Goal: Contribute content: Add original content to the website for others to see

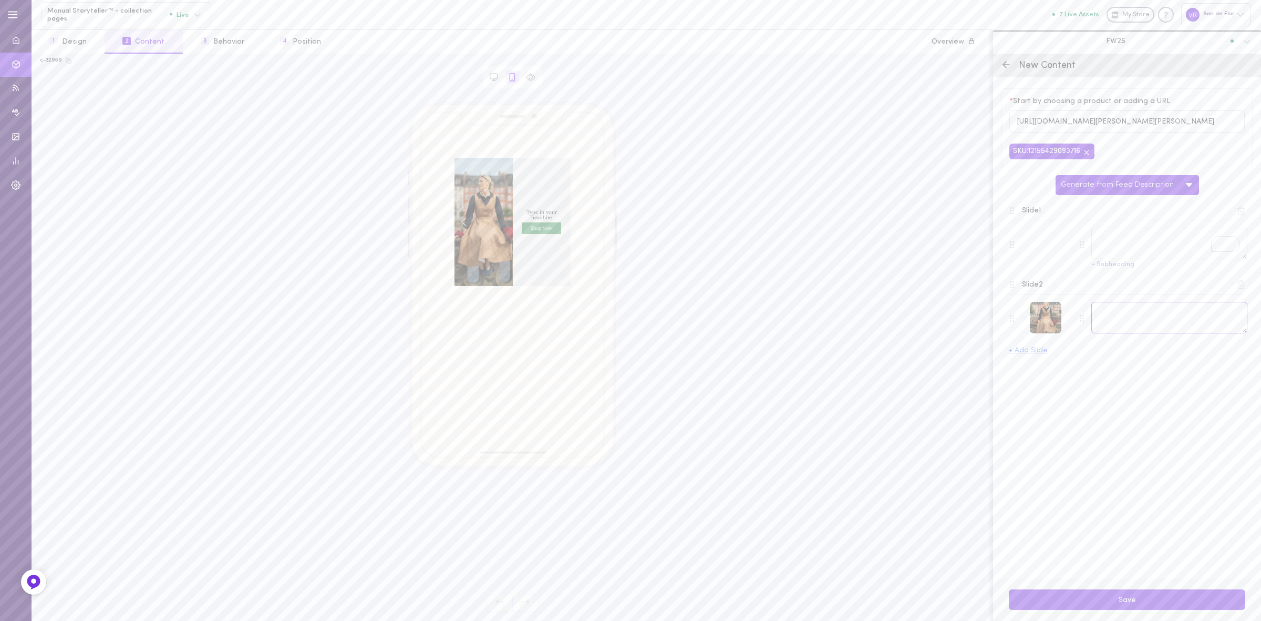
click at [1130, 324] on textarea at bounding box center [1169, 318] width 156 height 32
paste textarea "[PERSON_NAME] – romantic linen with a charming double button front."
type textarea "[PERSON_NAME] – romantic linen with a charming double button front."
click at [1172, 259] on textarea "To enrich screen reader interactions, please activate Accessibility in Grammarl…" at bounding box center [1169, 244] width 156 height 32
paste textarea "A graceful silhouette finished with double button detailing."
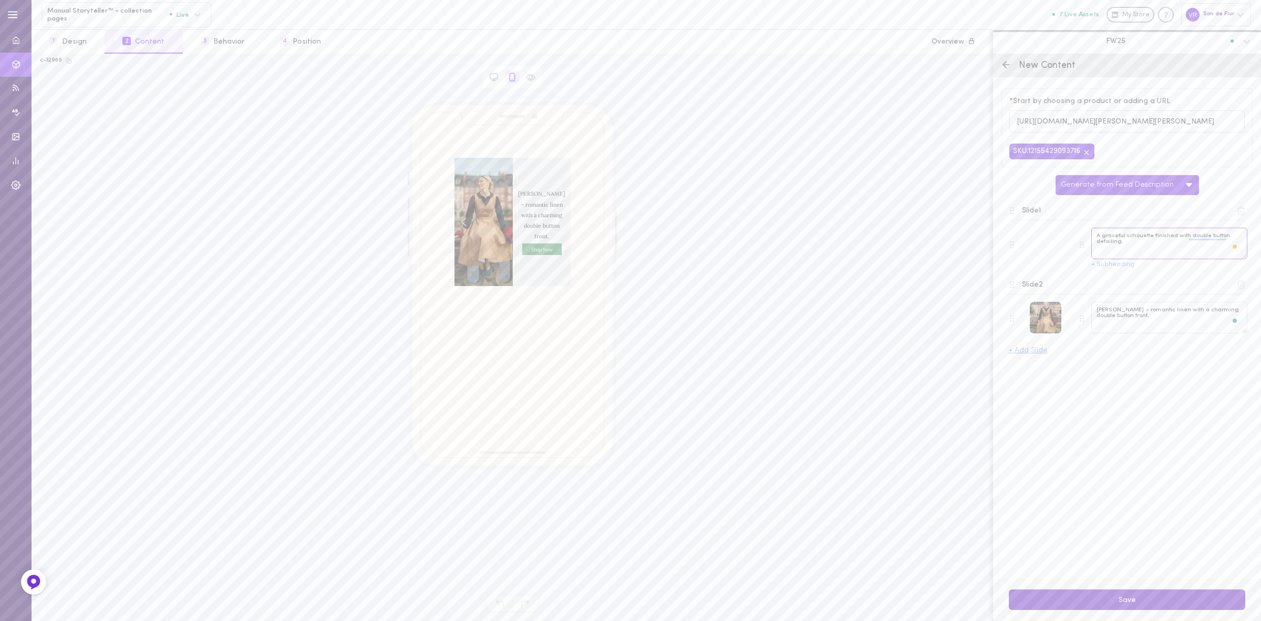
type textarea "A graceful silhouette finished with double button detailing."
click at [1141, 598] on button "Save" at bounding box center [1127, 599] width 236 height 20
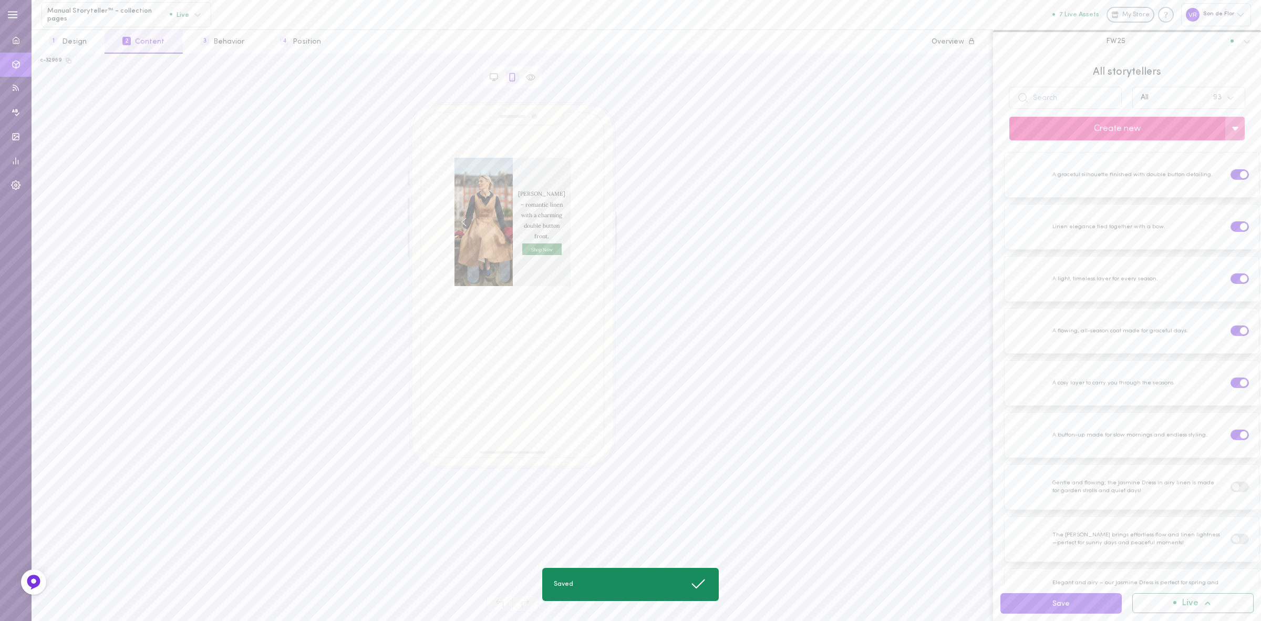
click at [1099, 135] on button "Create new" at bounding box center [1117, 129] width 216 height 24
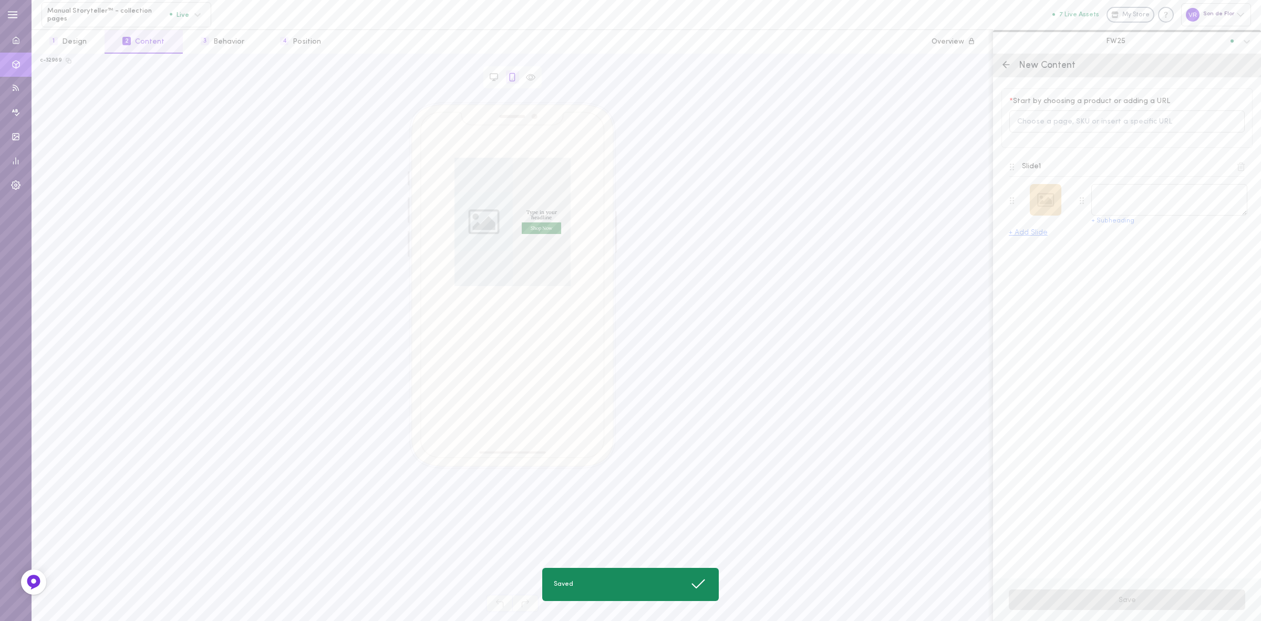
click at [1040, 205] on div at bounding box center [1046, 200] width 32 height 32
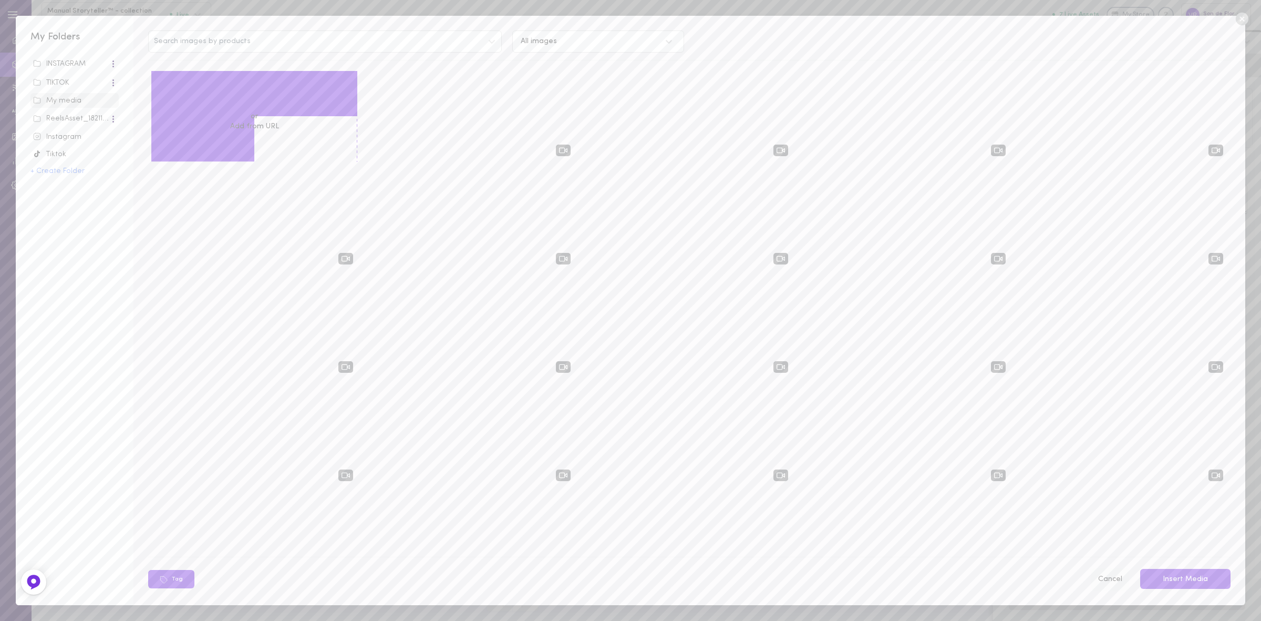
click at [1113, 573] on button "Cancel" at bounding box center [1109, 579] width 37 height 22
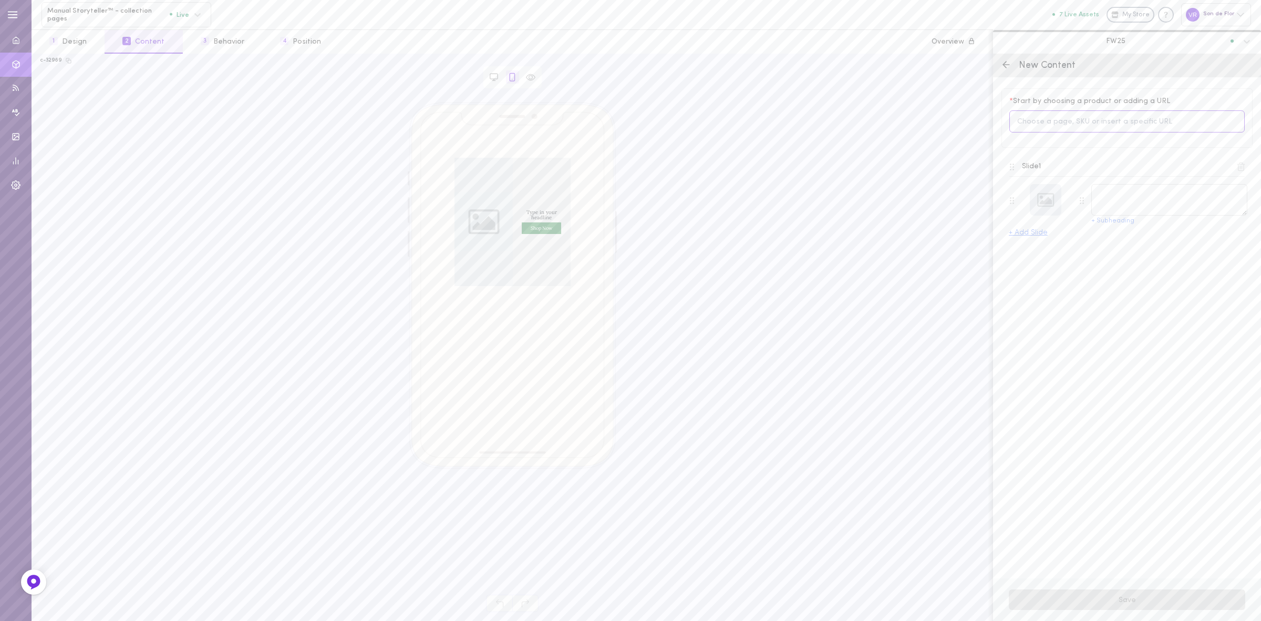
click at [1064, 117] on input at bounding box center [1126, 121] width 235 height 23
type input "classic"
click at [1137, 224] on span "Classic – Full-Circle Linen Midi Skirt" at bounding box center [1106, 226] width 126 height 12
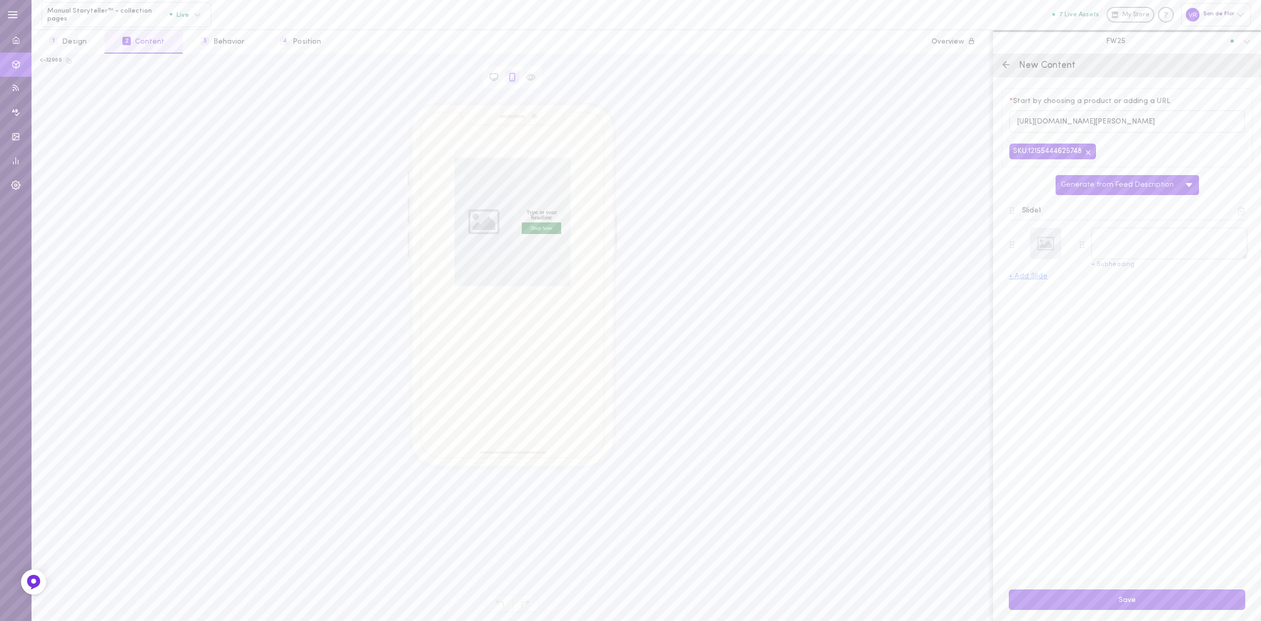
type textarea "Classic – Full-Circle Linen Midi Skirt"
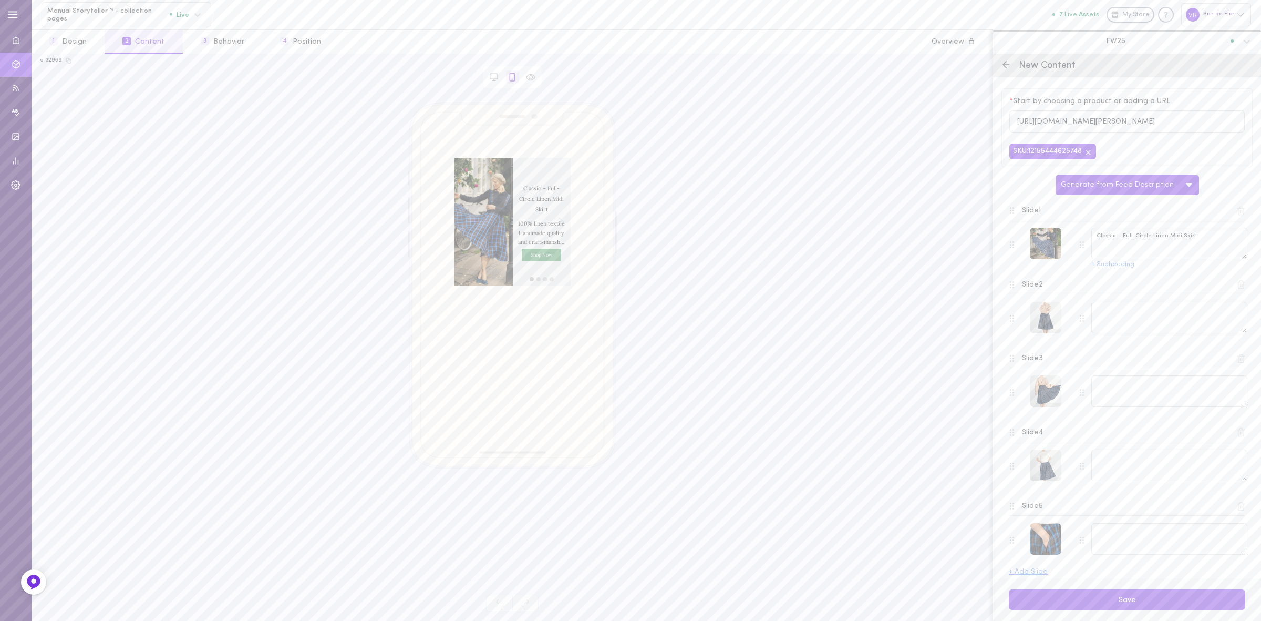
click at [1236, 215] on icon at bounding box center [1240, 210] width 9 height 9
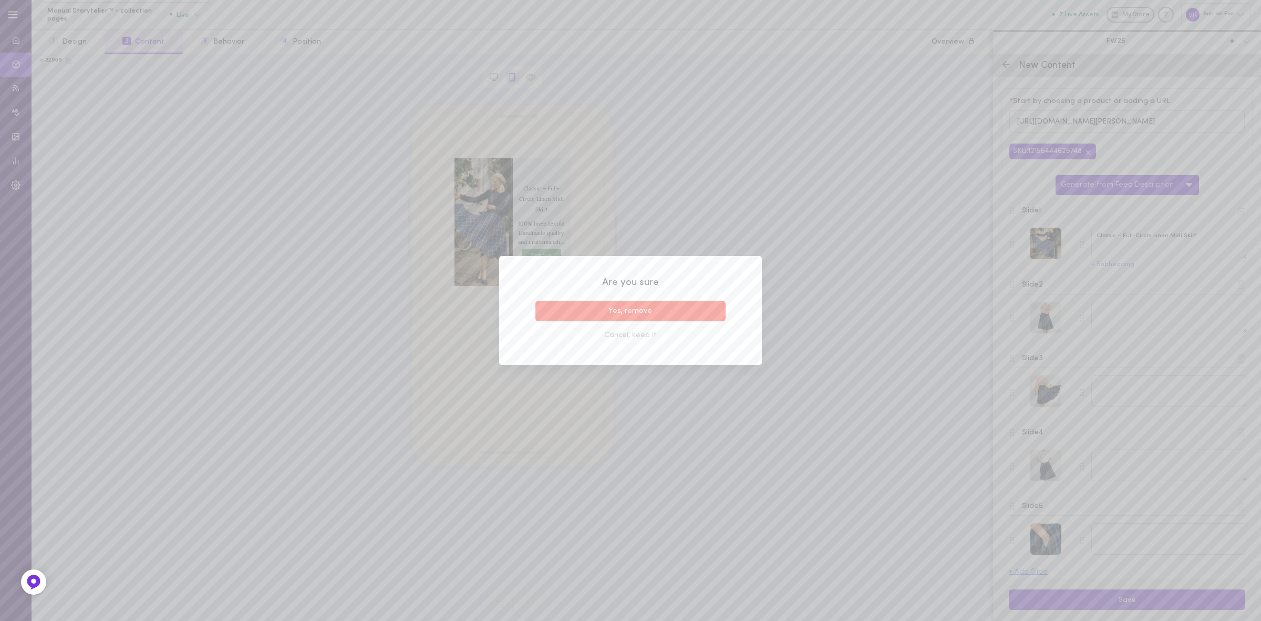
click at [671, 313] on button "Yes, remove" at bounding box center [630, 311] width 190 height 20
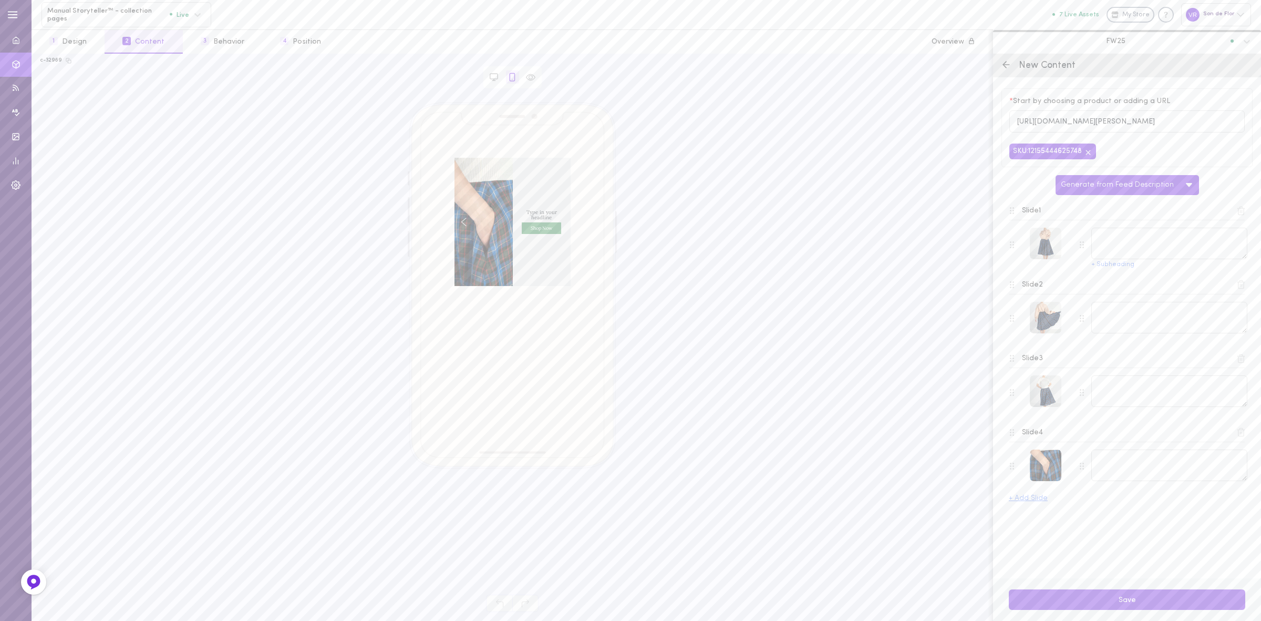
click at [1247, 213] on button at bounding box center [1241, 210] width 15 height 15
click at [1242, 210] on icon at bounding box center [1242, 211] width 6 height 8
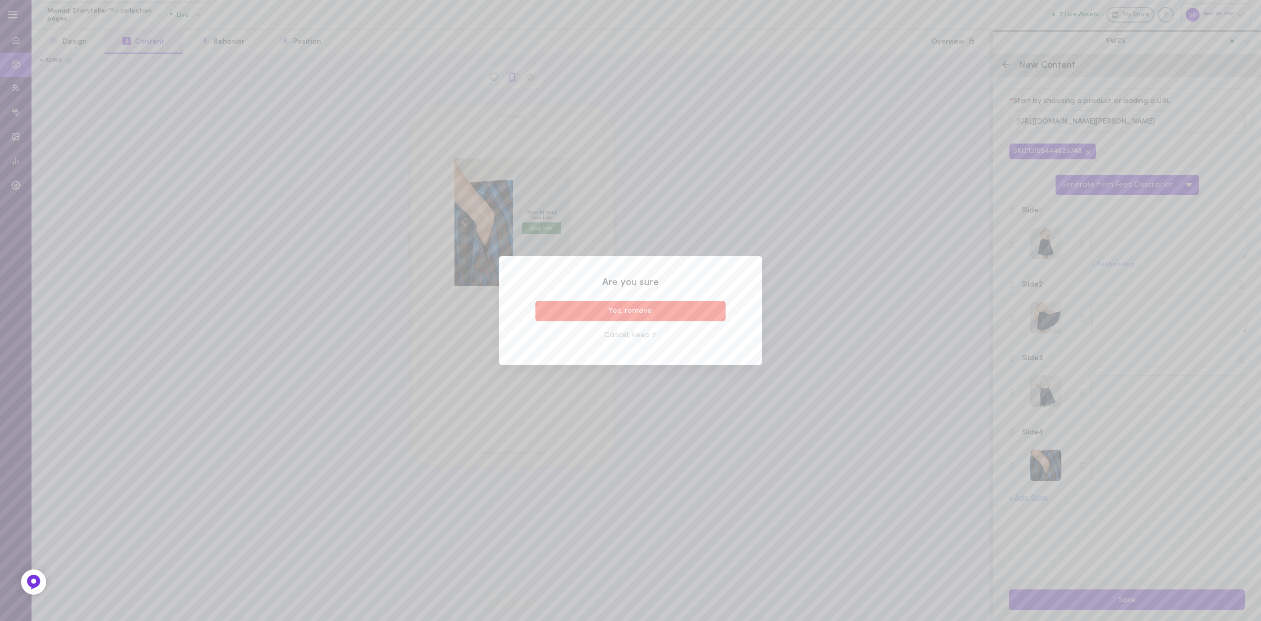
click at [628, 312] on button "Yes, remove" at bounding box center [630, 311] width 190 height 20
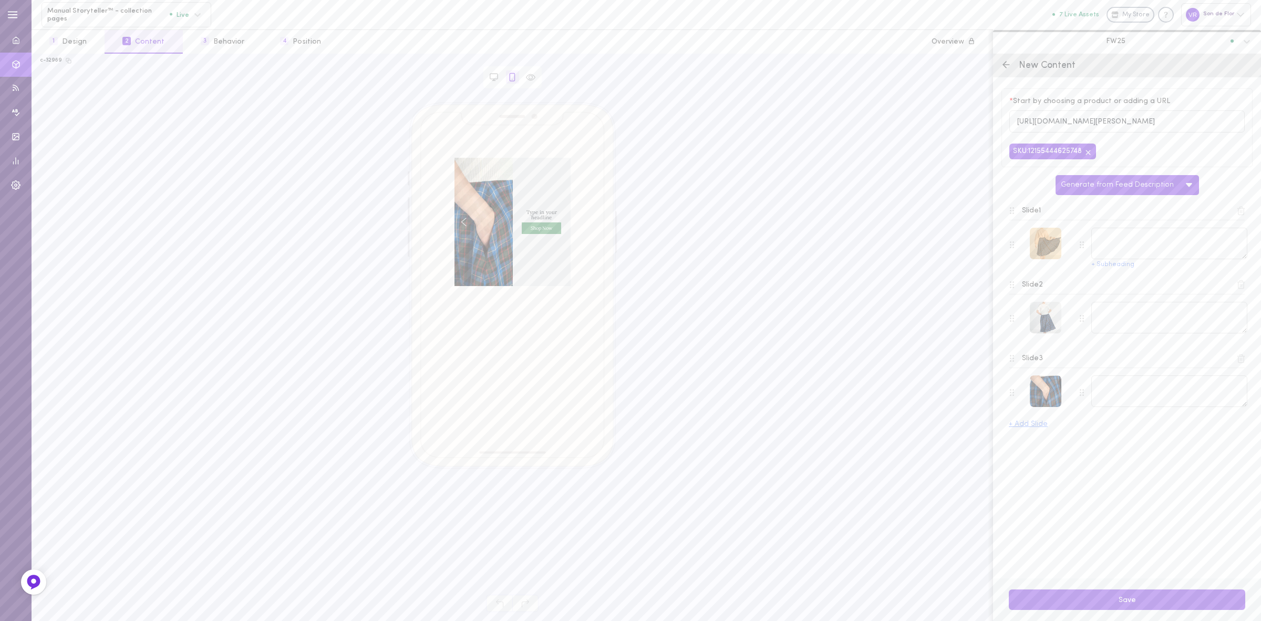
click at [1046, 242] on div at bounding box center [1046, 244] width 32 height 32
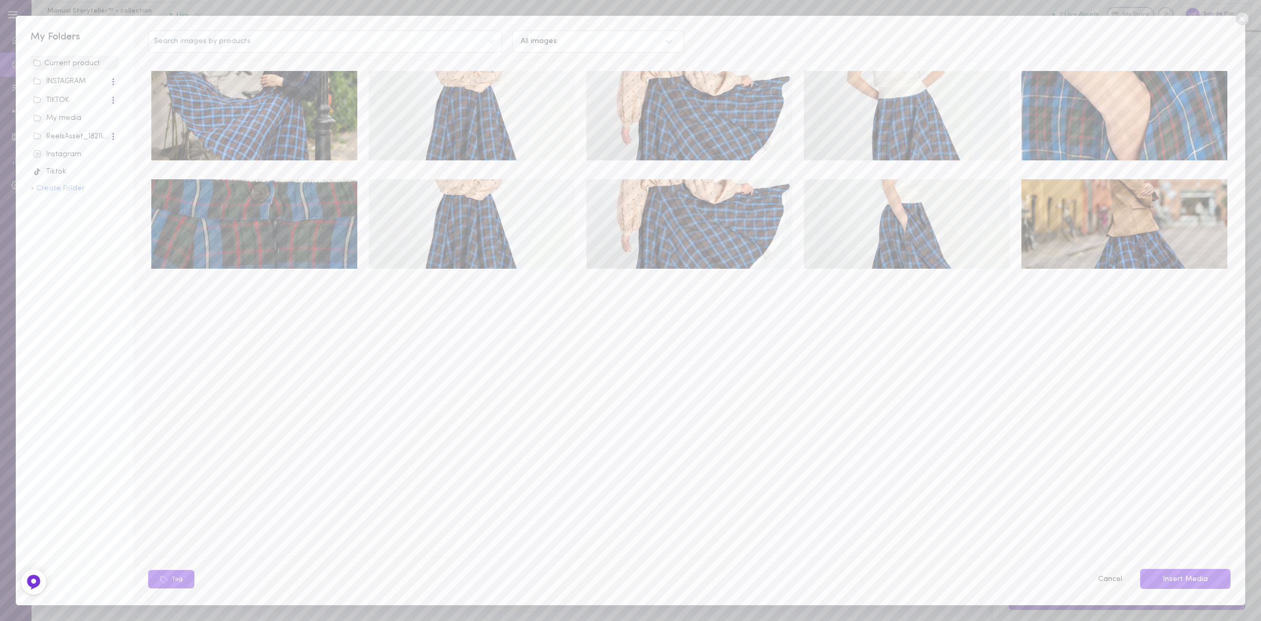
click at [69, 113] on div "My media" at bounding box center [74, 118] width 83 height 11
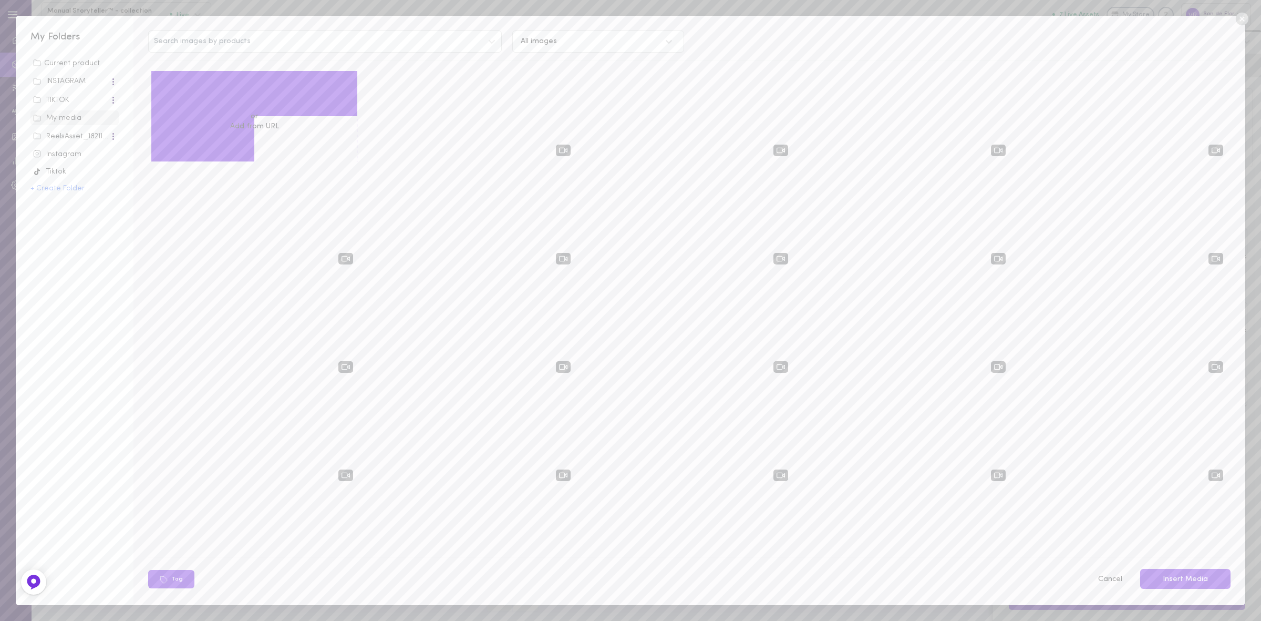
click at [420, 95] on div at bounding box center [472, 115] width 206 height 89
click at [373, 76] on div at bounding box center [377, 78] width 10 height 10
click at [0, 0] on input "checkbox" at bounding box center [0, 0] width 0 height 0
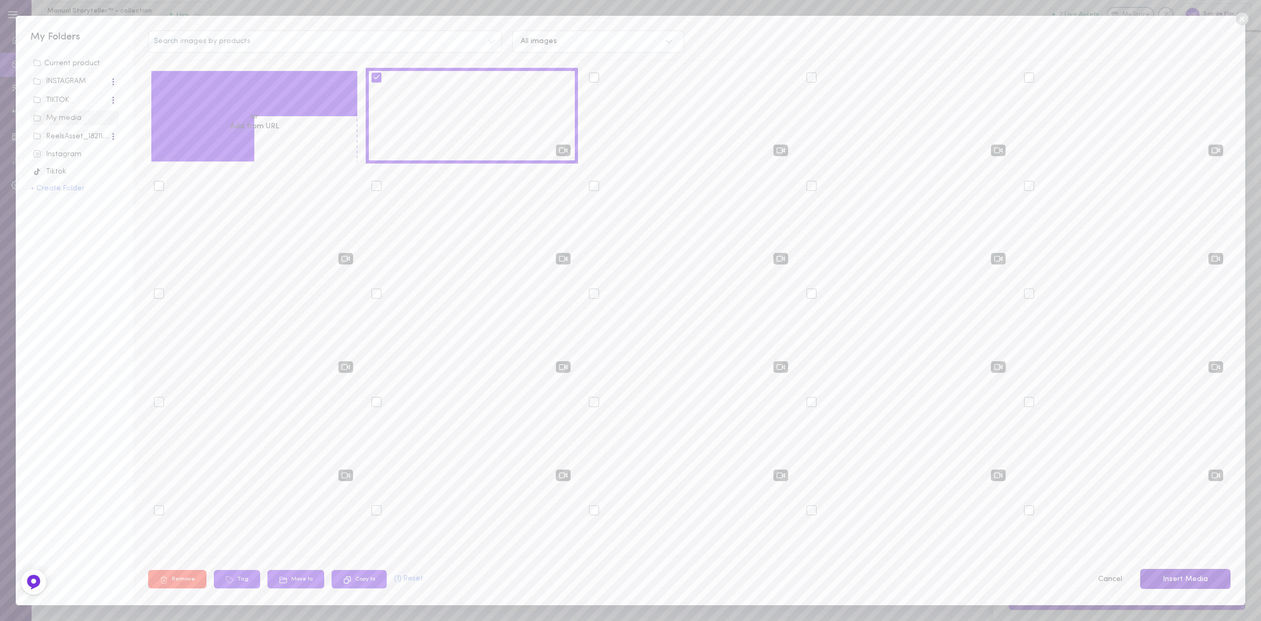
click at [1184, 578] on button "Insert Media" at bounding box center [1185, 579] width 90 height 20
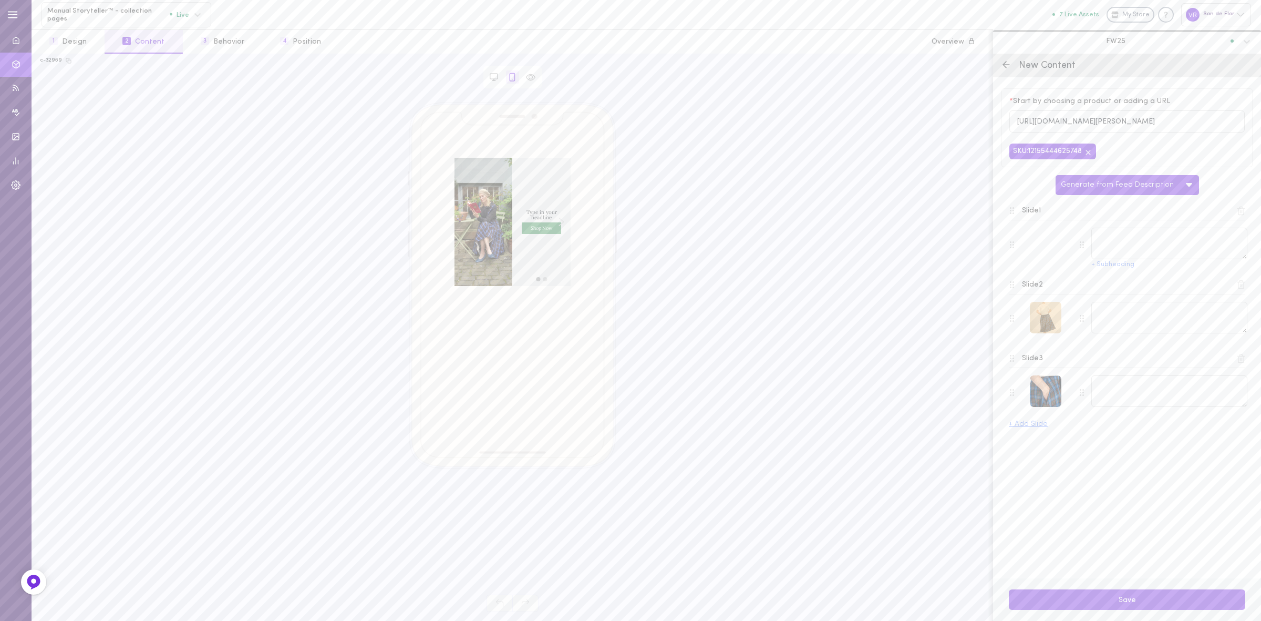
click at [1051, 317] on div at bounding box center [1046, 318] width 32 height 32
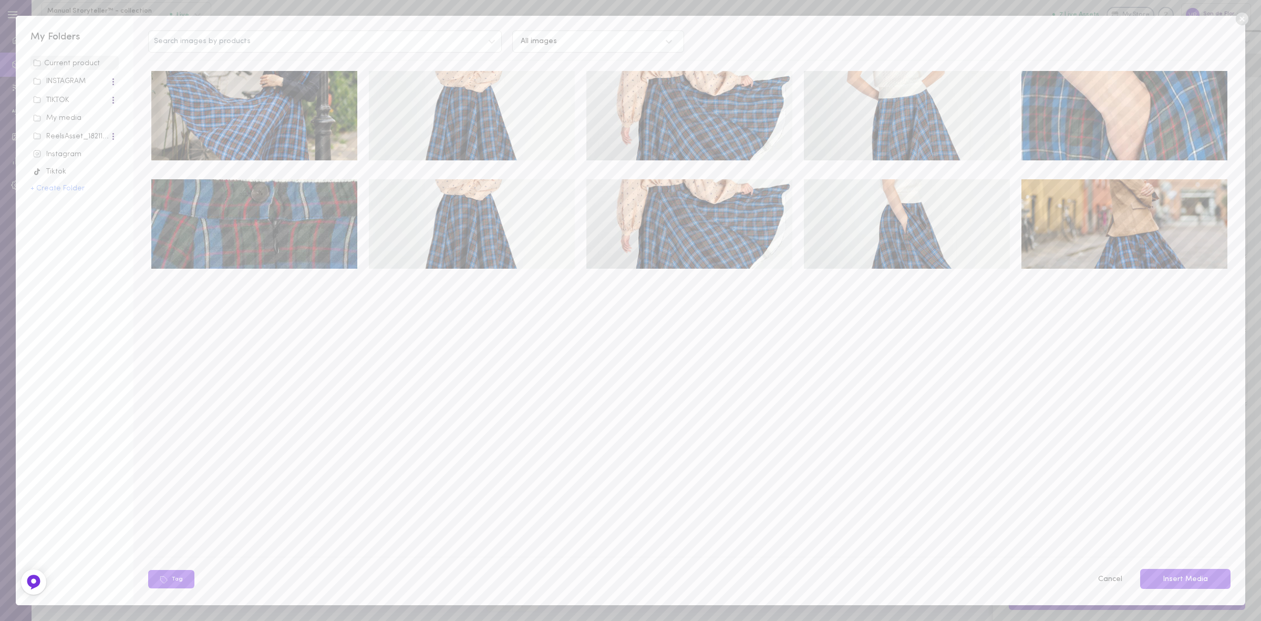
click at [302, 121] on img at bounding box center [254, 115] width 206 height 89
click at [1158, 573] on button "Insert Media" at bounding box center [1185, 579] width 90 height 20
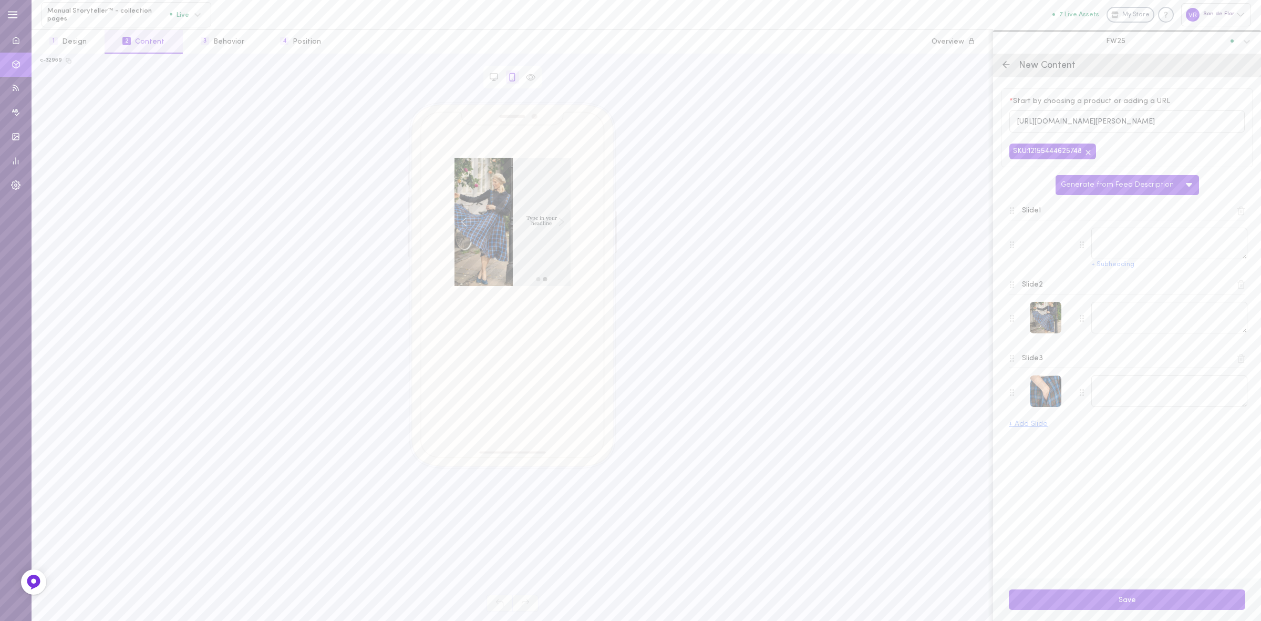
click at [1239, 363] on icon at bounding box center [1240, 358] width 9 height 9
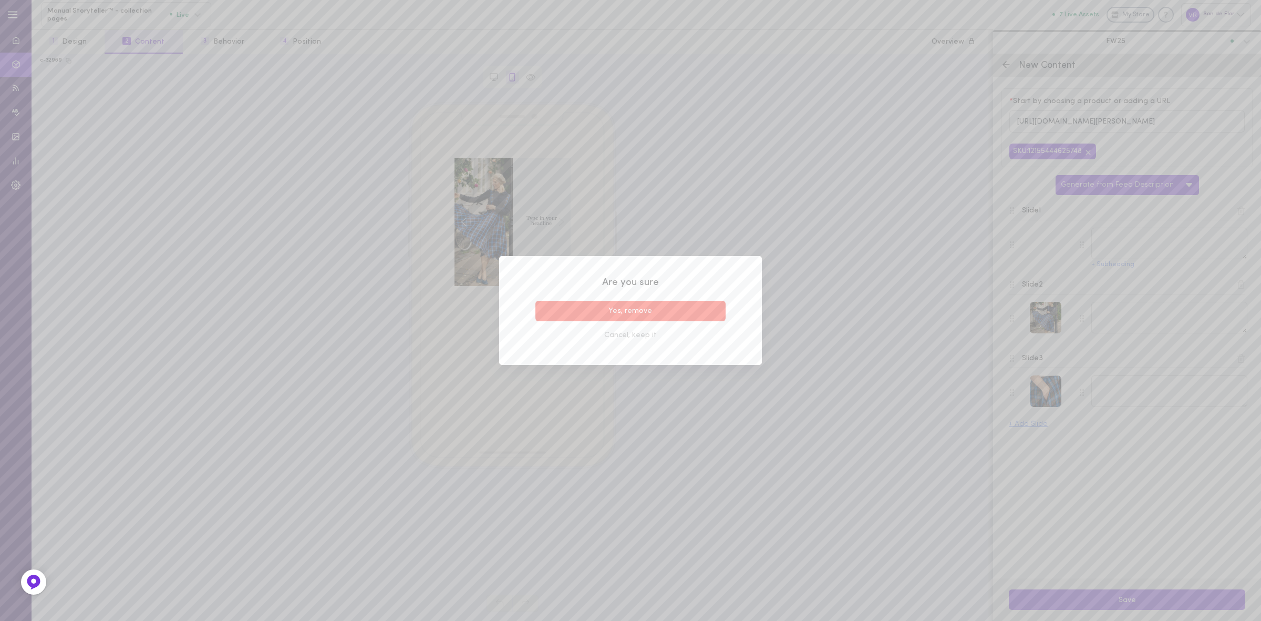
click at [707, 313] on button "Yes, remove" at bounding box center [630, 311] width 190 height 20
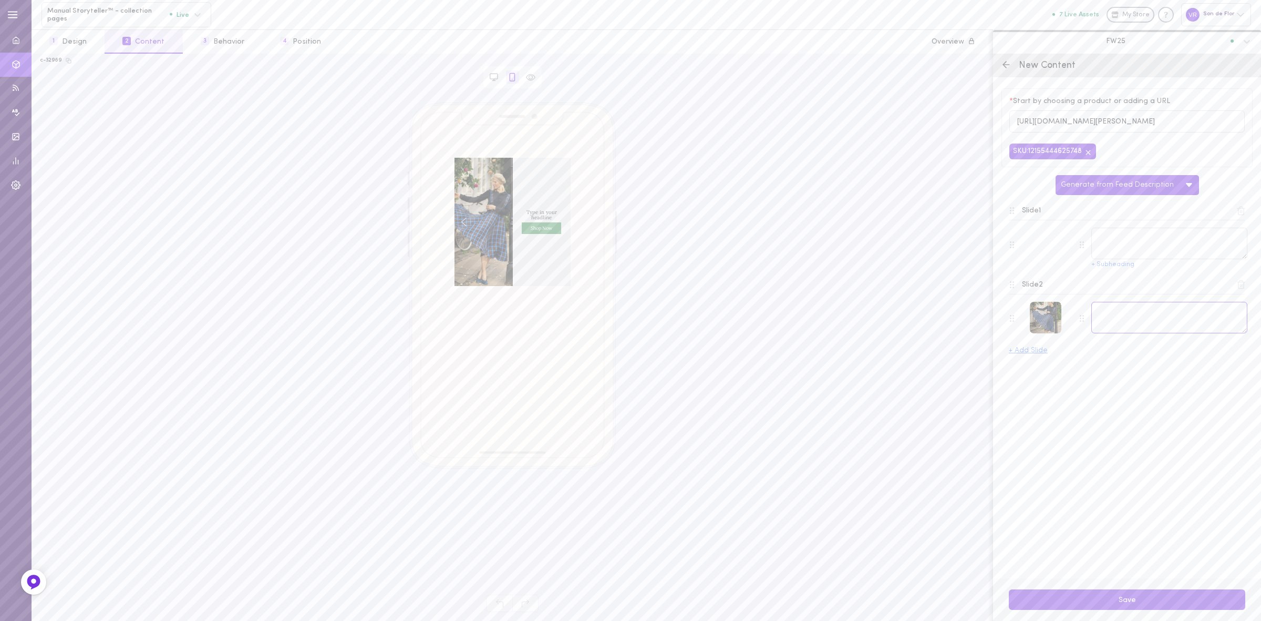
click at [1199, 319] on textarea at bounding box center [1169, 318] width 156 height 32
paste textarea "Classic Skirt – a full circle of flowing linen."
type textarea "Classic Skirt – a full circle of flowing linen."
click at [1104, 248] on textarea at bounding box center [1169, 244] width 156 height 32
paste textarea "Twirl-worthy linen for every day of the year.""
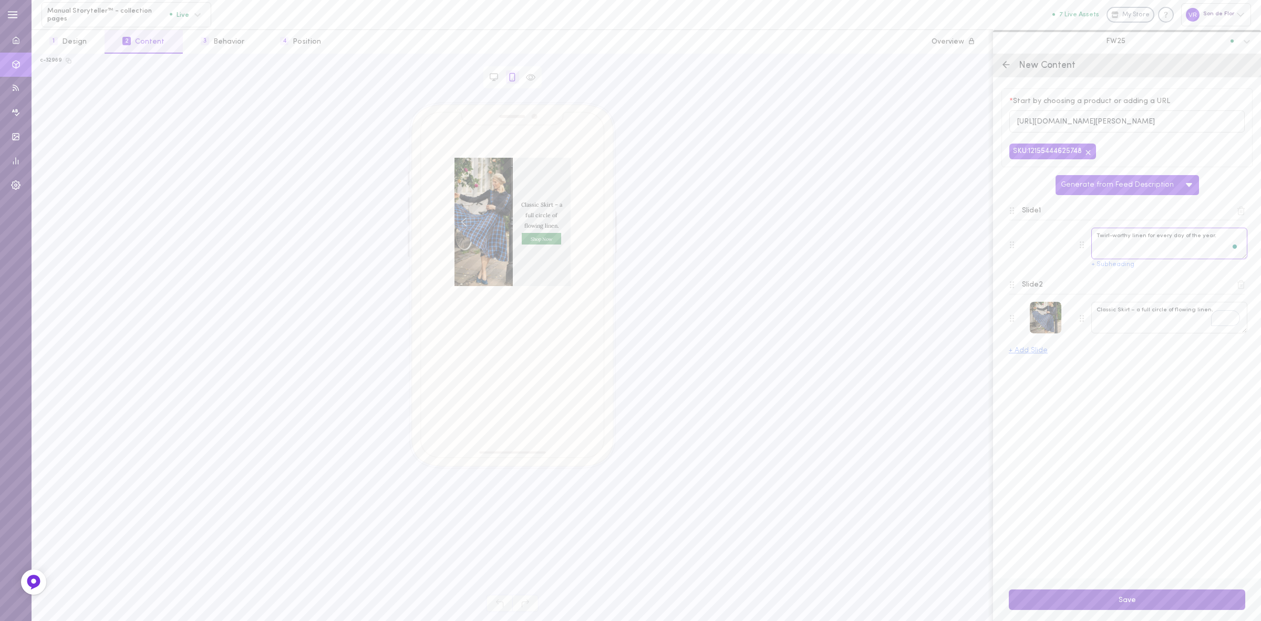
type textarea "Twirl-worthy linen for every day of the year."
click at [1122, 590] on button "Save" at bounding box center [1127, 599] width 236 height 20
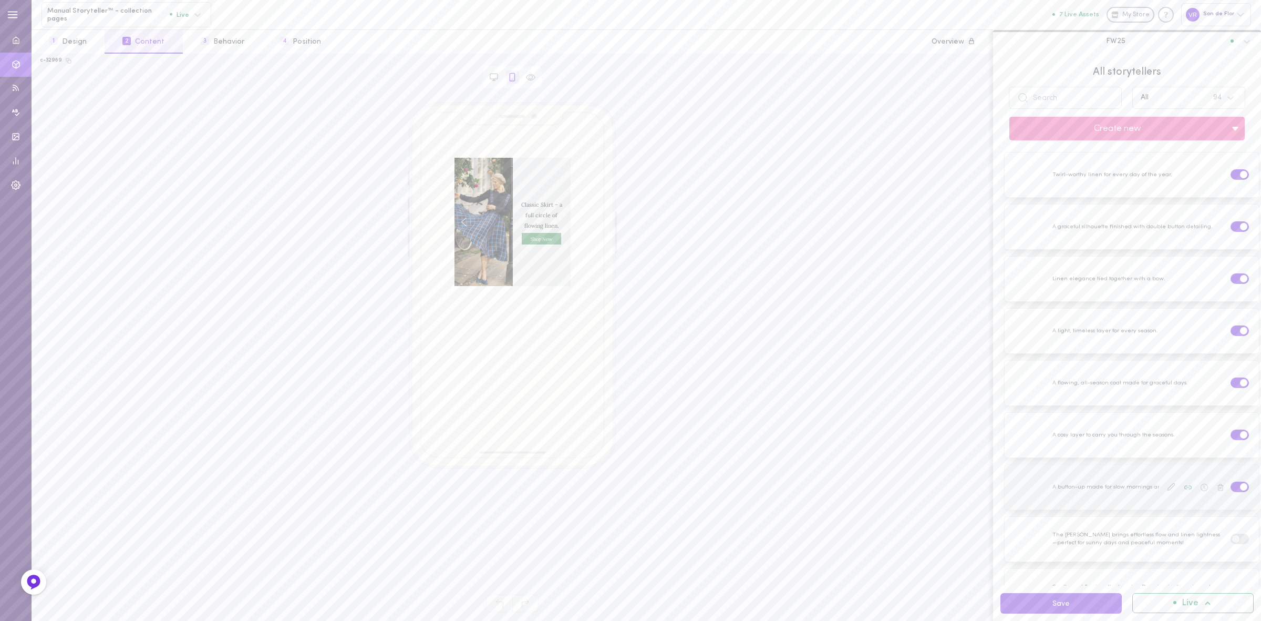
click at [1078, 485] on div at bounding box center [1132, 487] width 254 height 45
click at [1167, 485] on icon at bounding box center [1171, 486] width 8 height 8
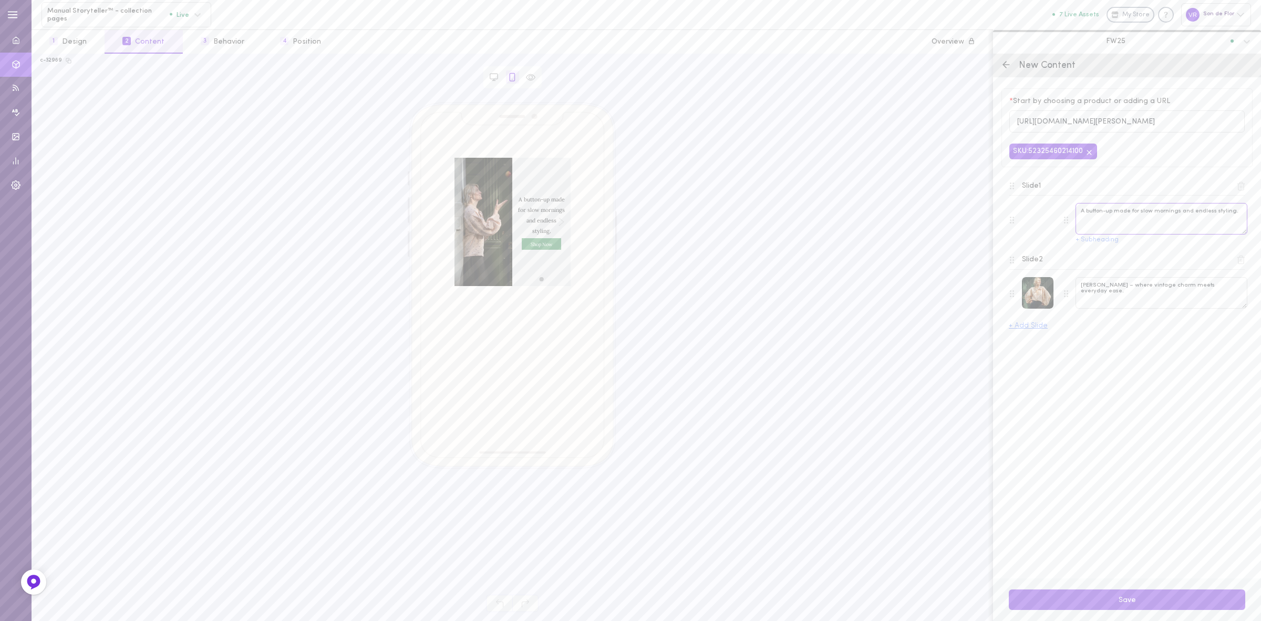
click at [1152, 213] on textarea "A button-up made for slow mornings and endless styling." at bounding box center [1162, 219] width 172 height 32
click at [1155, 211] on textarea "A button-up made for slow mornings and endless styling." at bounding box center [1162, 219] width 172 height 32
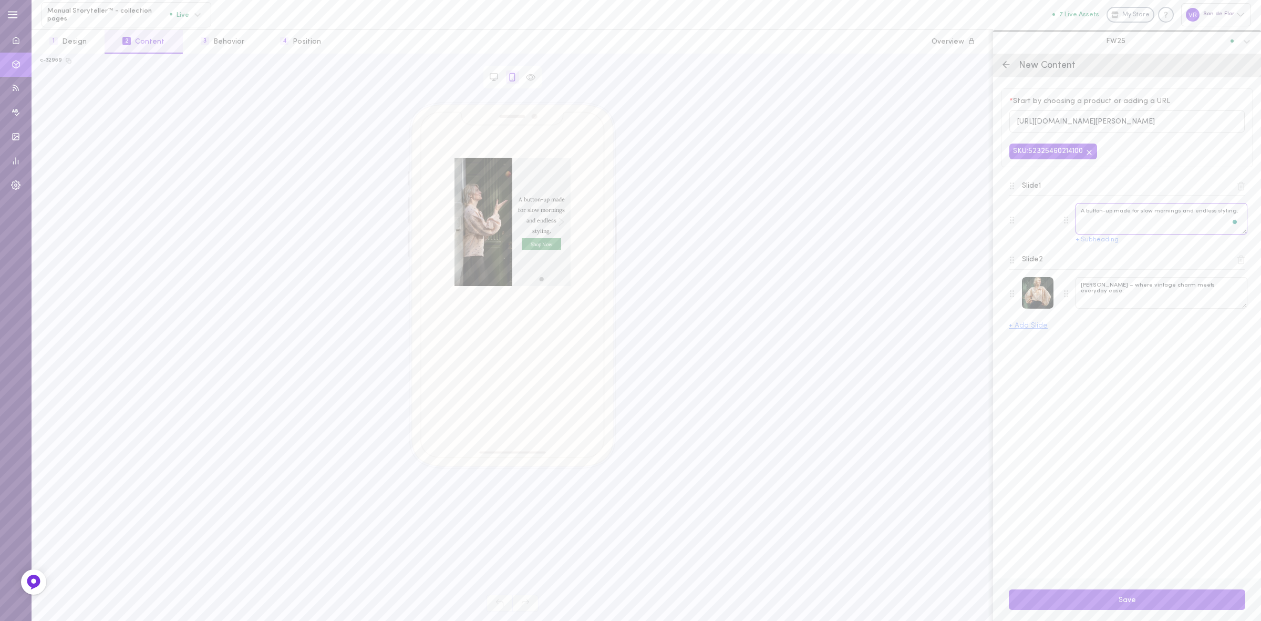
click at [1155, 211] on textarea "A button-up made for slow mornings and endless styling." at bounding box center [1162, 219] width 172 height 32
click at [1128, 288] on textarea "Clementine Shirt – where vintage charm meets everyday ease." at bounding box center [1162, 293] width 172 height 32
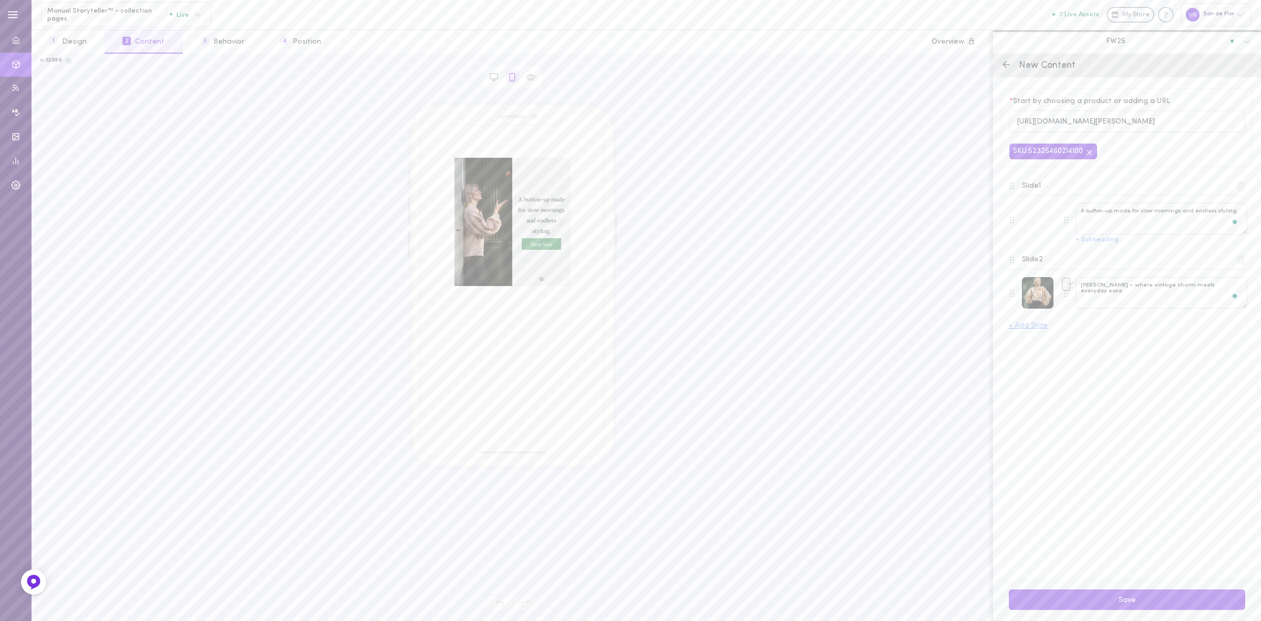
click at [1006, 66] on icon at bounding box center [1006, 64] width 11 height 11
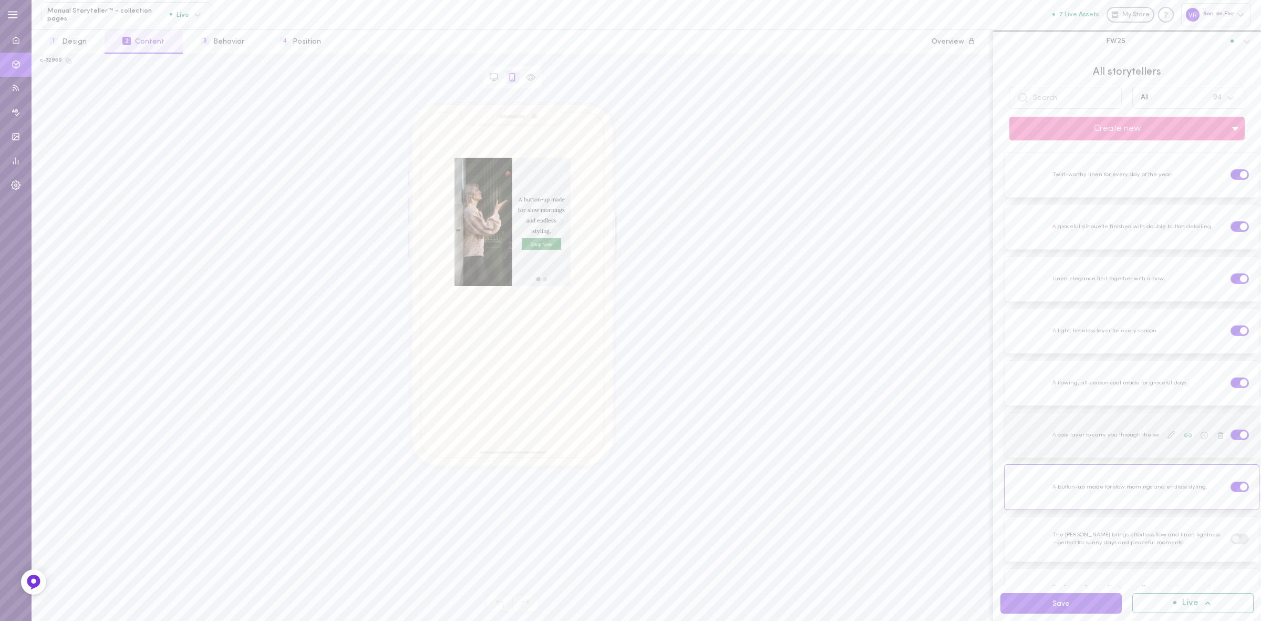
click at [1121, 434] on div at bounding box center [1132, 435] width 254 height 45
click at [1167, 434] on icon at bounding box center [1171, 434] width 8 height 8
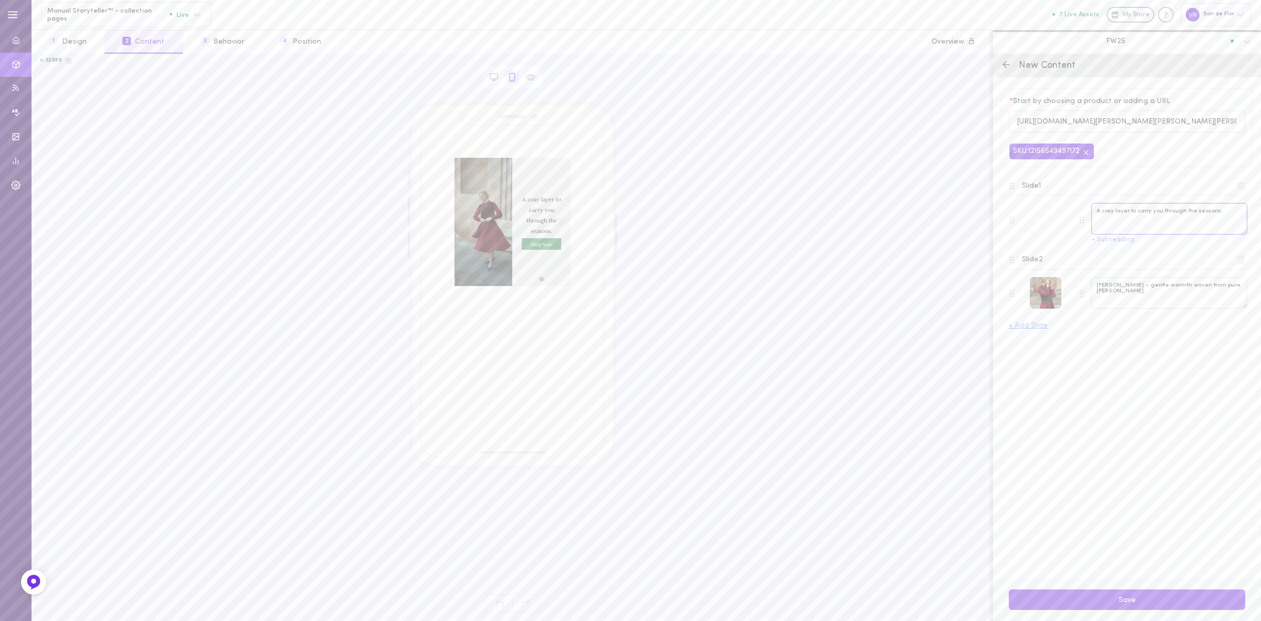
click at [1125, 214] on textarea "A cosy layer to carry you through the seasons." at bounding box center [1169, 219] width 156 height 32
click at [1107, 267] on div "Slide 2" at bounding box center [1126, 259] width 235 height 15
click at [1109, 285] on textarea "Elaine Vest – gentle warmth woven from pure Merino wool." at bounding box center [1169, 293] width 156 height 32
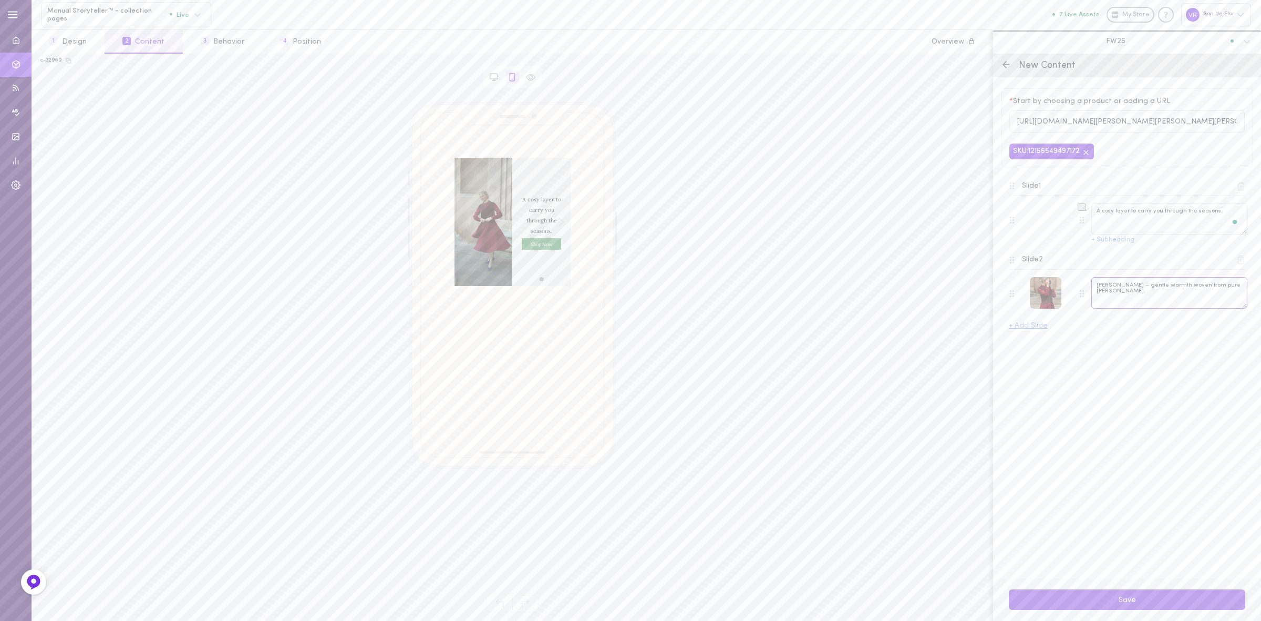
click at [1109, 285] on textarea "Elaine Vest – gentle warmth woven from pure Merino wool." at bounding box center [1169, 293] width 156 height 32
click at [1007, 69] on icon at bounding box center [1006, 64] width 11 height 11
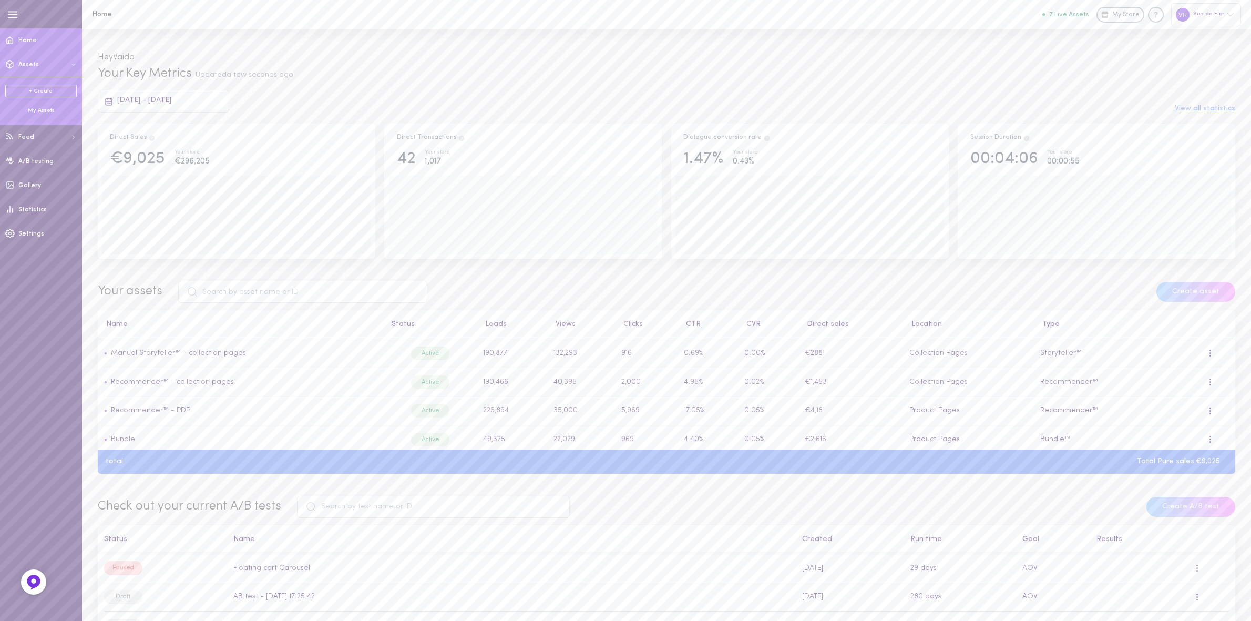
click at [49, 108] on div "My Assets" at bounding box center [40, 111] width 71 height 8
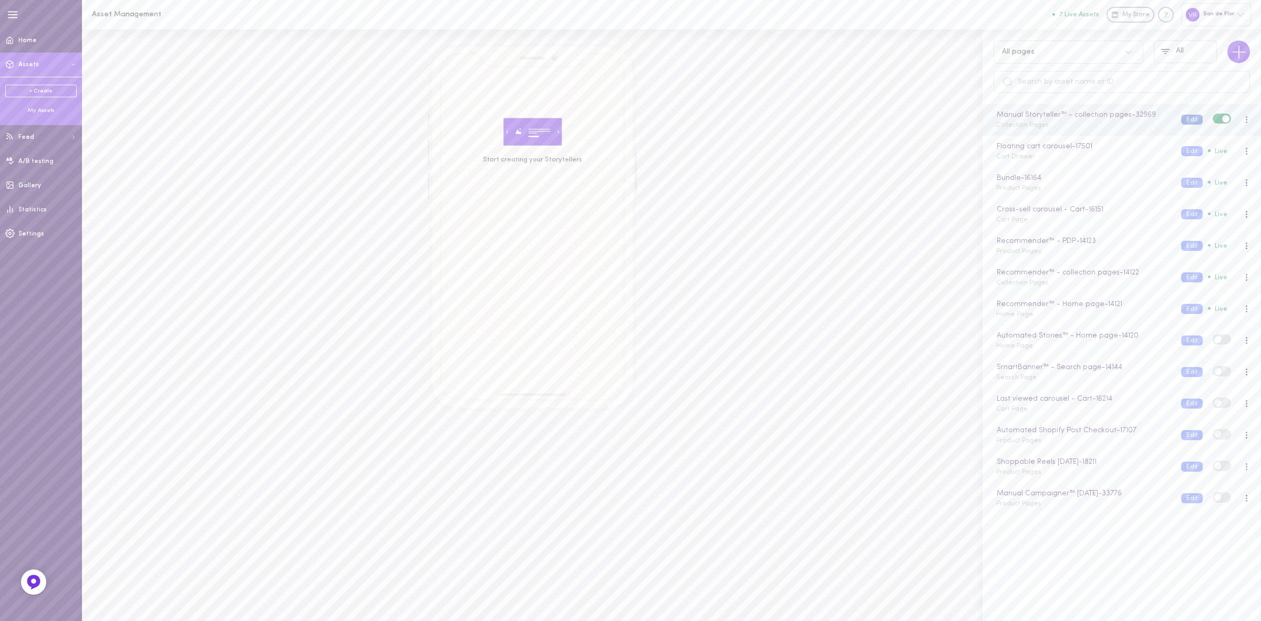
click at [1181, 121] on button "Edit" at bounding box center [1192, 120] width 22 height 10
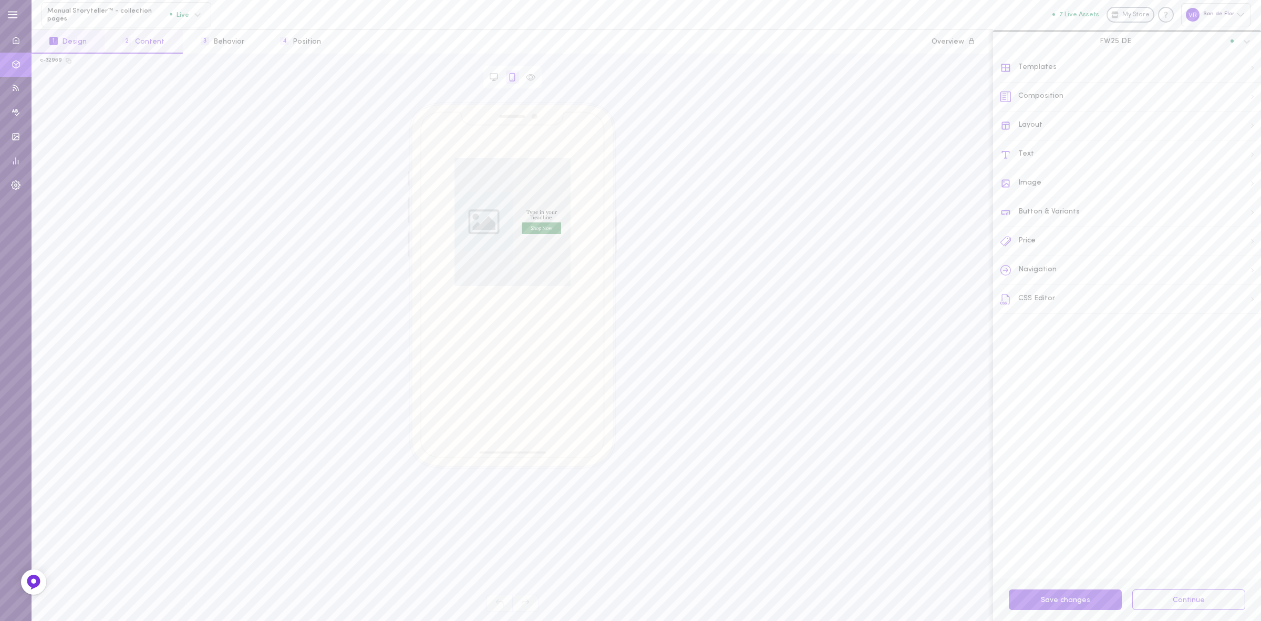
click at [162, 42] on button "2 Content" at bounding box center [144, 42] width 78 height 24
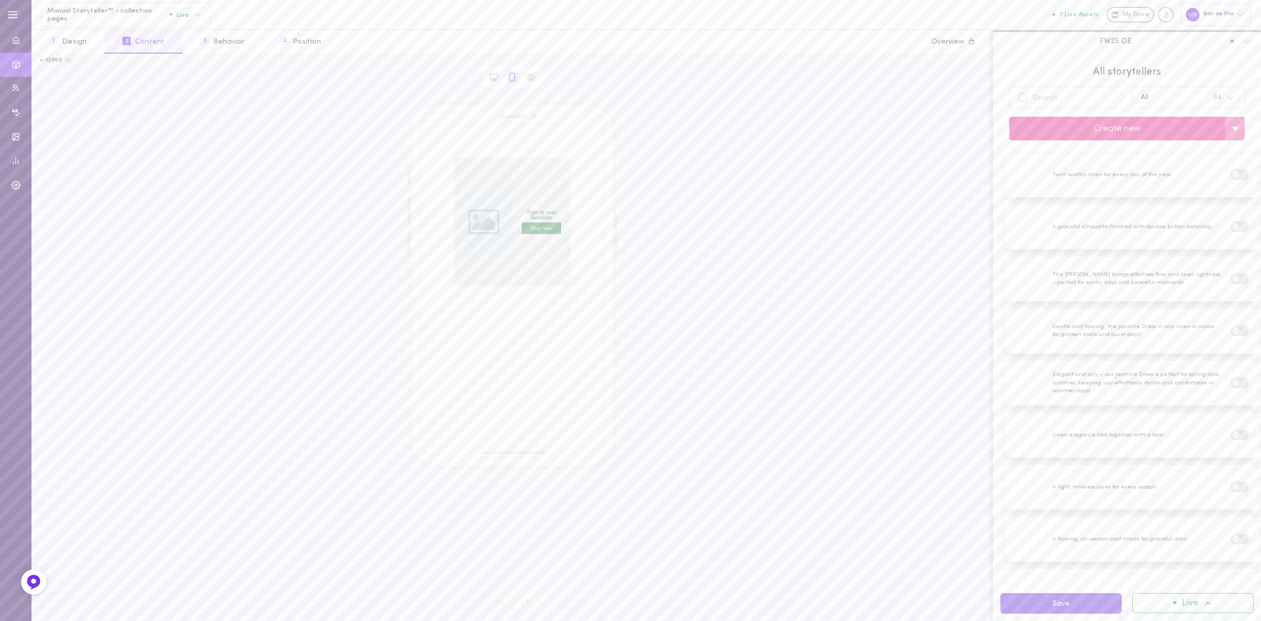
click at [1131, 129] on button "Create new" at bounding box center [1117, 129] width 216 height 24
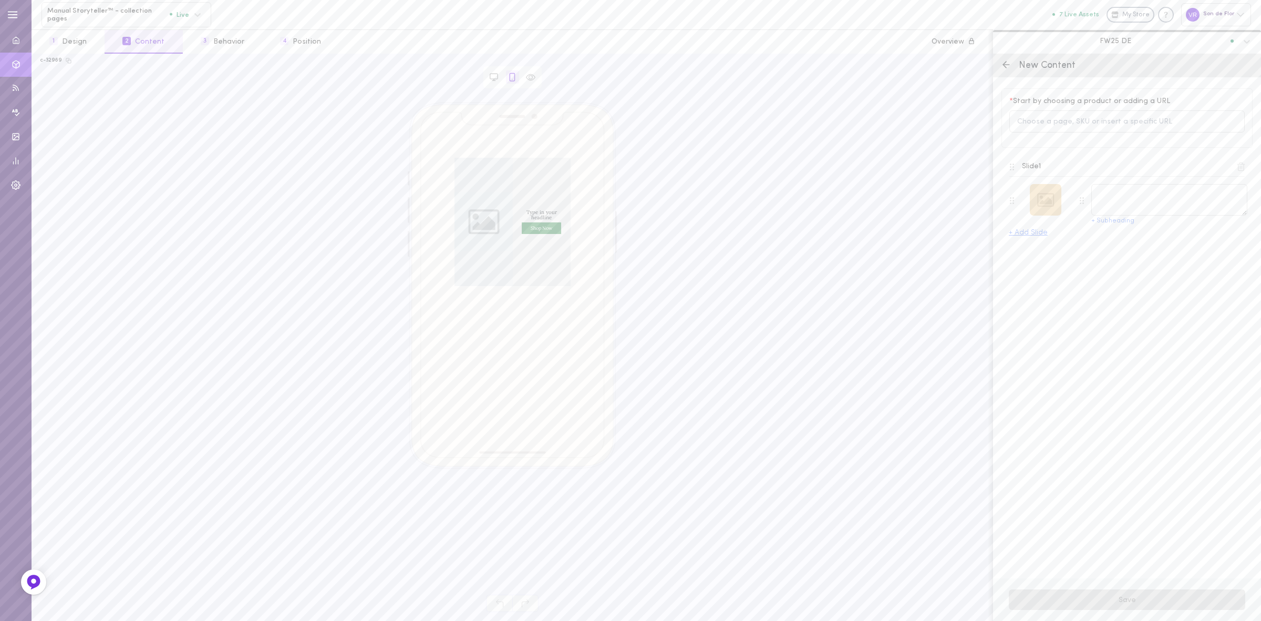
click at [1047, 203] on div at bounding box center [1046, 200] width 32 height 32
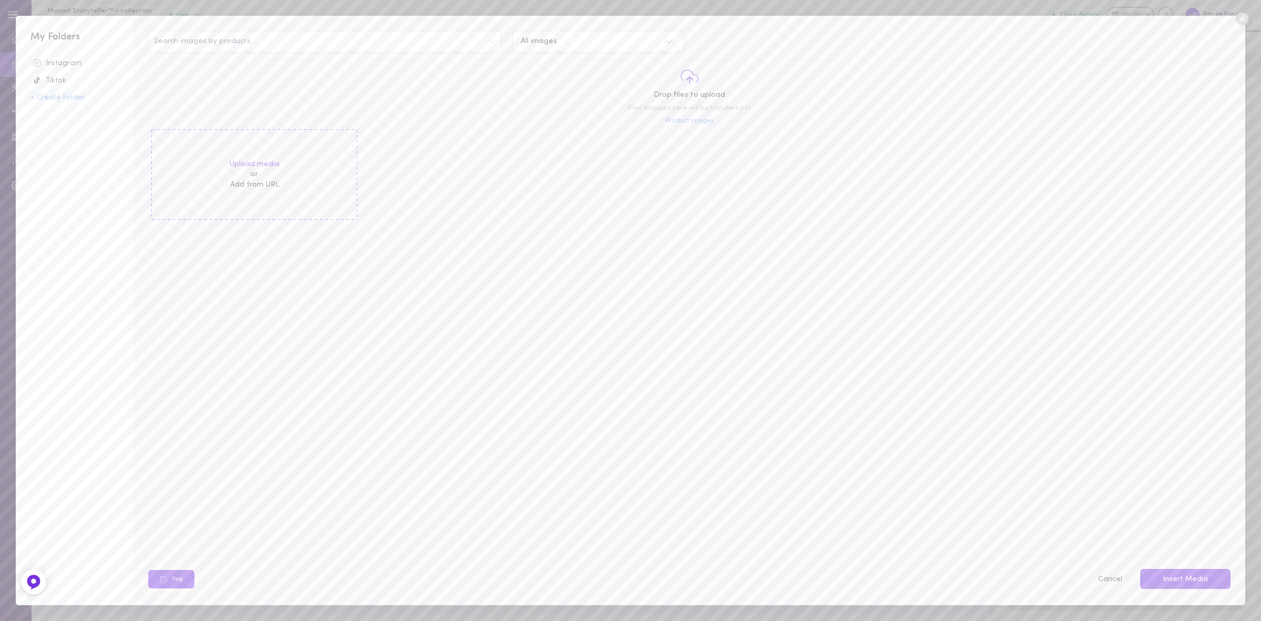
click at [1080, 126] on div "Upload media or Add from URL" at bounding box center [689, 174] width 1087 height 97
click at [1241, 18] on icon at bounding box center [1242, 19] width 16 height 16
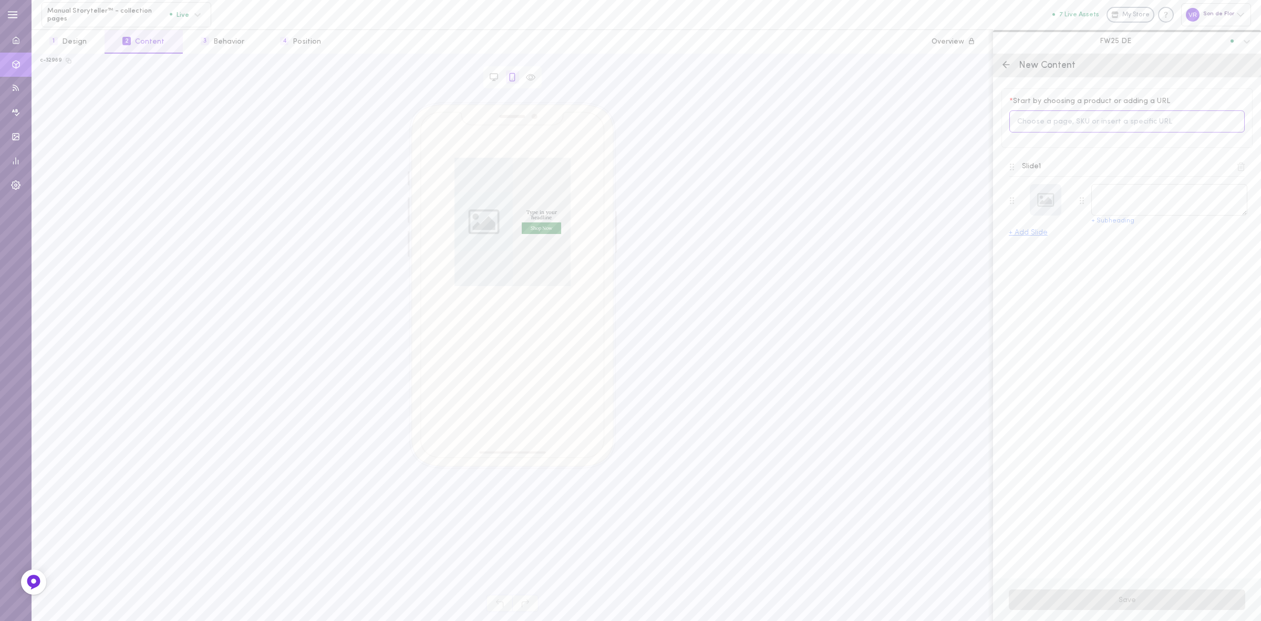
click at [1125, 115] on input at bounding box center [1126, 121] width 235 height 23
type input "clementine"
click at [1108, 174] on div "Clementine – Linen Shirt with Bow-Tie Collar 12155576222036" at bounding box center [1123, 169] width 161 height 22
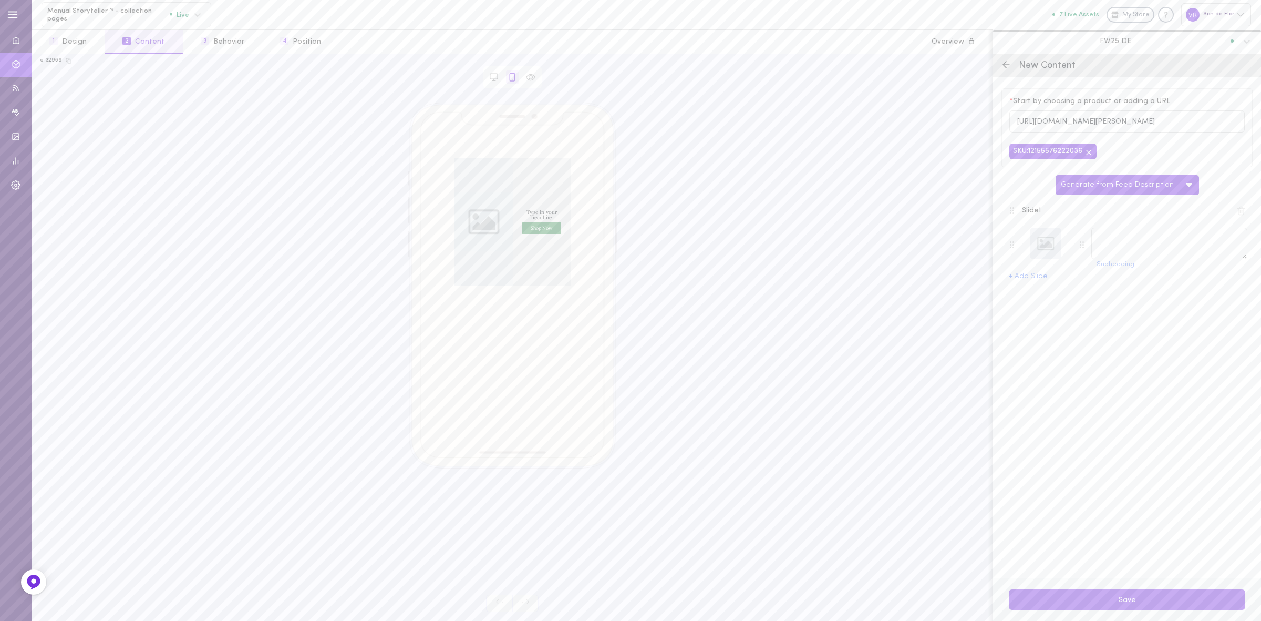
type textarea "Clementine – Linen Shirt with Bow-Tie Collar"
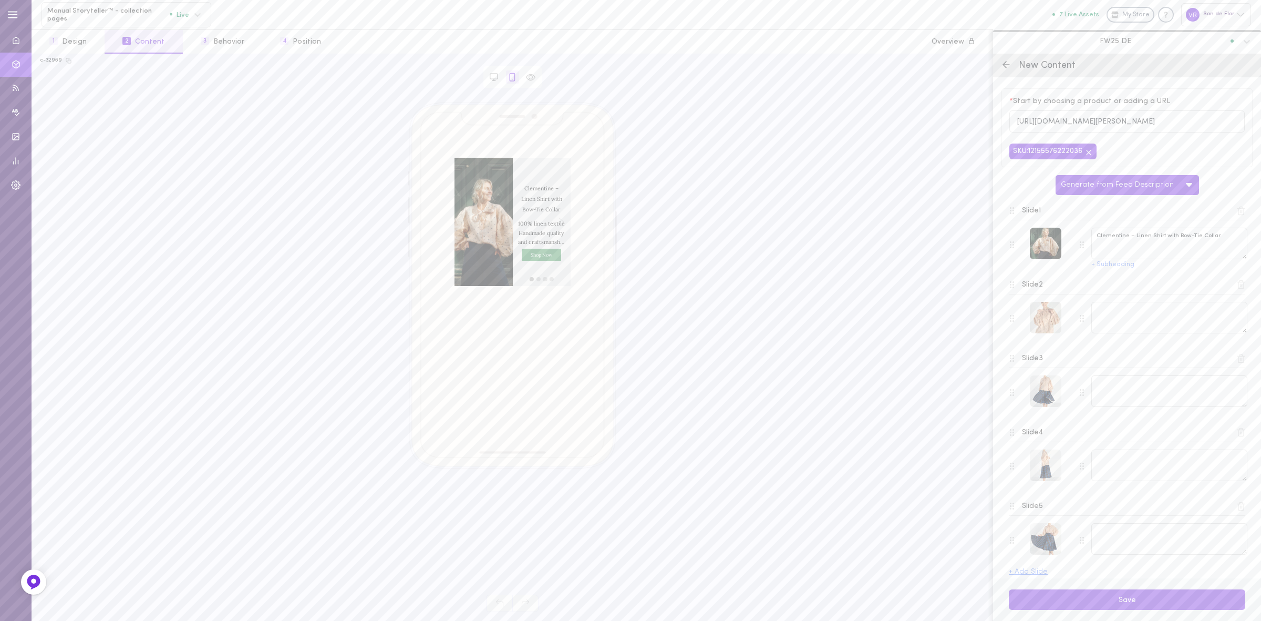
click at [1239, 212] on icon at bounding box center [1242, 211] width 6 height 8
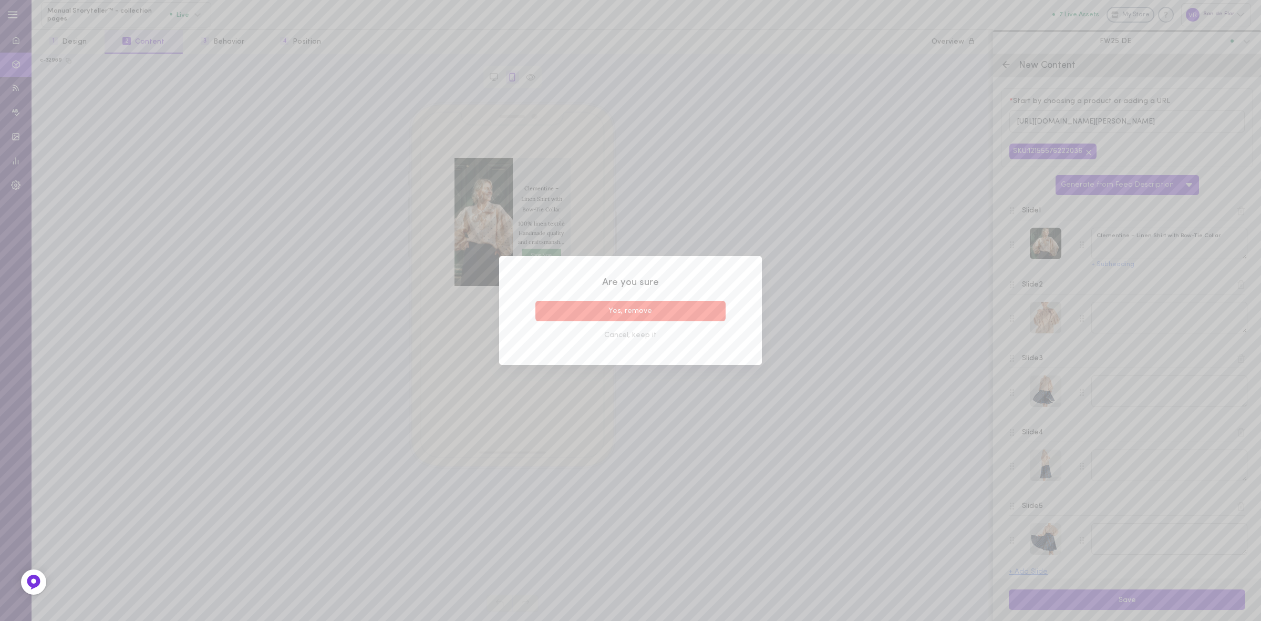
click at [687, 307] on button "Yes, remove" at bounding box center [630, 311] width 190 height 20
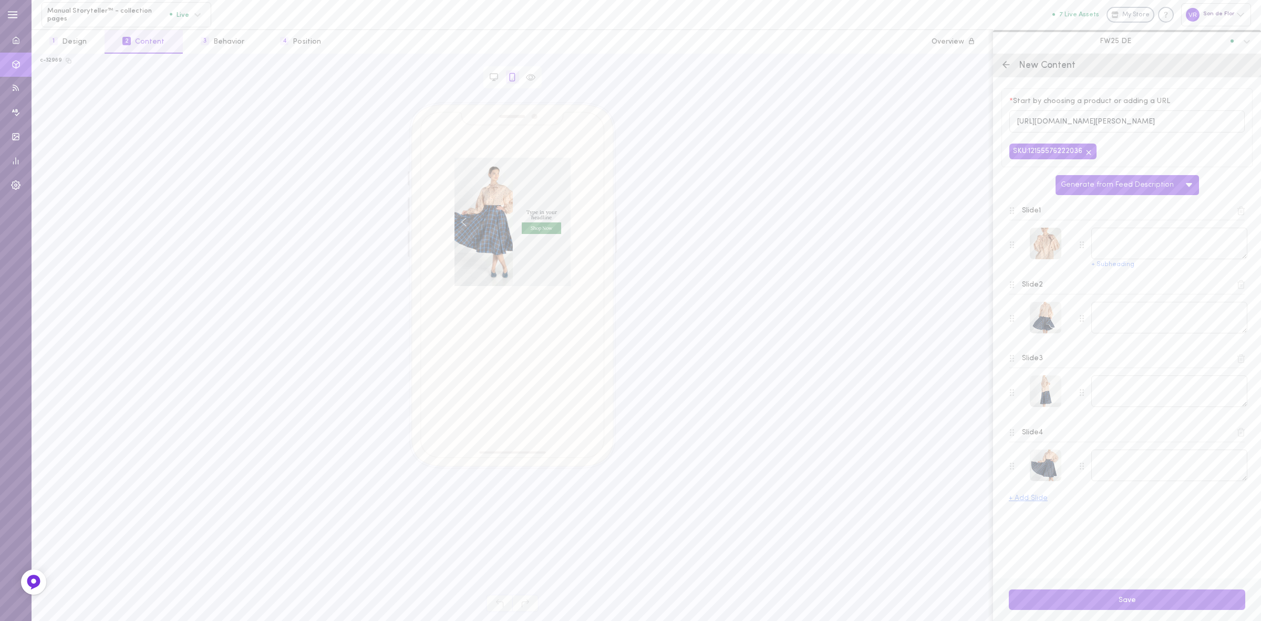
click at [1238, 215] on icon at bounding box center [1240, 210] width 9 height 9
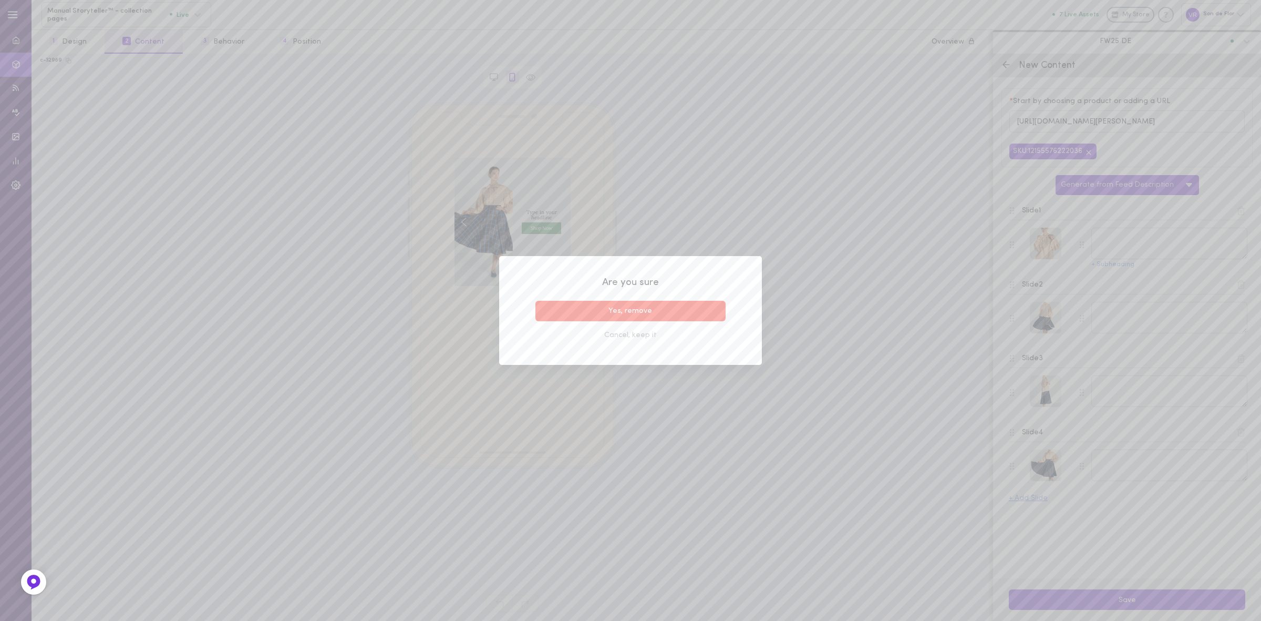
click at [631, 304] on button "Yes, remove" at bounding box center [630, 311] width 190 height 20
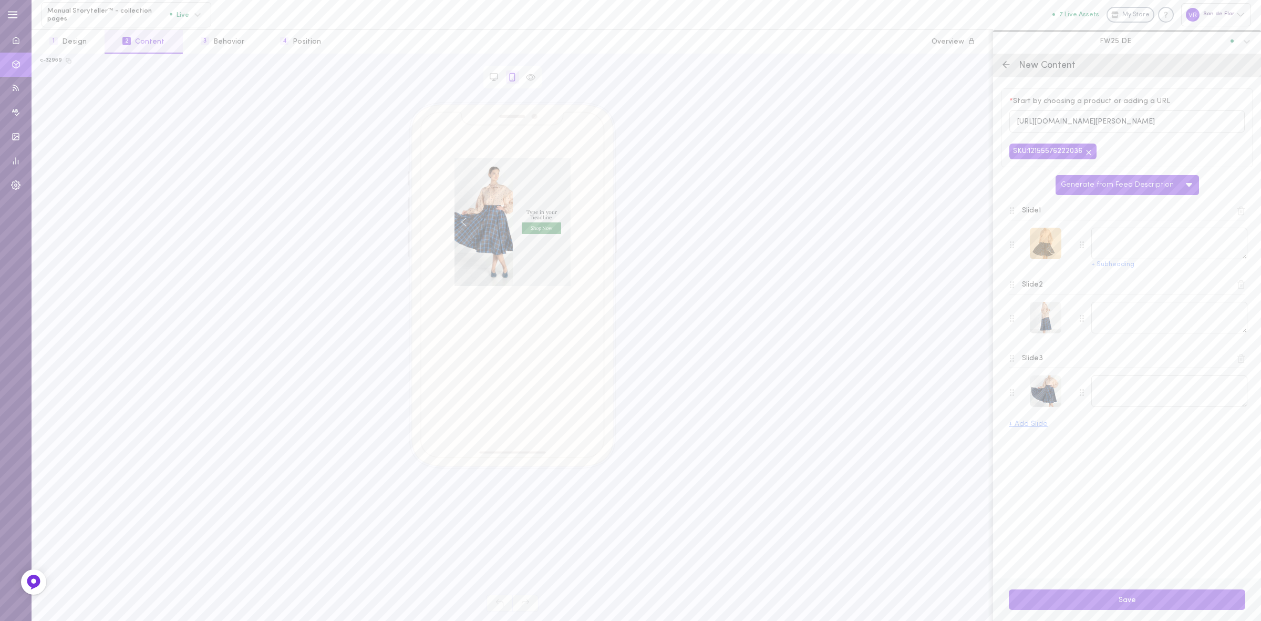
click at [1055, 247] on div at bounding box center [1046, 244] width 32 height 32
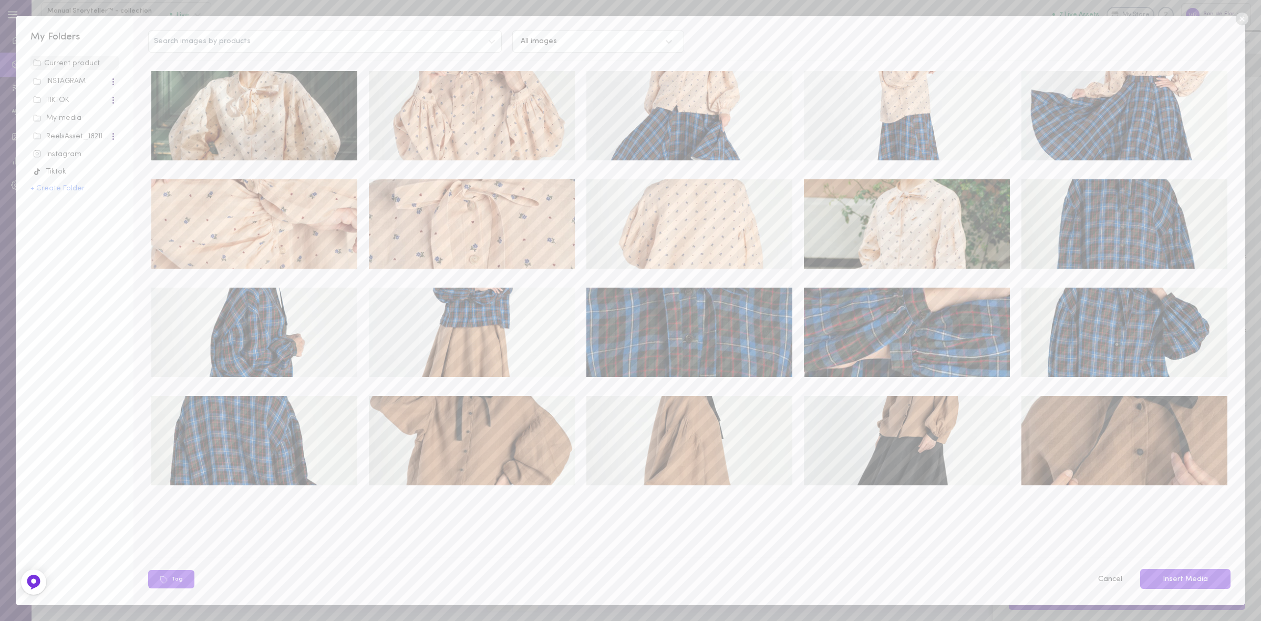
click at [85, 122] on div "My media" at bounding box center [74, 118] width 83 height 11
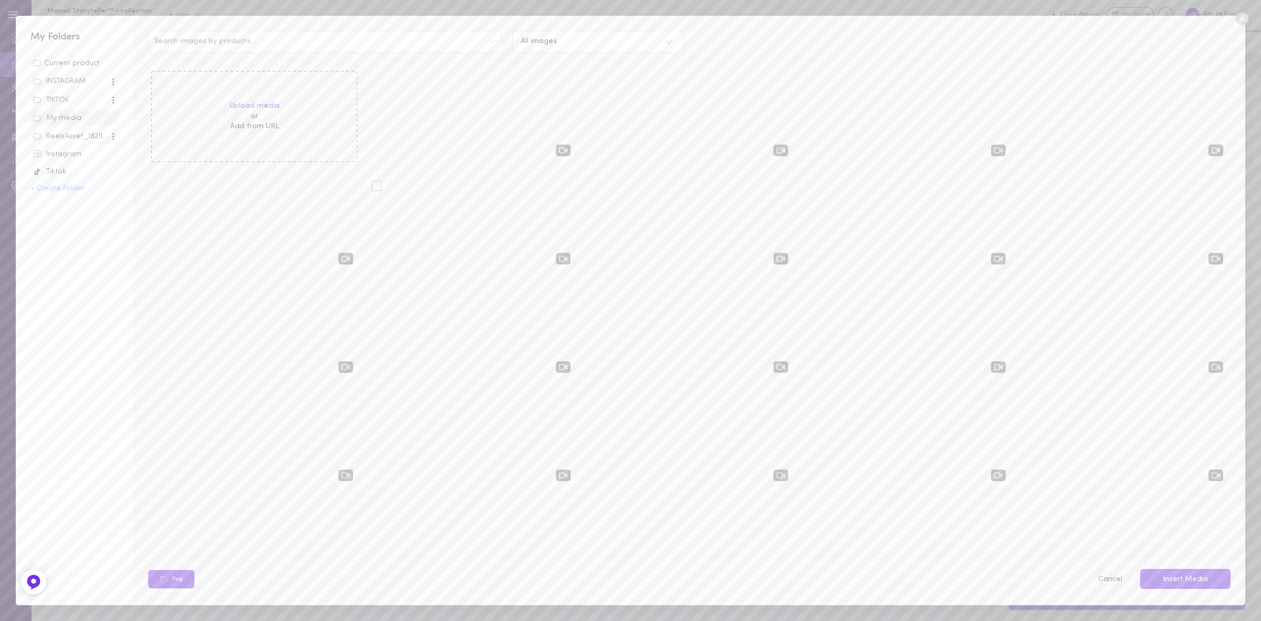
click at [374, 188] on div at bounding box center [377, 186] width 10 height 10
click at [0, 0] on input "checkbox" at bounding box center [0, 0] width 0 height 0
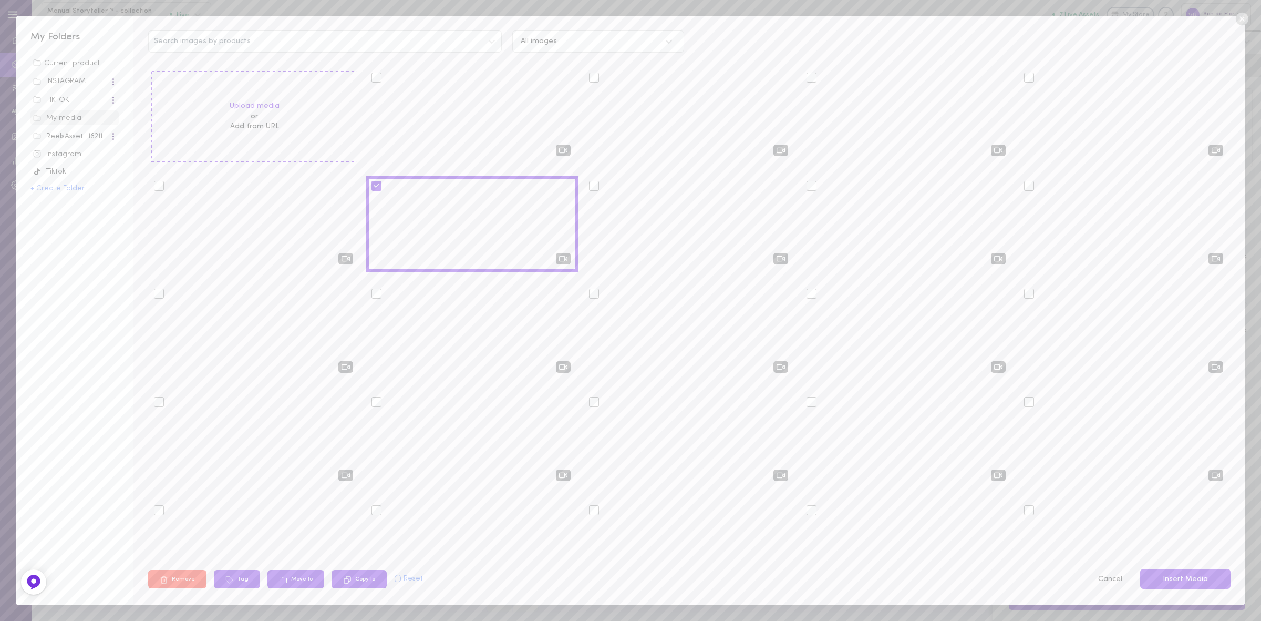
click at [1184, 582] on button "Insert Media" at bounding box center [1185, 579] width 90 height 20
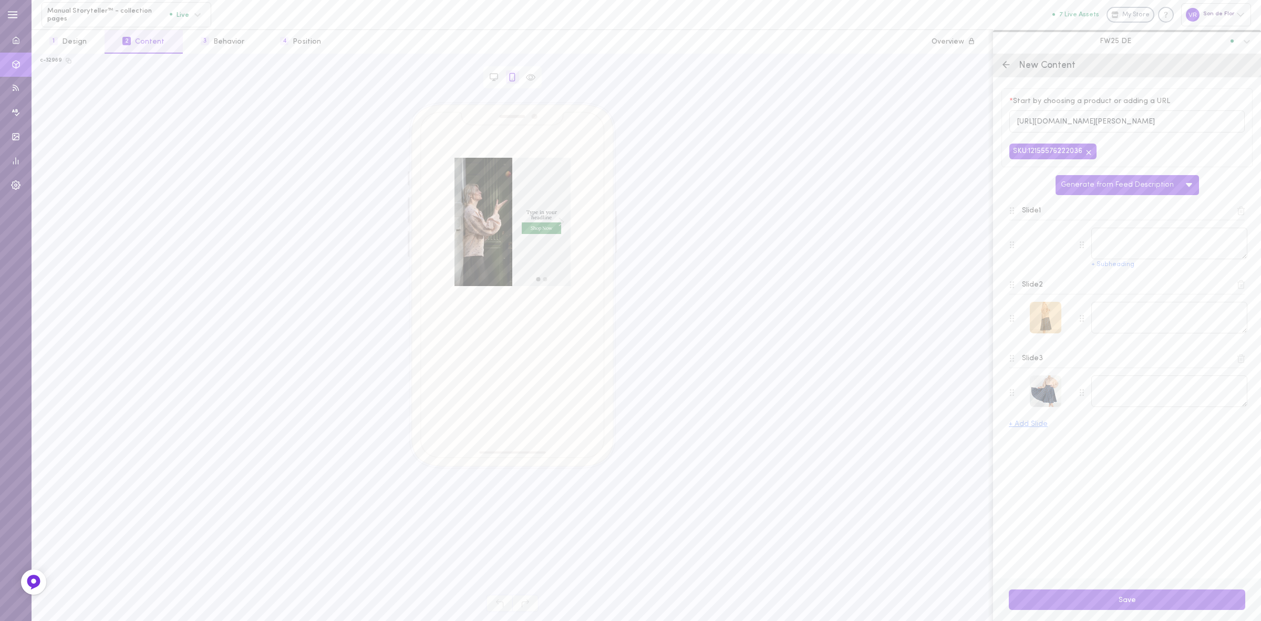
click at [1056, 318] on div at bounding box center [1046, 318] width 32 height 32
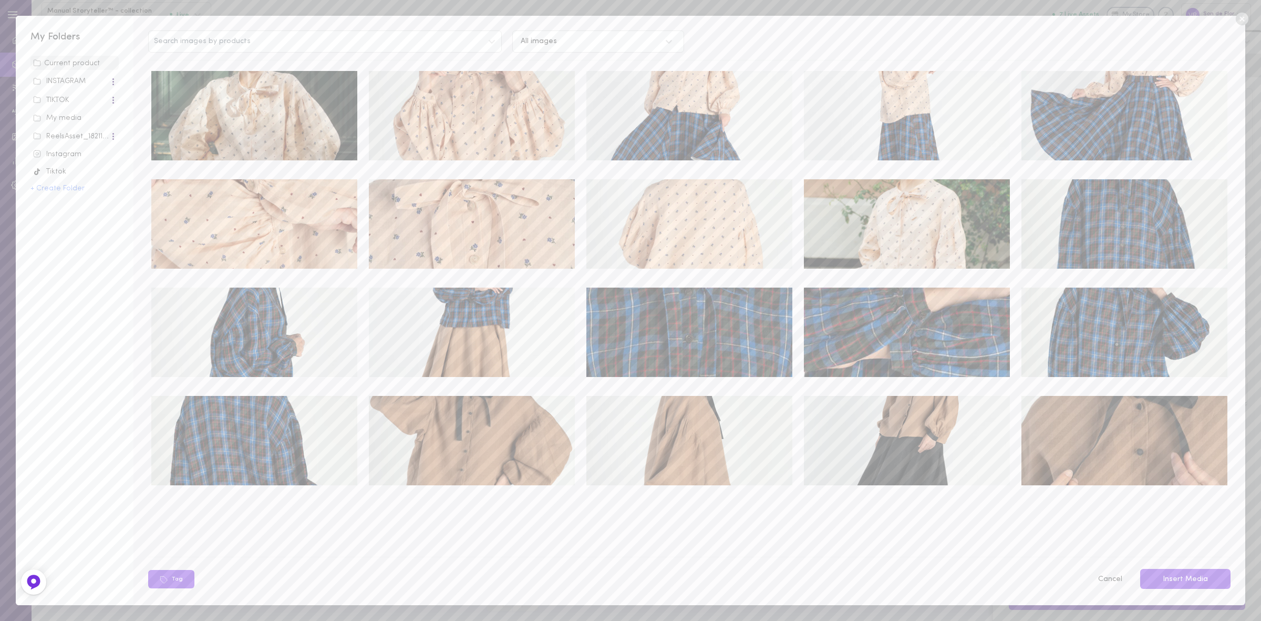
click at [321, 122] on img at bounding box center [254, 115] width 206 height 89
click at [1199, 579] on button "Insert Media" at bounding box center [1185, 579] width 90 height 20
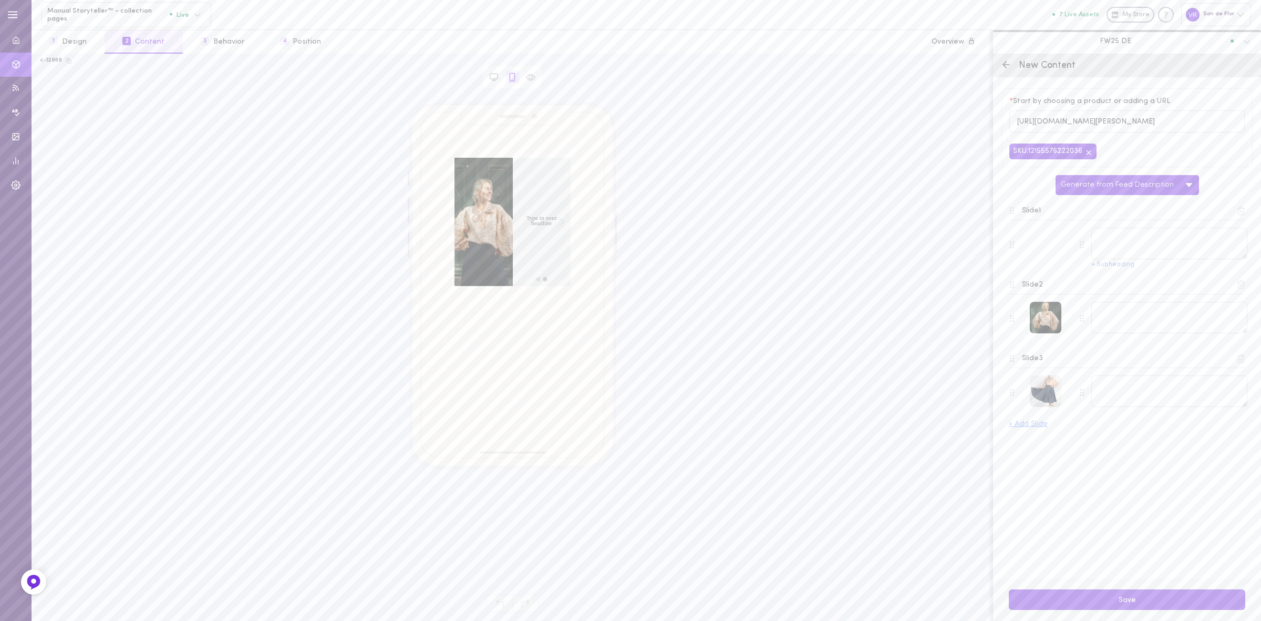
click at [1244, 363] on icon at bounding box center [1240, 358] width 9 height 9
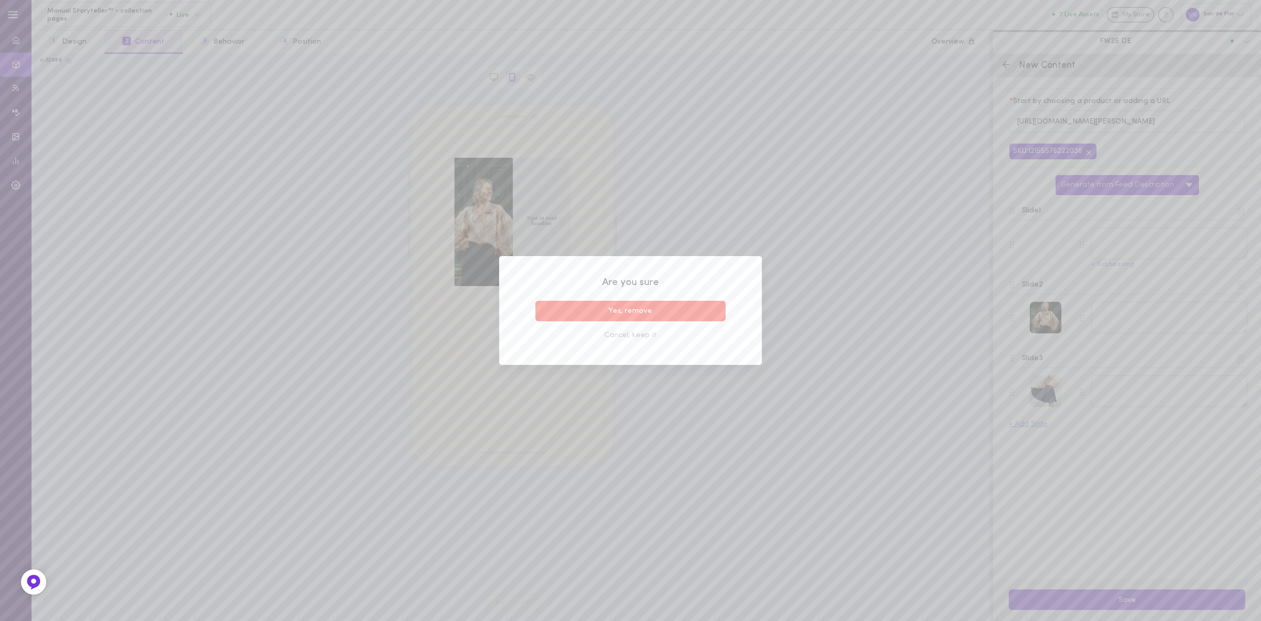
click at [648, 305] on button "Yes, remove" at bounding box center [630, 311] width 190 height 20
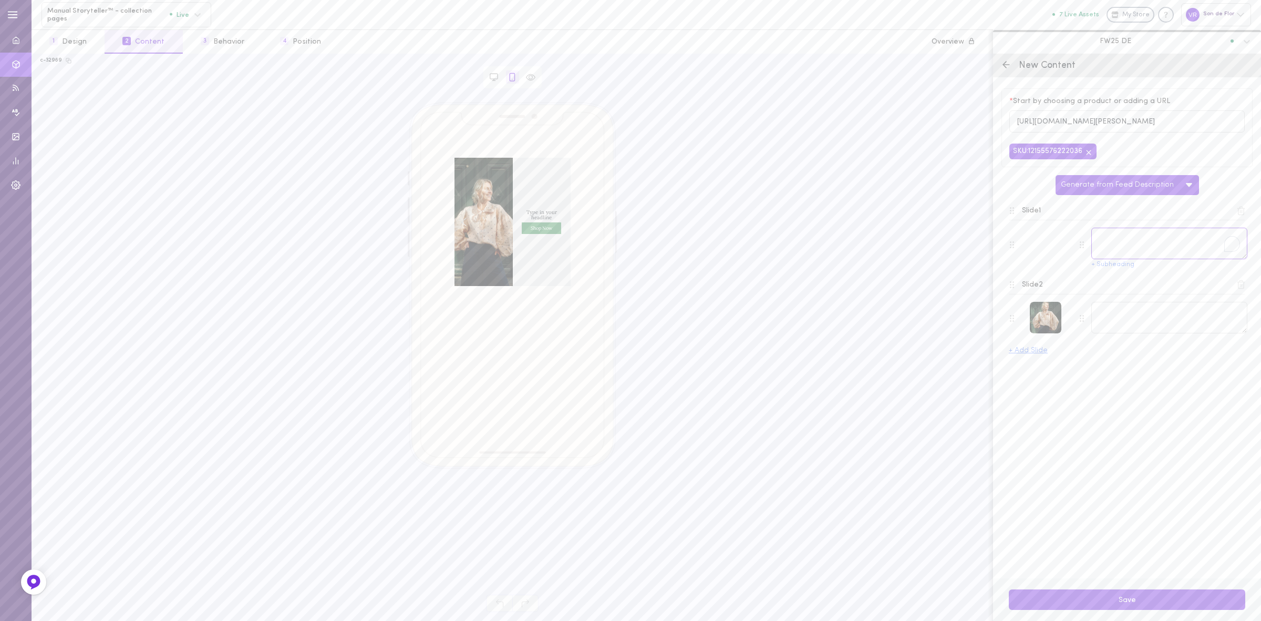
click at [1117, 240] on textarea "To enrich screen reader interactions, please activate Accessibility in Grammarl…" at bounding box center [1169, 244] width 156 height 32
paste textarea "Ein Hemd für langsame Morgen und unendliche Styling-Möglichkeiten."
type textarea "Ein Hemd für langsame Morgen und unendliche Styling-Möglichkeiten."
click at [459, 222] on icon "Left arrow" at bounding box center [460, 222] width 6 height 8
click at [1139, 321] on textarea at bounding box center [1169, 318] width 156 height 32
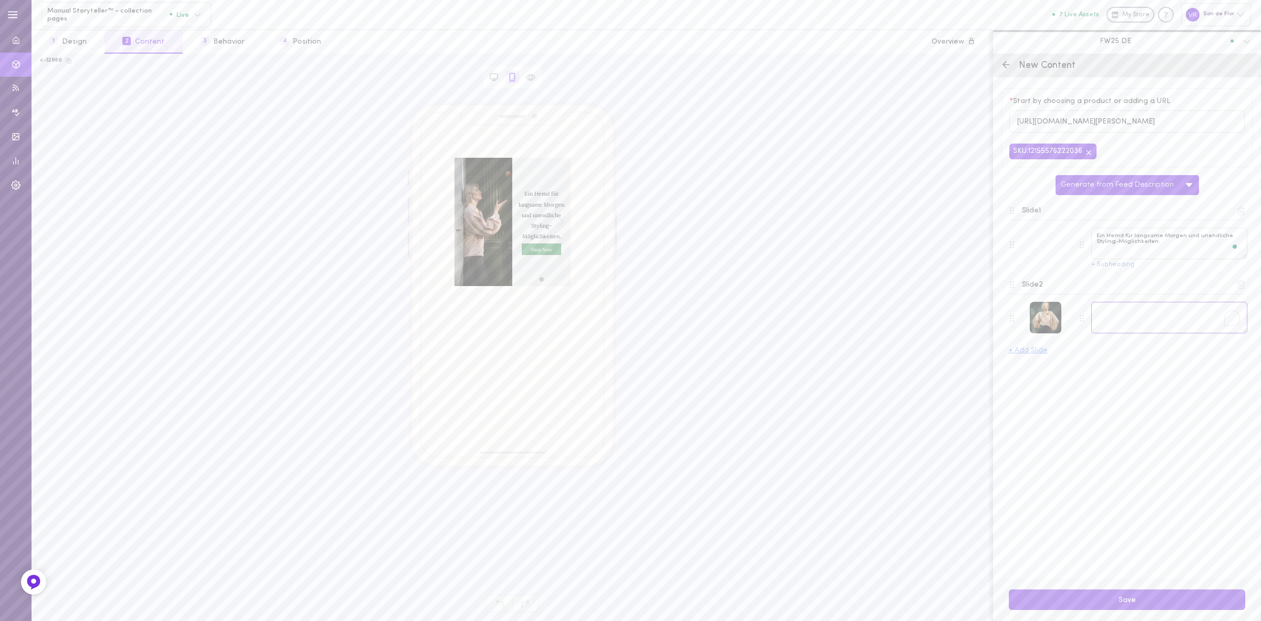
paste textarea "Clementine Bluse – wo Vintage-Charme auf mühelose Alltagstauglichkeit trifft."
type textarea "Clementine Bluse – wo Vintage-Charme auf mühelose Alltagstauglichkeit trifft."
click at [1125, 243] on textarea "Ein Hemd für langsame Morgen und unendliche Styling-Möglichkeiten." at bounding box center [1169, 244] width 156 height 32
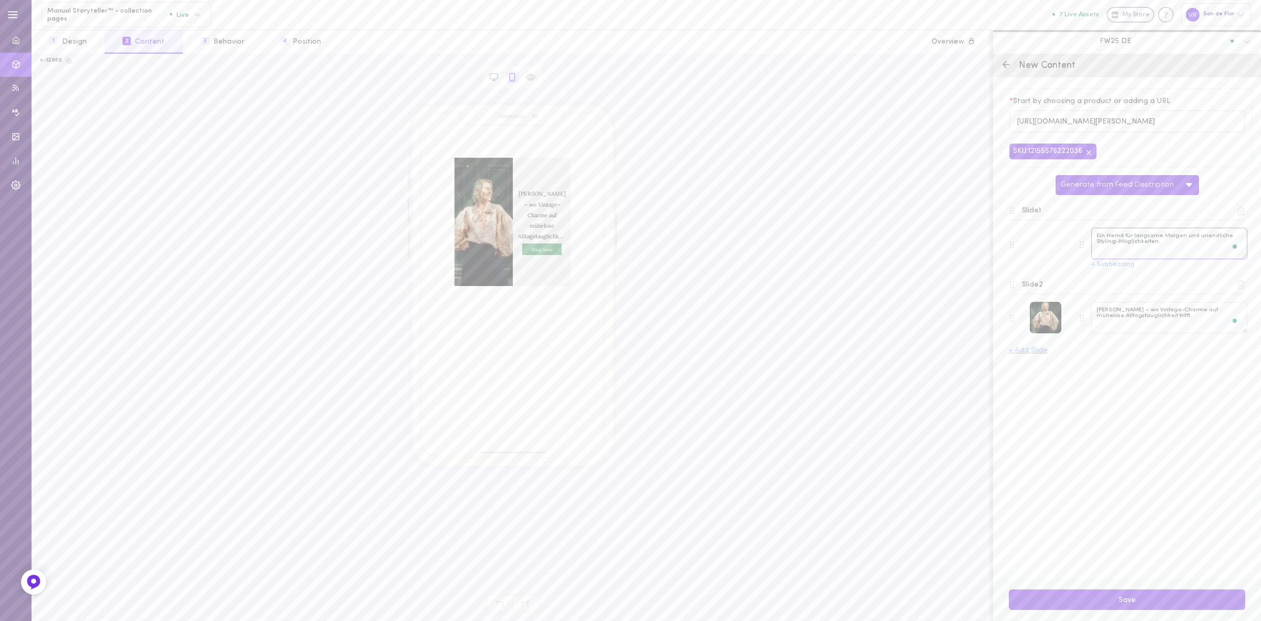
paste textarea "Für langsame Morgen und vielseitiges Styling"
type textarea "Für langsame Morgen und vielseitiges Styling."
click at [1150, 318] on textarea "Clementine Bluse – wo Vintage-Charme auf mühelose Alltagstauglichkeit trifft." at bounding box center [1169, 318] width 156 height 32
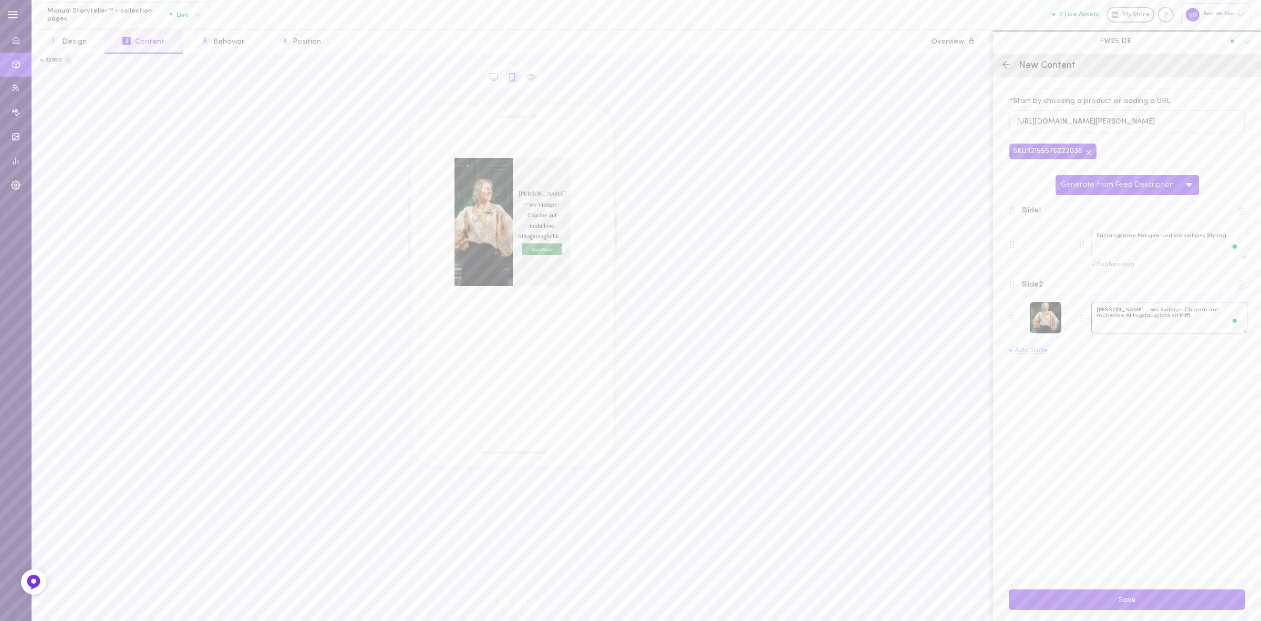
paste textarea "Vintage-Charme für jeden Tag"
type textarea "Clementine Bluse – Vintage-Charme für jeden Tag."
click at [466, 223] on div "left arrow" at bounding box center [460, 222] width 11 height 128
click at [1068, 595] on button "Save" at bounding box center [1127, 599] width 236 height 20
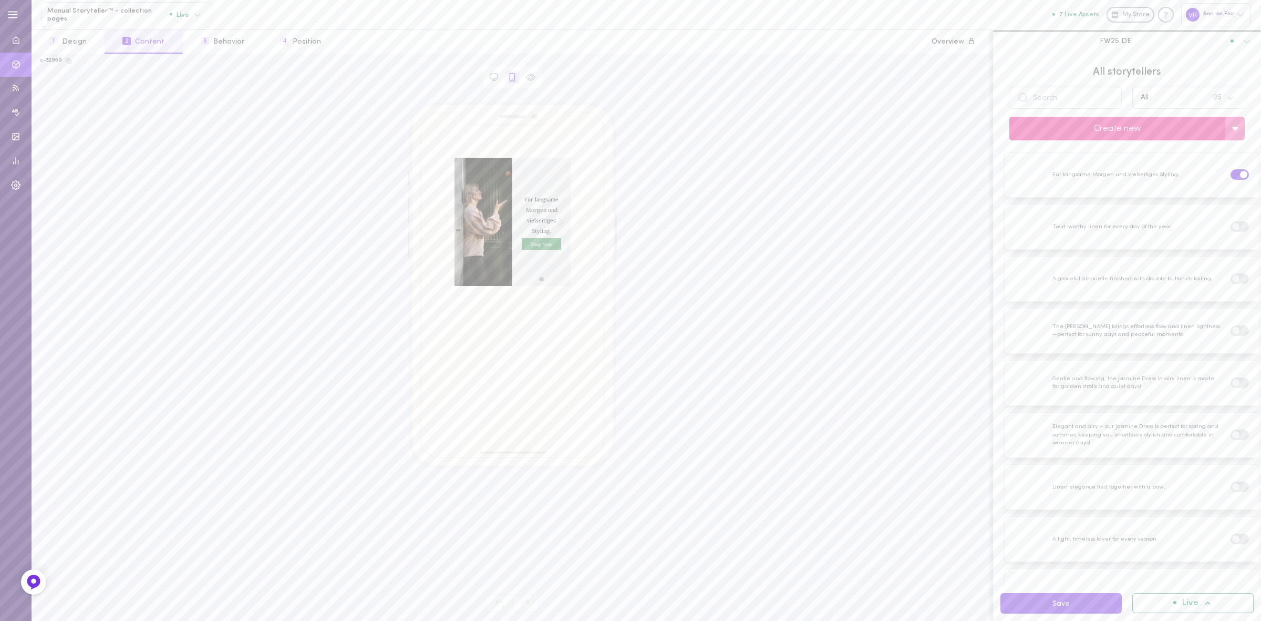
click at [1096, 122] on button "Create new" at bounding box center [1117, 129] width 216 height 24
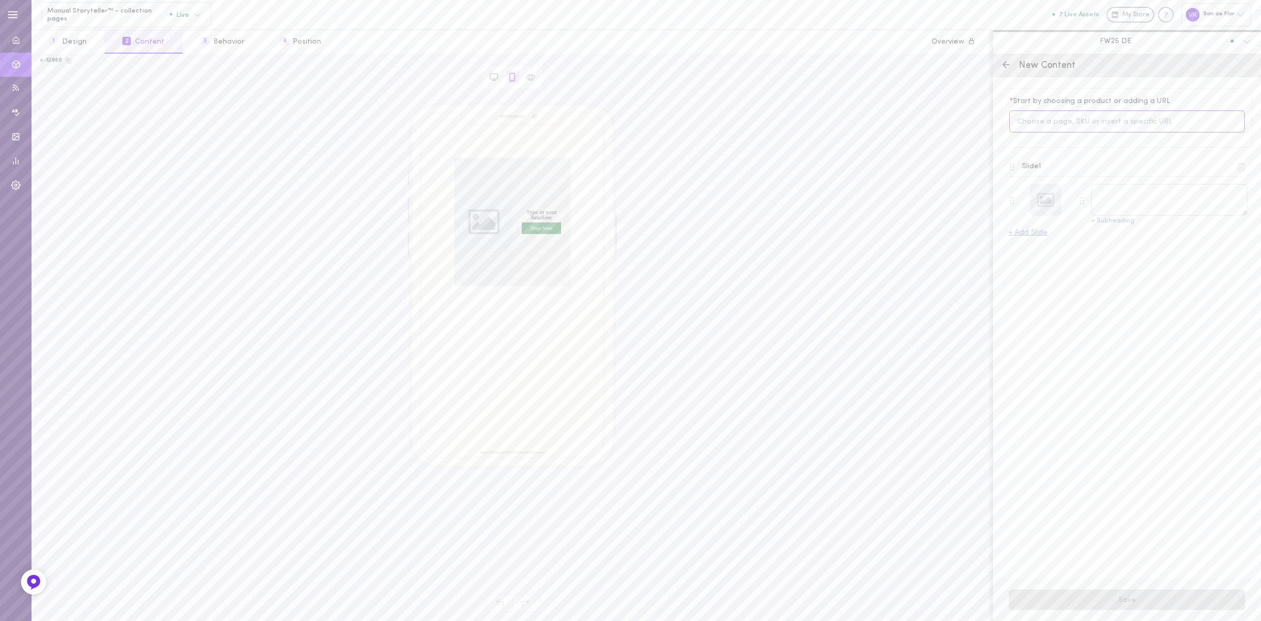
click at [1062, 123] on input at bounding box center [1126, 121] width 235 height 23
type input "vest"
click at [1060, 219] on span "Elaine – Merino Wool Vest with V-Neckline" at bounding box center [1142, 225] width 198 height 23
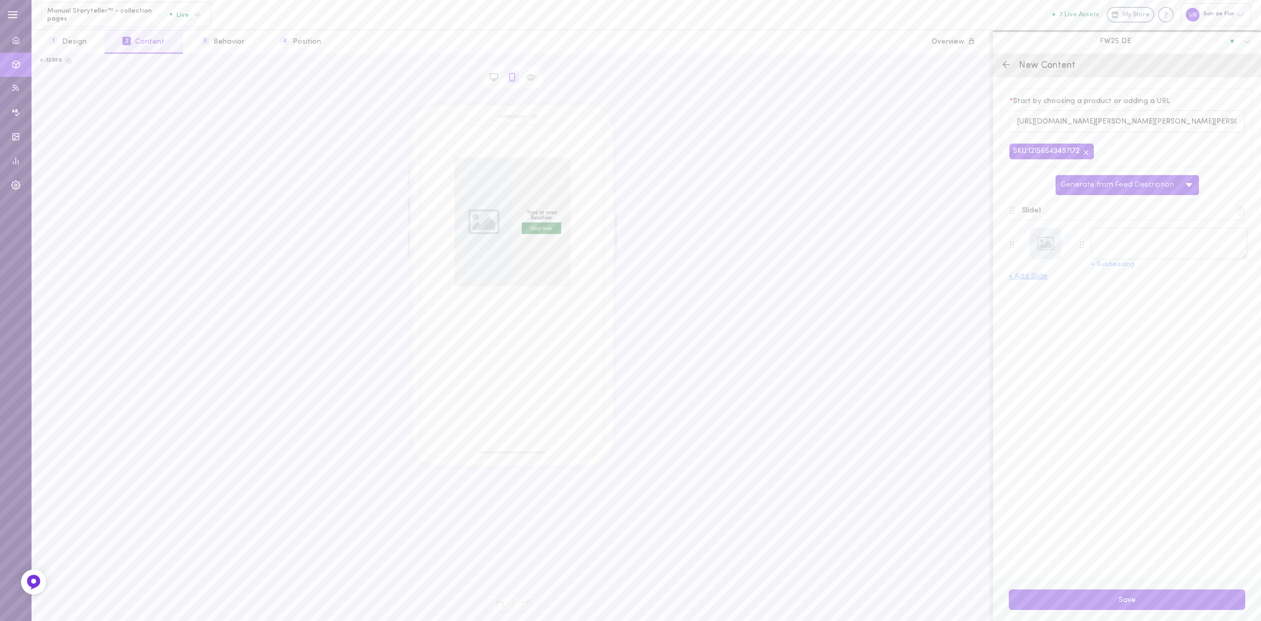
type textarea "Elaine – Merino Wool Vest with V-Neckline"
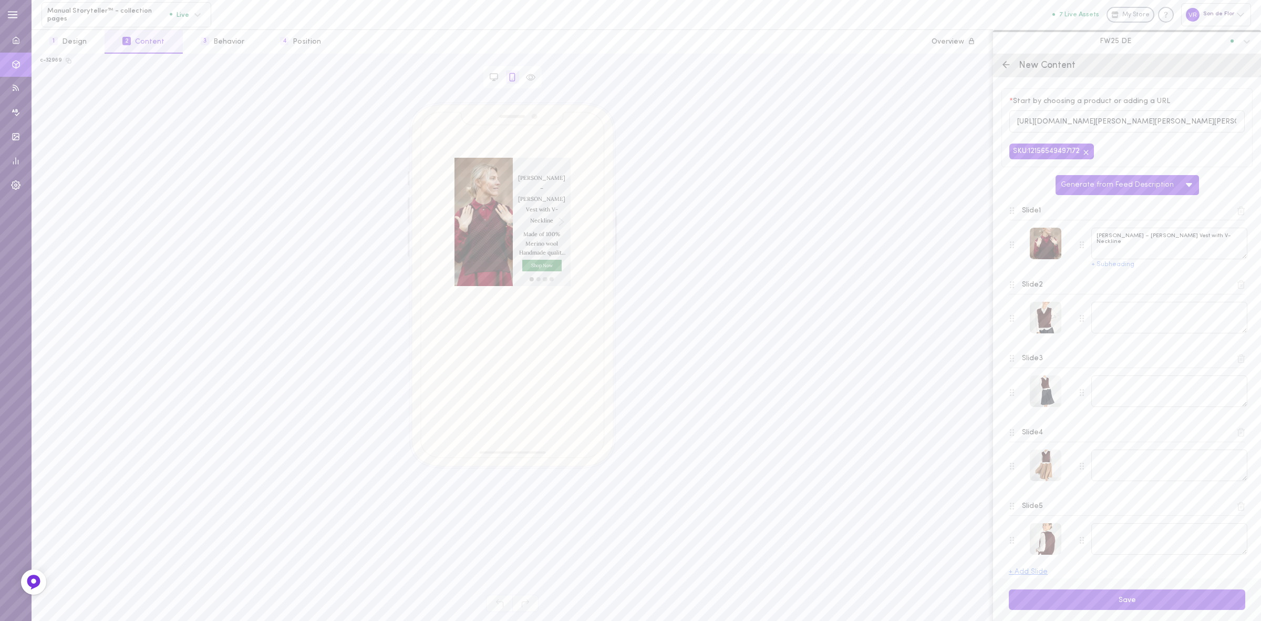
click at [1239, 212] on icon at bounding box center [1242, 211] width 6 height 8
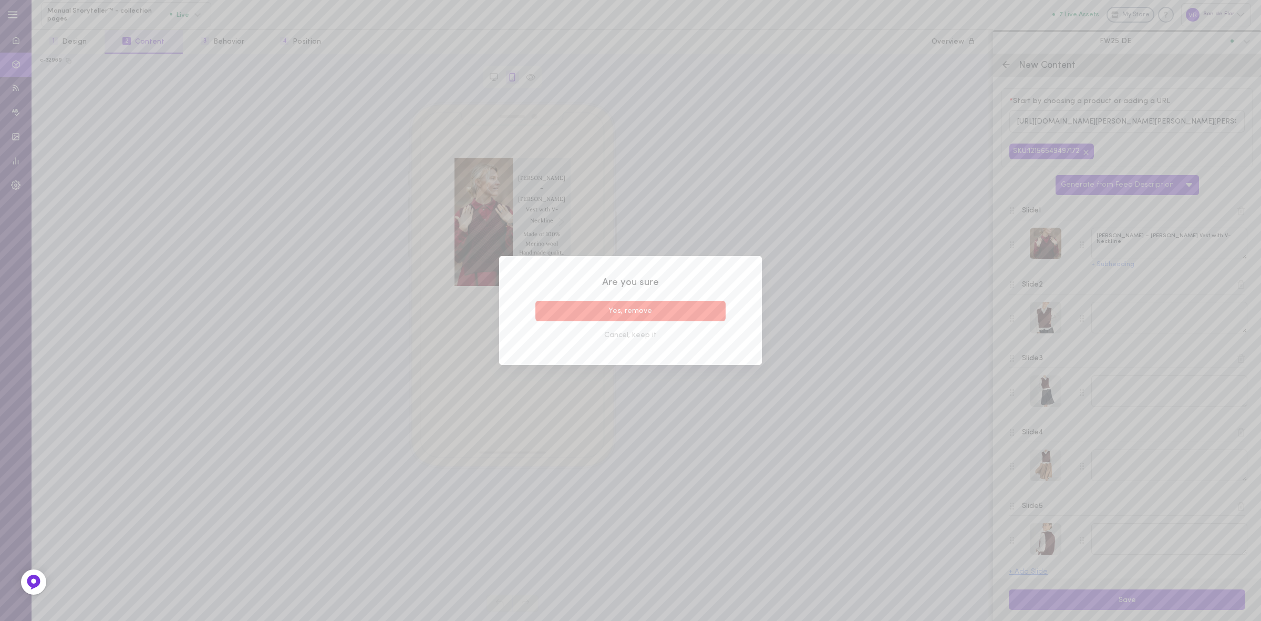
click at [625, 316] on button "Yes, remove" at bounding box center [630, 311] width 190 height 20
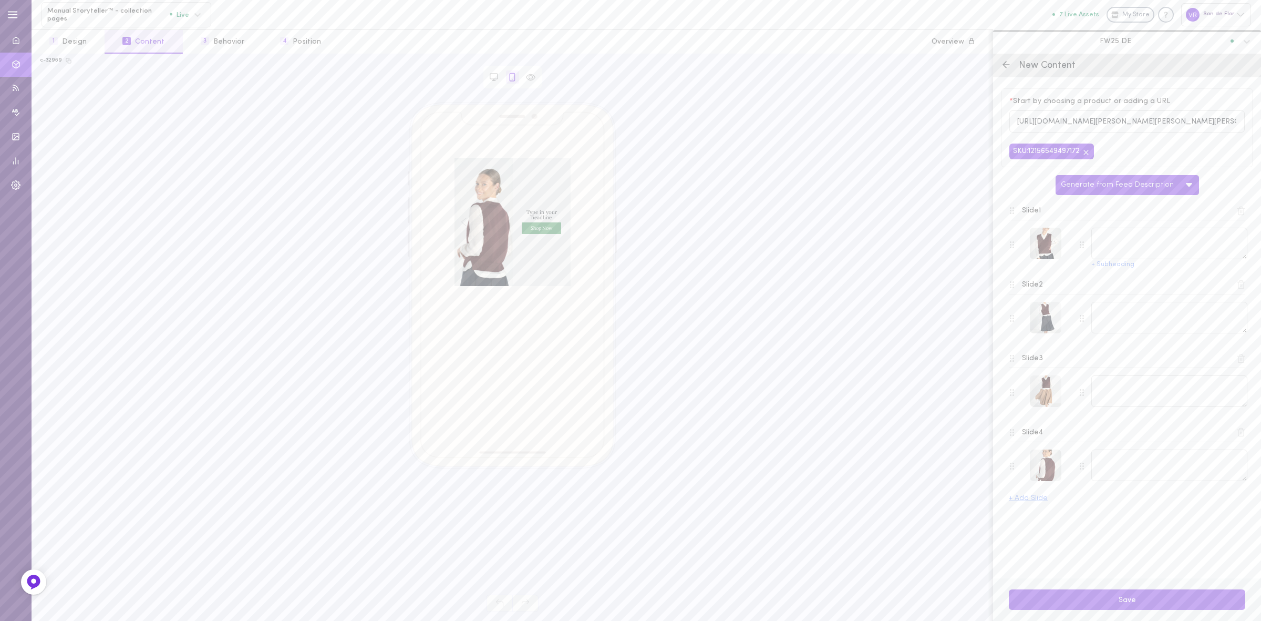
click at [1246, 209] on button at bounding box center [1241, 210] width 15 height 15
click at [1238, 213] on icon at bounding box center [1240, 210] width 9 height 9
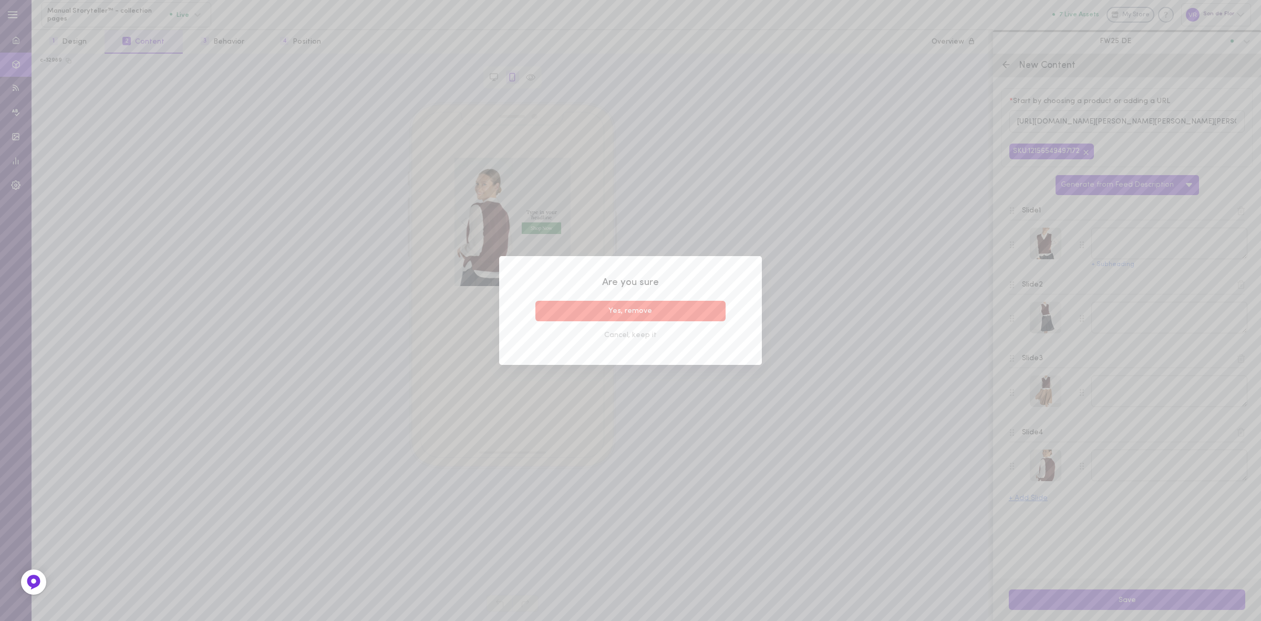
click at [660, 311] on button "Yes, remove" at bounding box center [630, 311] width 190 height 20
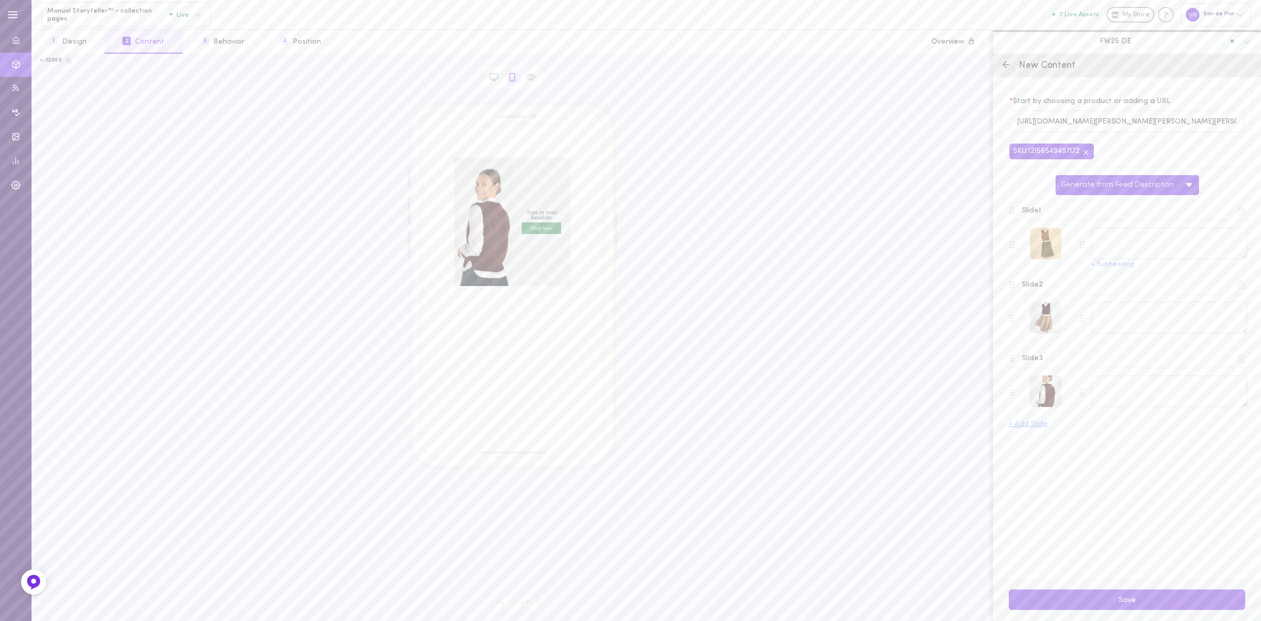
click at [1044, 251] on div at bounding box center [1046, 244] width 32 height 32
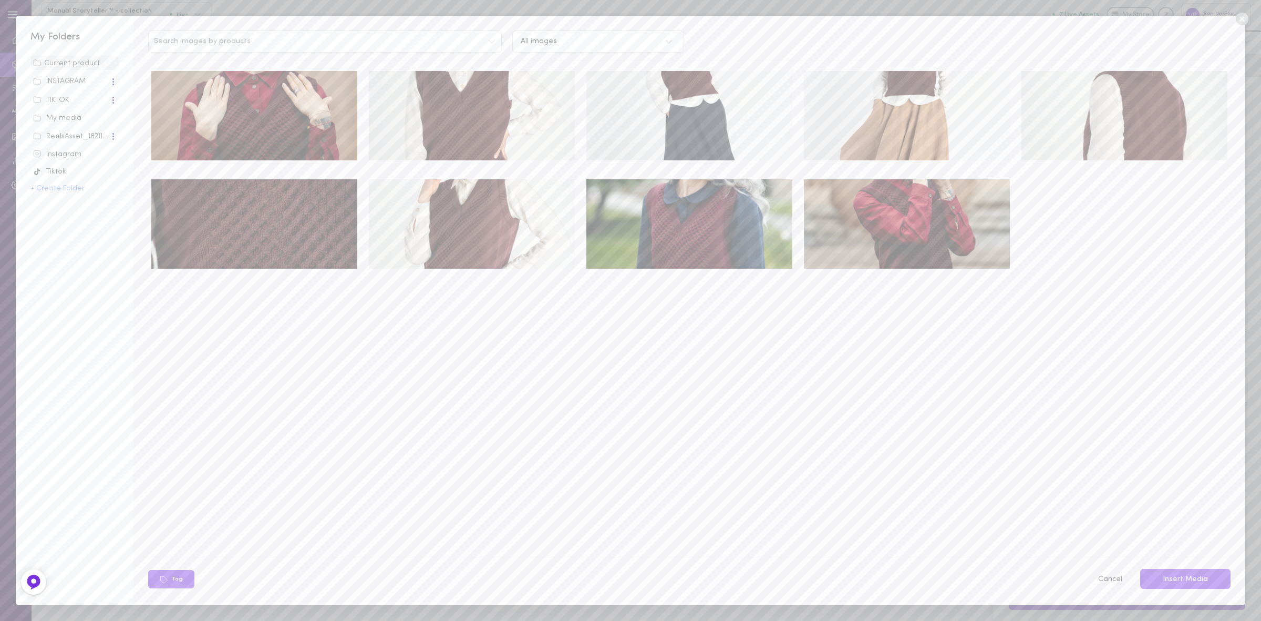
click at [70, 116] on div "My media" at bounding box center [74, 118] width 83 height 11
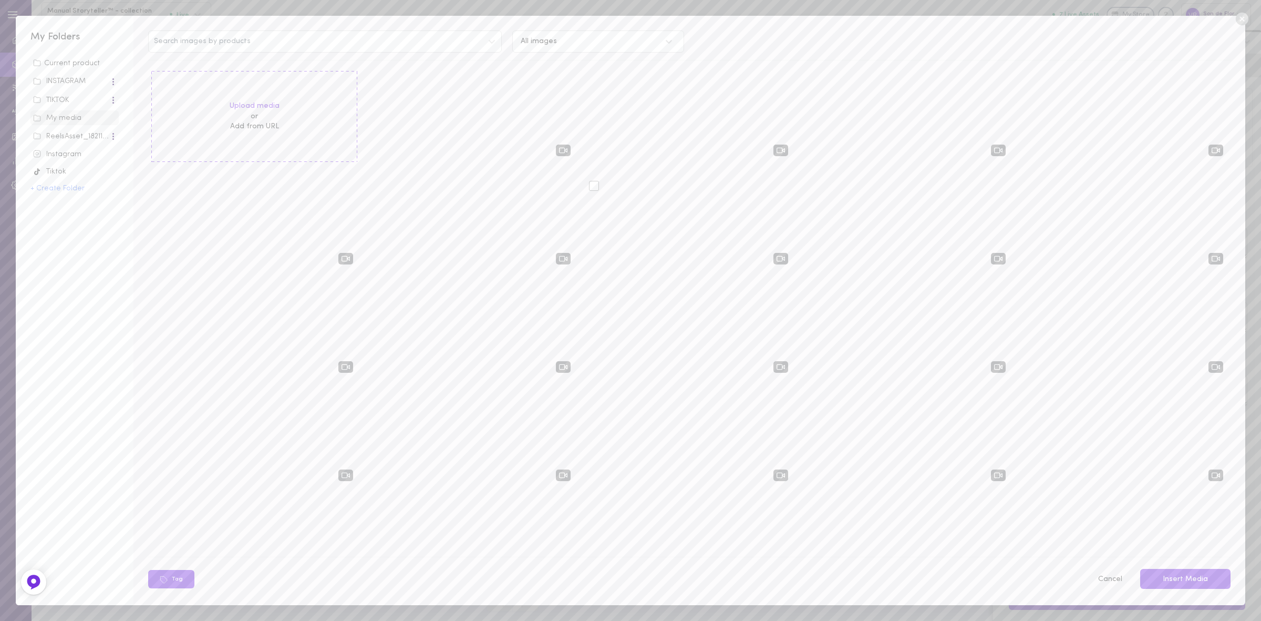
click at [592, 188] on div at bounding box center [594, 186] width 10 height 10
click at [0, 0] on input "checkbox" at bounding box center [0, 0] width 0 height 0
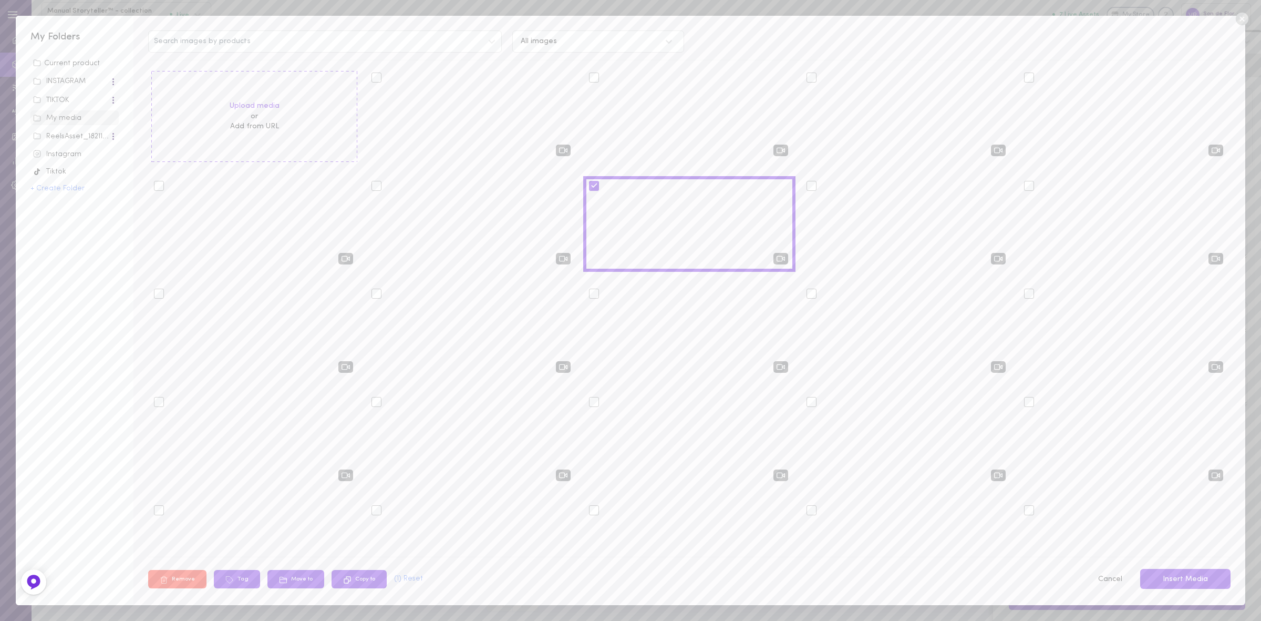
click at [1189, 576] on button "Insert Media" at bounding box center [1185, 579] width 90 height 20
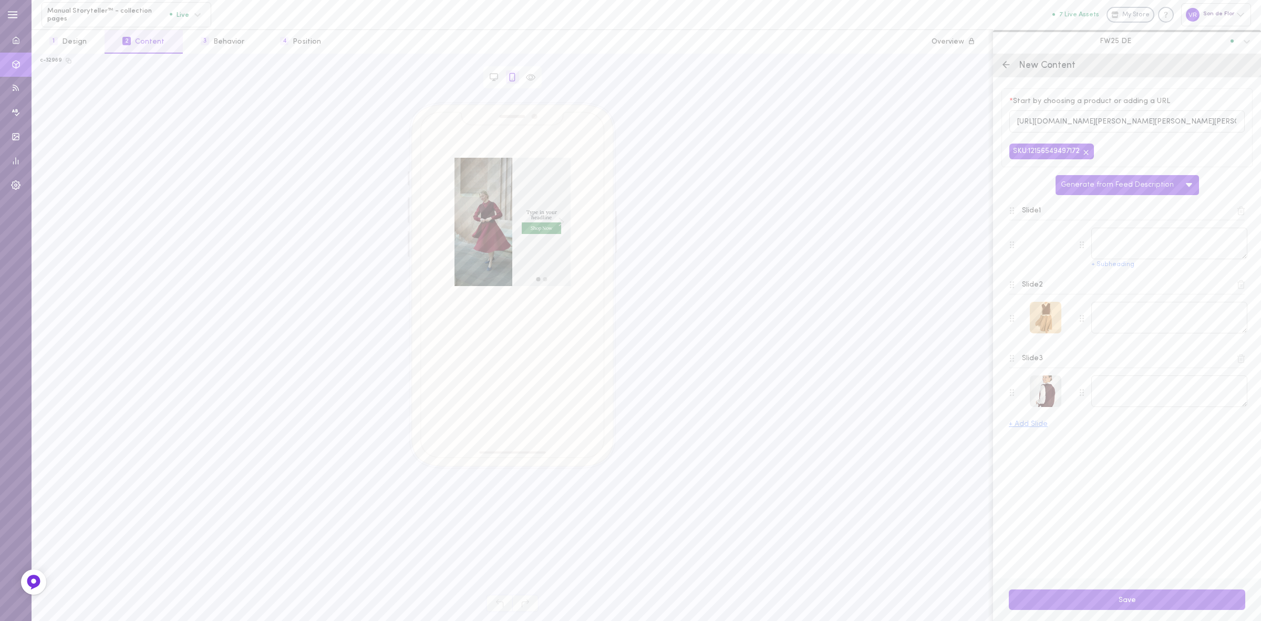
click at [1048, 312] on div at bounding box center [1046, 318] width 32 height 32
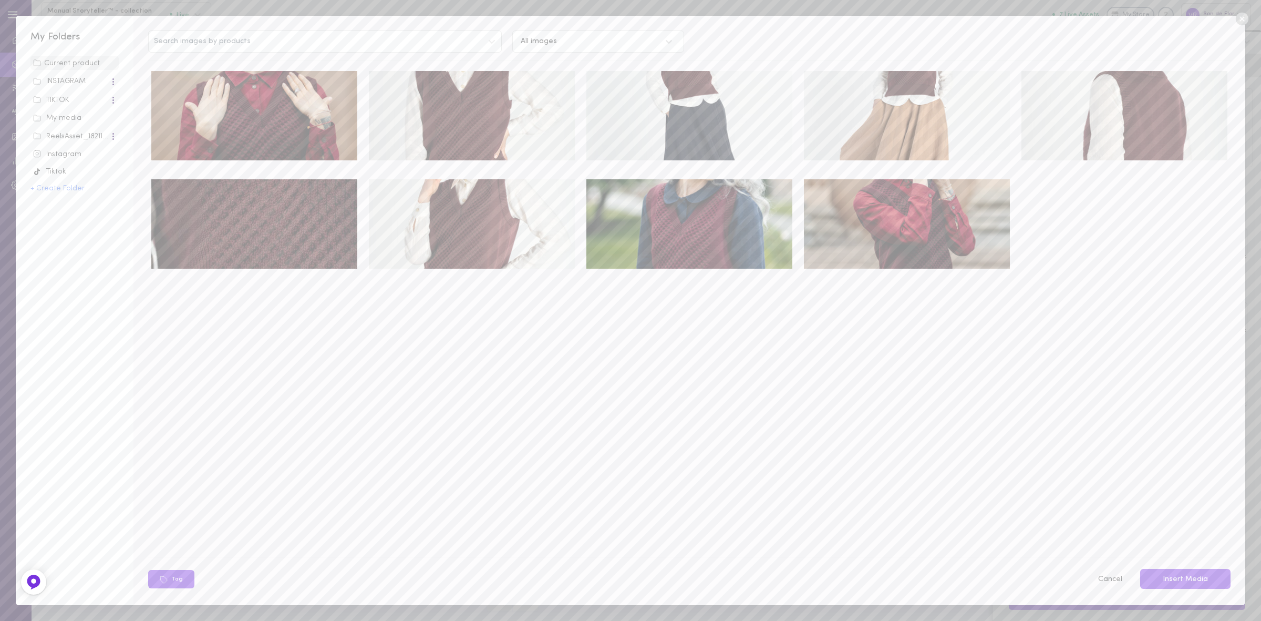
click at [264, 111] on img at bounding box center [254, 115] width 206 height 89
click at [1183, 582] on button "Insert Media" at bounding box center [1185, 579] width 90 height 20
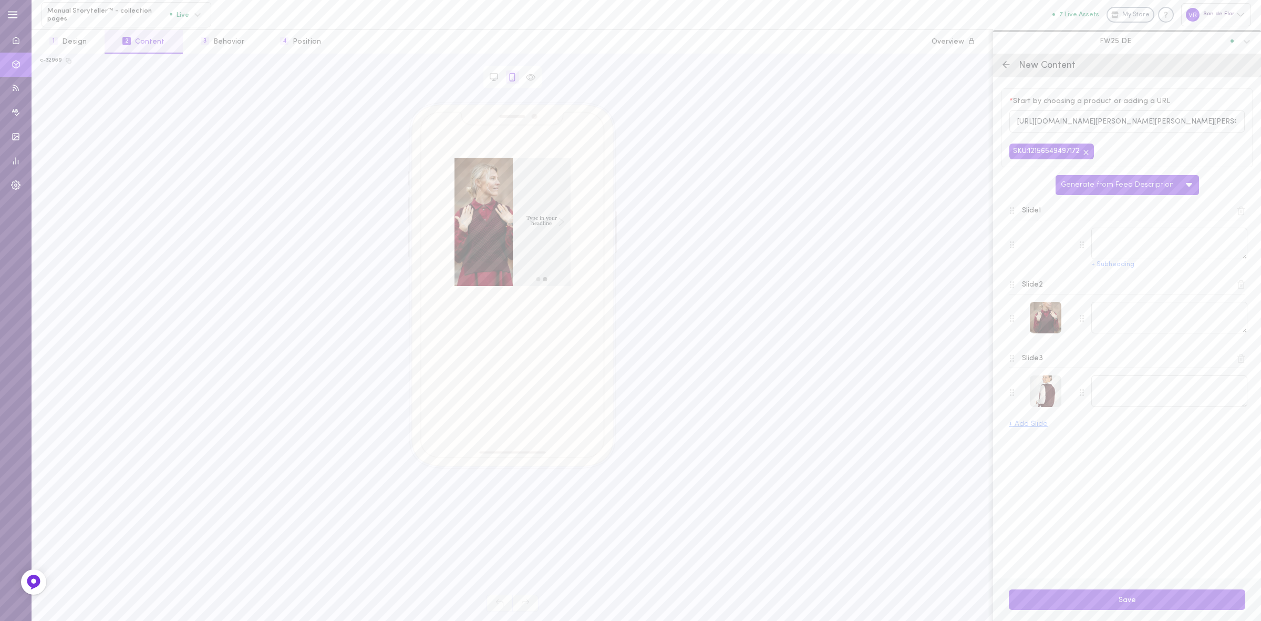
click at [1239, 363] on icon at bounding box center [1240, 358] width 9 height 9
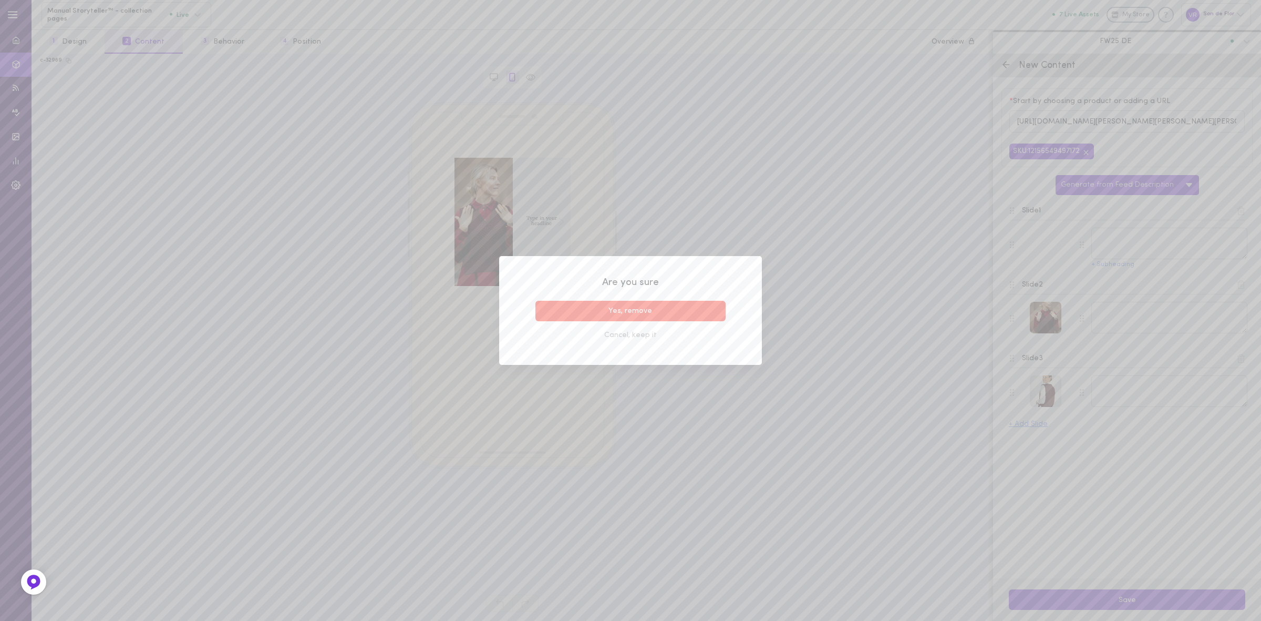
click at [707, 314] on button "Yes, remove" at bounding box center [630, 311] width 190 height 20
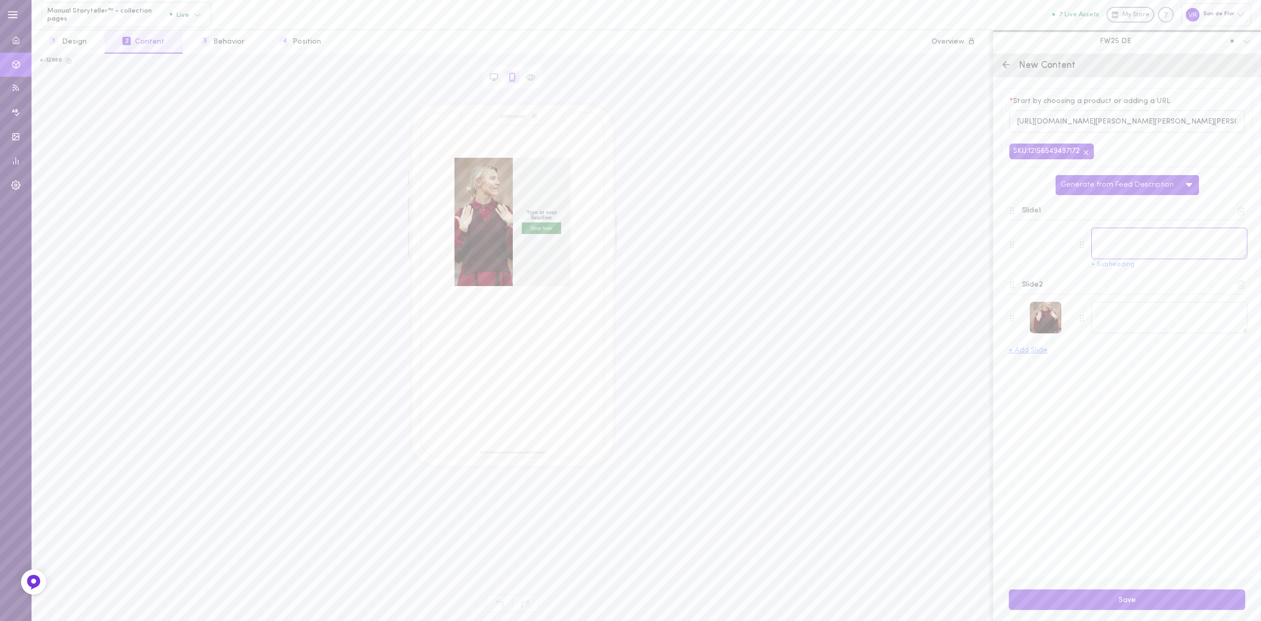
click at [1120, 242] on textarea at bounding box center [1169, 244] width 156 height 32
paste textarea "Ein gemütliches Layer für alle Jahreszeiten."
type textarea "Ein gemütliches Layer für alle Jahreszeiten."
click at [1159, 332] on textarea at bounding box center [1169, 318] width 156 height 32
paste textarea "Elaine Weste – sanfte Wärme aus reiner Merinowolle."
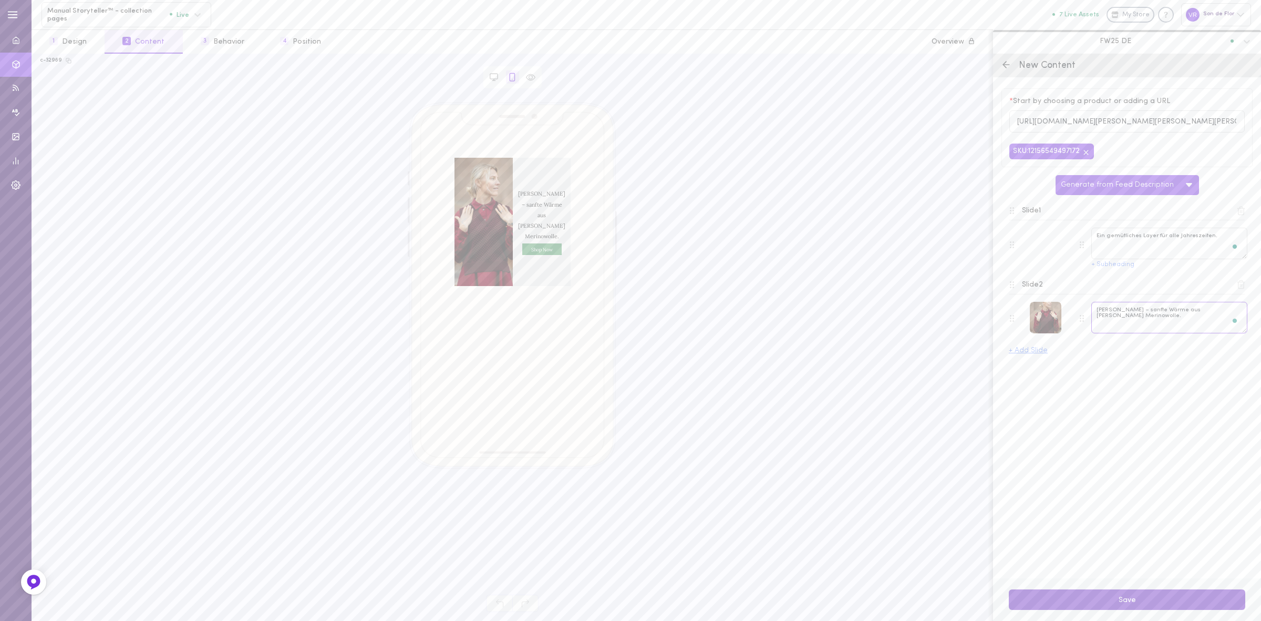
type textarea "Elaine Weste – sanfte Wärme aus reiner Merinowolle."
click at [1101, 601] on button "Save" at bounding box center [1127, 599] width 236 height 20
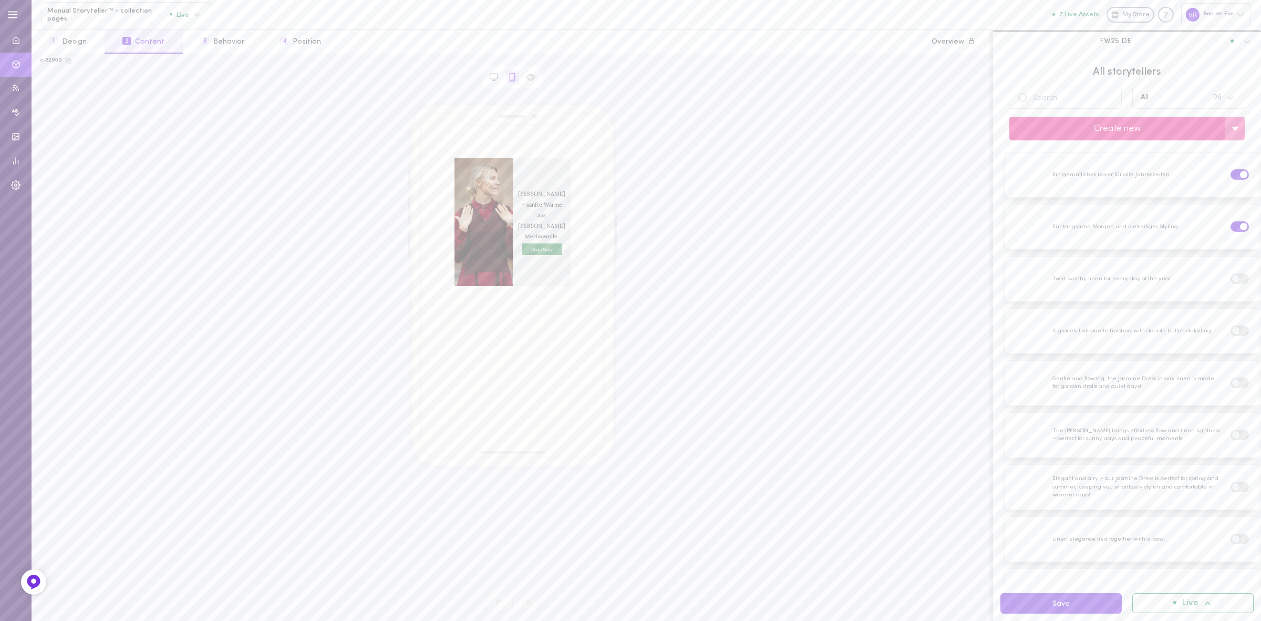
click at [1107, 125] on button "Create new" at bounding box center [1117, 129] width 216 height 24
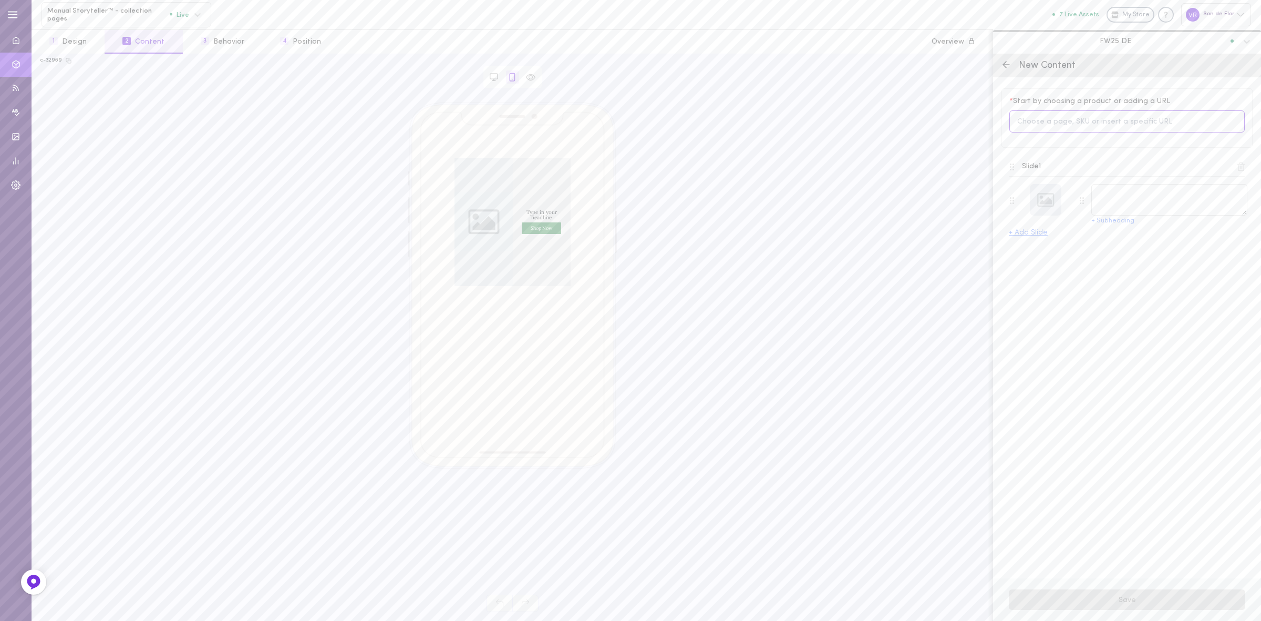
click at [1079, 129] on input at bounding box center [1126, 121] width 235 height 23
type input "victorian"
click at [1089, 159] on div "In Stock Victorian – Linen Coat with Mandarin Collar 12159542034772" at bounding box center [1127, 170] width 226 height 34
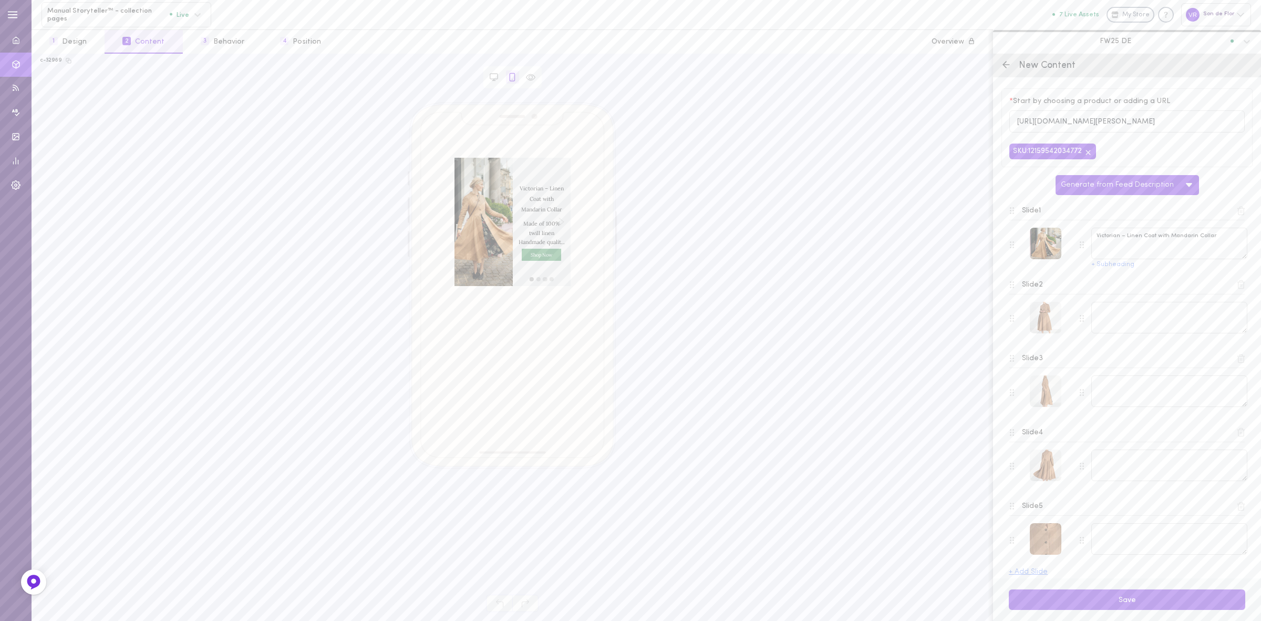
type textarea "Victorian – Linen Coat with Mandarin Collar"
click at [1236, 214] on icon at bounding box center [1240, 210] width 9 height 9
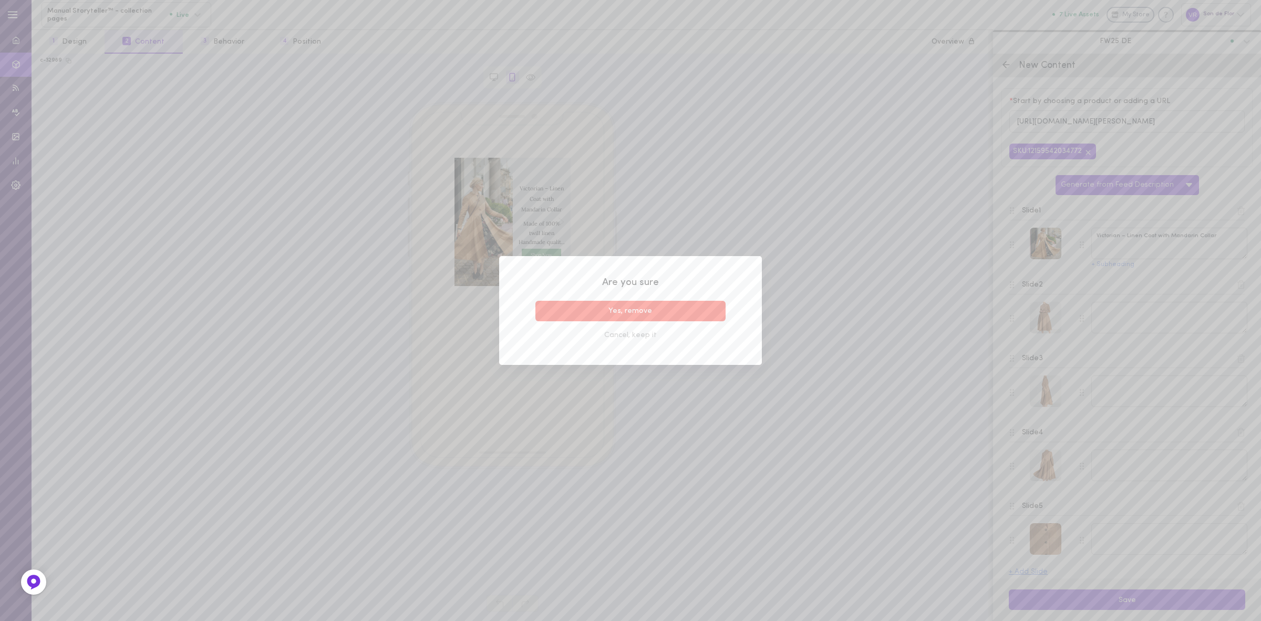
click at [710, 305] on button "Yes, remove" at bounding box center [630, 311] width 190 height 20
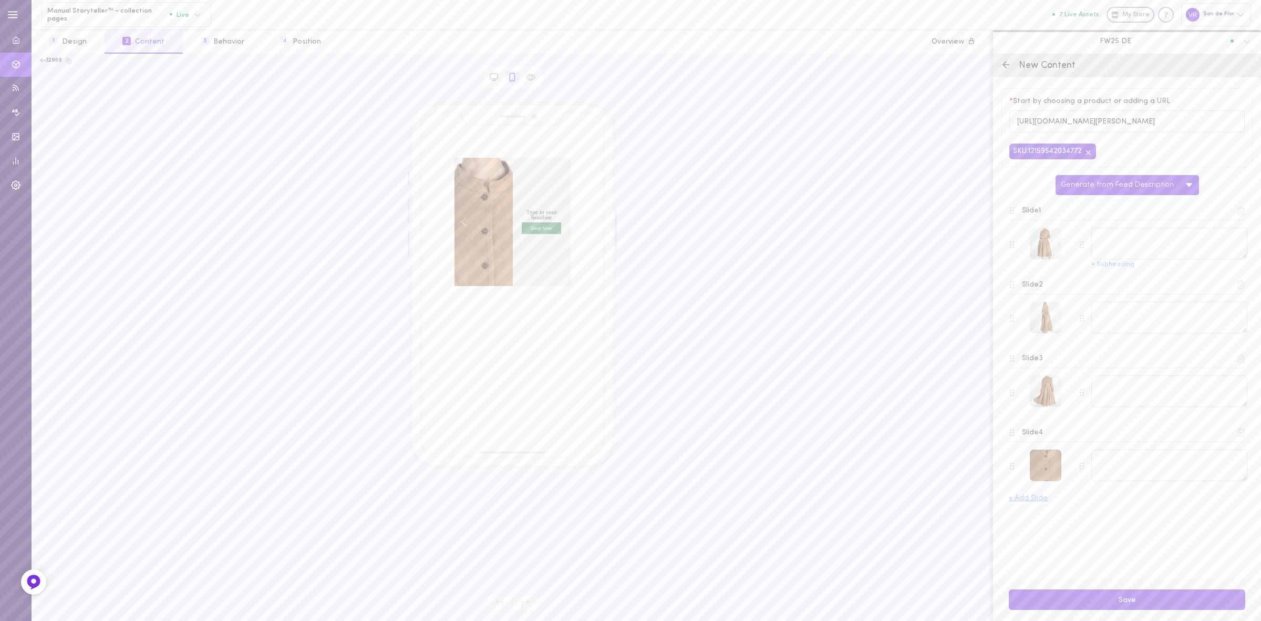
click at [1244, 214] on icon at bounding box center [1240, 210] width 9 height 9
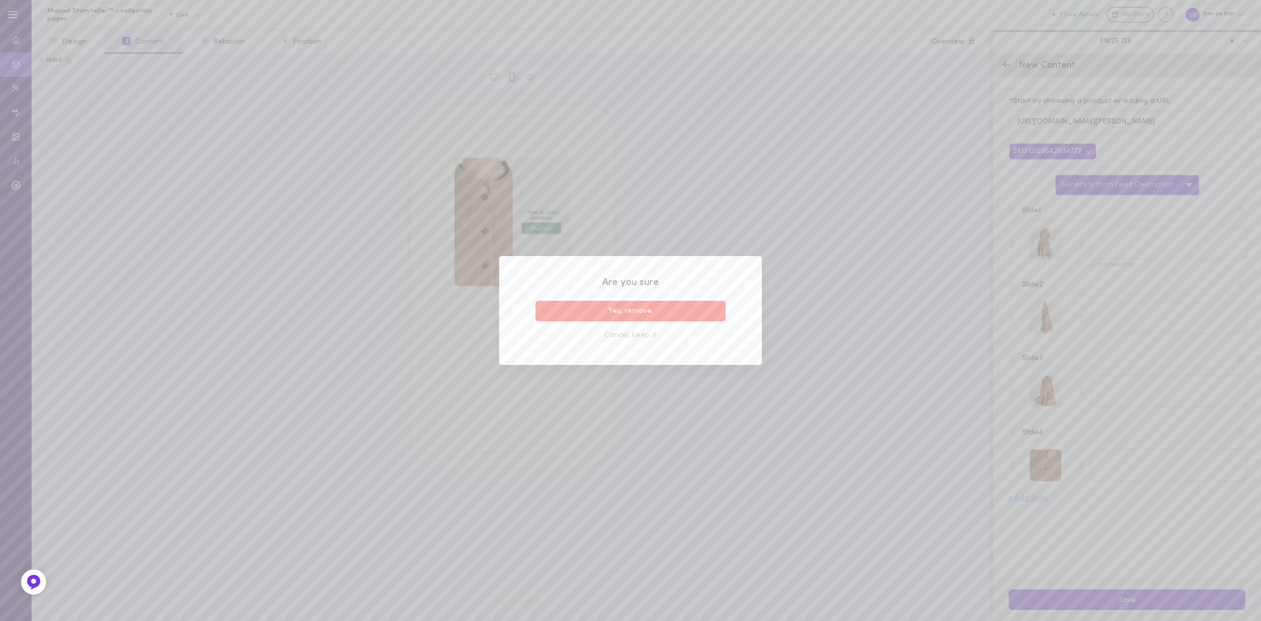
click at [703, 312] on button "Yes, remove" at bounding box center [630, 311] width 190 height 20
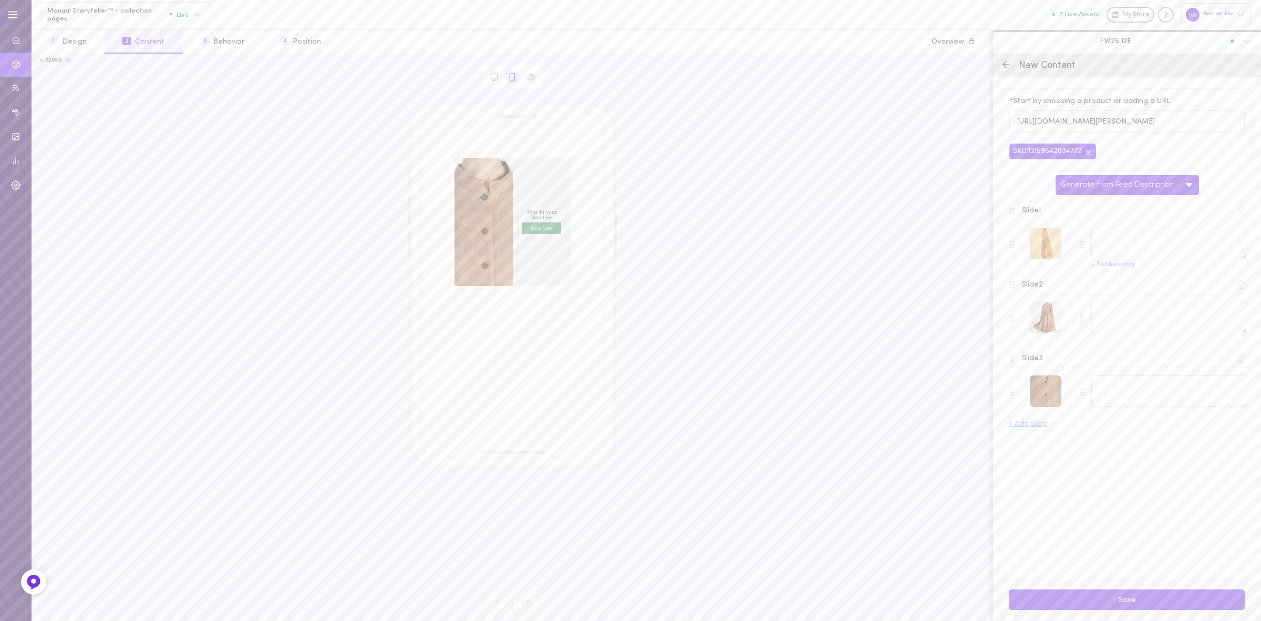
click at [1052, 246] on div at bounding box center [1046, 244] width 32 height 32
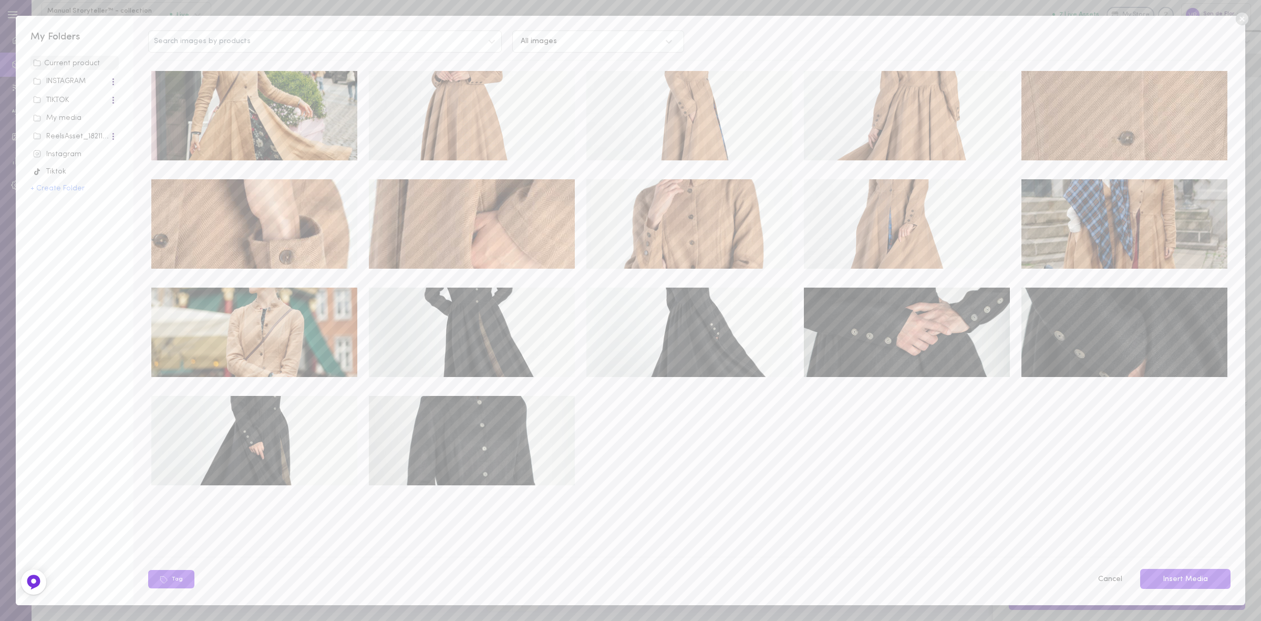
click at [80, 121] on div "My media" at bounding box center [74, 118] width 83 height 11
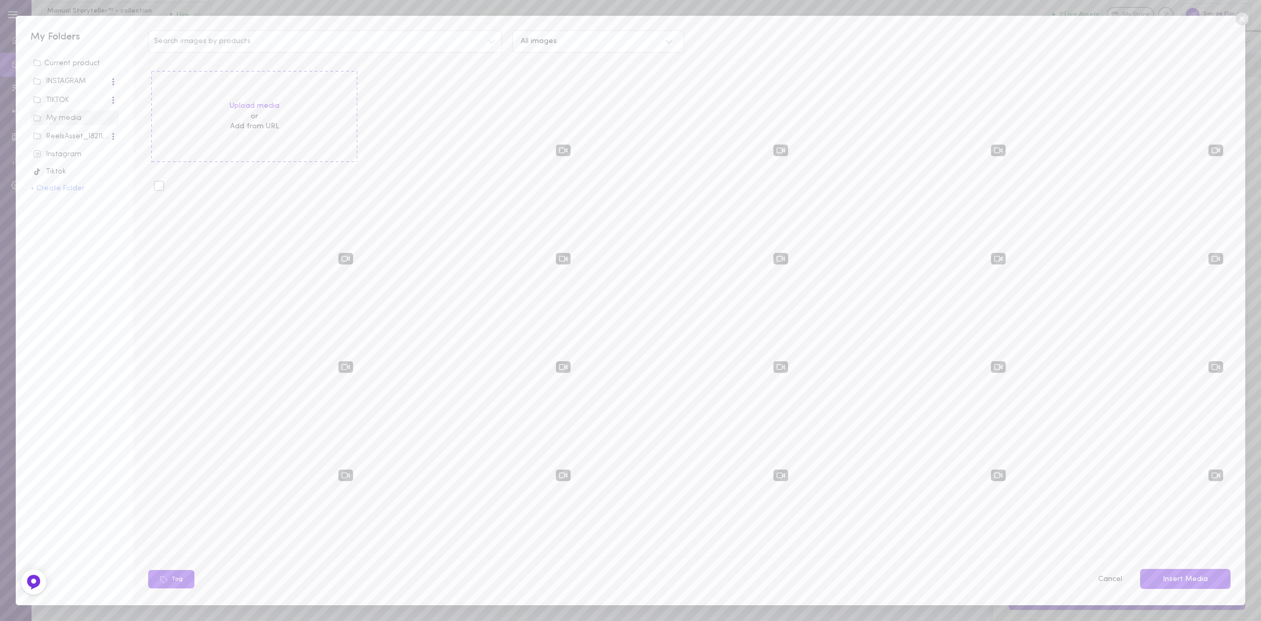
click at [157, 182] on div at bounding box center [159, 186] width 10 height 10
click at [0, 0] on input "checkbox" at bounding box center [0, 0] width 0 height 0
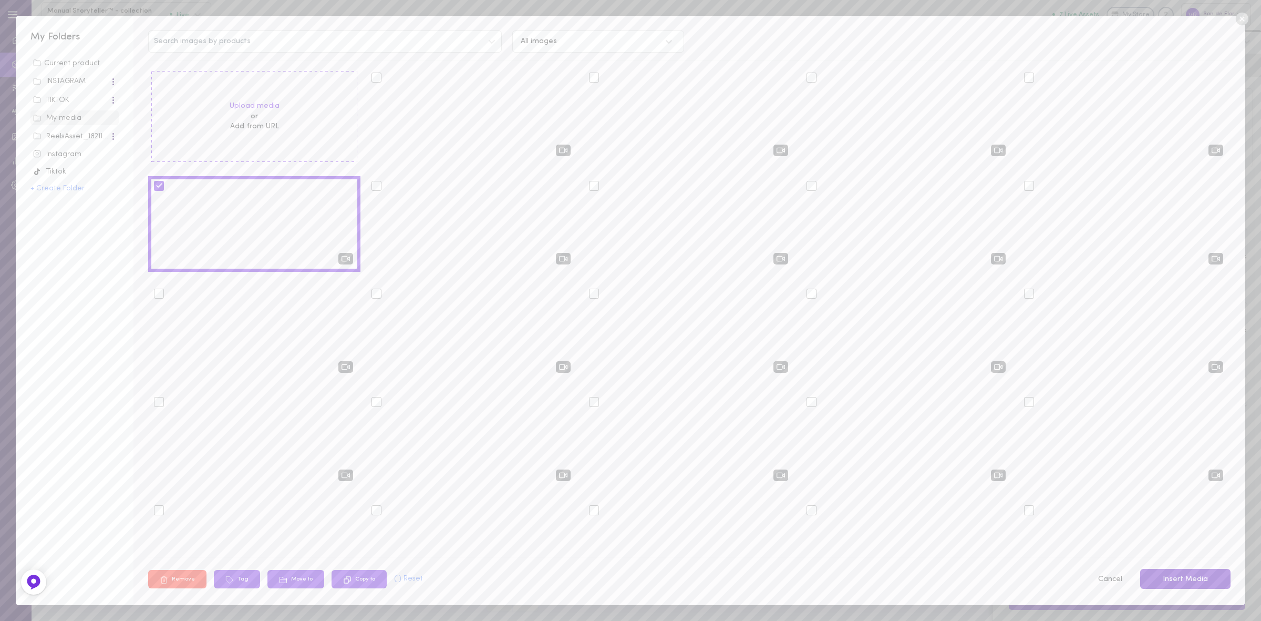
click at [1185, 574] on button "Insert Media" at bounding box center [1185, 579] width 90 height 20
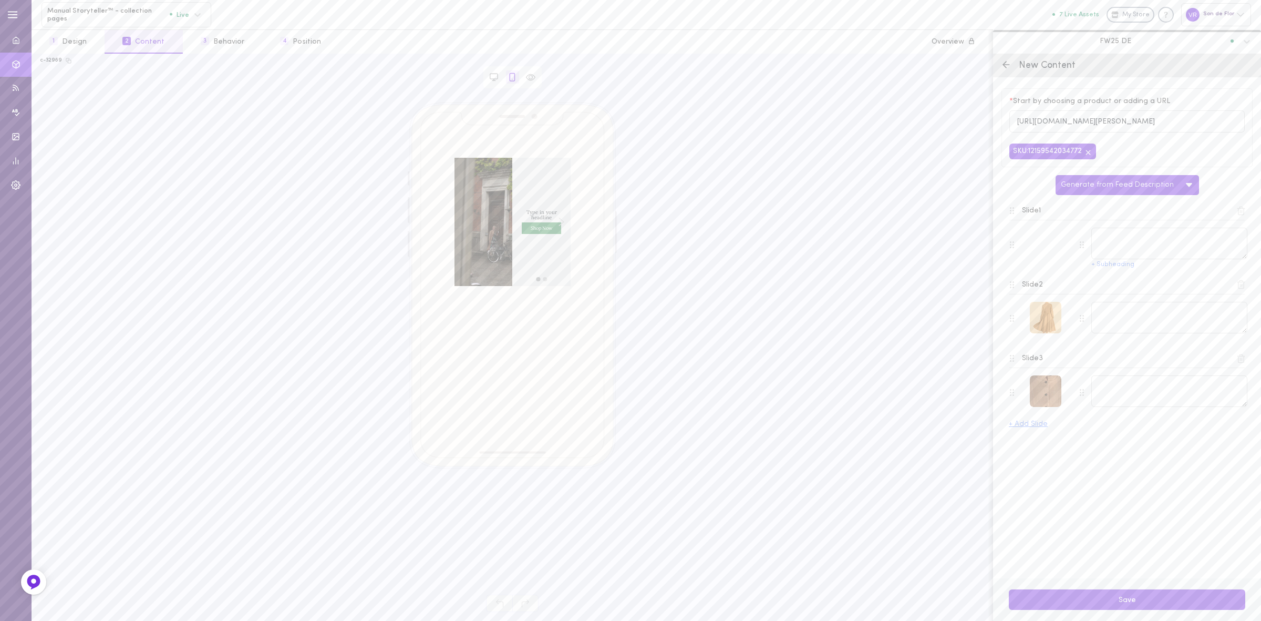
click at [1047, 313] on div at bounding box center [1046, 318] width 32 height 32
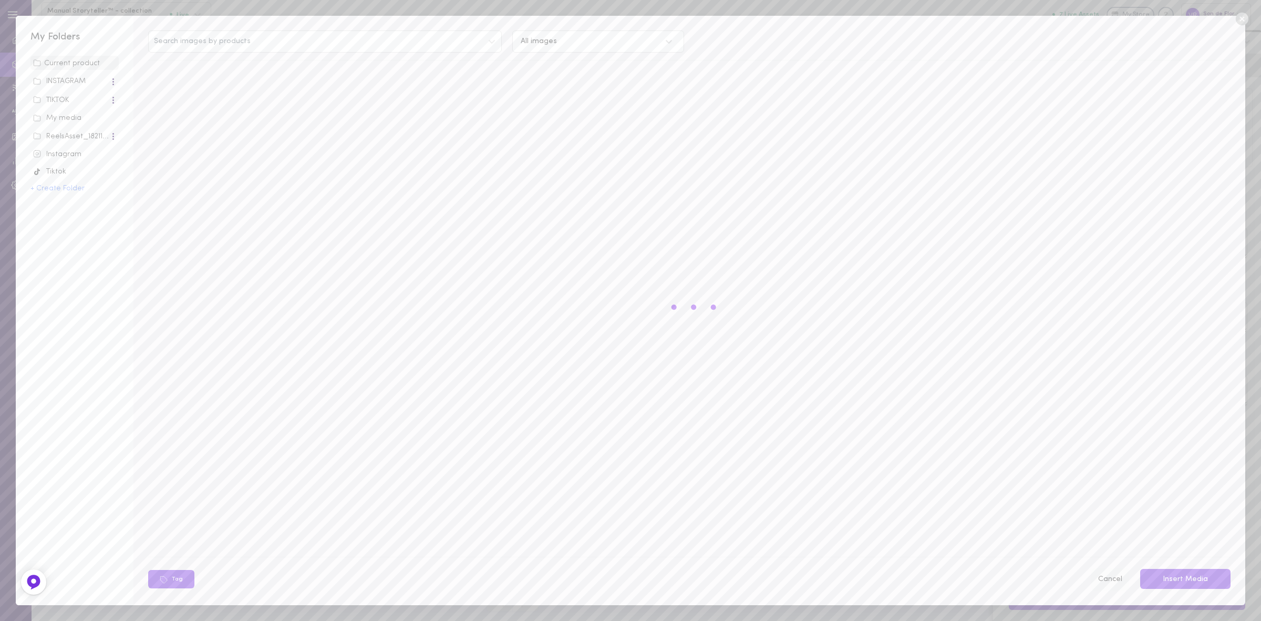
click at [1120, 580] on button "Cancel" at bounding box center [1109, 579] width 37 height 22
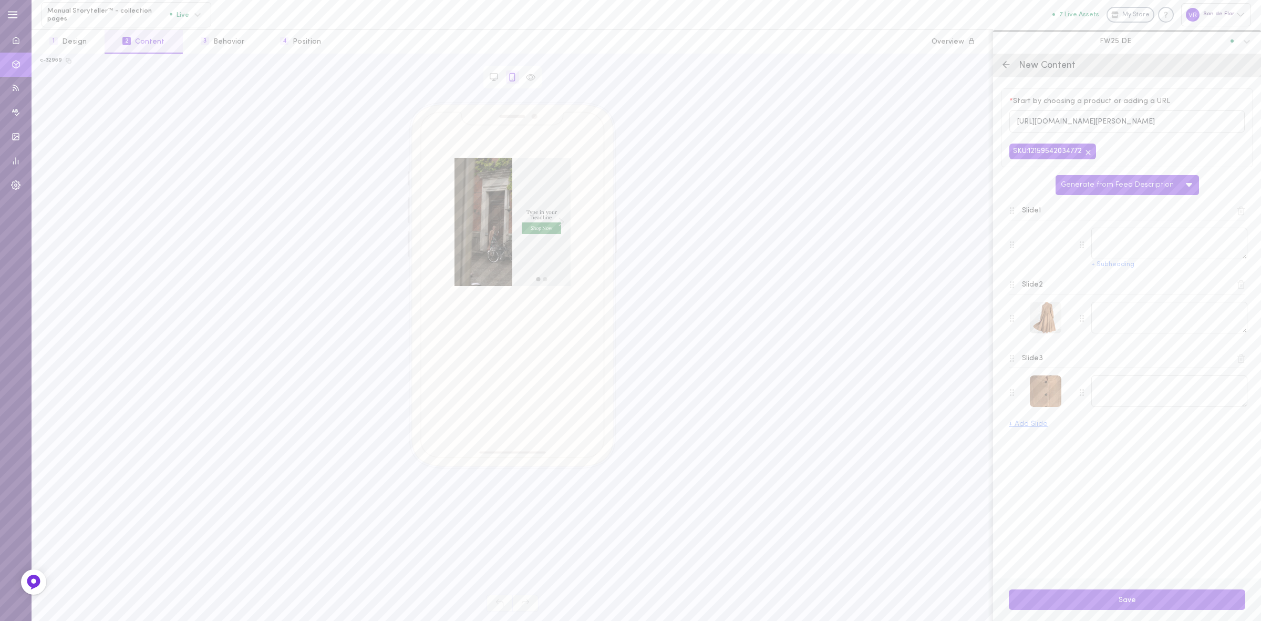
click at [1244, 362] on icon at bounding box center [1242, 358] width 6 height 8
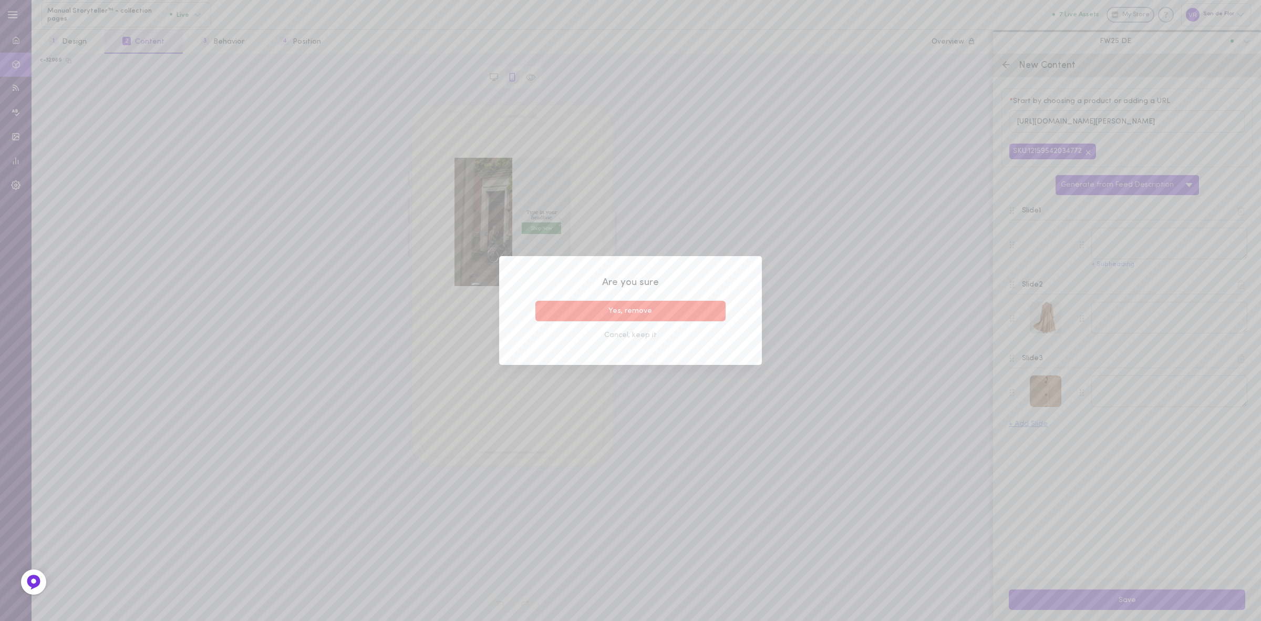
click at [676, 312] on button "Yes, remove" at bounding box center [630, 311] width 190 height 20
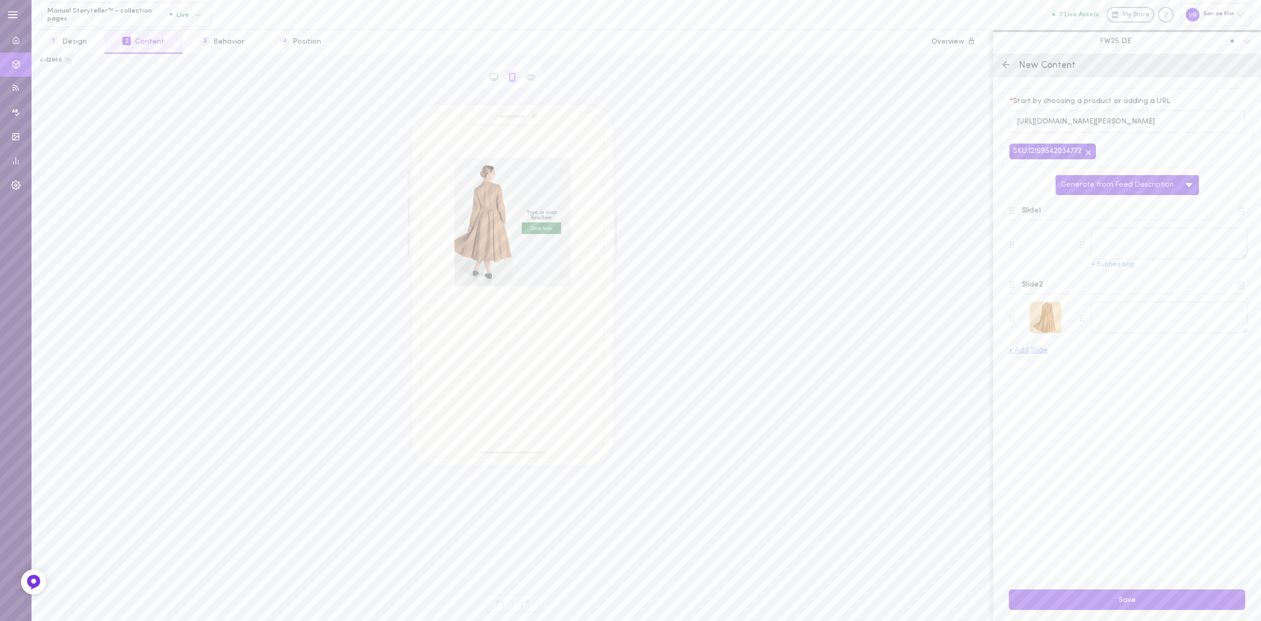
click at [1047, 318] on div at bounding box center [1046, 318] width 32 height 32
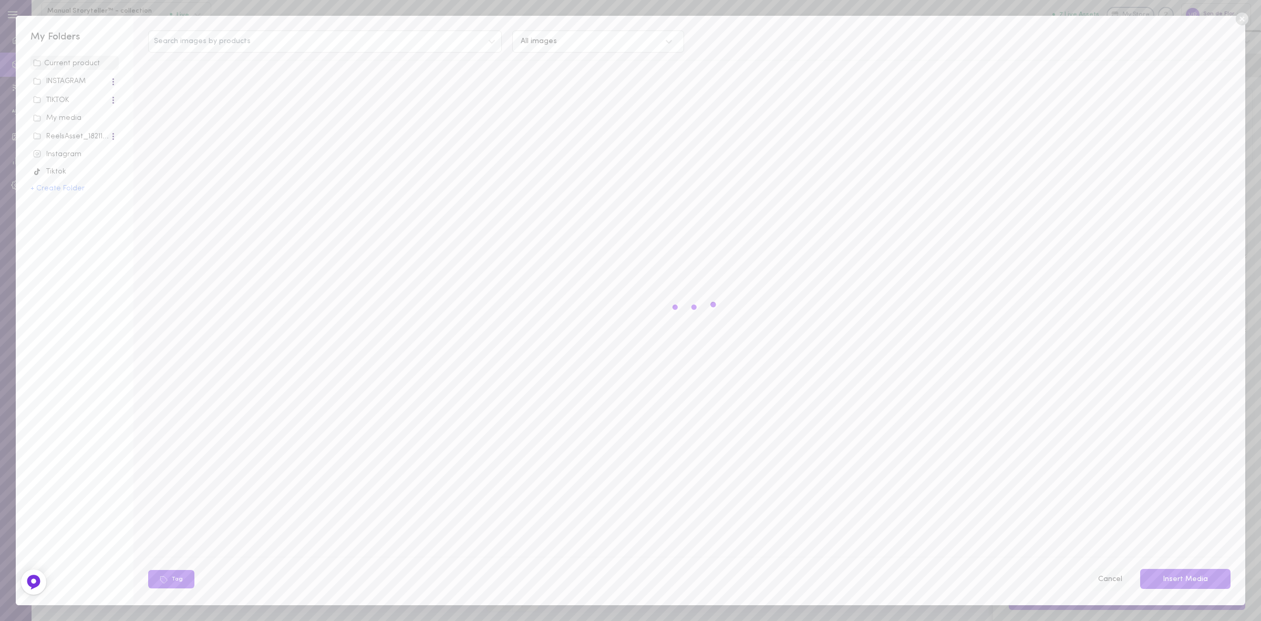
click at [1109, 578] on button "Cancel" at bounding box center [1109, 579] width 37 height 22
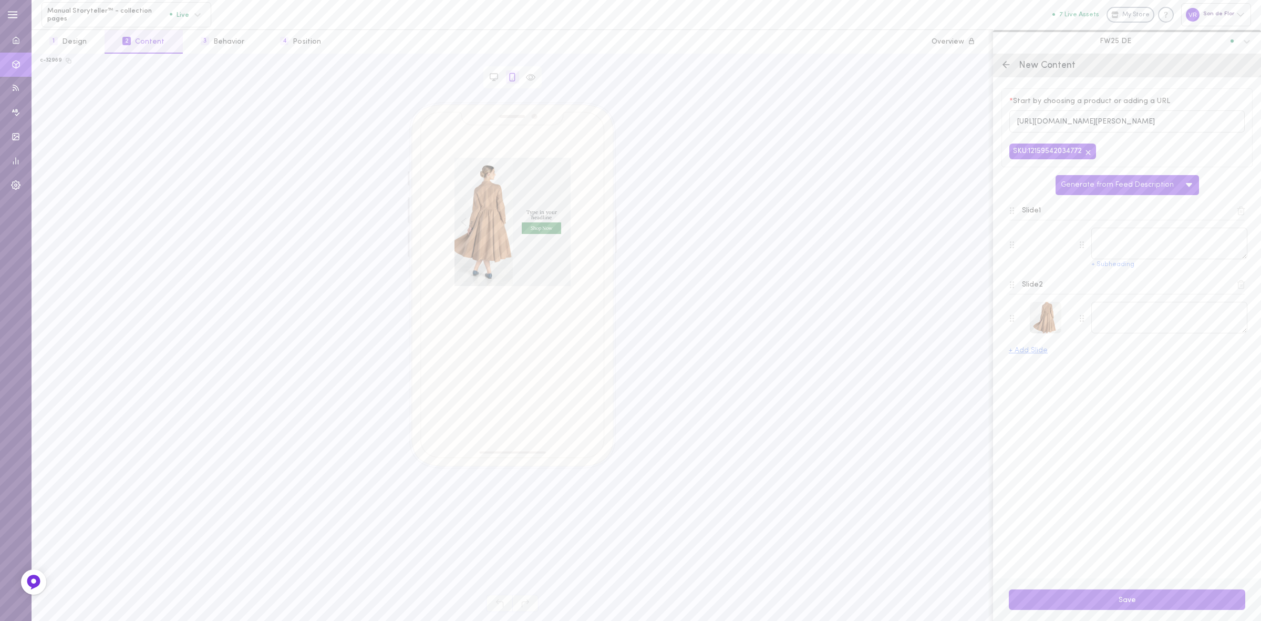
click at [1038, 351] on button "+ Add Slide" at bounding box center [1028, 350] width 39 height 7
click at [1243, 288] on icon at bounding box center [1242, 285] width 6 height 8
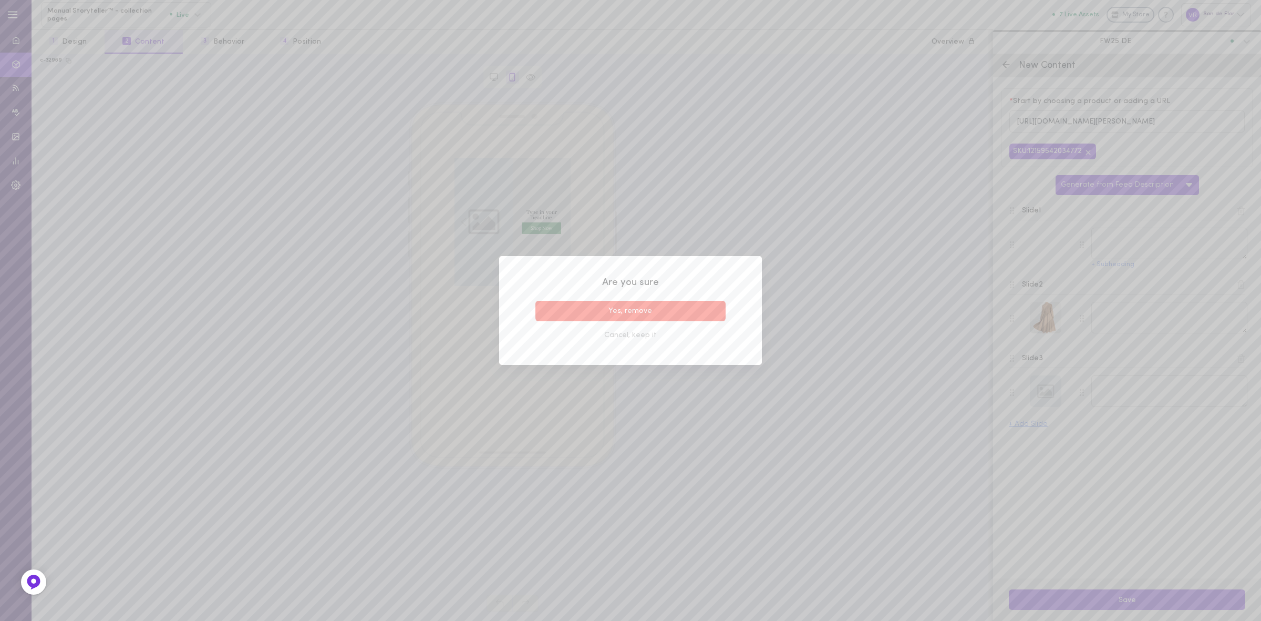
click at [685, 305] on button "Yes, remove" at bounding box center [630, 311] width 190 height 20
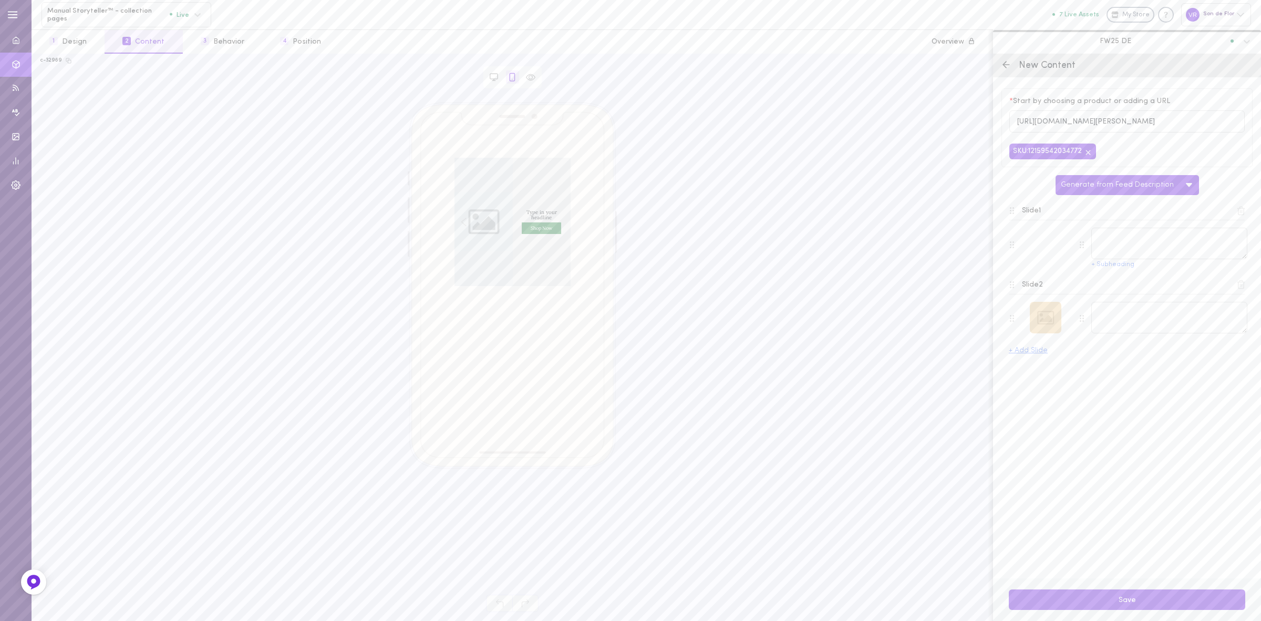
click at [1047, 325] on div at bounding box center [1046, 318] width 32 height 32
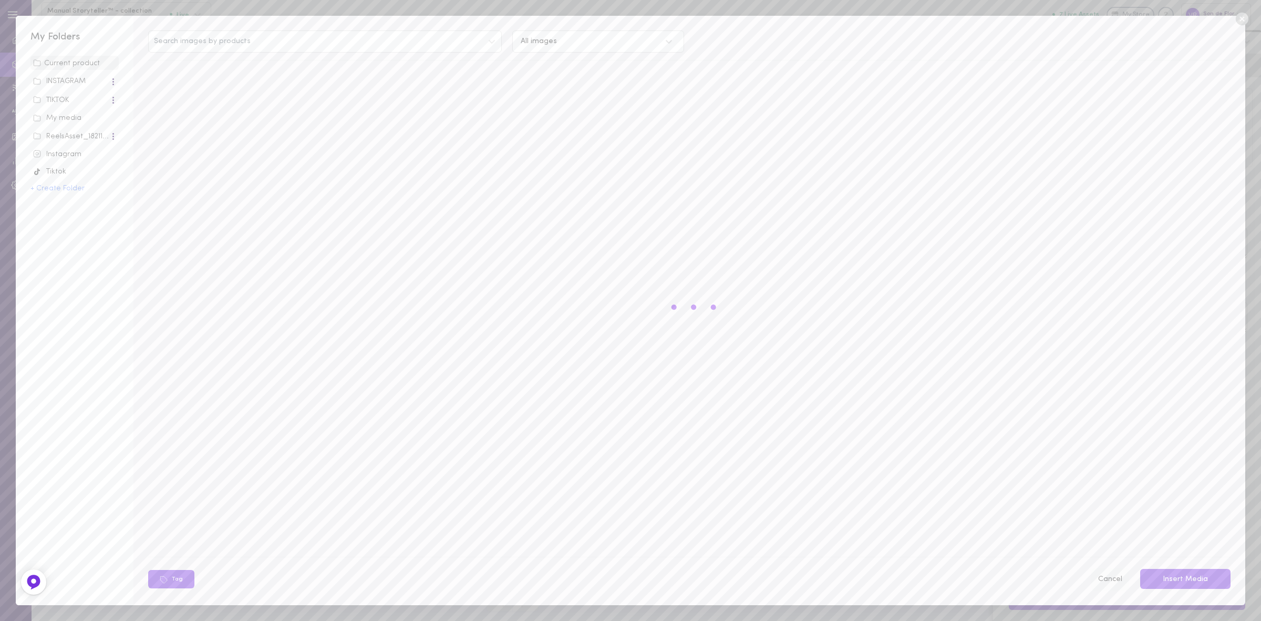
click at [1118, 578] on button "Cancel" at bounding box center [1109, 579] width 37 height 22
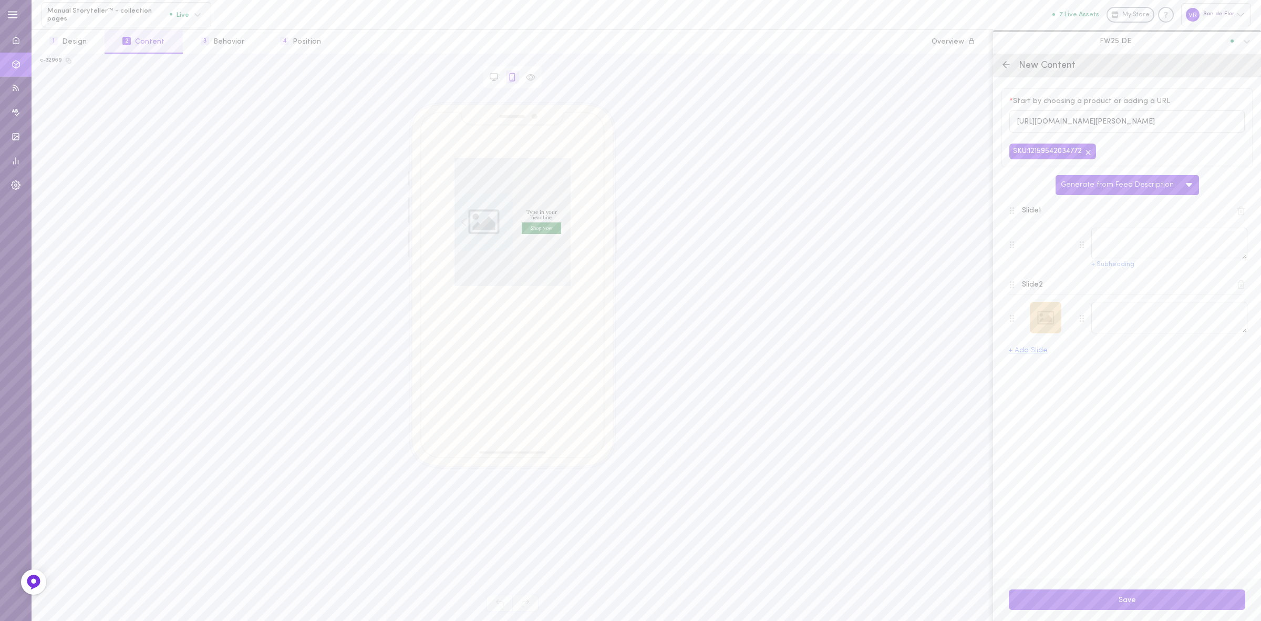
click at [1042, 325] on div at bounding box center [1046, 318] width 32 height 32
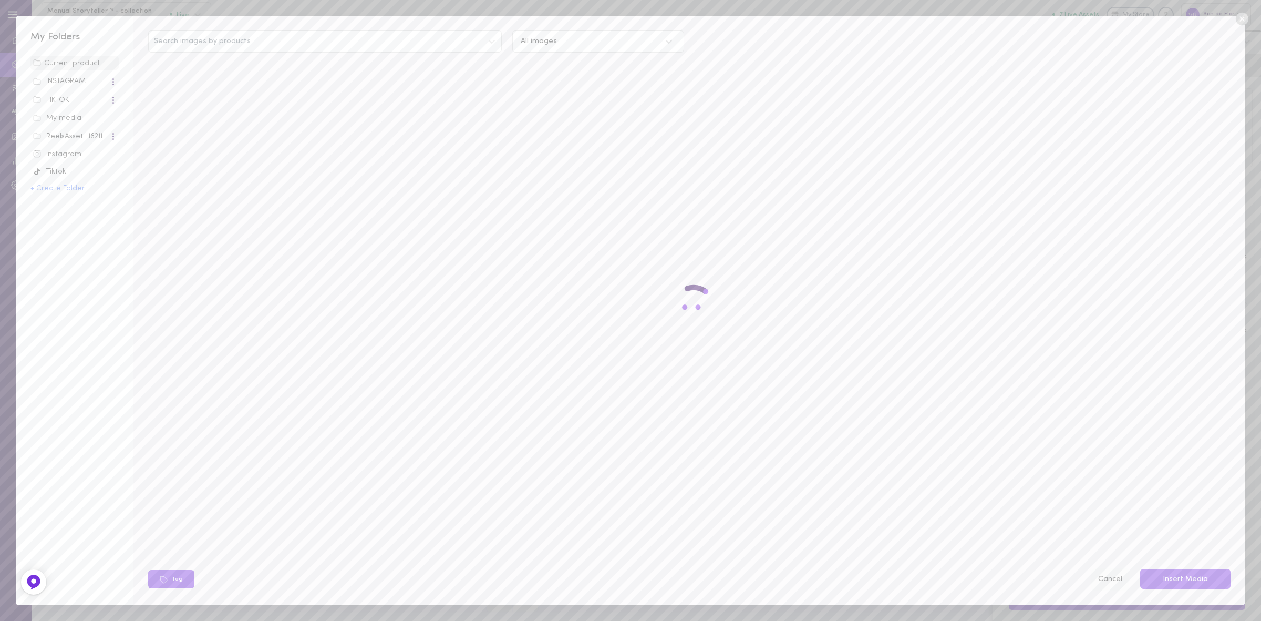
click at [1107, 576] on button "Cancel" at bounding box center [1109, 579] width 37 height 22
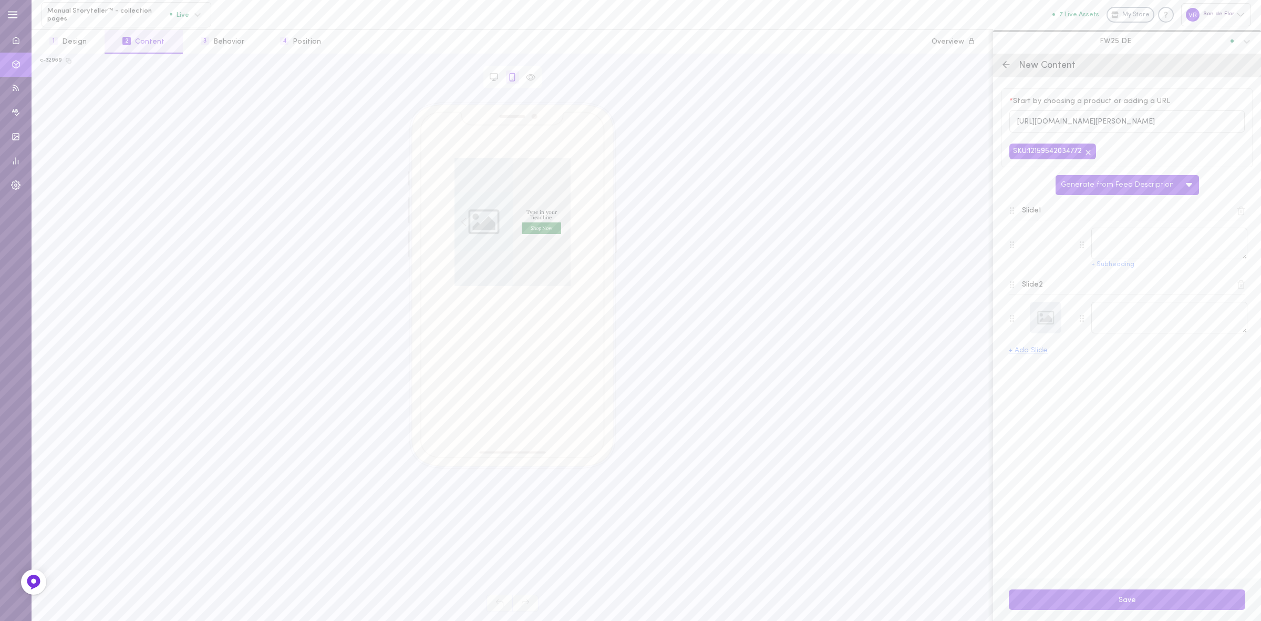
click at [1006, 64] on icon at bounding box center [1006, 64] width 11 height 11
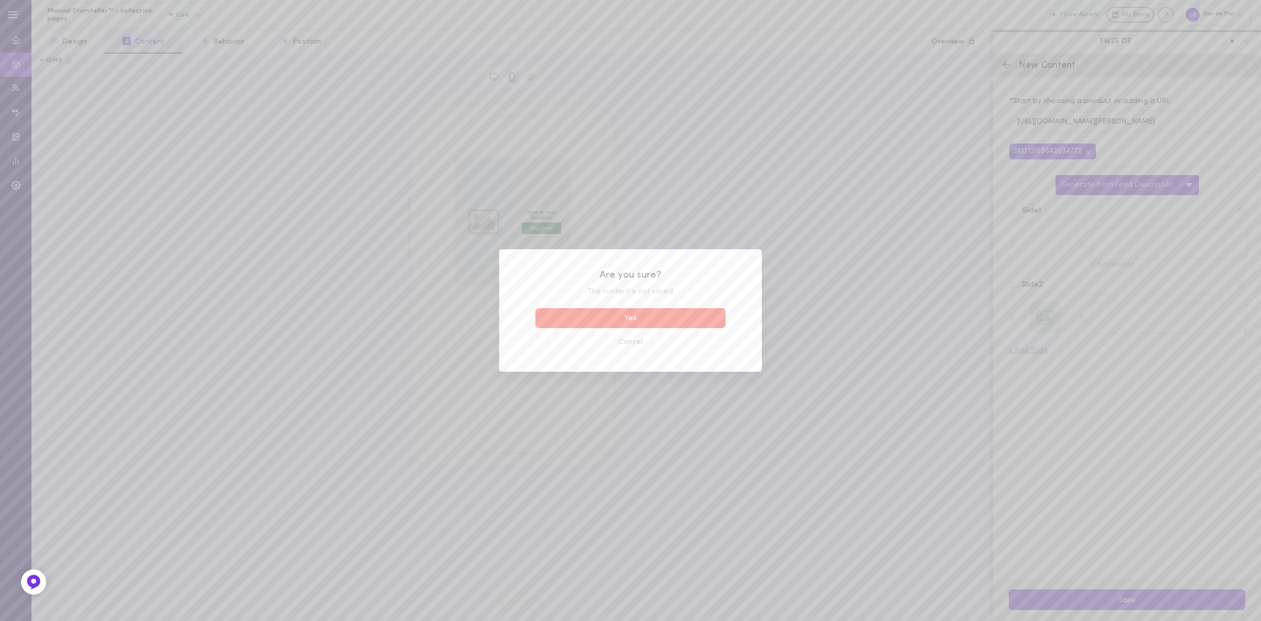
click at [689, 320] on button "Yes" at bounding box center [630, 318] width 190 height 20
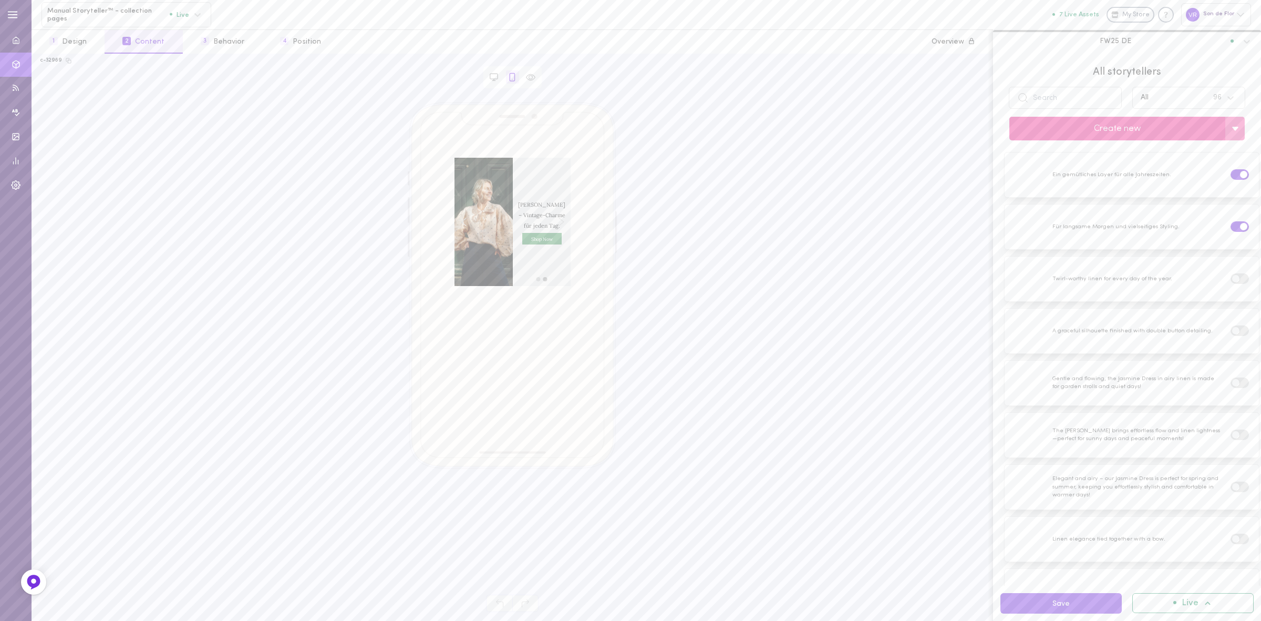
click at [1109, 125] on button "Create new" at bounding box center [1117, 129] width 216 height 24
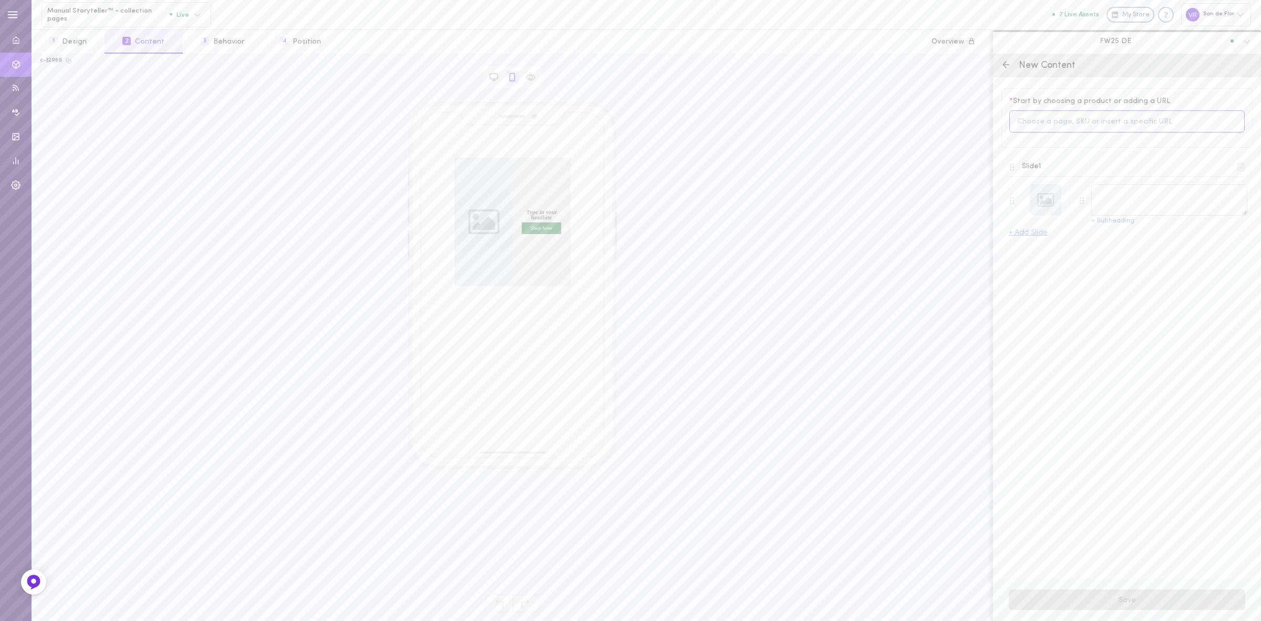
click at [1058, 124] on input at bounding box center [1126, 121] width 235 height 23
type input "victorian"
click at [1015, 65] on div "New Content" at bounding box center [1127, 66] width 268 height 24
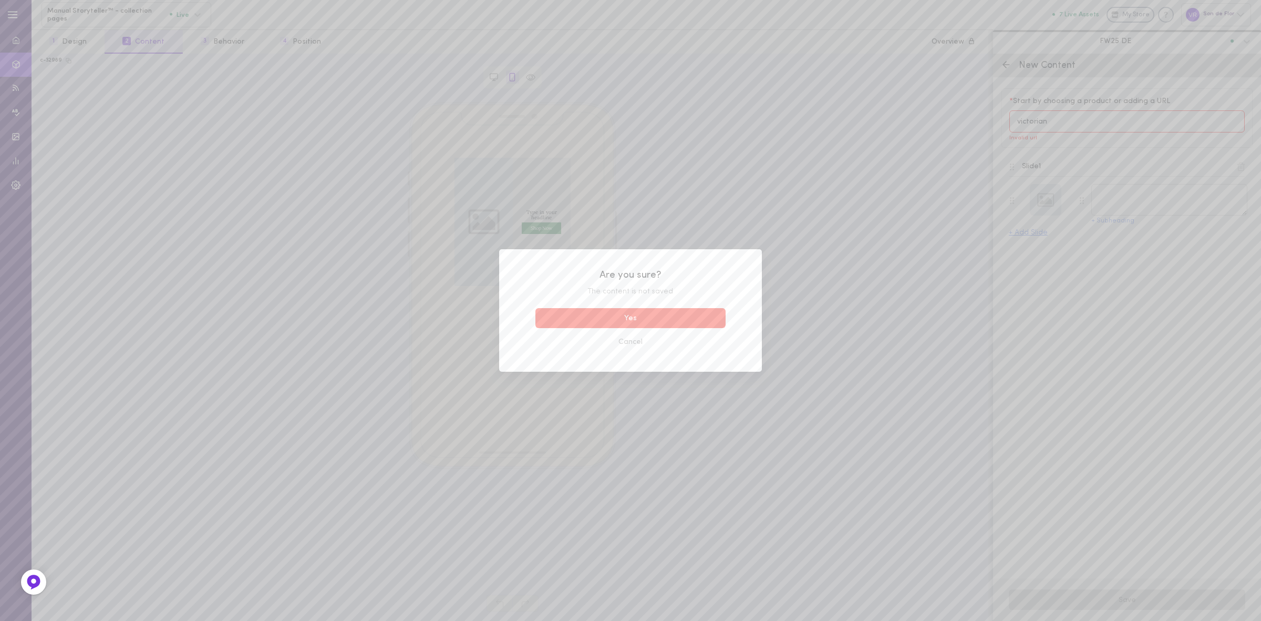
click at [645, 316] on button "Yes" at bounding box center [630, 318] width 190 height 20
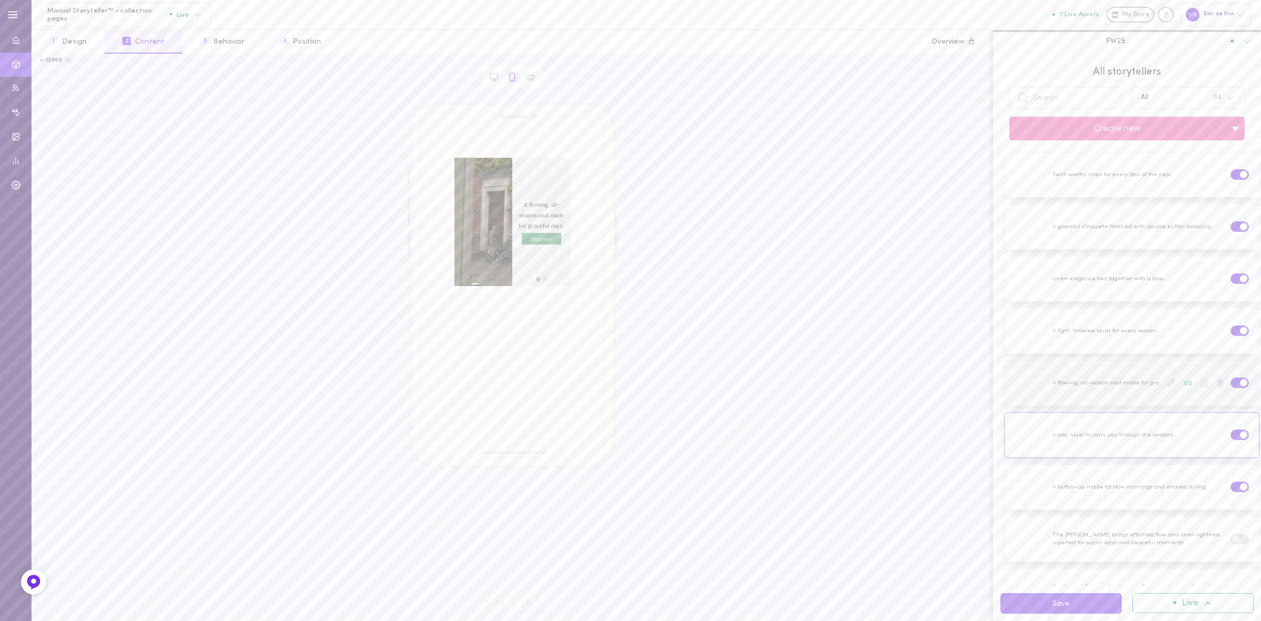
click at [1167, 381] on icon at bounding box center [1171, 382] width 8 height 8
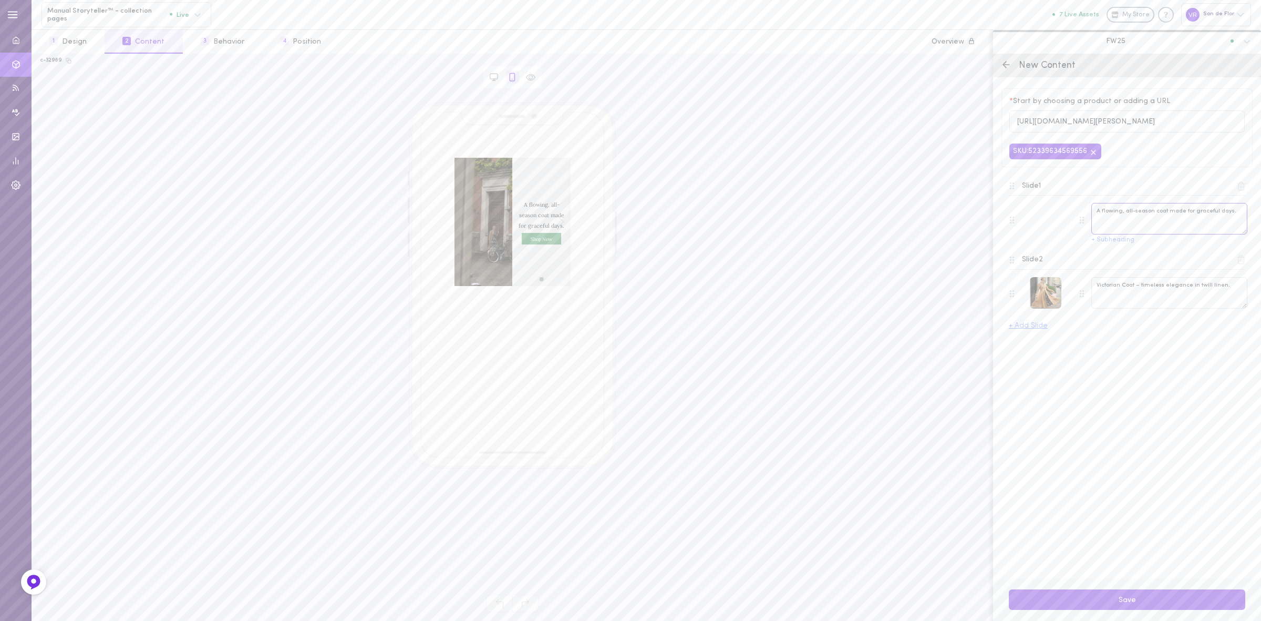
click at [1158, 217] on textarea "A flowing, all-season coat made for graceful days." at bounding box center [1169, 219] width 156 height 32
click at [1136, 280] on textarea "Victorian Coat – timeless elegance in twill linen." at bounding box center [1169, 293] width 156 height 32
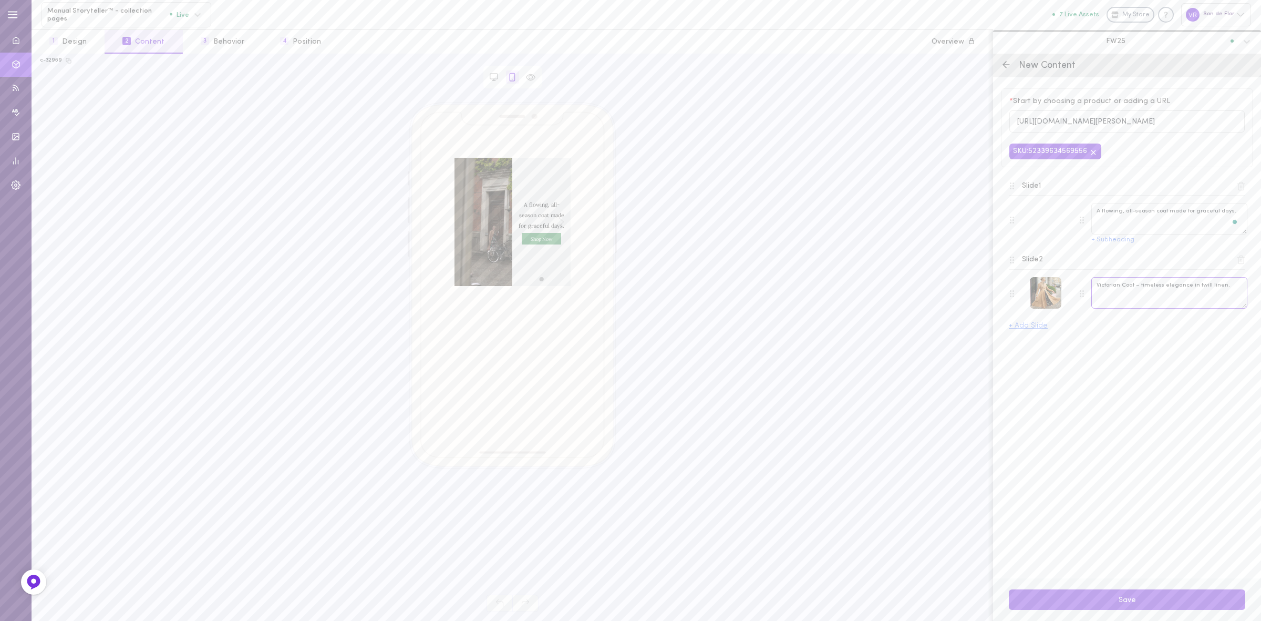
click at [1136, 280] on textarea "Victorian Coat – timeless elegance in twill linen." at bounding box center [1169, 293] width 156 height 32
click at [1010, 64] on icon at bounding box center [1006, 64] width 11 height 11
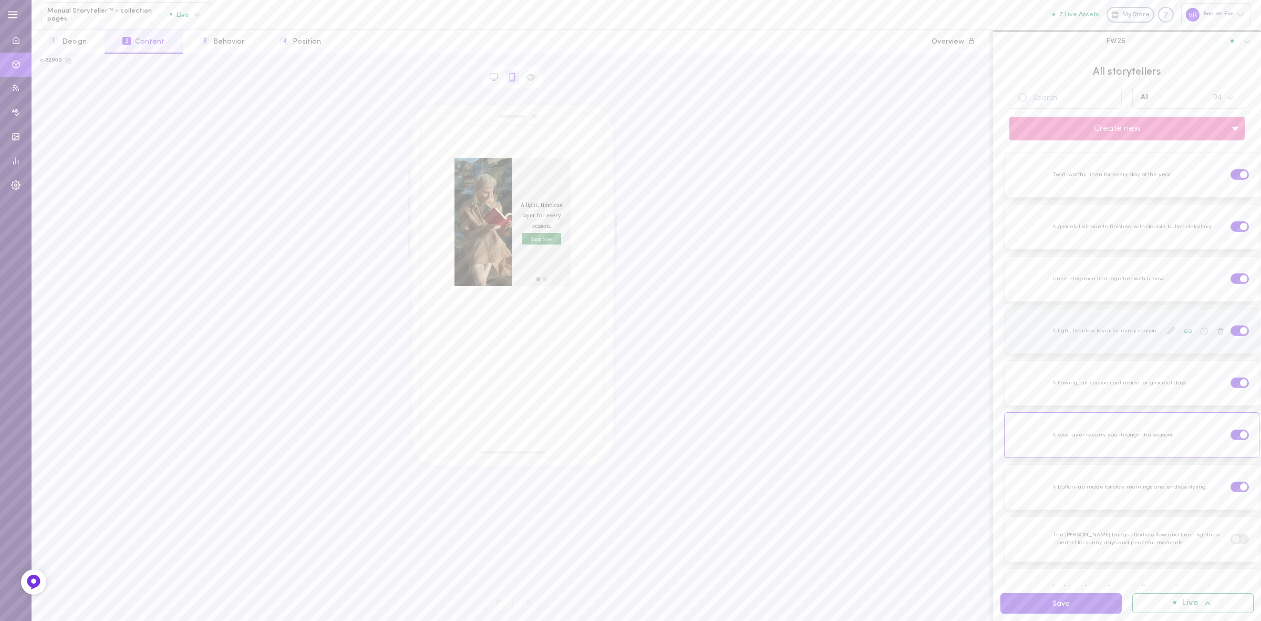
click at [1109, 337] on div at bounding box center [1132, 330] width 254 height 45
click at [1168, 332] on icon at bounding box center [1171, 330] width 7 height 7
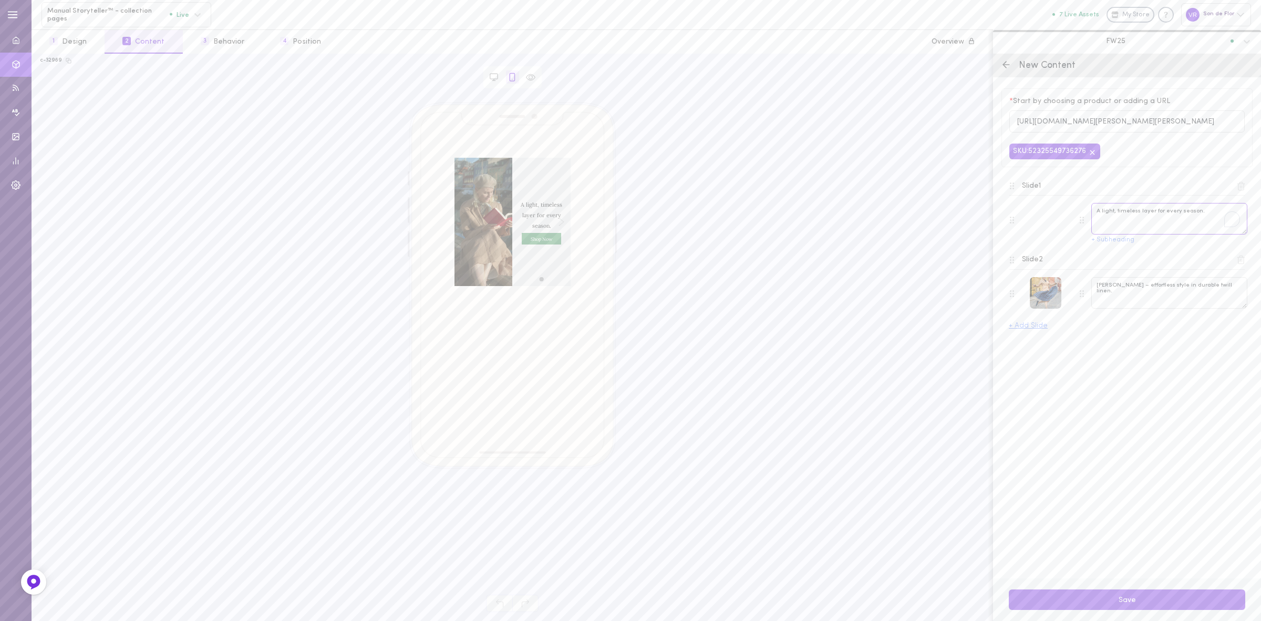
click at [1128, 221] on textarea "A light, timeless layer for every season." at bounding box center [1169, 219] width 156 height 32
click at [1139, 294] on textarea "[PERSON_NAME] – effortless style in durable twill linen." at bounding box center [1169, 293] width 156 height 32
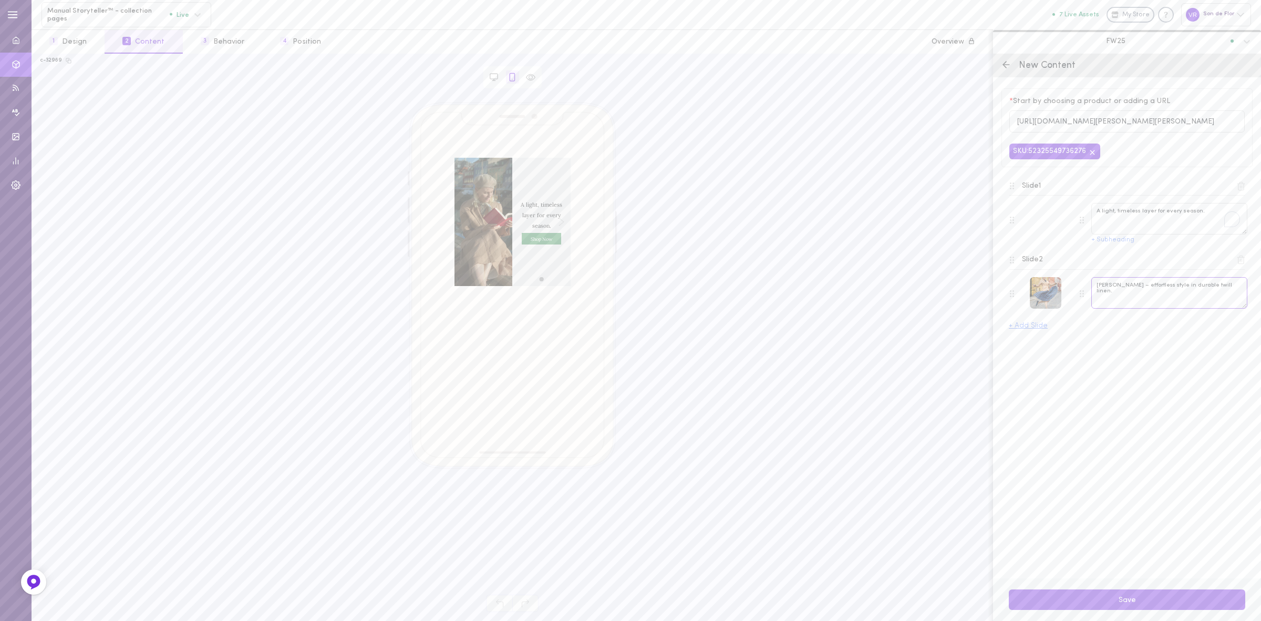
click at [1139, 294] on textarea "[PERSON_NAME] – effortless style in durable twill linen." at bounding box center [1169, 293] width 156 height 32
click at [1007, 65] on line at bounding box center [1006, 65] width 6 height 0
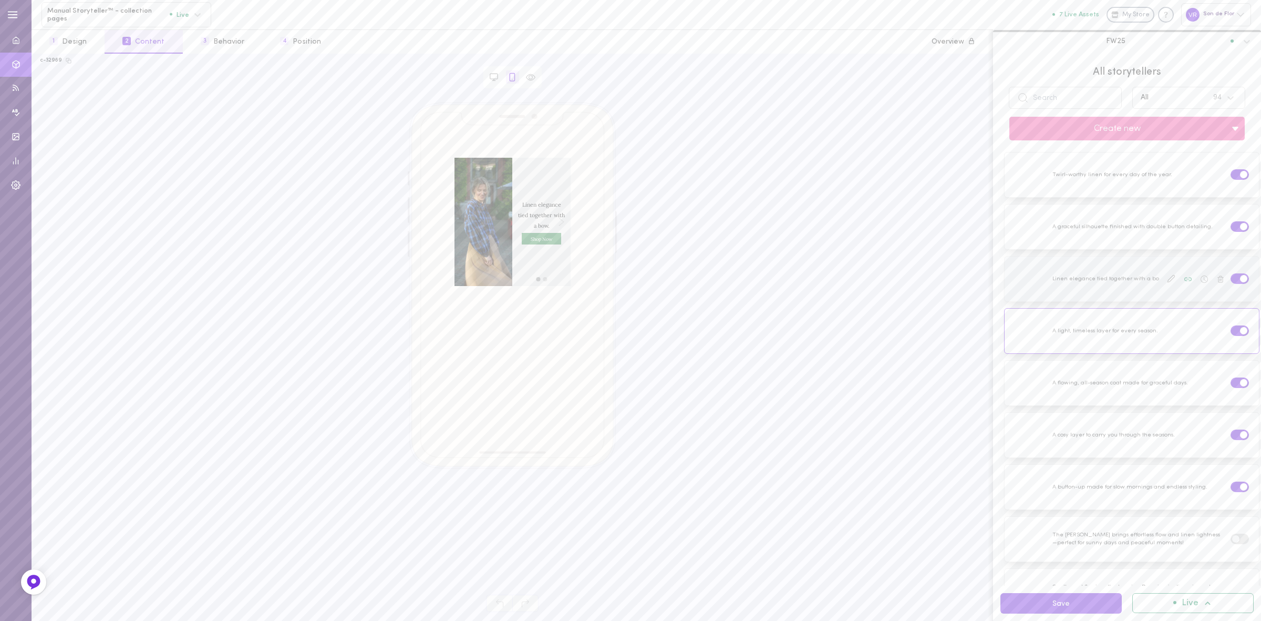
click at [1167, 280] on icon at bounding box center [1171, 278] width 8 height 8
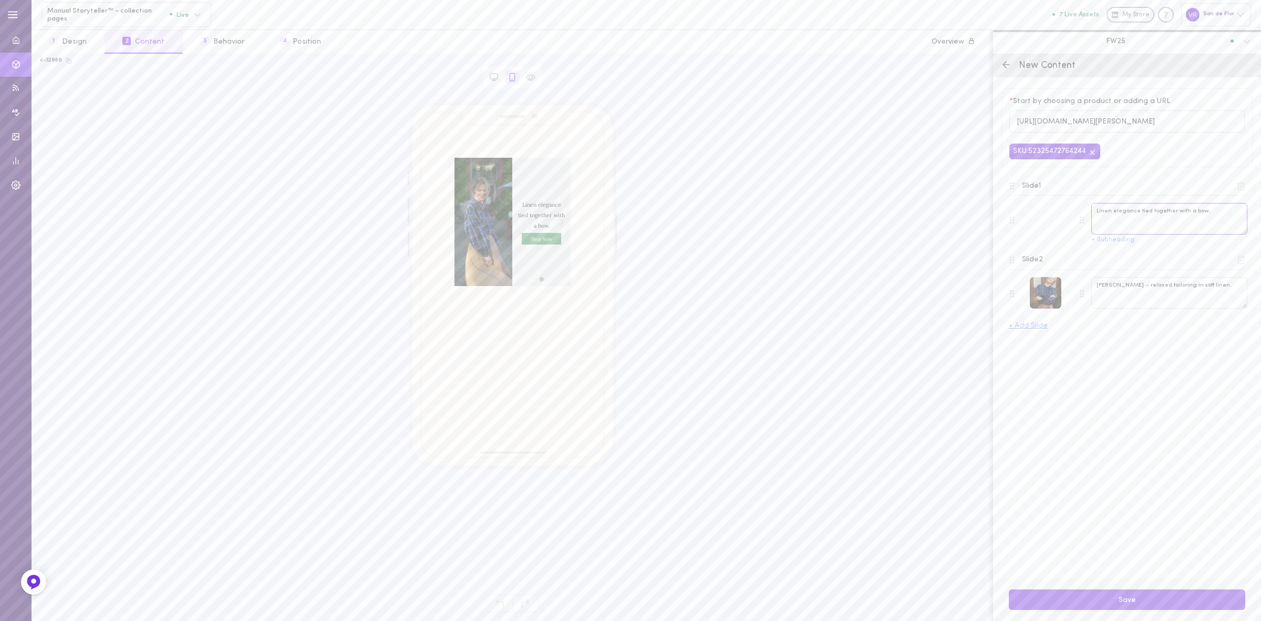
click at [1119, 213] on textarea "Linen elegance tied together with a bow." at bounding box center [1169, 219] width 156 height 32
click at [1165, 283] on textarea "[PERSON_NAME] – relaxed tailoring in soft linen." at bounding box center [1169, 293] width 156 height 32
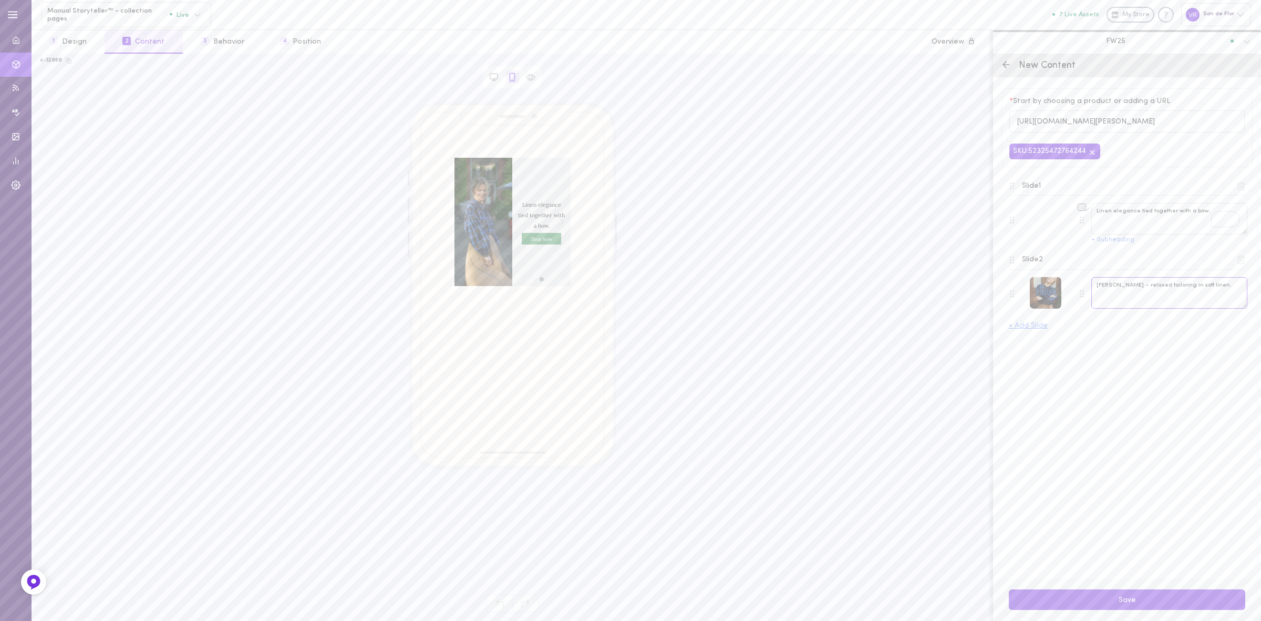
click at [1165, 283] on textarea "[PERSON_NAME] – relaxed tailoring in soft linen." at bounding box center [1169, 293] width 156 height 32
click at [1009, 70] on div "New Content" at bounding box center [1127, 66] width 268 height 24
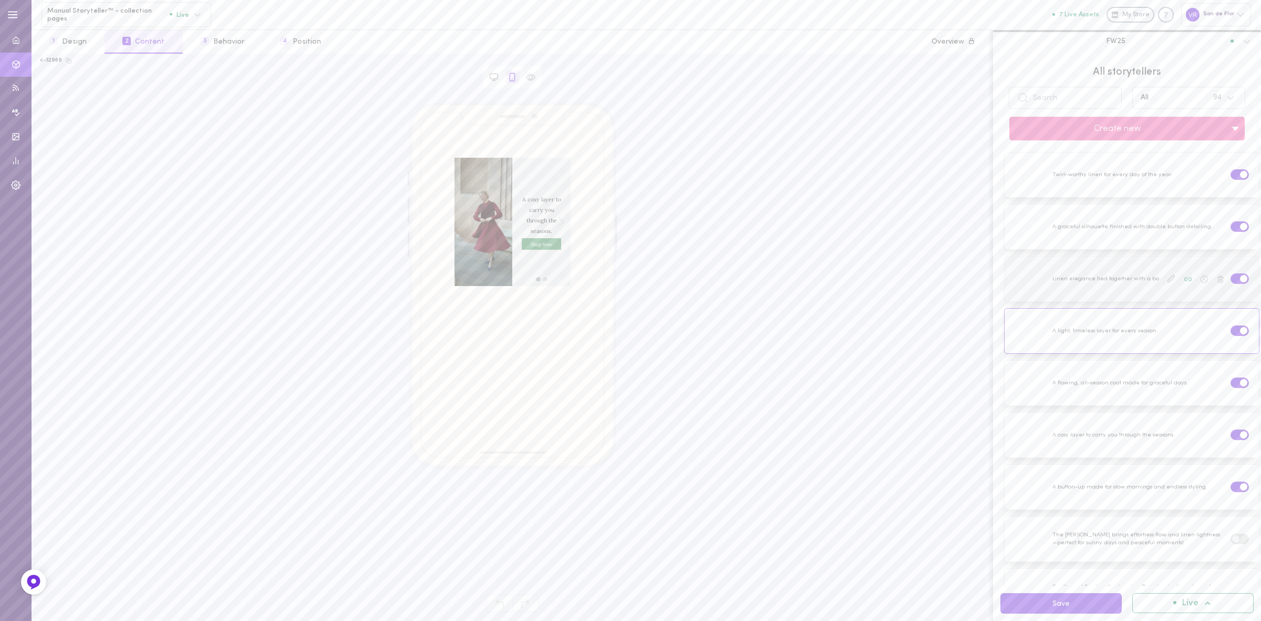
click at [1088, 270] on div at bounding box center [1132, 278] width 254 height 45
click at [1168, 228] on icon at bounding box center [1171, 226] width 7 height 7
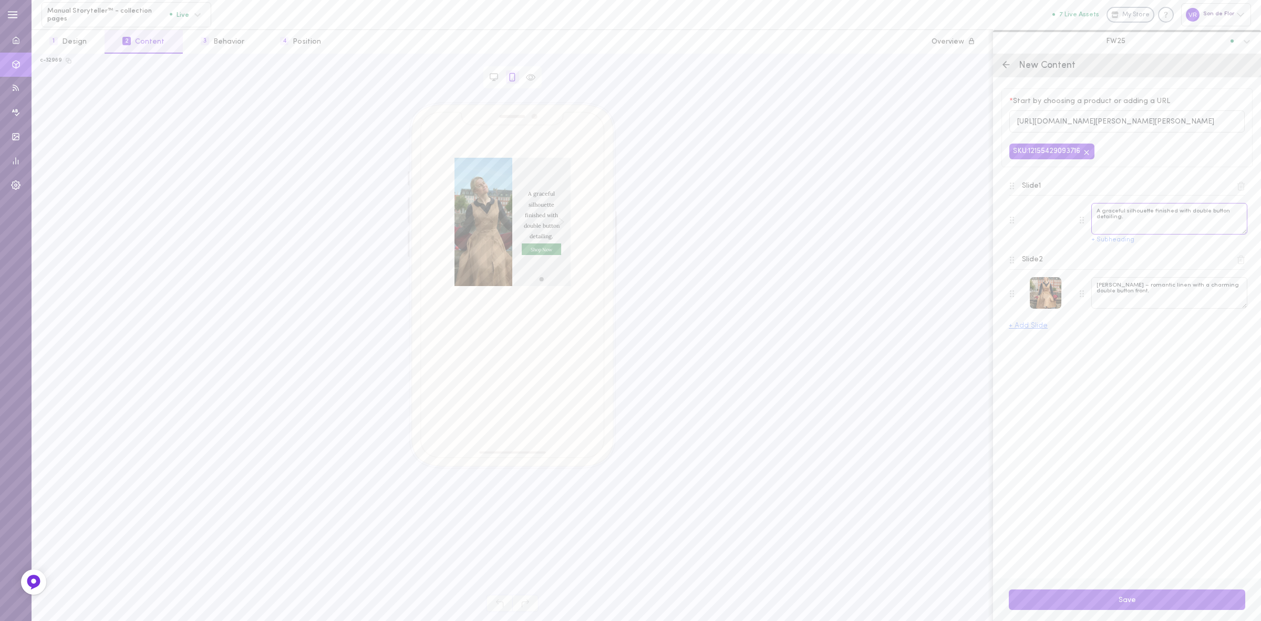
click at [1152, 215] on textarea "A graceful silhouette finished with double button detailing." at bounding box center [1169, 219] width 156 height 32
click at [1149, 296] on textarea "Rosa Dress – romantic linen with a charming double button front." at bounding box center [1169, 293] width 156 height 32
drag, startPoint x: 1149, startPoint y: 296, endPoint x: 1102, endPoint y: 287, distance: 47.0
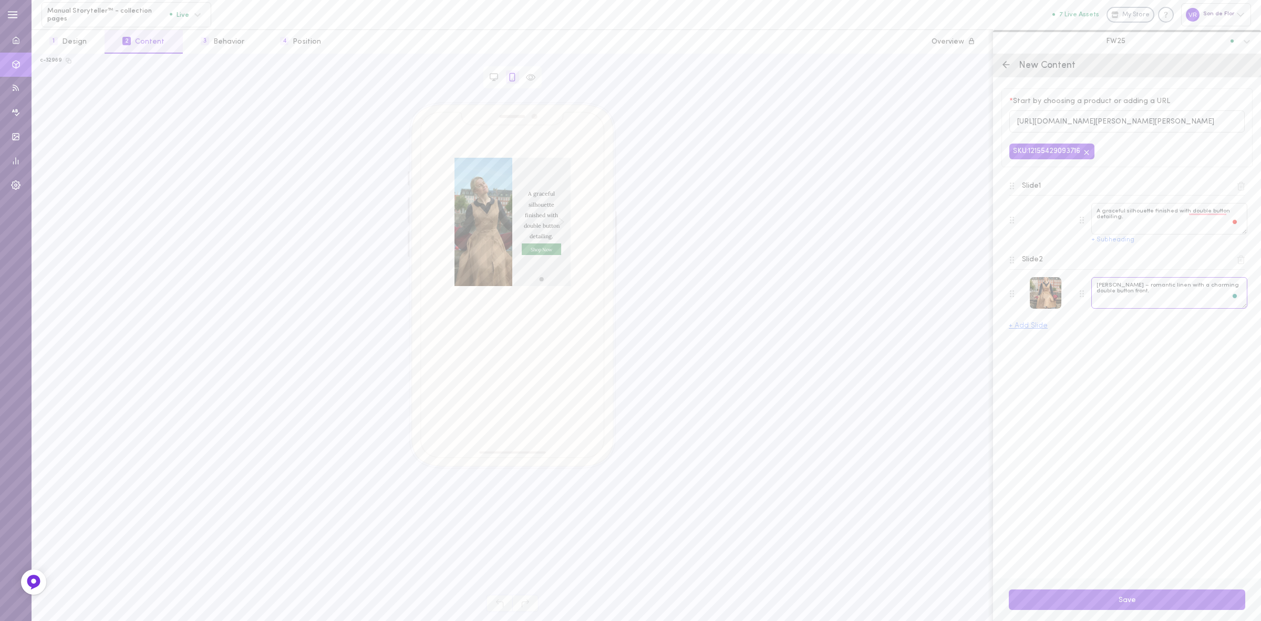
click at [1102, 287] on textarea "Rosa Dress – romantic linen with a charming double button front." at bounding box center [1169, 293] width 156 height 32
click at [1012, 71] on div "New Content" at bounding box center [1127, 66] width 268 height 24
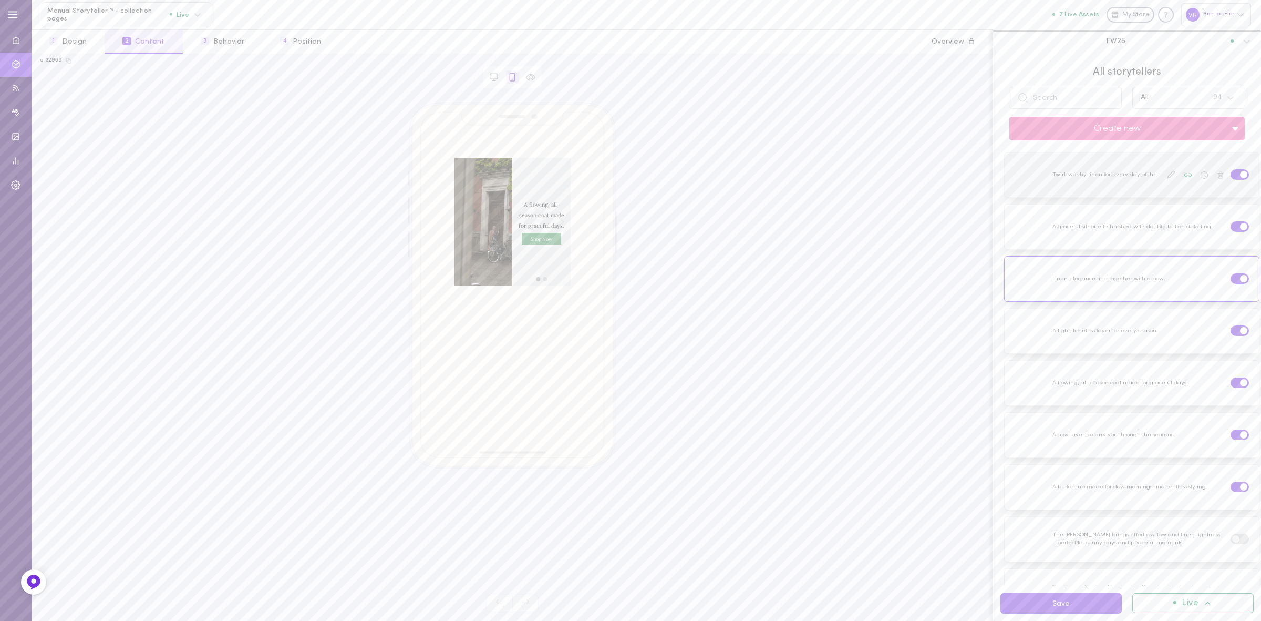
click at [1077, 188] on div at bounding box center [1132, 174] width 254 height 45
click at [1167, 172] on icon at bounding box center [1171, 174] width 8 height 8
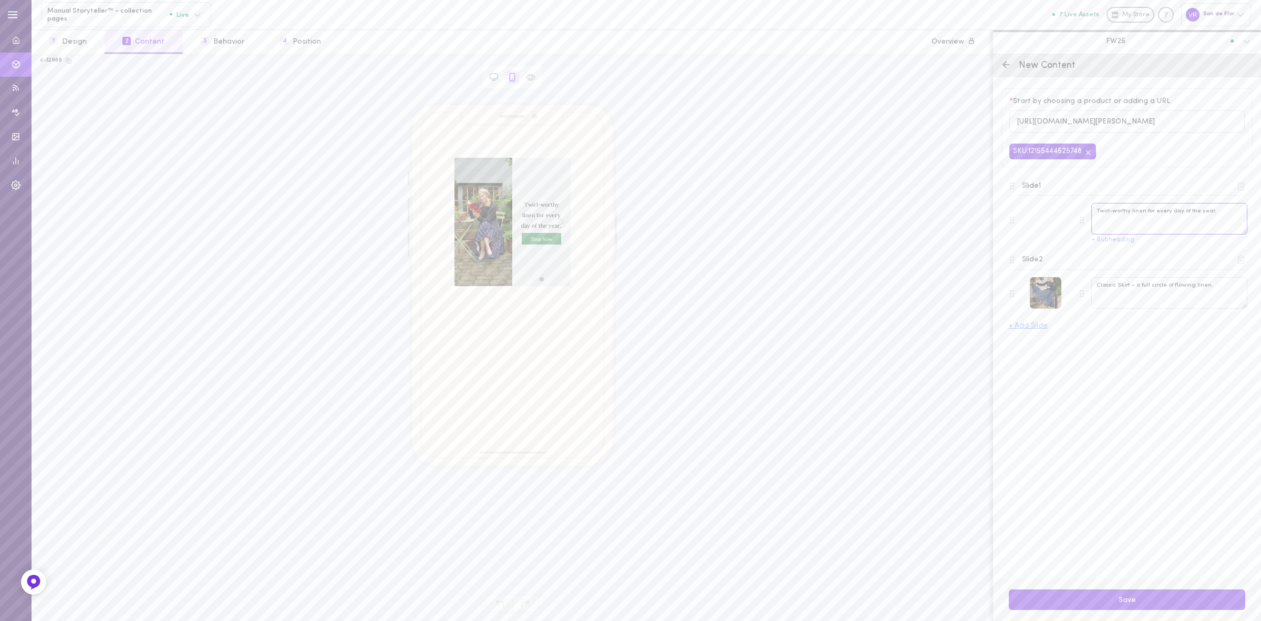
click at [1145, 214] on textarea "Twirl-worthy linen for every day of the year." at bounding box center [1169, 219] width 156 height 32
click at [1174, 287] on textarea "Classic Skirt – a full circle of flowing linen." at bounding box center [1169, 293] width 156 height 32
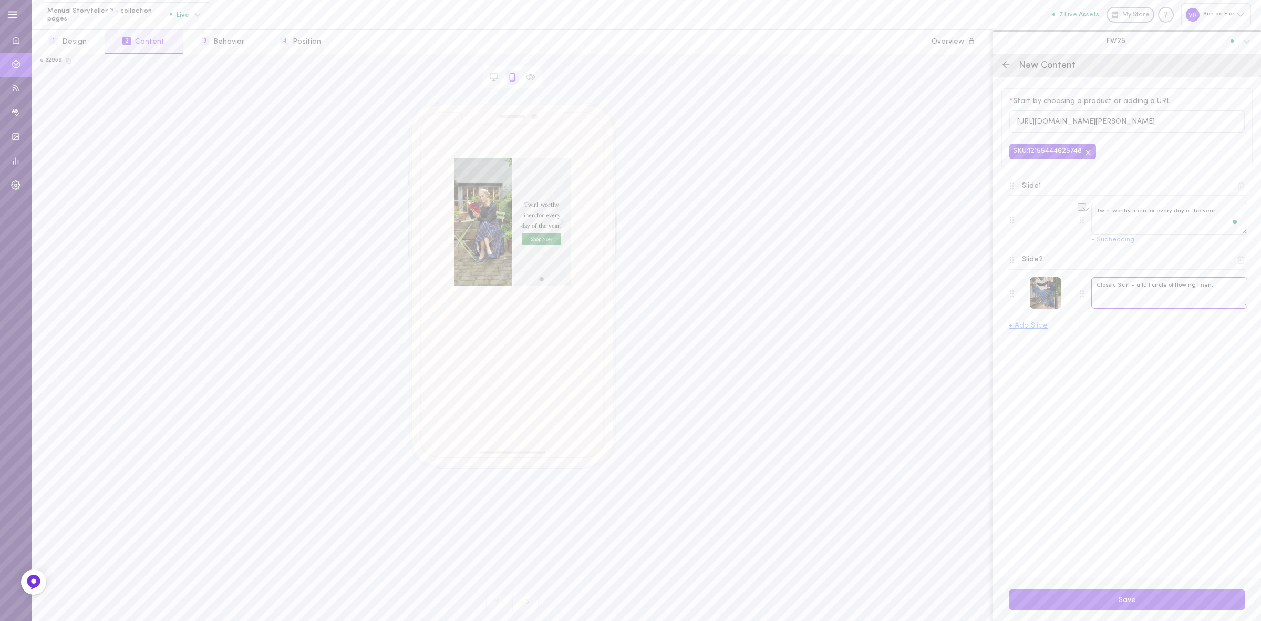
click at [1174, 287] on textarea "Classic Skirt – a full circle of flowing linen." at bounding box center [1169, 293] width 156 height 32
drag, startPoint x: 1005, startPoint y: 63, endPoint x: 994, endPoint y: 67, distance: 12.1
click at [1005, 63] on icon at bounding box center [1006, 64] width 11 height 11
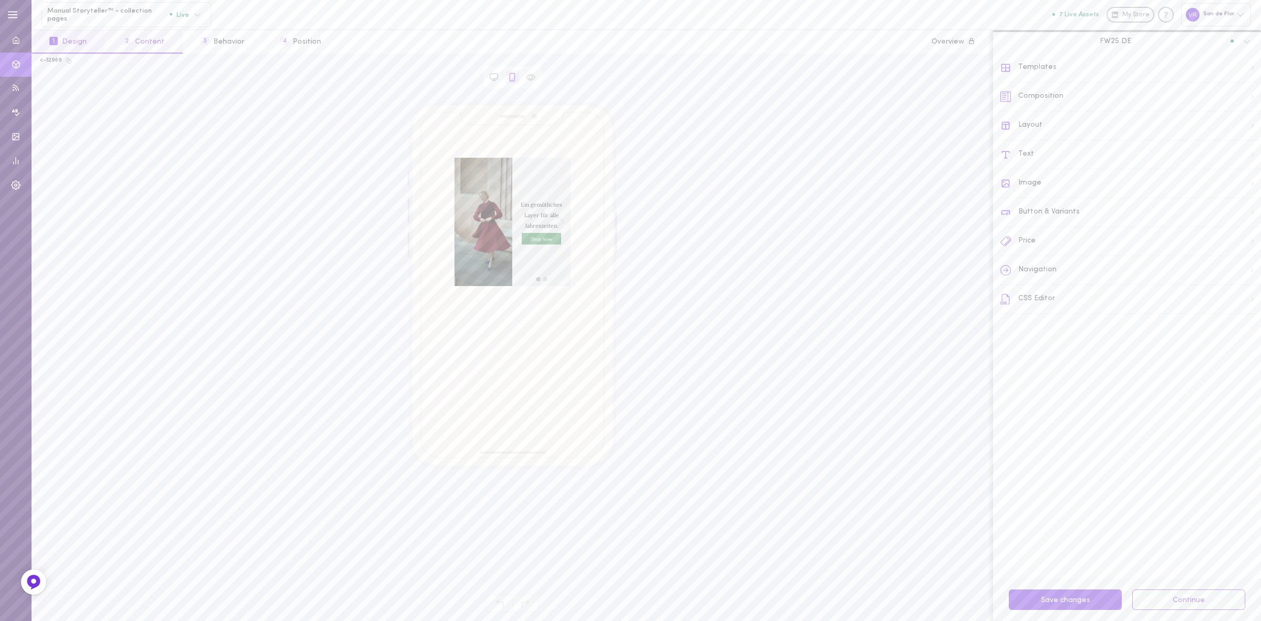
click at [150, 45] on button "2 Content" at bounding box center [144, 42] width 78 height 24
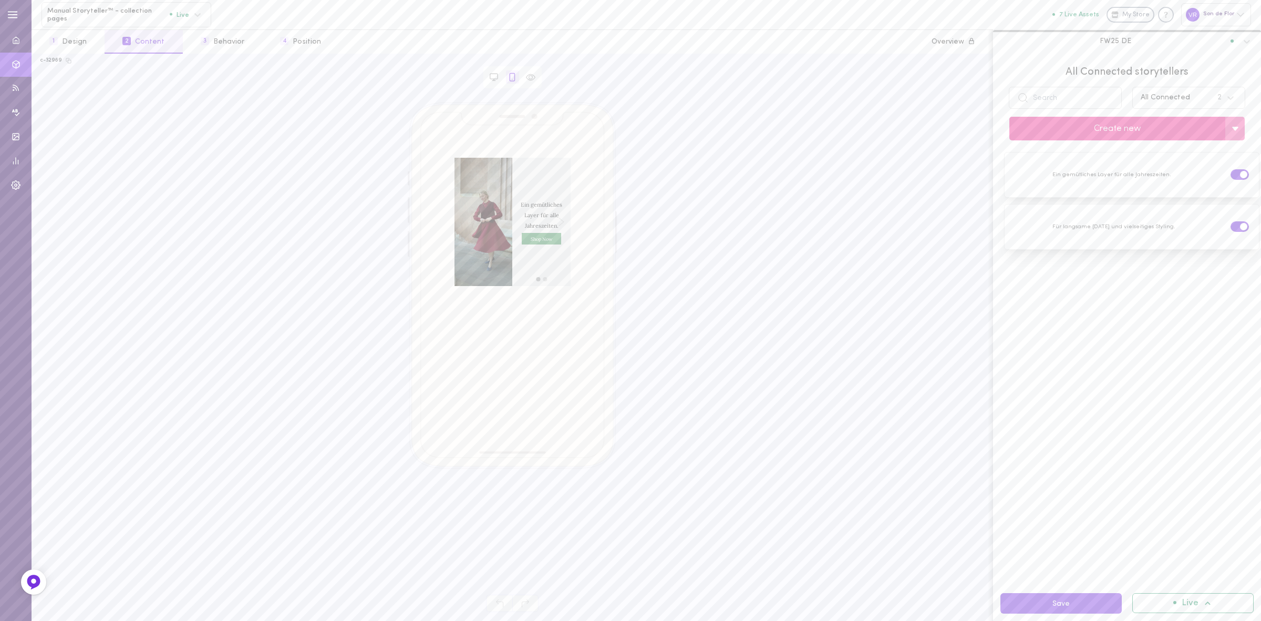
click at [1078, 127] on button "Create new" at bounding box center [1117, 129] width 216 height 24
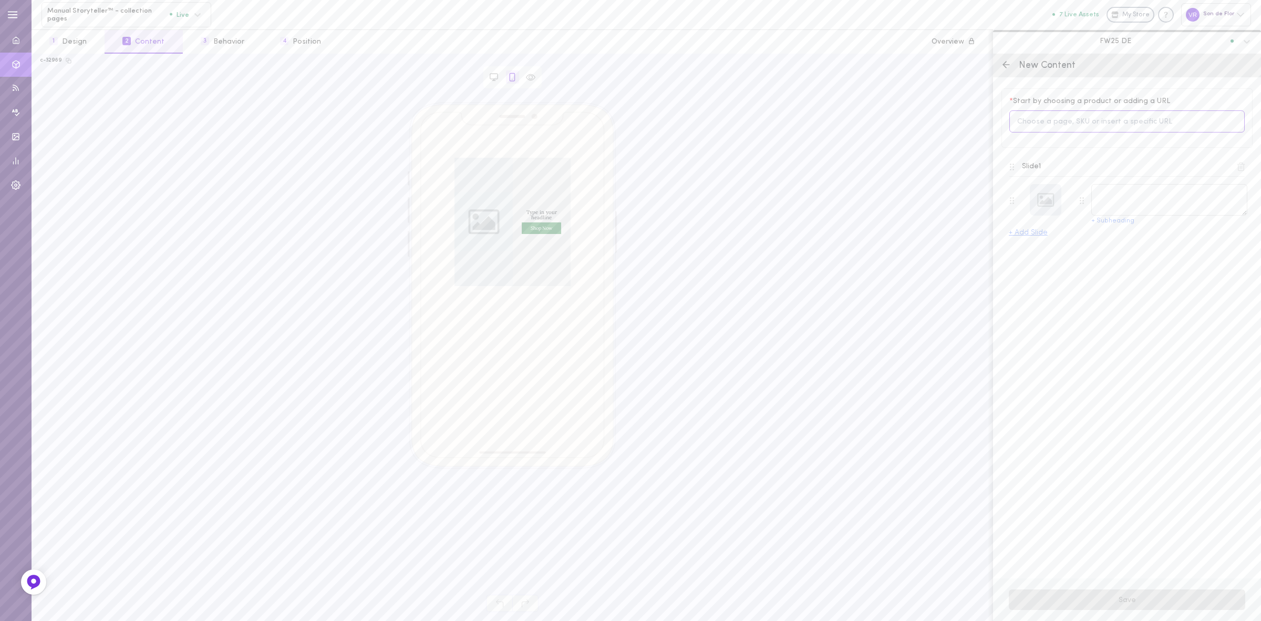
click at [1059, 122] on input at bounding box center [1126, 121] width 235 height 23
type input "victorian"
click at [1071, 168] on span "Victorian – Linen Coat with Mandarin Collar" at bounding box center [1121, 166] width 157 height 12
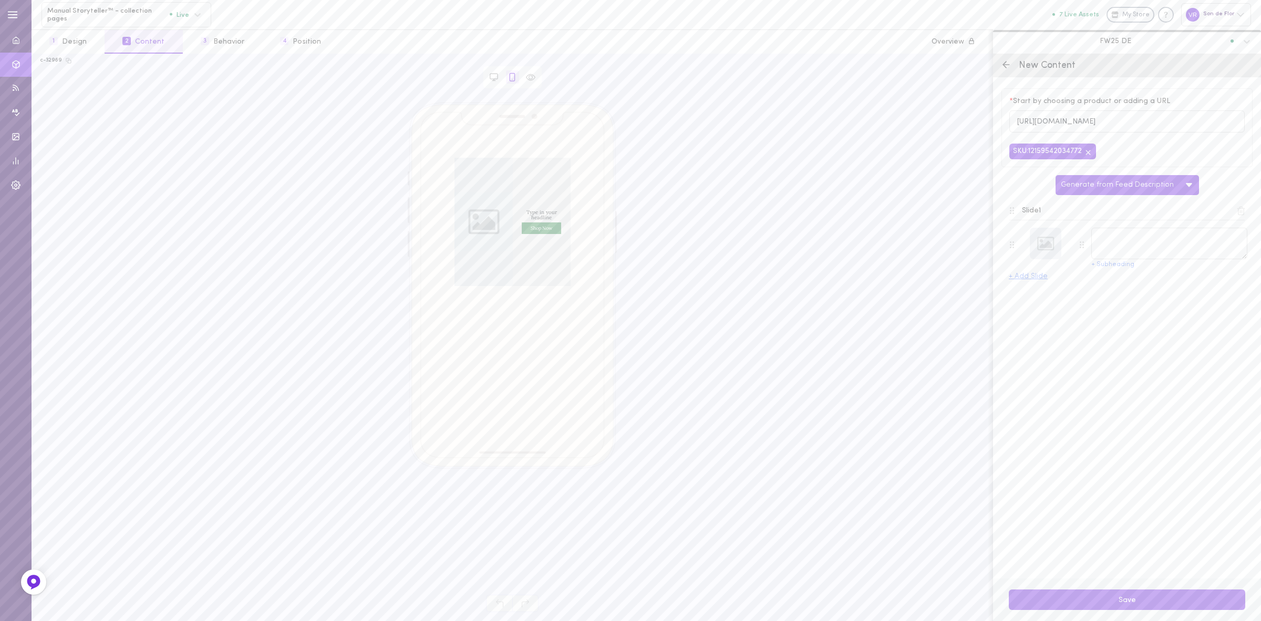
type textarea "Victorian – Linen Coat with Mandarin Collar"
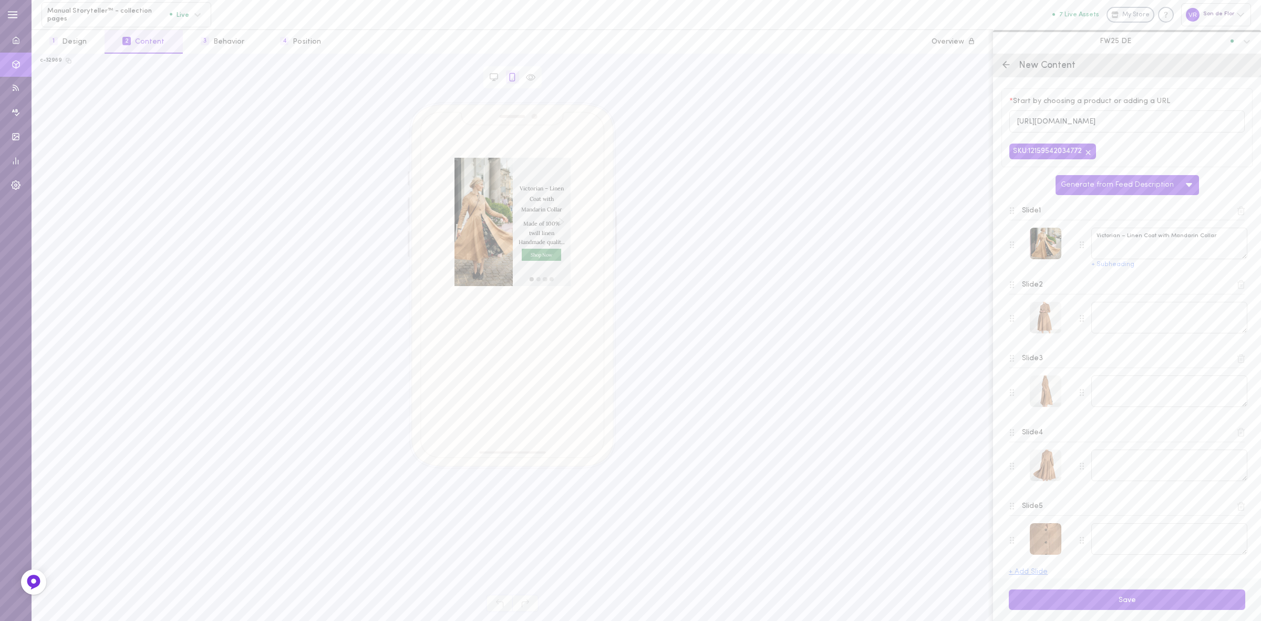
click at [1236, 217] on button at bounding box center [1241, 210] width 15 height 15
click at [1242, 213] on line at bounding box center [1242, 211] width 0 height 3
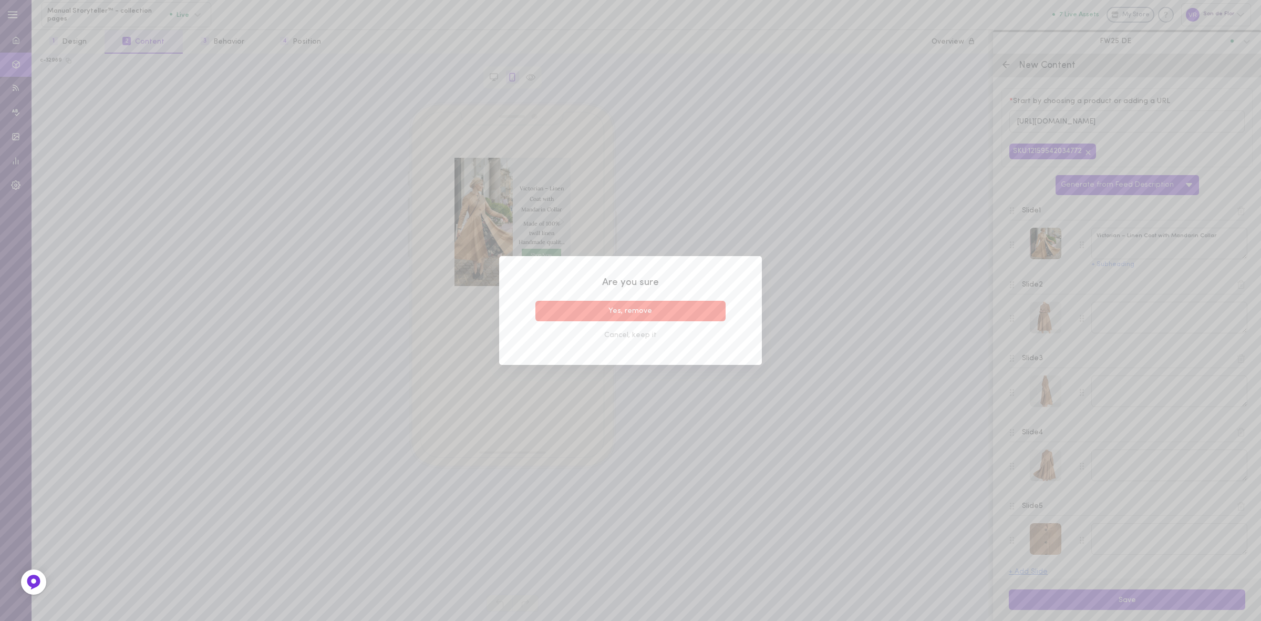
click at [700, 303] on button "Yes, remove" at bounding box center [630, 311] width 190 height 20
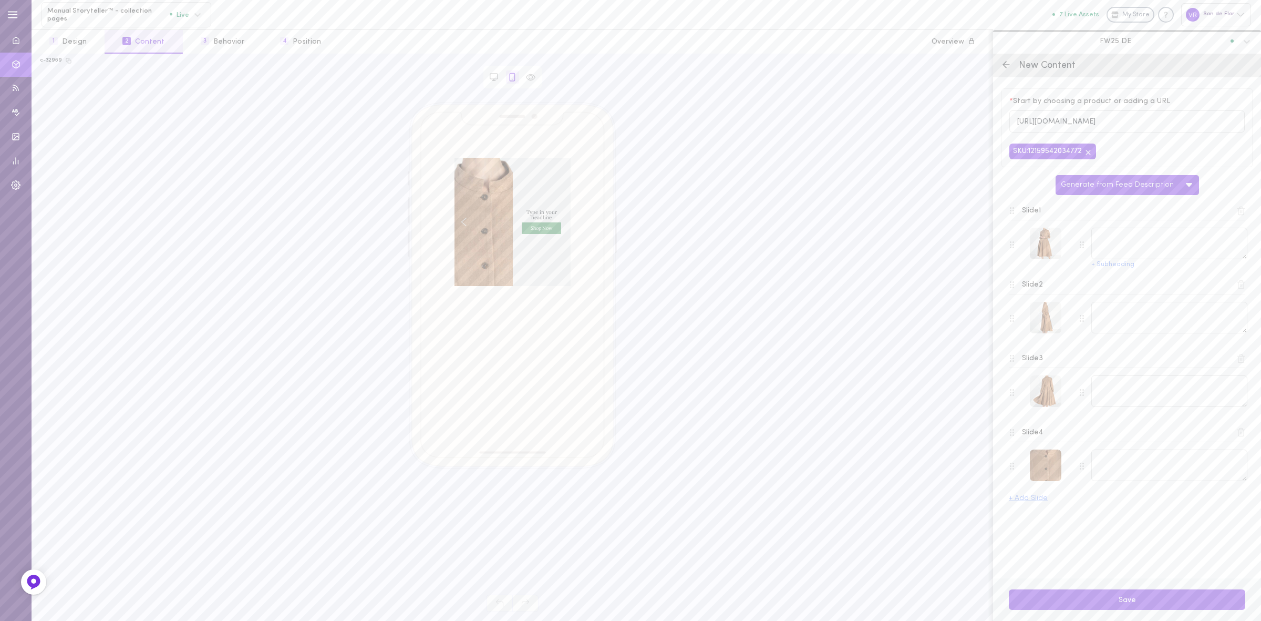
click at [1242, 214] on icon at bounding box center [1242, 211] width 6 height 8
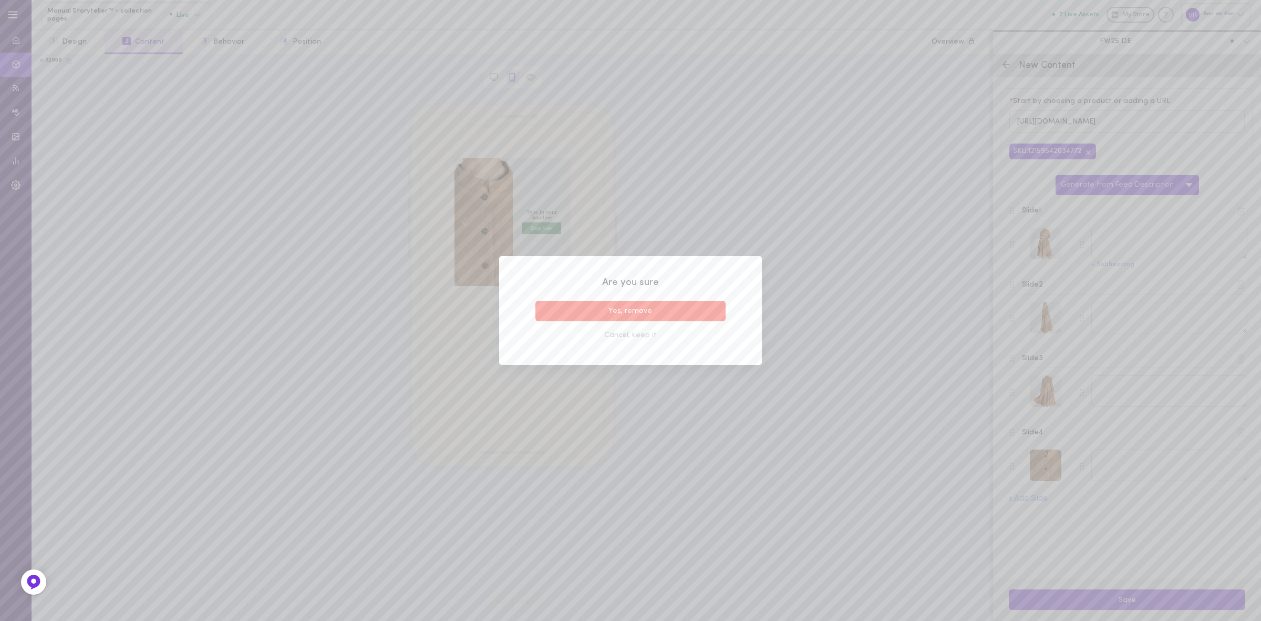
click at [703, 308] on button "Yes, remove" at bounding box center [630, 311] width 190 height 20
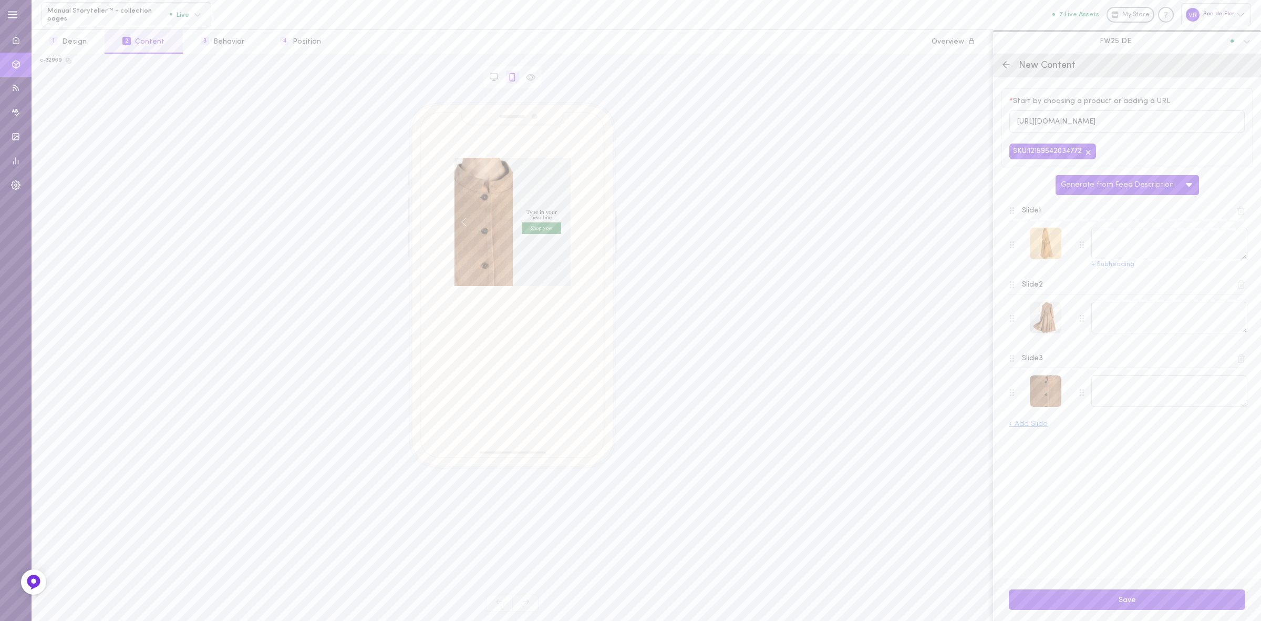
click at [1039, 251] on div at bounding box center [1046, 244] width 32 height 32
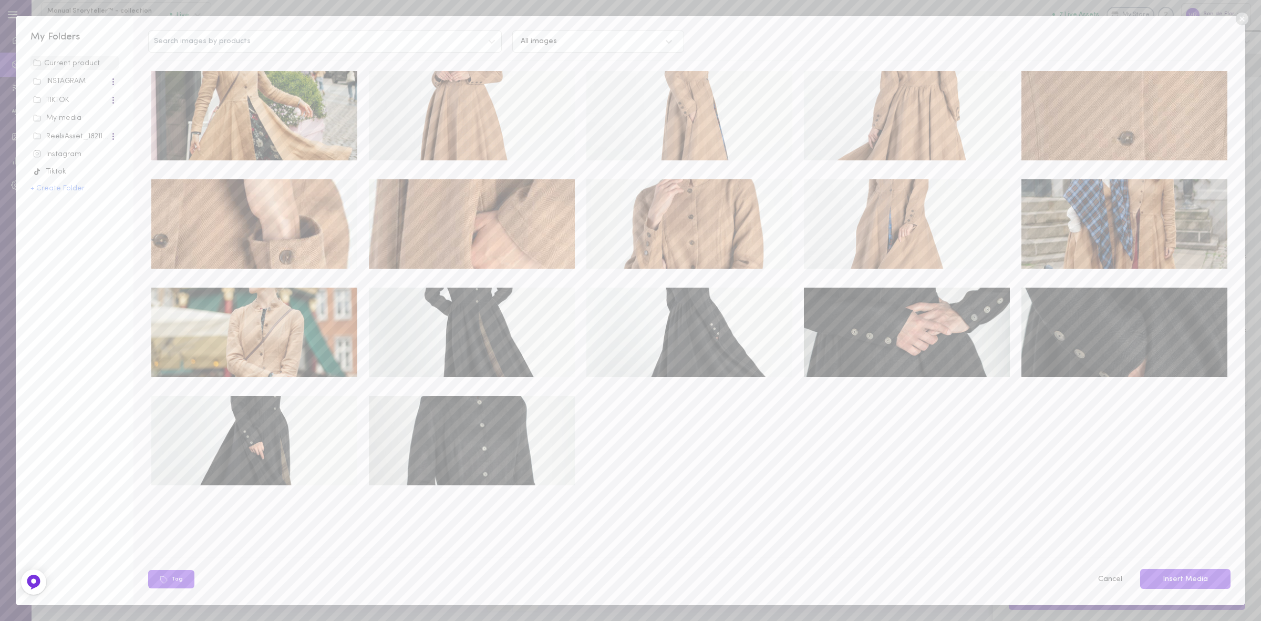
click at [87, 115] on div "My media" at bounding box center [74, 118] width 83 height 11
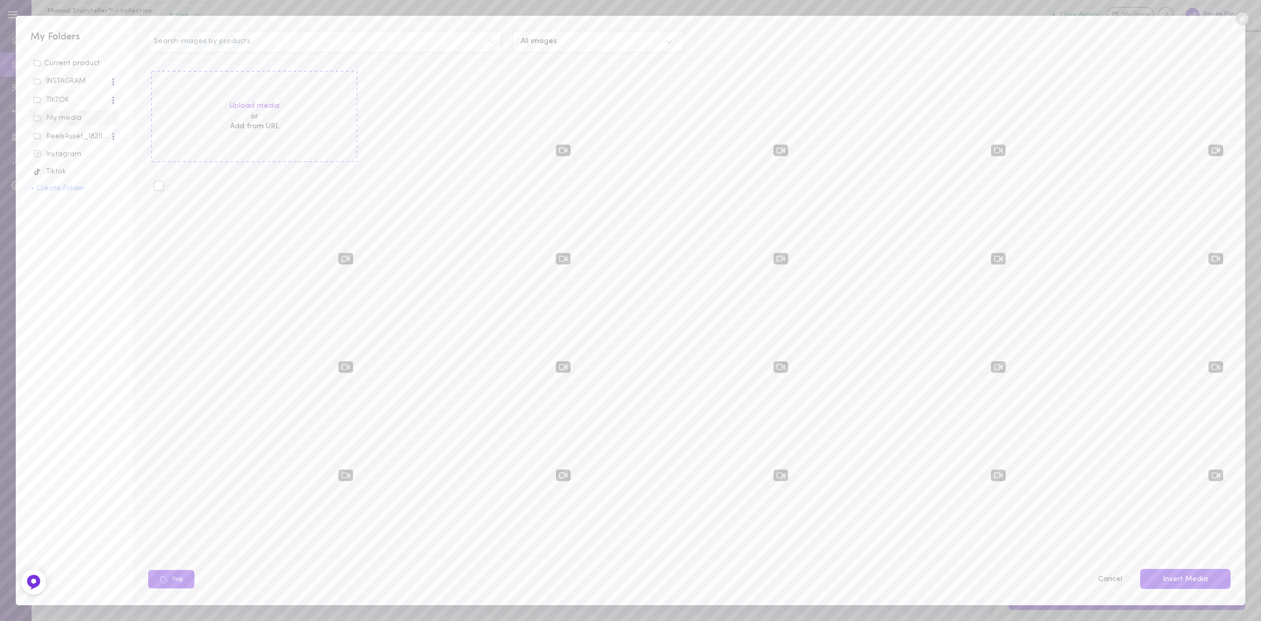
click at [159, 185] on div at bounding box center [159, 186] width 10 height 10
click at [0, 0] on input "checkbox" at bounding box center [0, 0] width 0 height 0
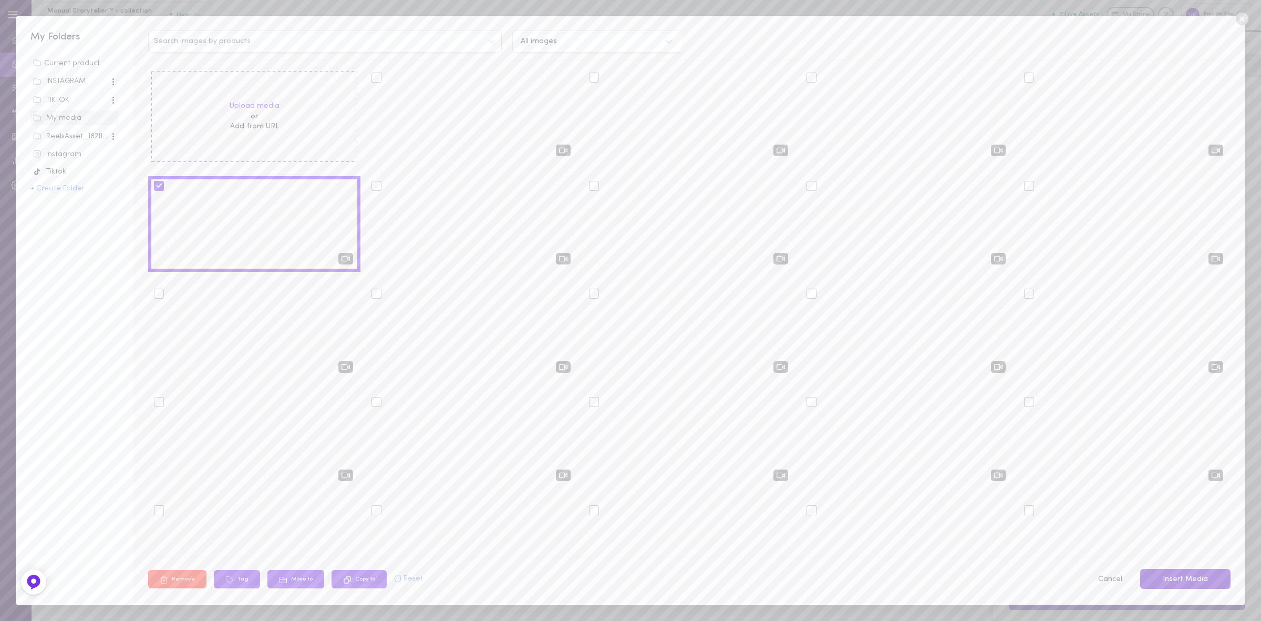
click at [1210, 576] on button "Insert Media" at bounding box center [1185, 579] width 90 height 20
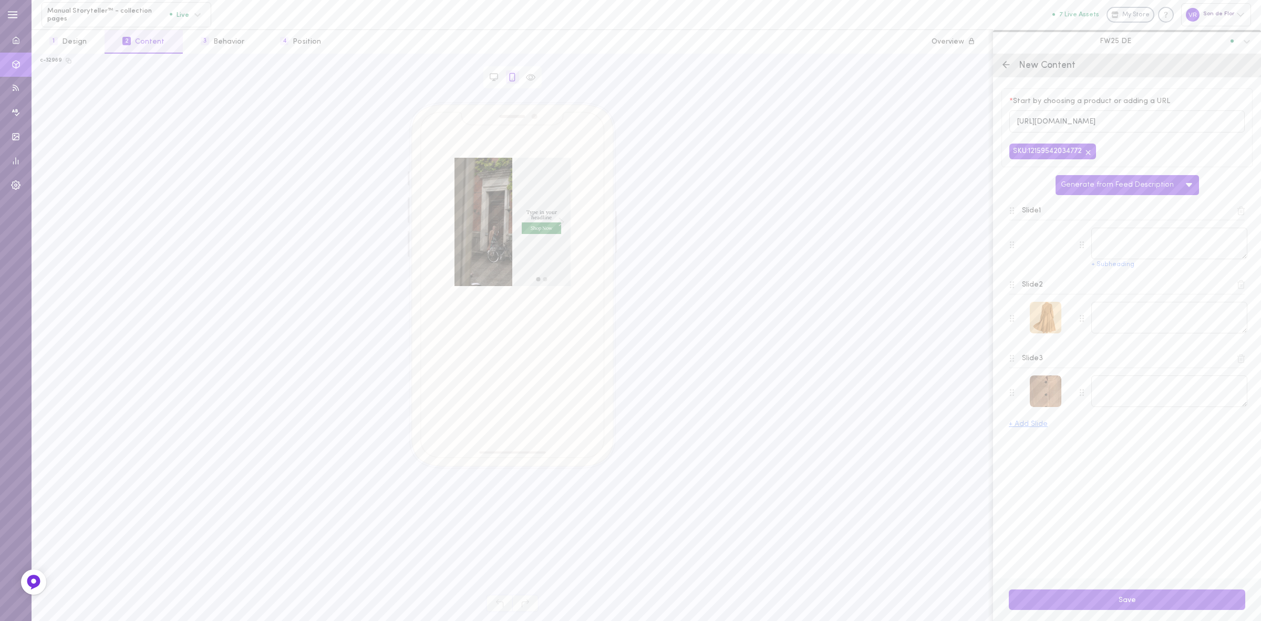
click at [1035, 318] on div at bounding box center [1046, 318] width 32 height 32
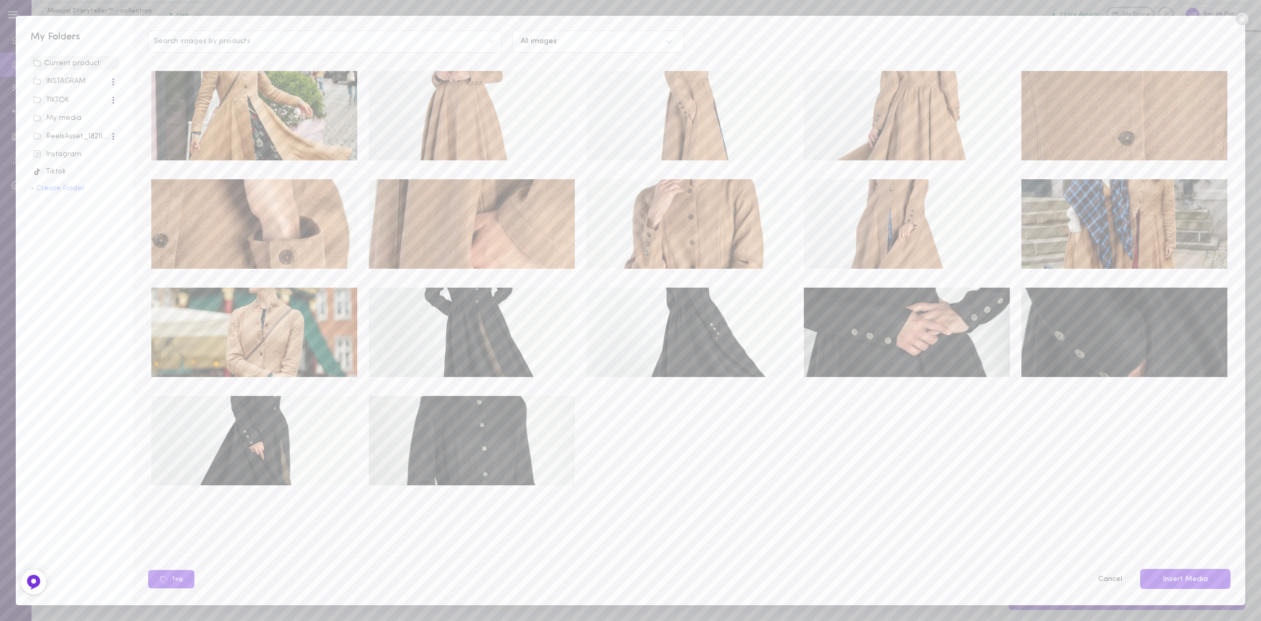
click at [239, 111] on img at bounding box center [254, 115] width 206 height 89
click at [1196, 574] on button "Insert Media" at bounding box center [1185, 579] width 90 height 20
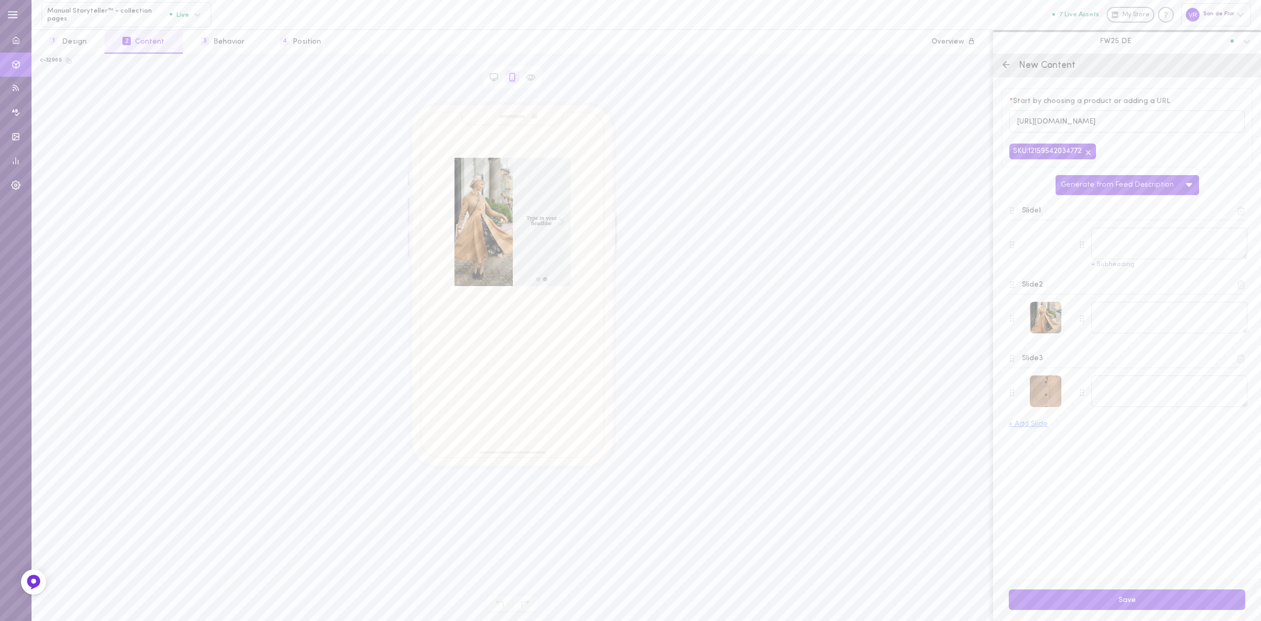
click at [1242, 363] on icon at bounding box center [1240, 358] width 9 height 9
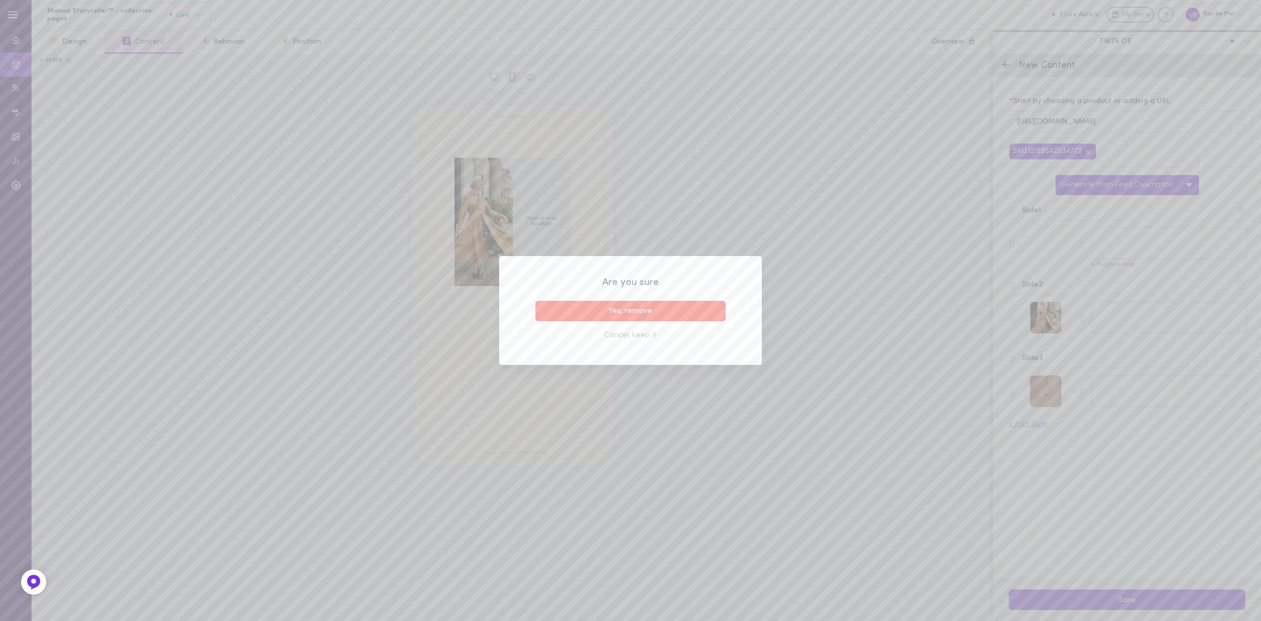
click at [707, 307] on button "Yes, remove" at bounding box center [630, 311] width 190 height 20
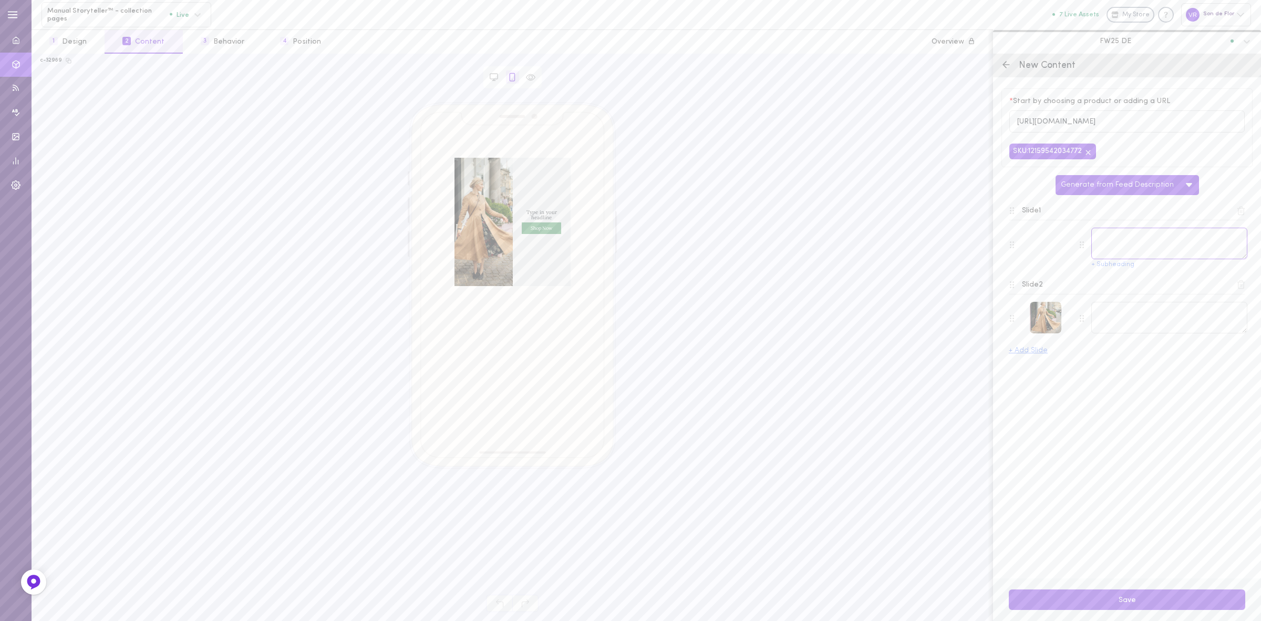
click at [1152, 243] on textarea at bounding box center [1169, 244] width 156 height 32
paste textarea "Ein fließender Mantel für jede Jahreszeit."
type textarea "Ein fließender Mantel für jede Jahreszeit."
drag, startPoint x: 1170, startPoint y: 322, endPoint x: 1168, endPoint y: 343, distance: 21.1
click at [1170, 322] on textarea at bounding box center [1169, 318] width 156 height 32
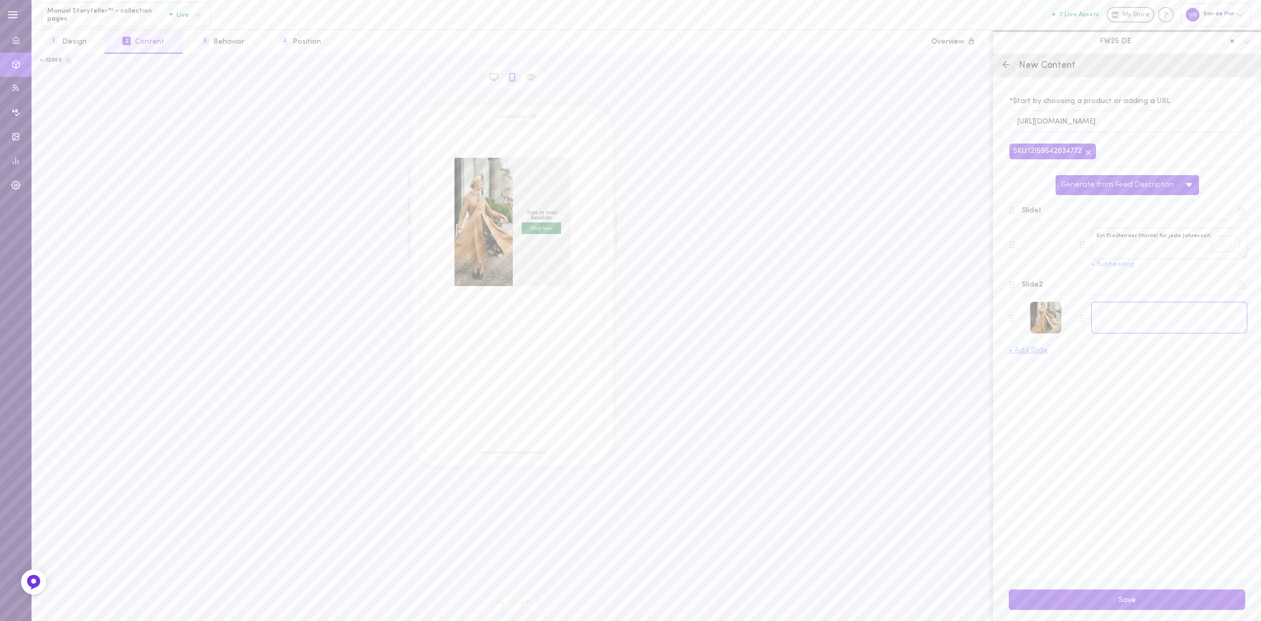
paste textarea "Victorian Mantel – zeitlose Eleganz aus Twill-Leinen."
type textarea "Victorian Mantel – zeitlose Eleganz aus Twill-Leinen."
click at [1142, 608] on button "Save" at bounding box center [1127, 599] width 236 height 20
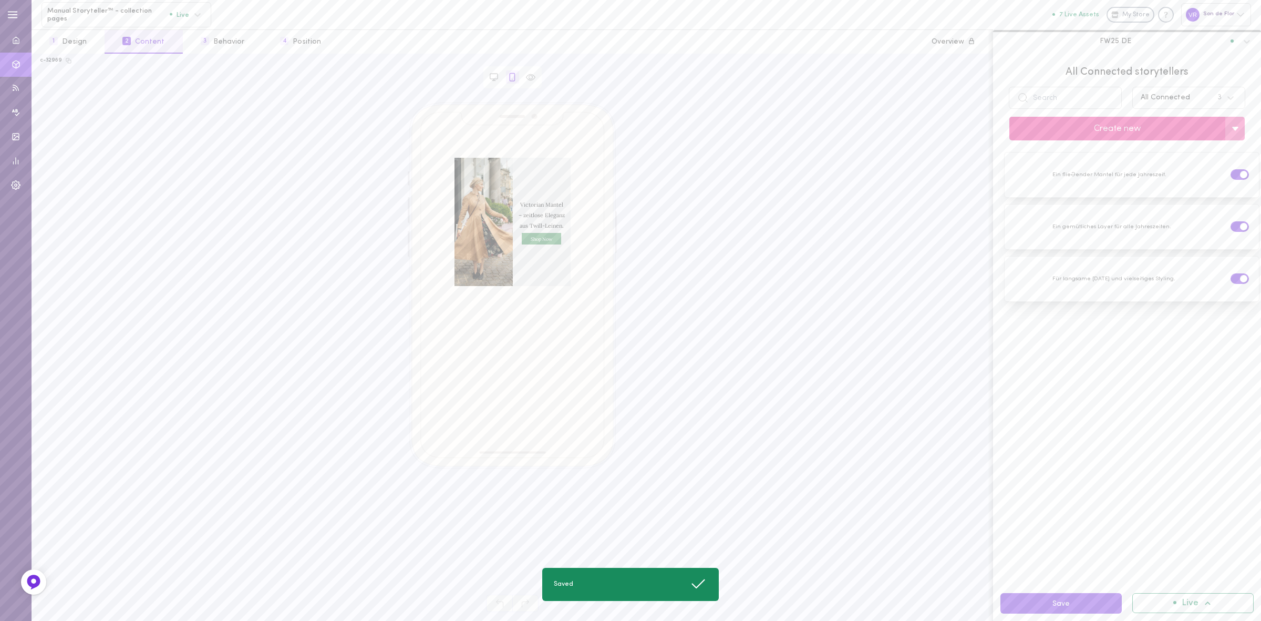
click at [1085, 126] on button "Create new" at bounding box center [1117, 129] width 216 height 24
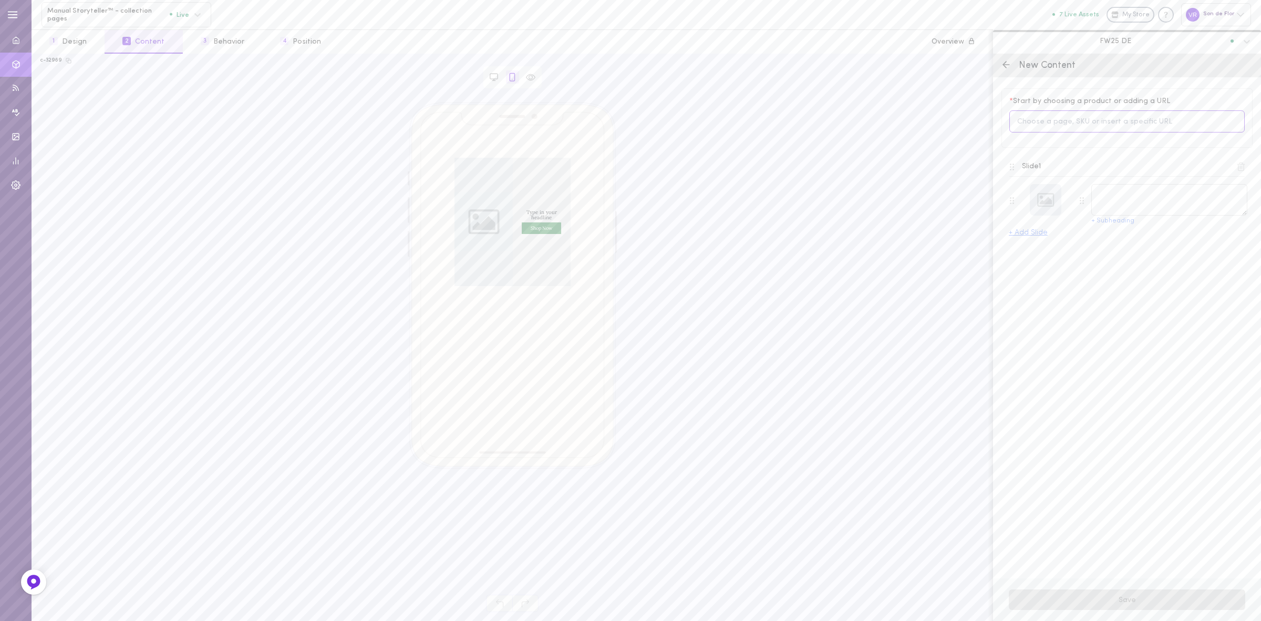
click at [1039, 122] on input at bounding box center [1126, 121] width 235 height 23
type input "k"
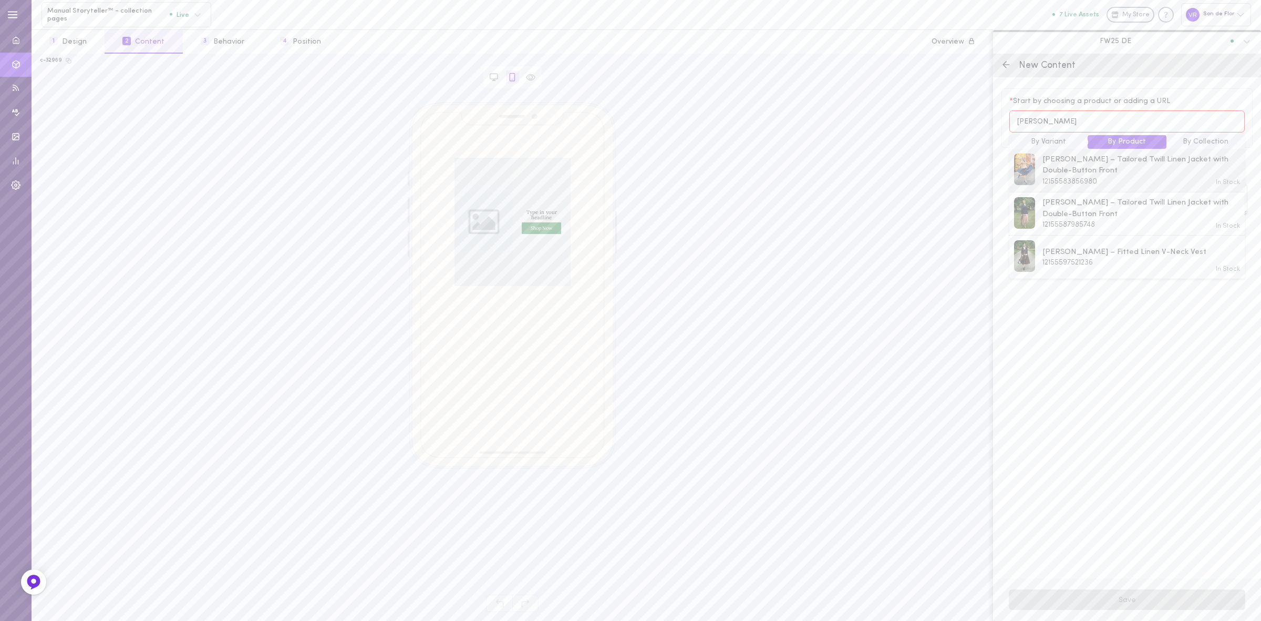
type input "jane"
click at [1077, 168] on span "Jane – Tailored Twill Linen Jacket with Double-Button Front" at bounding box center [1142, 165] width 198 height 23
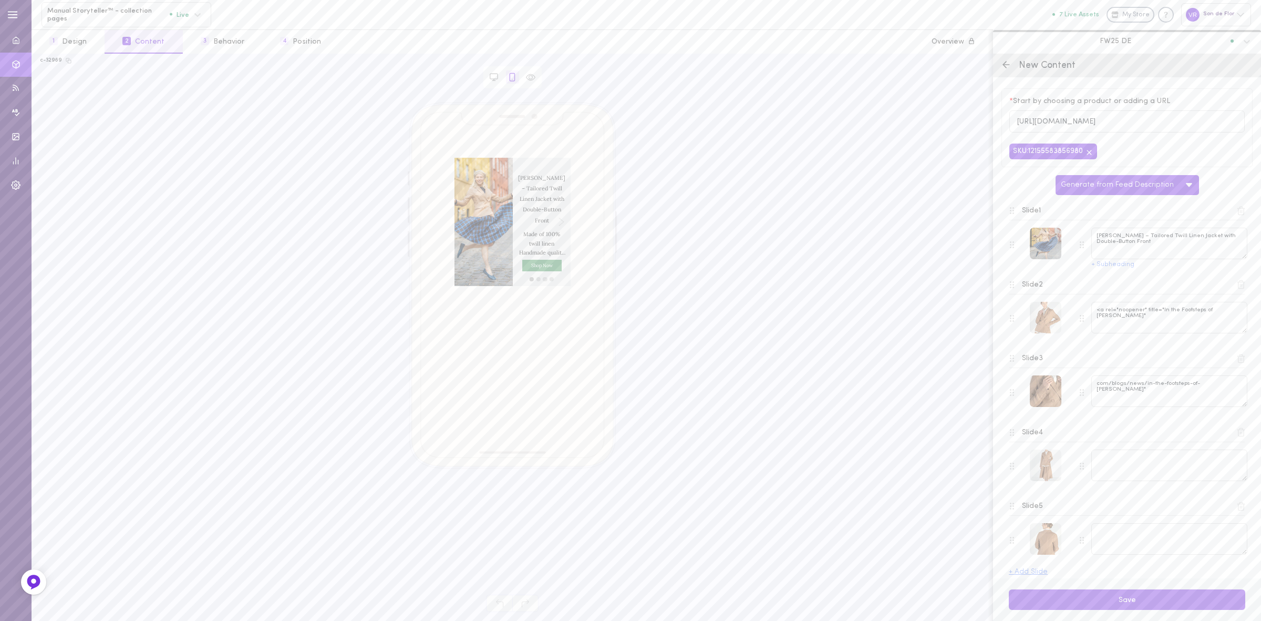
click at [1234, 218] on button at bounding box center [1241, 210] width 15 height 15
click at [1236, 214] on icon at bounding box center [1240, 210] width 9 height 9
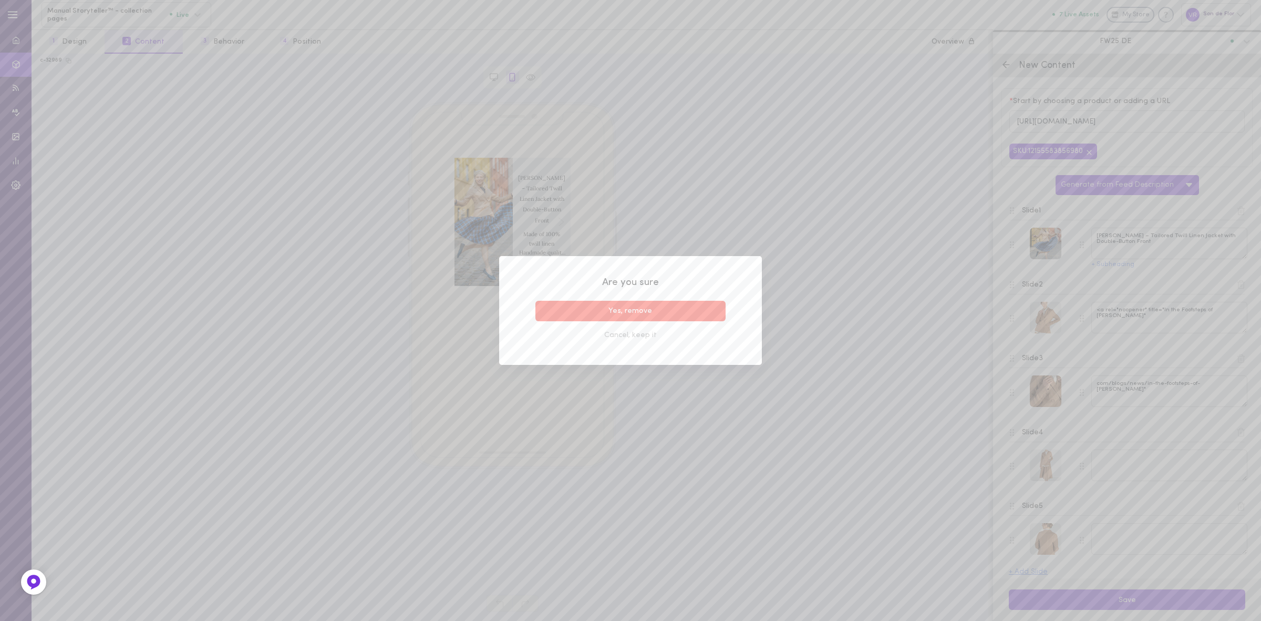
click at [643, 309] on button "Yes, remove" at bounding box center [630, 311] width 190 height 20
type textarea "<a rel="noopener" title="In the Footsteps of Jane Goodall""
type textarea "com/blogs/news/in-the-footsteps-of-jane-goodall""
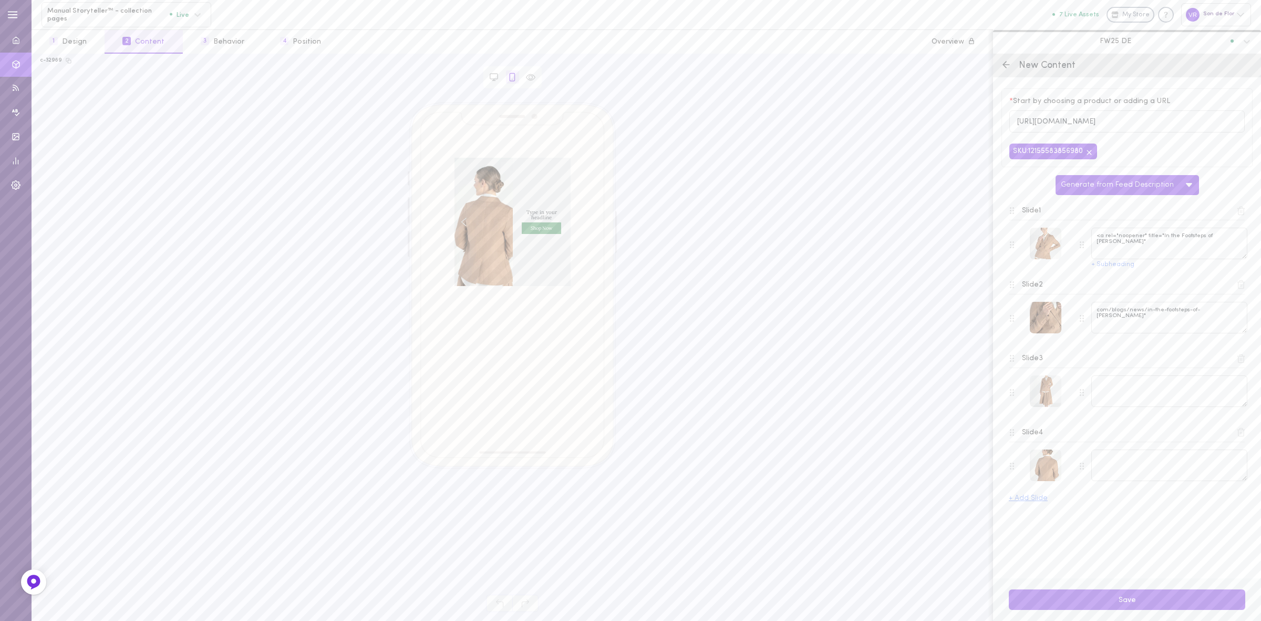
click at [1243, 214] on icon at bounding box center [1242, 211] width 6 height 8
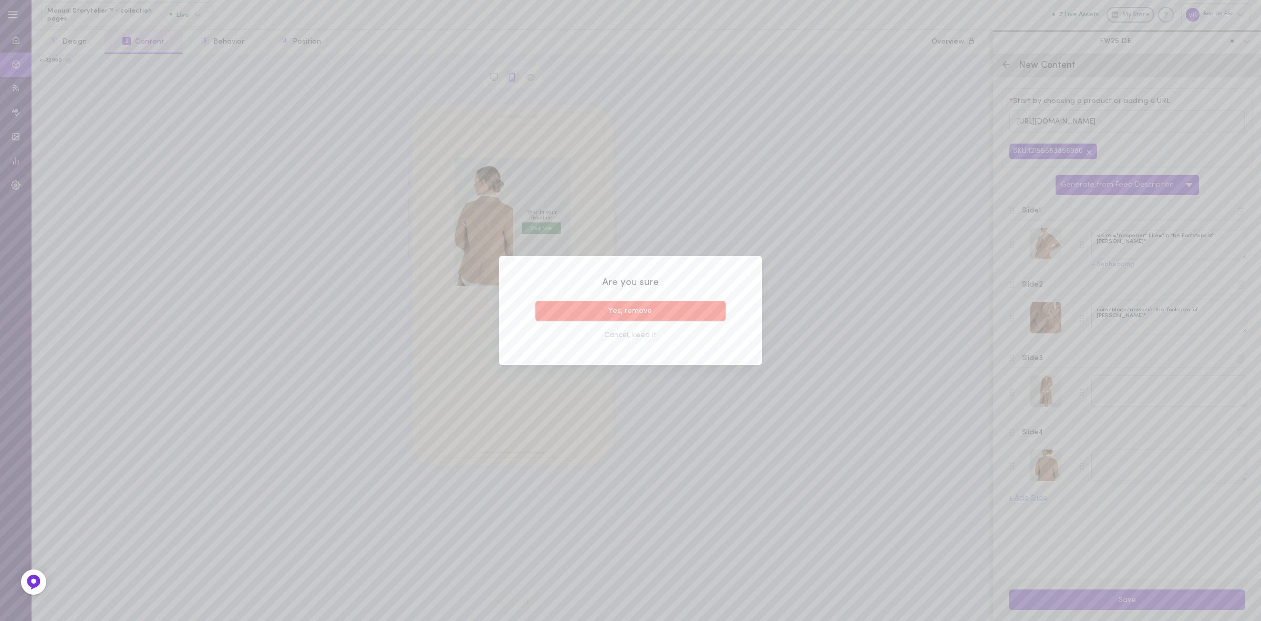
click at [692, 306] on button "Yes, remove" at bounding box center [630, 311] width 190 height 20
type textarea "com/blogs/news/in-the-footsteps-of-jane-goodall""
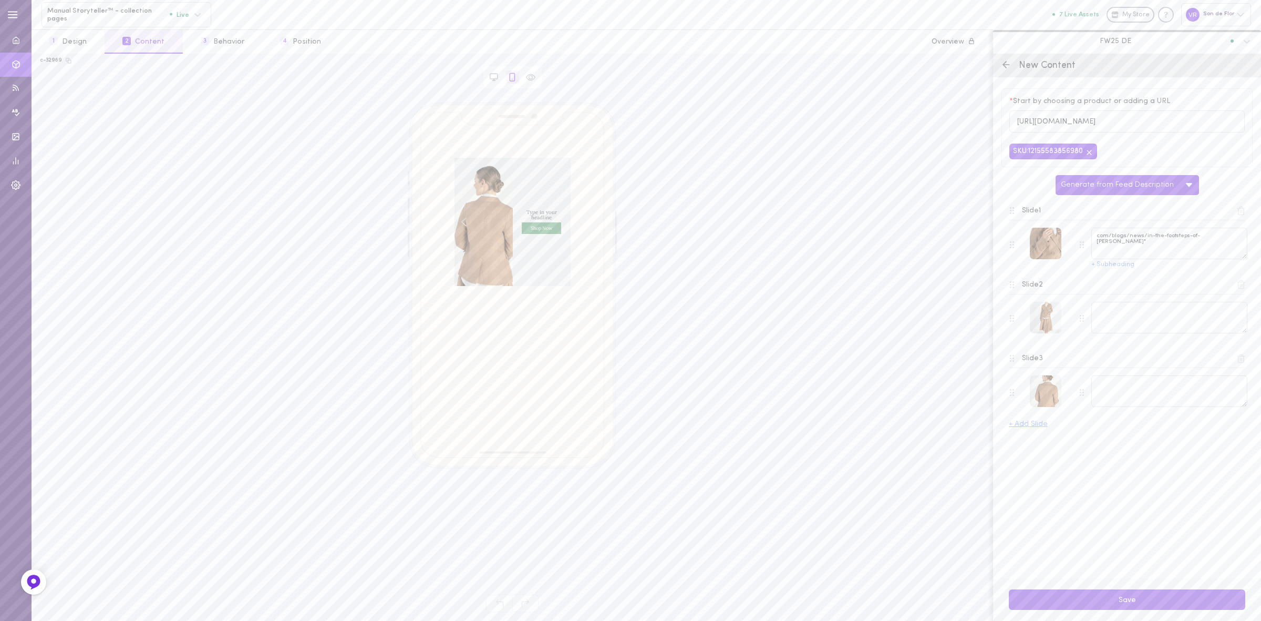
click at [1241, 210] on icon at bounding box center [1242, 211] width 6 height 8
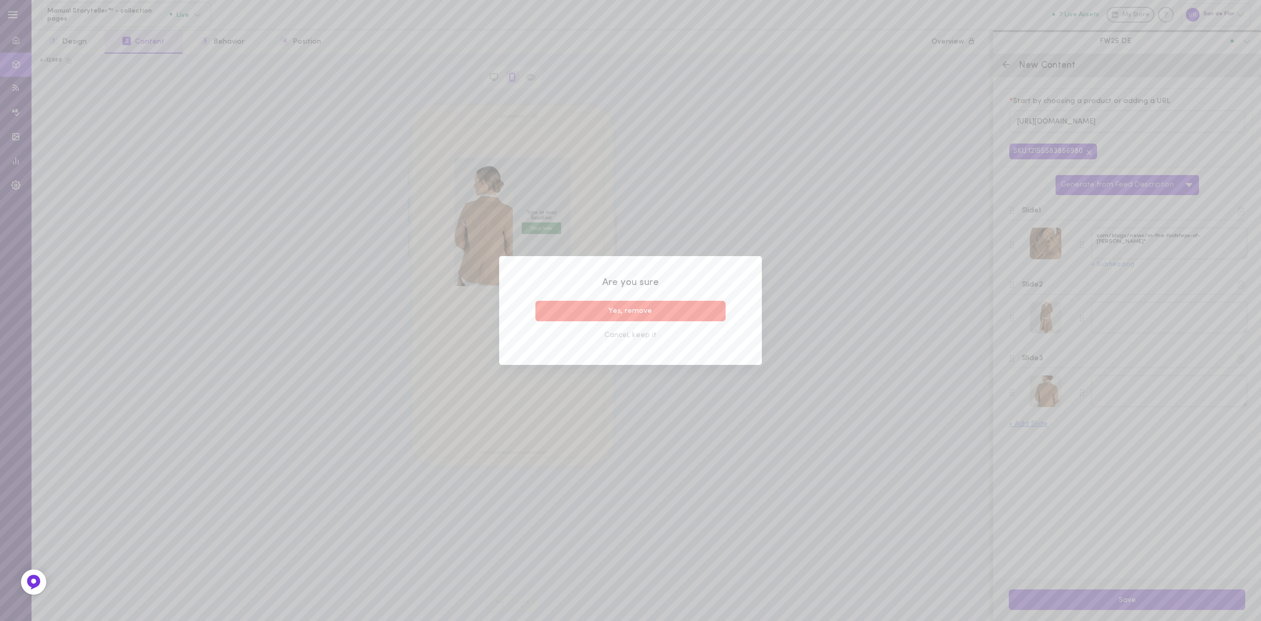
click at [666, 303] on button "Yes, remove" at bounding box center [630, 311] width 190 height 20
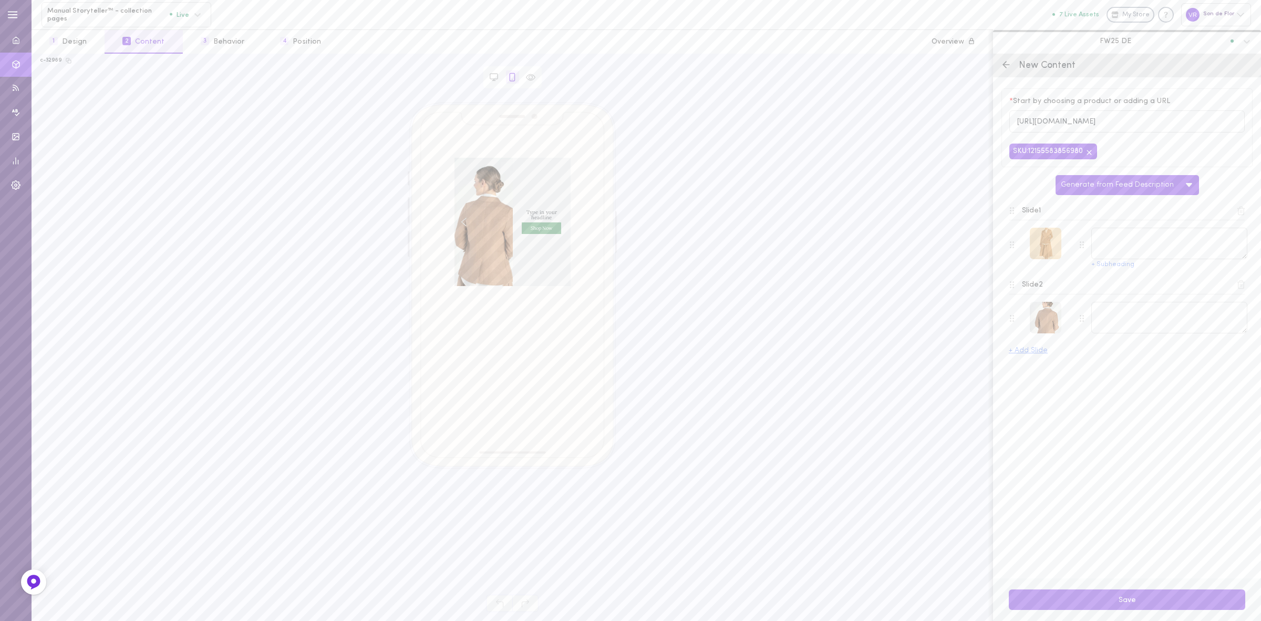
click at [1038, 249] on div at bounding box center [1046, 244] width 32 height 32
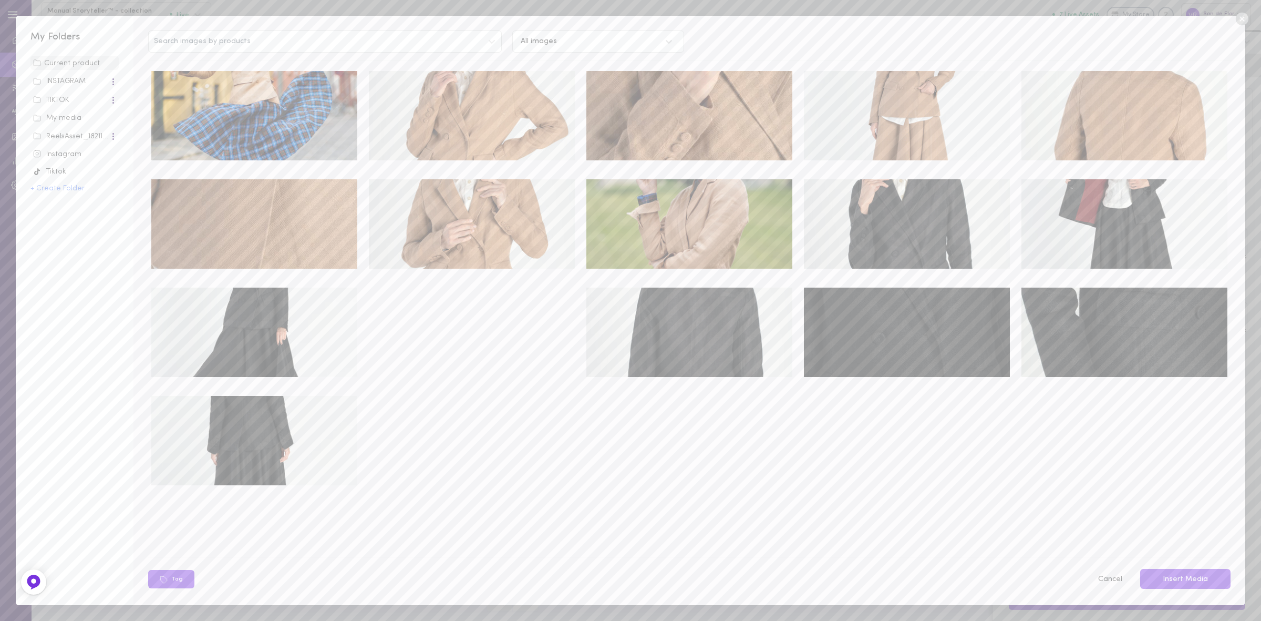
click at [72, 122] on div "My media" at bounding box center [74, 118] width 83 height 11
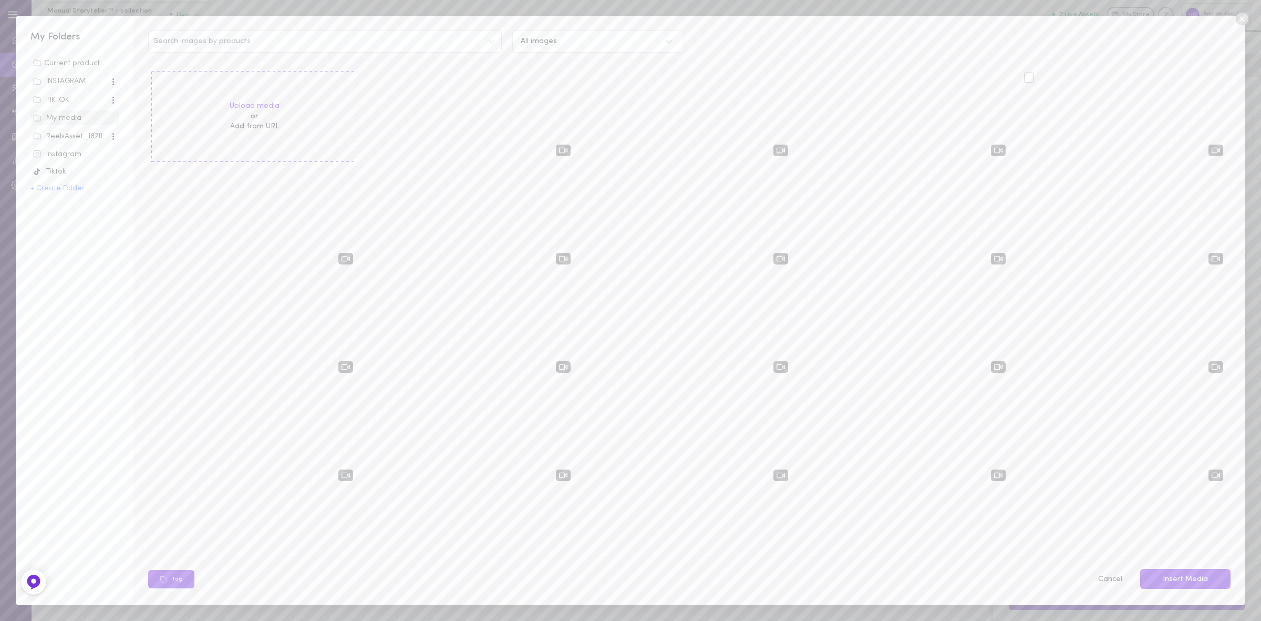
click at [1024, 80] on div at bounding box center [1029, 78] width 10 height 10
click at [0, 0] on input "checkbox" at bounding box center [0, 0] width 0 height 0
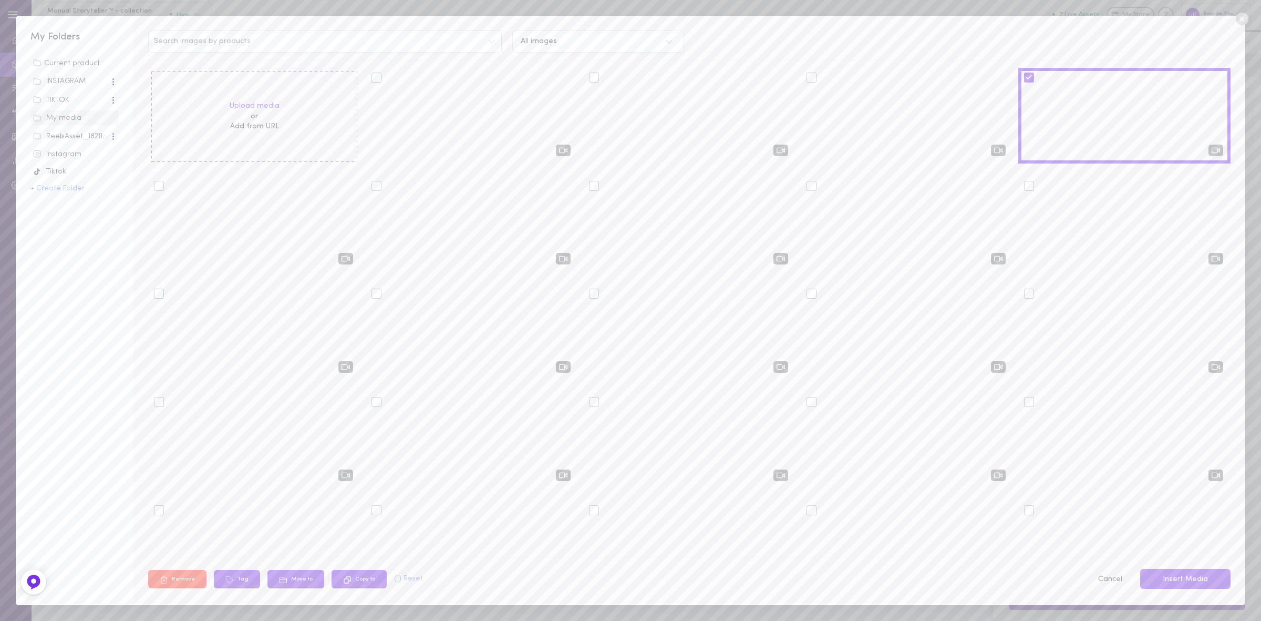
click at [1177, 576] on button "Insert Media" at bounding box center [1185, 579] width 90 height 20
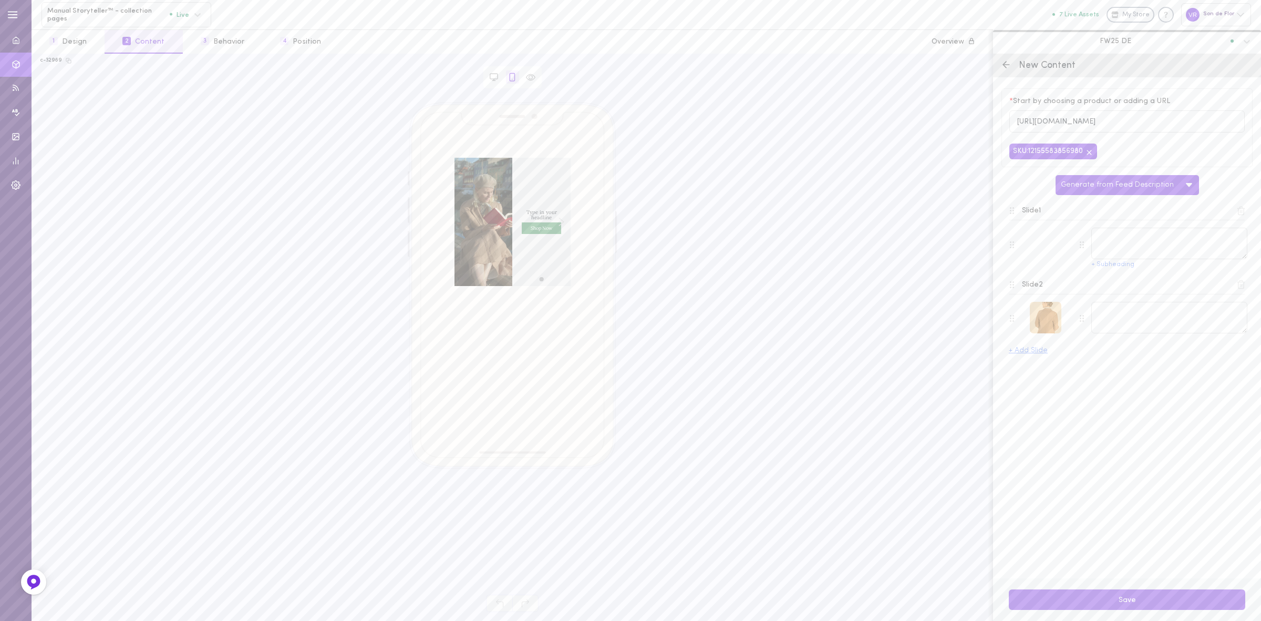
click at [1038, 322] on div at bounding box center [1046, 318] width 32 height 32
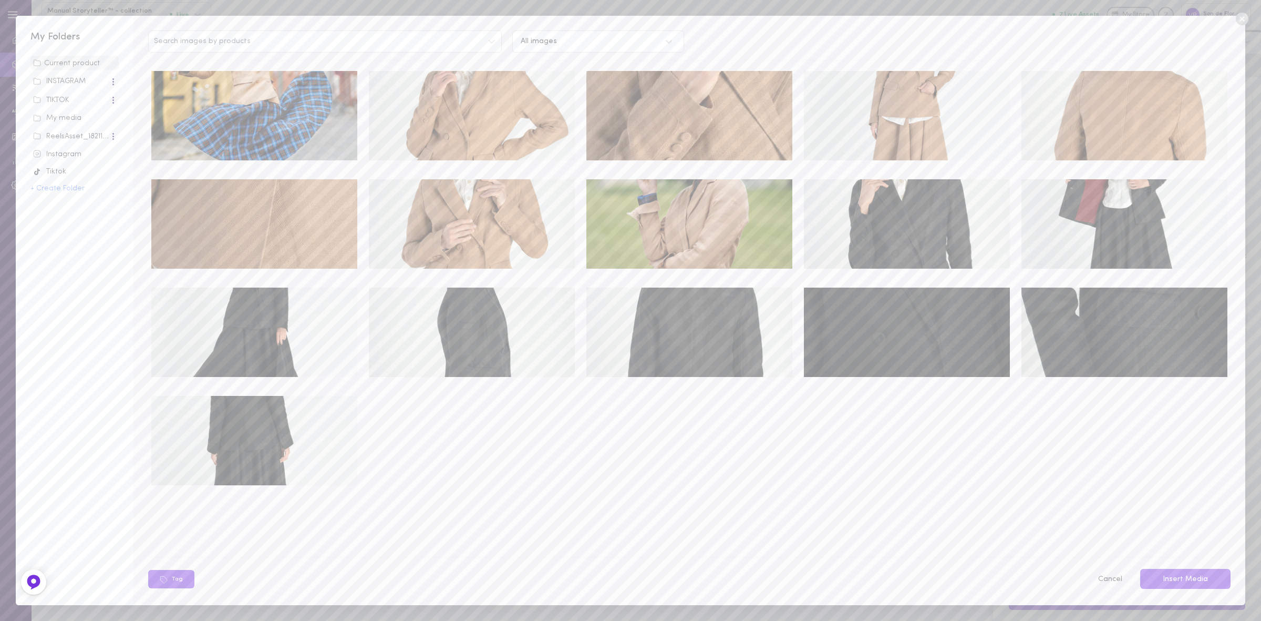
click at [224, 127] on img at bounding box center [254, 115] width 206 height 89
click at [1165, 576] on button "Insert Media" at bounding box center [1185, 579] width 90 height 20
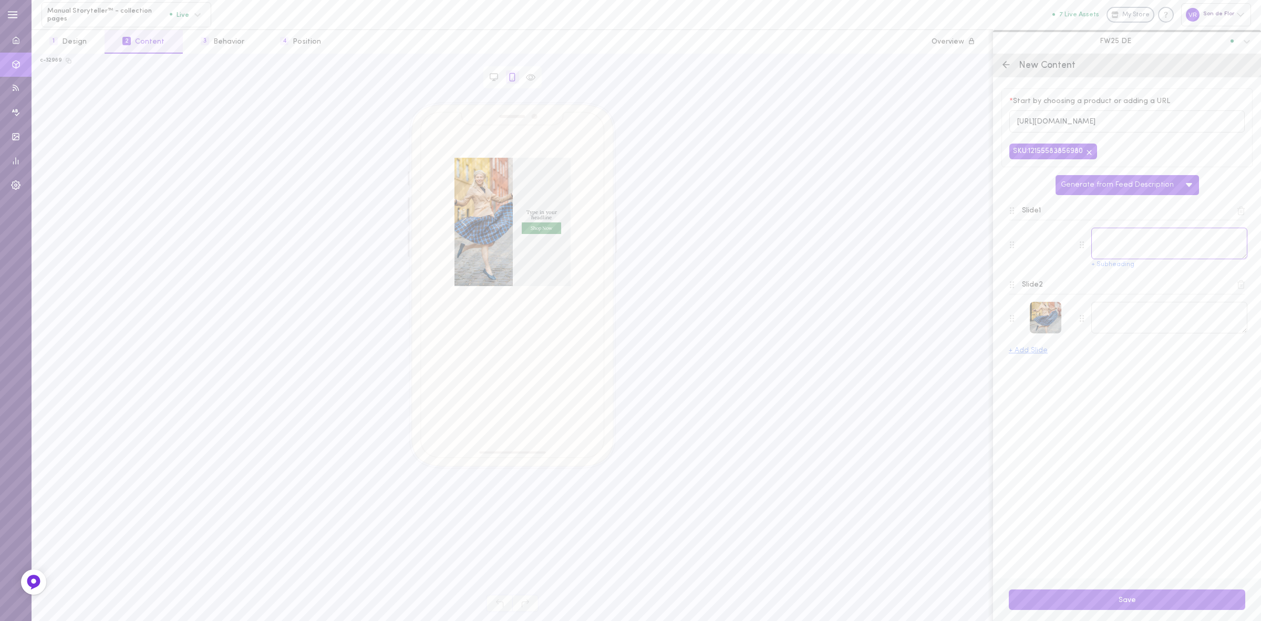
click at [1130, 247] on textarea at bounding box center [1169, 244] width 156 height 32
paste textarea "Leicht und zeitlos für jede Jahreszeit."
type textarea "Leicht und zeitlos für jede Jahreszeit."
click at [1138, 320] on textarea at bounding box center [1169, 318] width 156 height 32
paste textarea "Jane Jacke – müheloser Stil aus robustem Twill-Leinen."
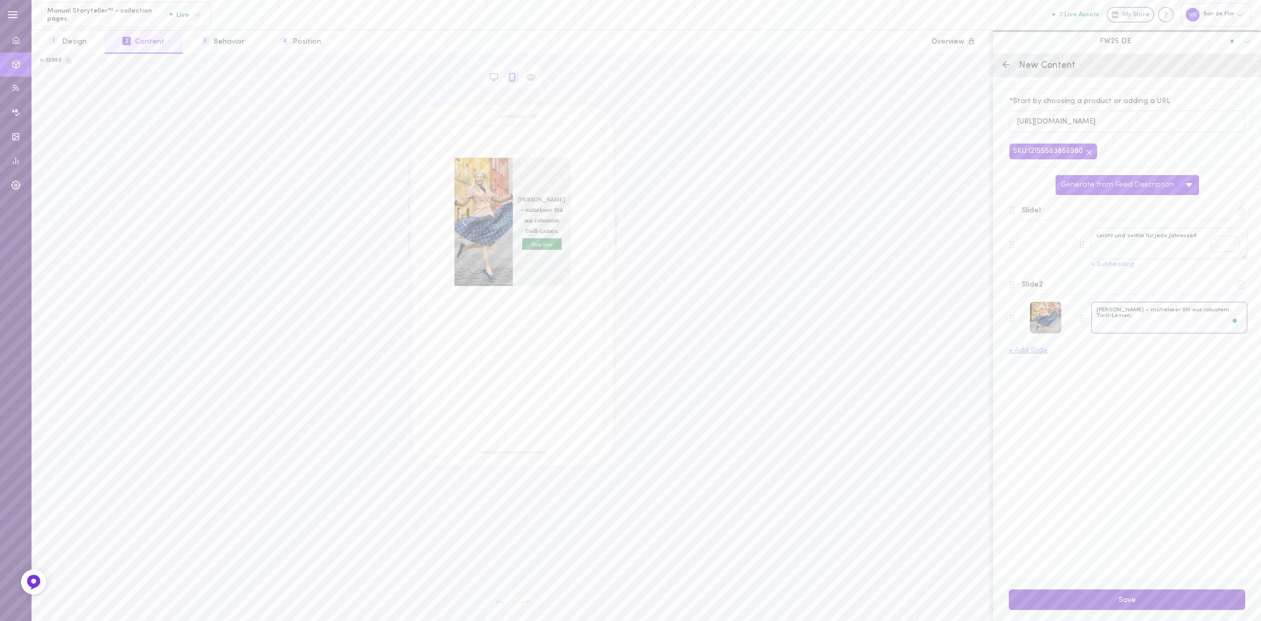
type textarea "Jane Jacke – müheloser Stil aus robustem Twill-Leinen."
click at [1115, 597] on button "Save" at bounding box center [1127, 599] width 236 height 20
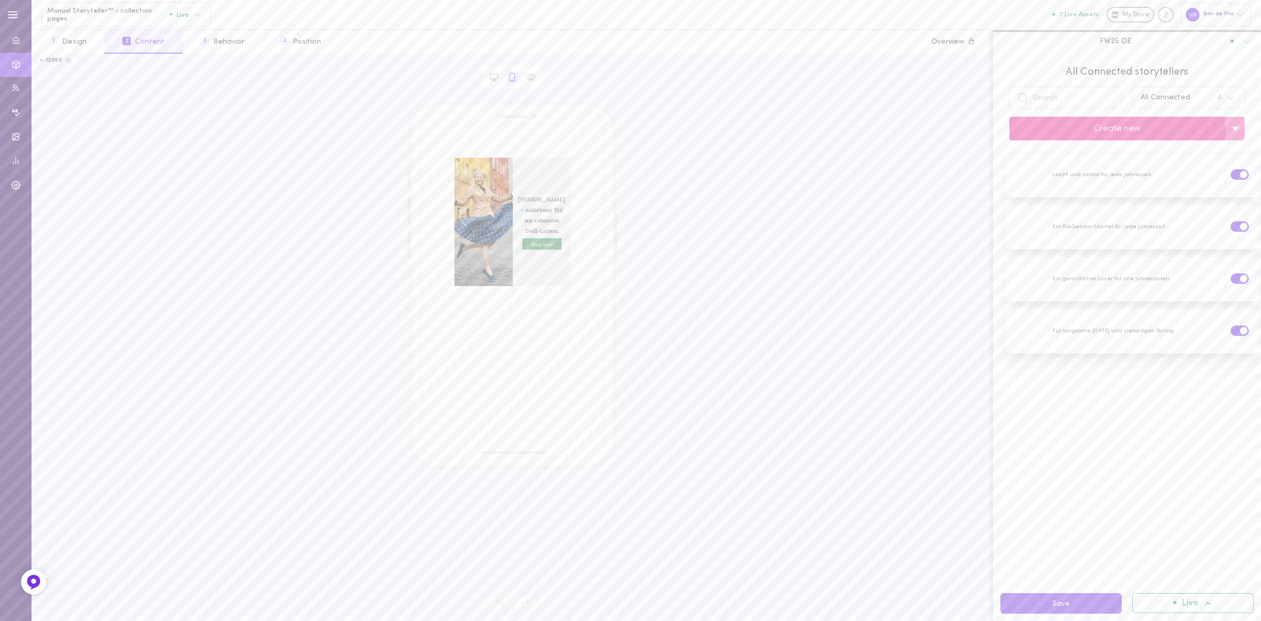
click at [1104, 131] on button "Create new" at bounding box center [1117, 129] width 216 height 24
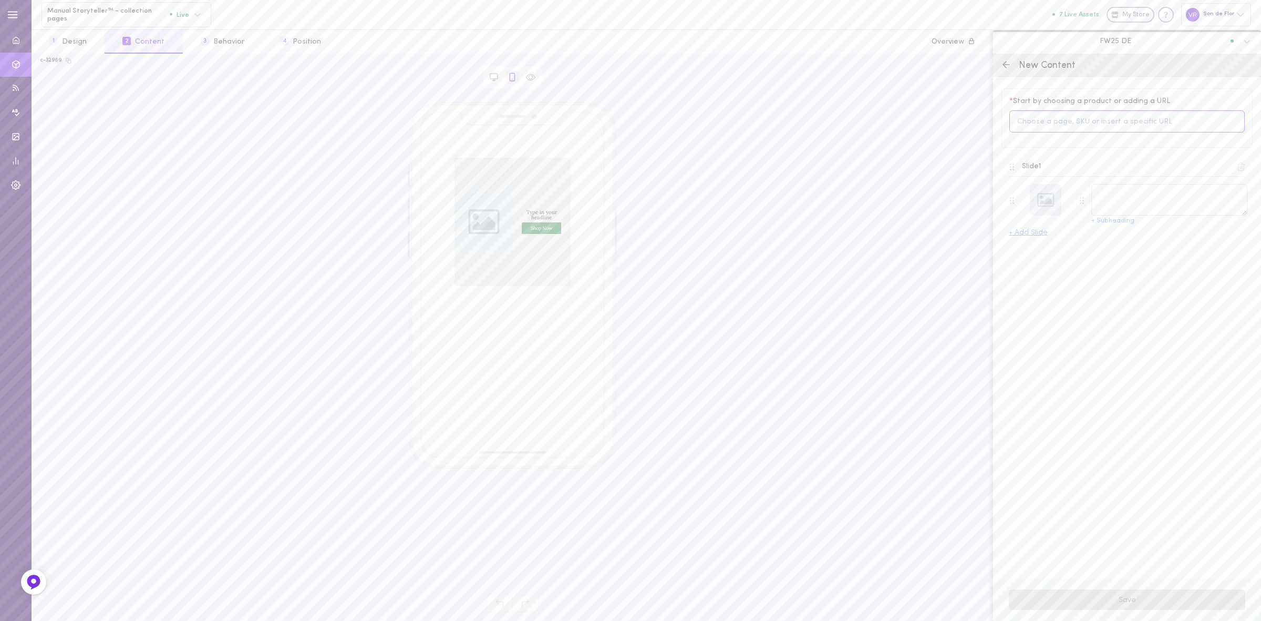
click at [1050, 117] on input at bounding box center [1126, 121] width 235 height 23
type input "clementine"
click at [1073, 214] on span "12155577827668" at bounding box center [1069, 218] width 52 height 8
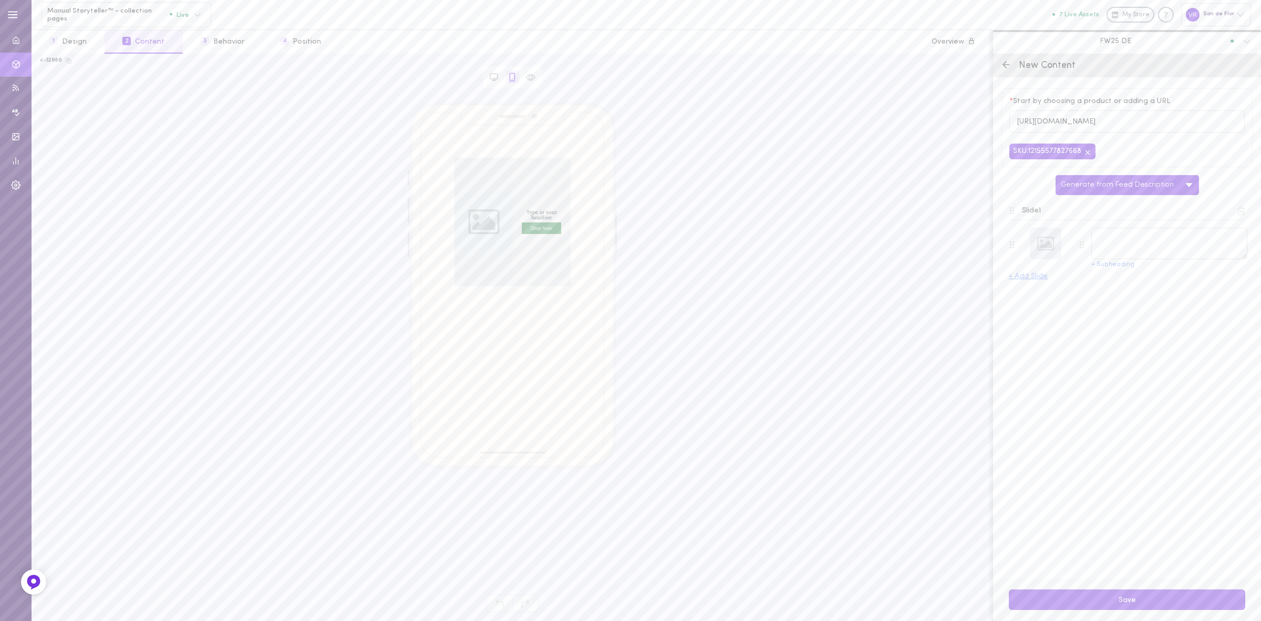
type textarea "Clementine – Linen Shirt with Bow-Tie Collar"
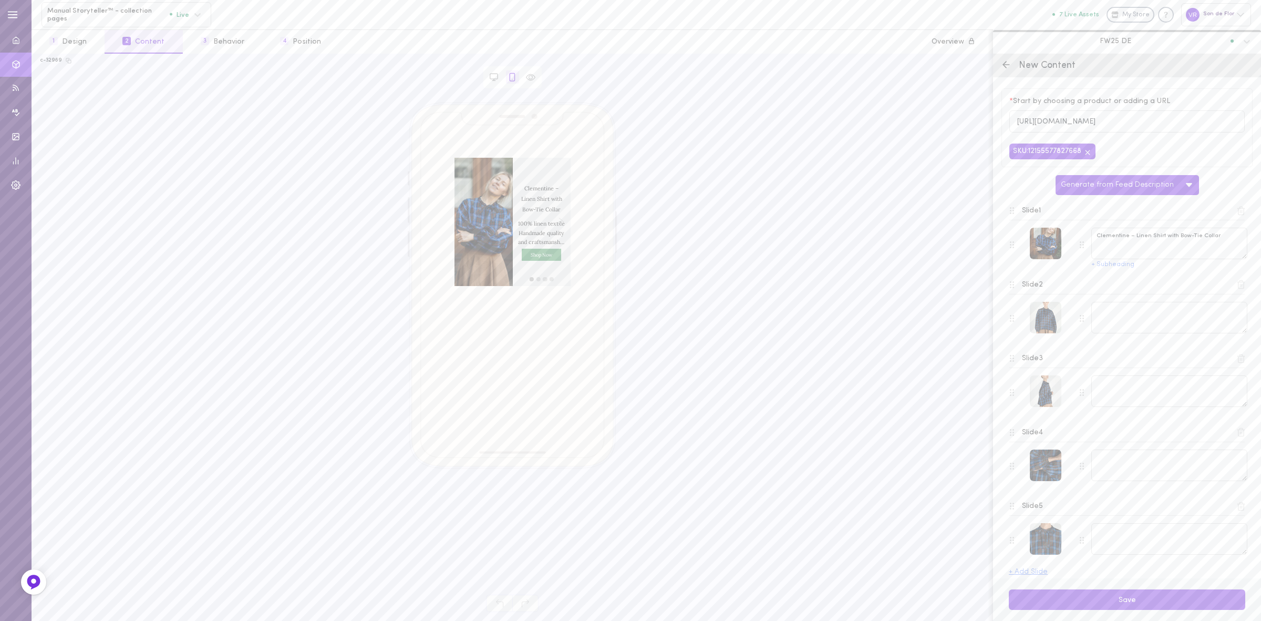
click at [1236, 215] on icon at bounding box center [1240, 210] width 9 height 9
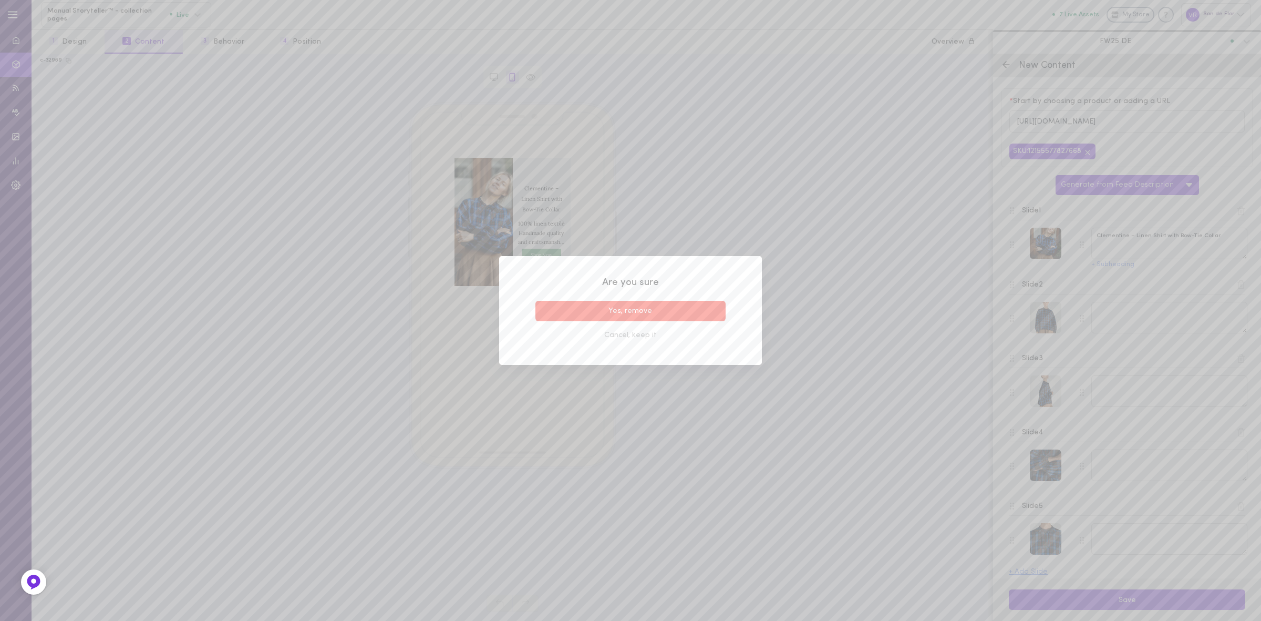
click at [686, 311] on button "Yes, remove" at bounding box center [630, 311] width 190 height 20
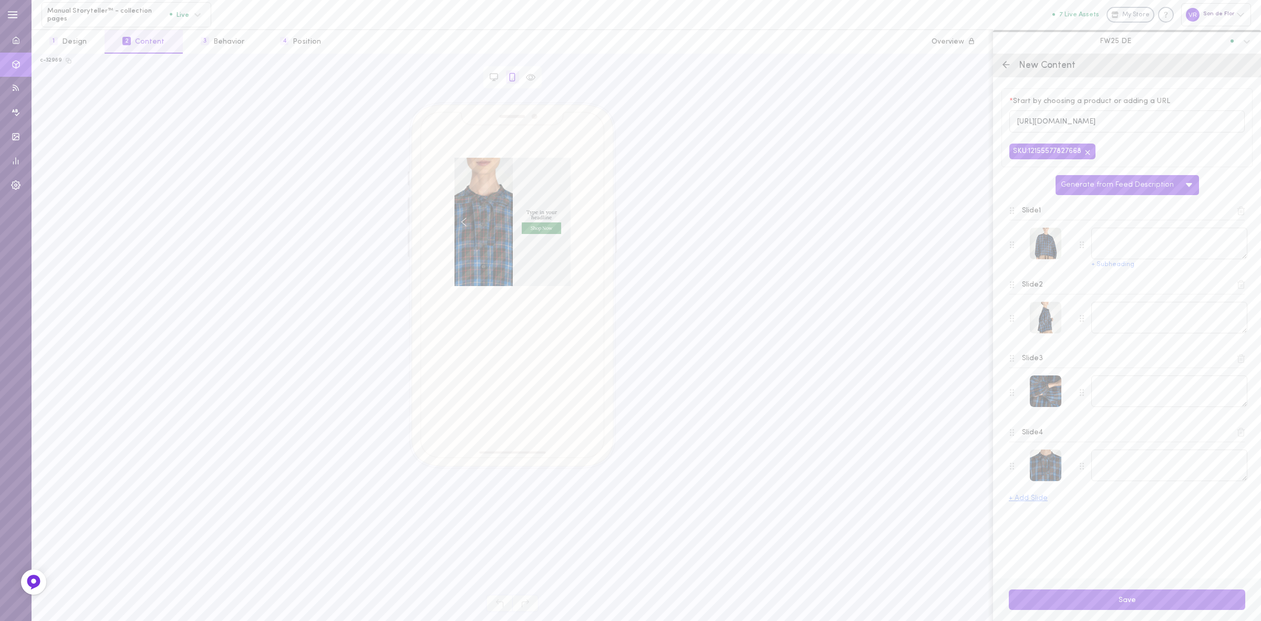
click at [1242, 213] on icon at bounding box center [1240, 210] width 9 height 9
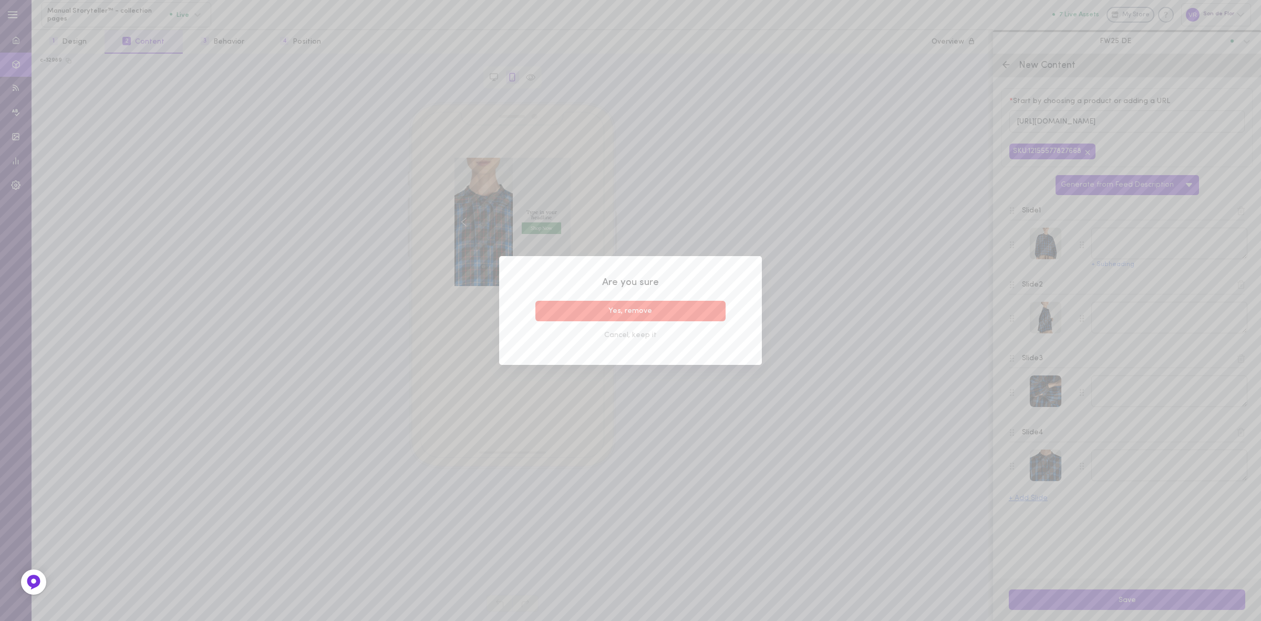
click at [695, 305] on button "Yes, remove" at bounding box center [630, 311] width 190 height 20
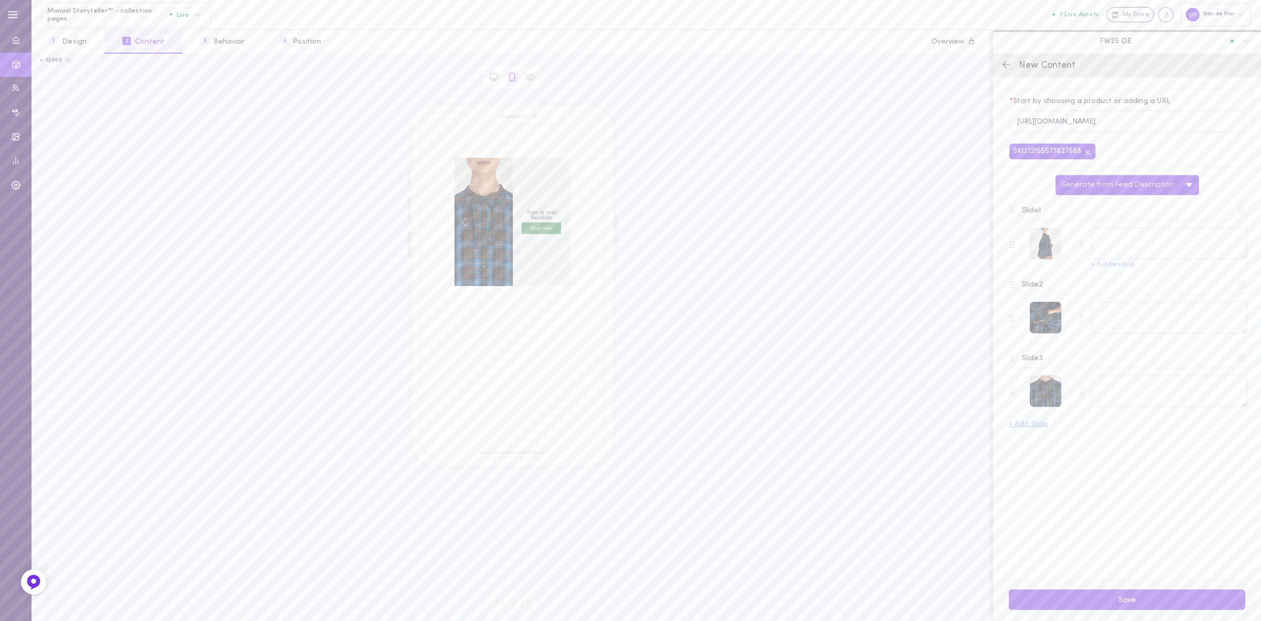
click at [1240, 213] on icon at bounding box center [1240, 210] width 9 height 9
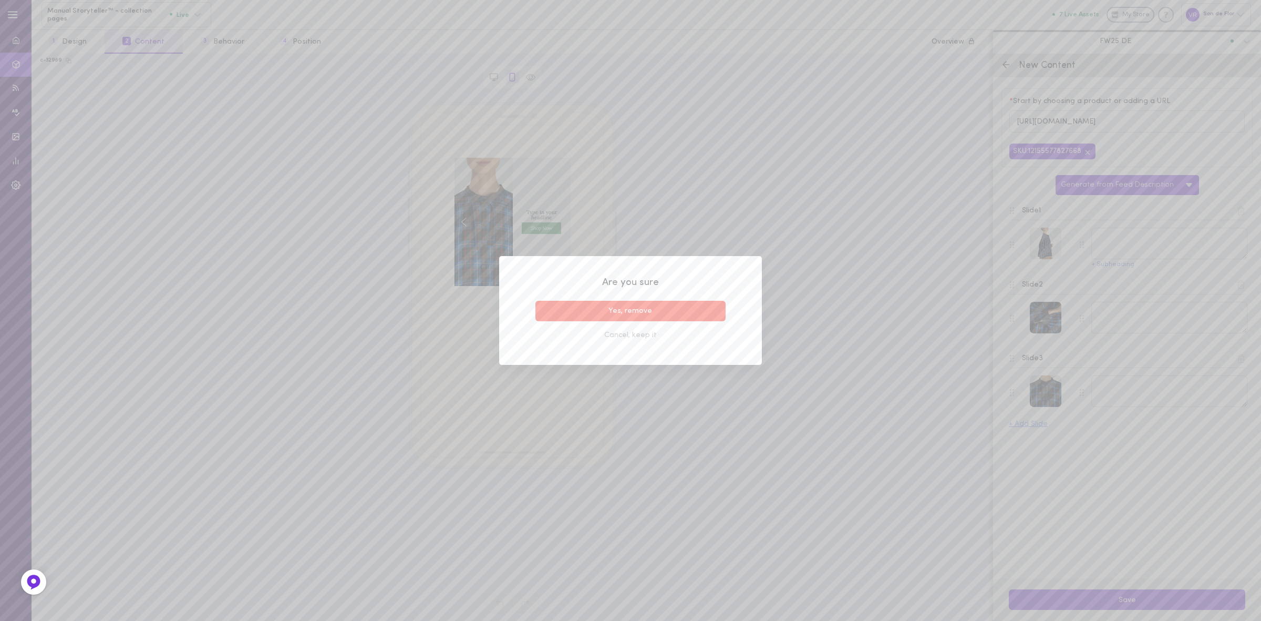
click at [703, 304] on button "Yes, remove" at bounding box center [630, 311] width 190 height 20
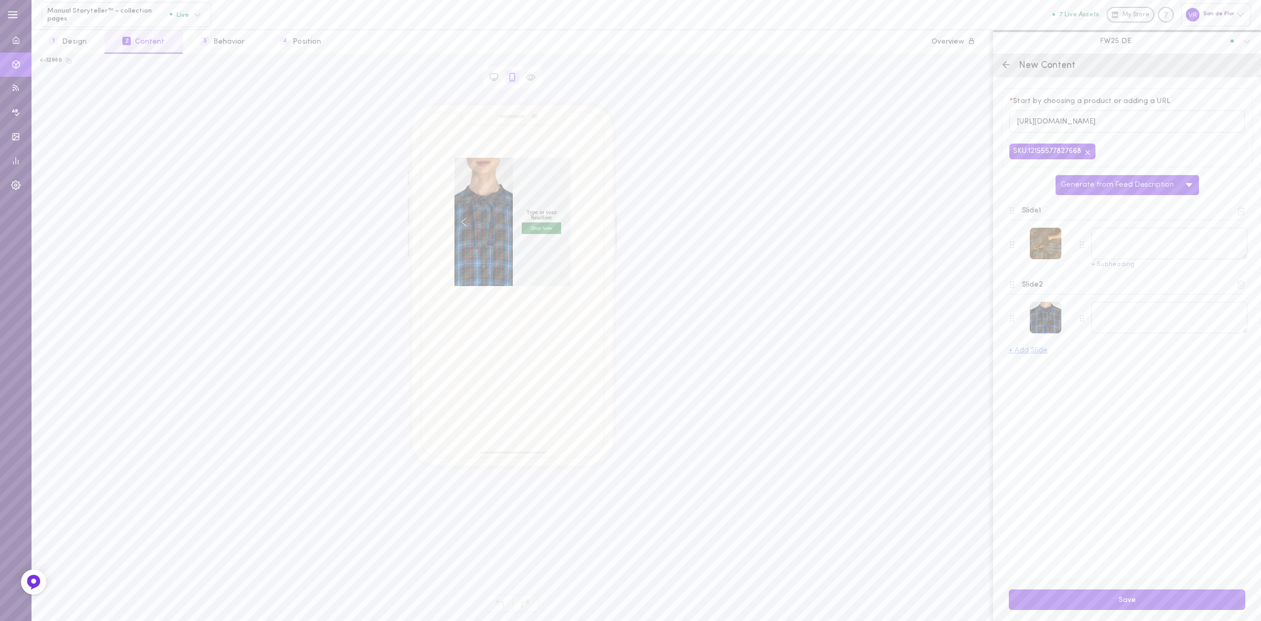
click at [1046, 250] on div at bounding box center [1046, 244] width 32 height 32
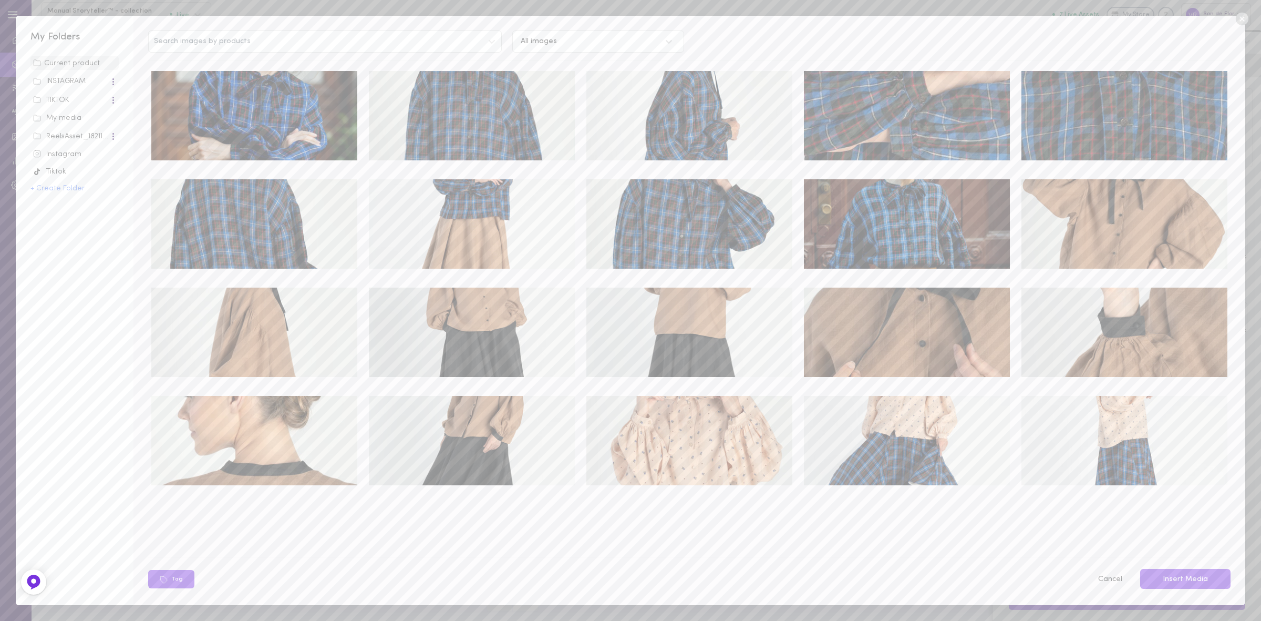
click at [65, 115] on div "My media" at bounding box center [74, 118] width 83 height 11
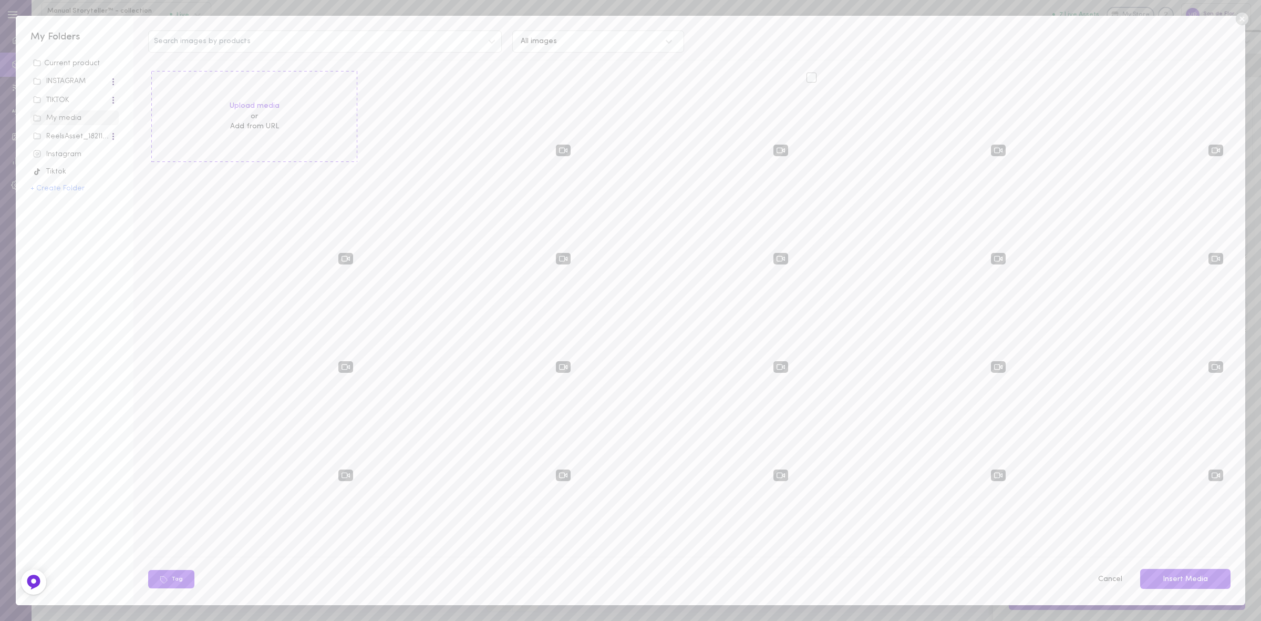
click at [807, 76] on div at bounding box center [812, 78] width 10 height 10
click at [0, 0] on input "checkbox" at bounding box center [0, 0] width 0 height 0
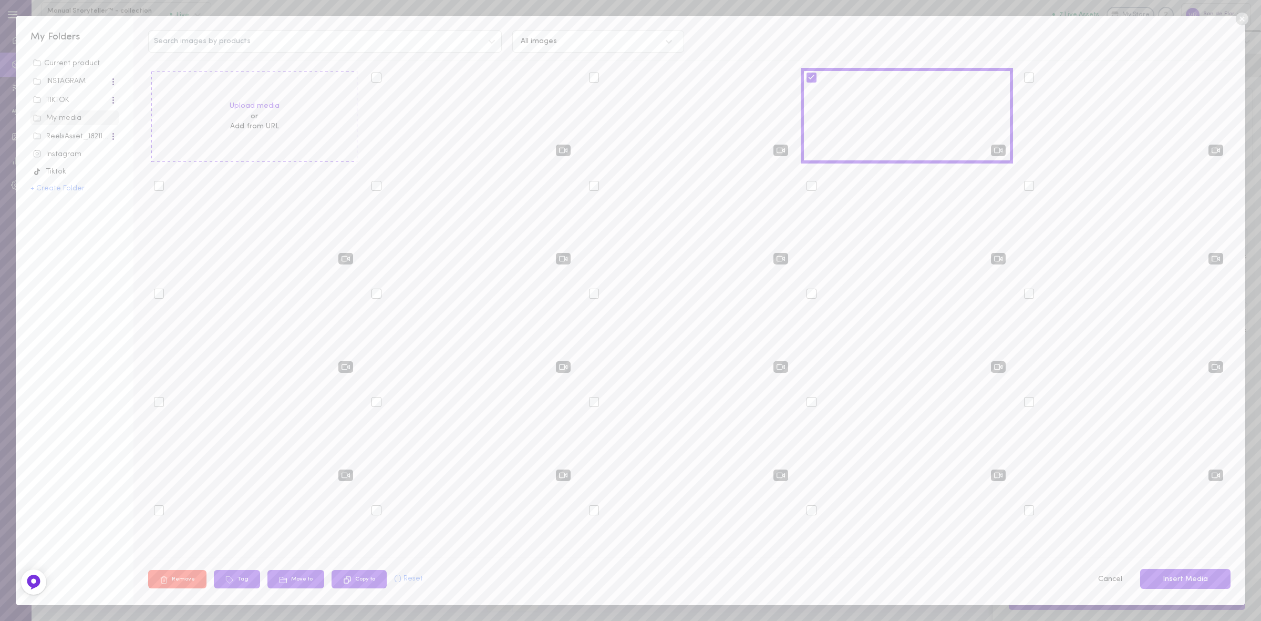
drag, startPoint x: 1181, startPoint y: 577, endPoint x: 1114, endPoint y: 563, distance: 68.7
click at [1182, 577] on button "Insert Media" at bounding box center [1185, 579] width 90 height 20
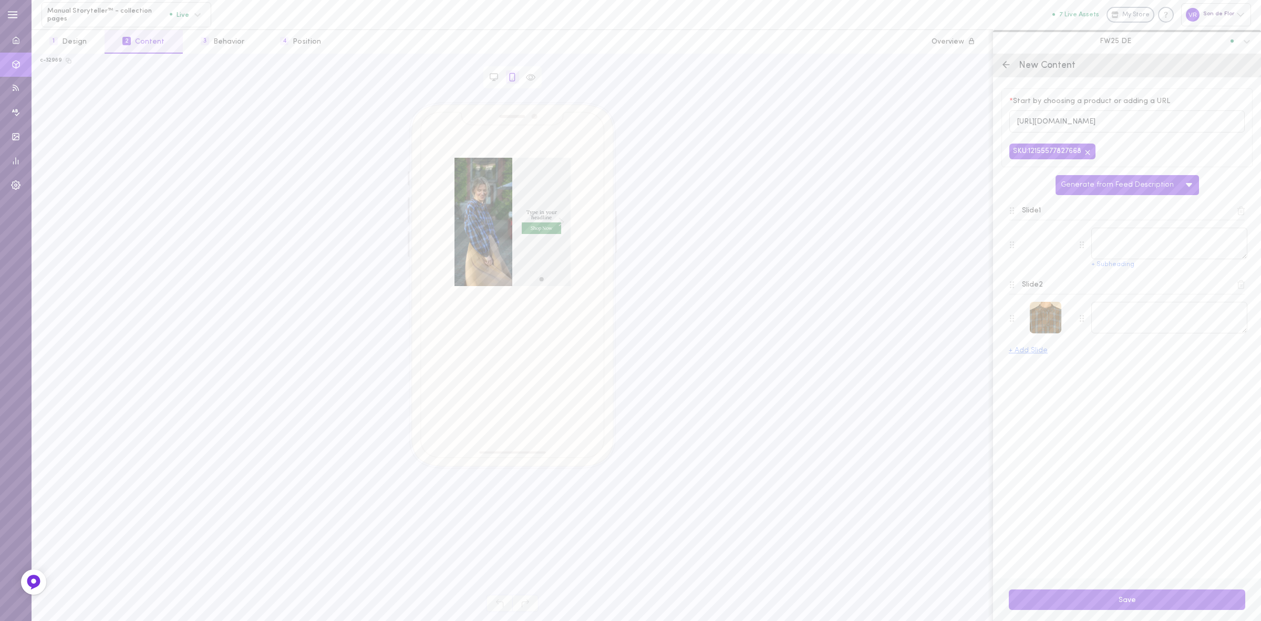
click at [1052, 318] on div at bounding box center [1046, 318] width 32 height 32
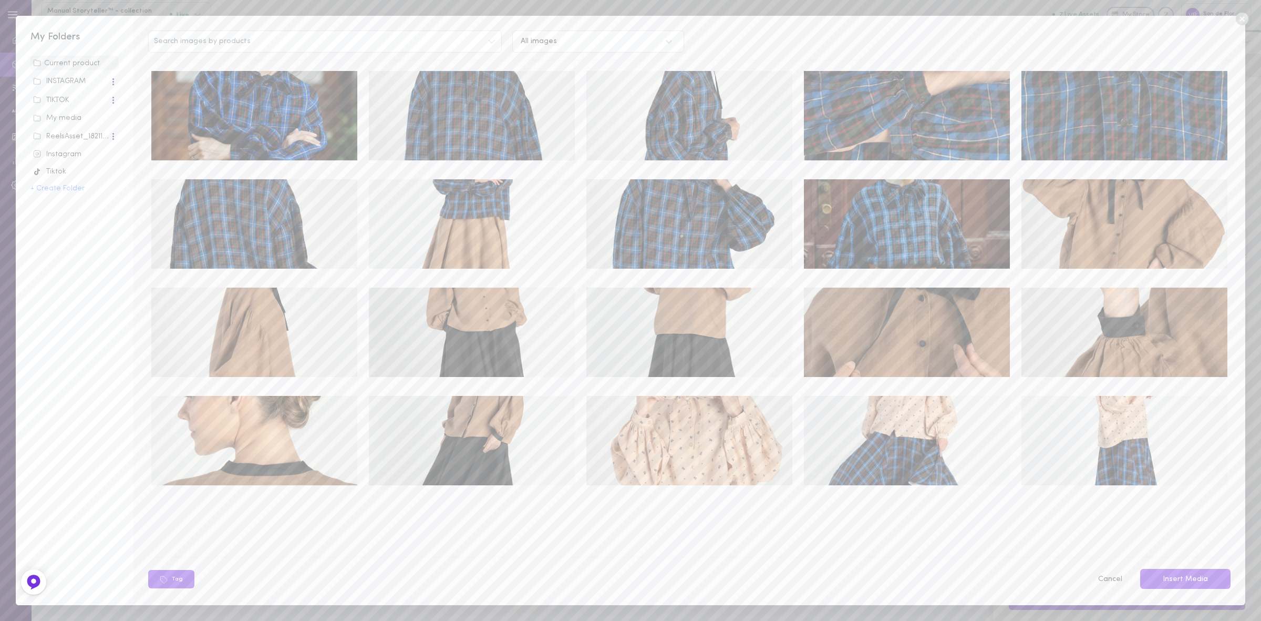
click at [311, 123] on img at bounding box center [254, 115] width 206 height 89
click at [1215, 576] on button "Insert Media" at bounding box center [1185, 579] width 90 height 20
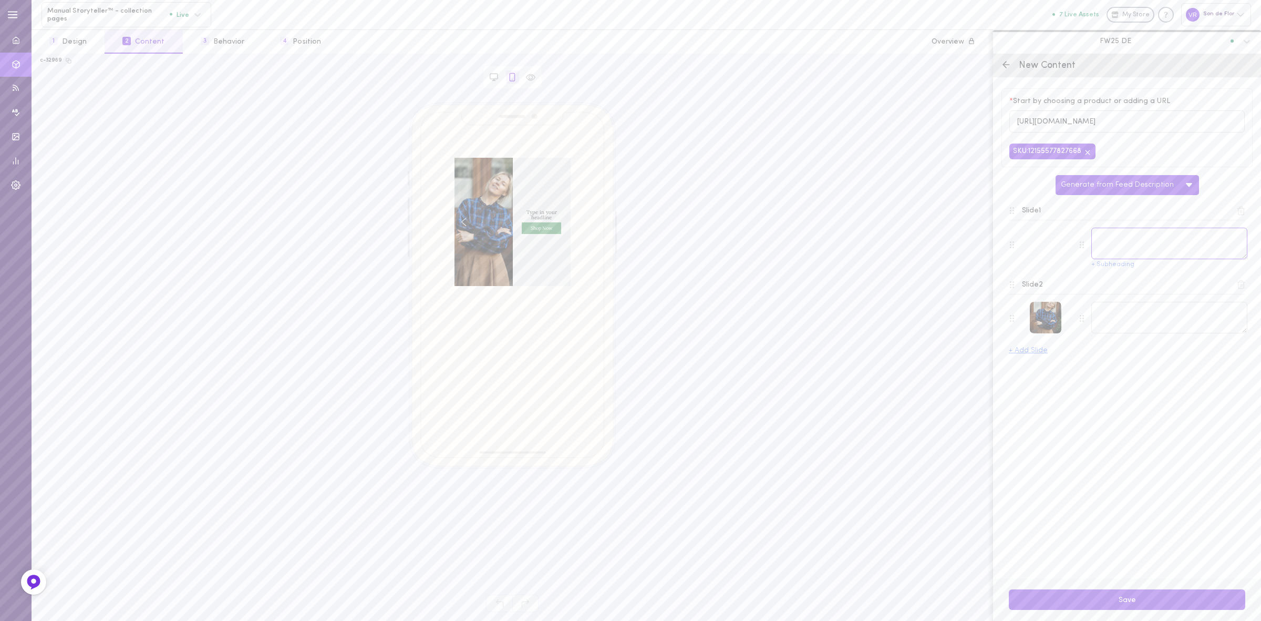
click at [1166, 251] on textarea at bounding box center [1169, 244] width 156 height 32
paste textarea "Leineneleganz mit einer Schleife gebunden."
type textarea "Leineneleganz mit einer Schleife gebunden."
click at [1164, 325] on textarea at bounding box center [1169, 318] width 156 height 32
paste textarea "Clementine Bluse – lässige Schnittführung aus weichem Leinen."
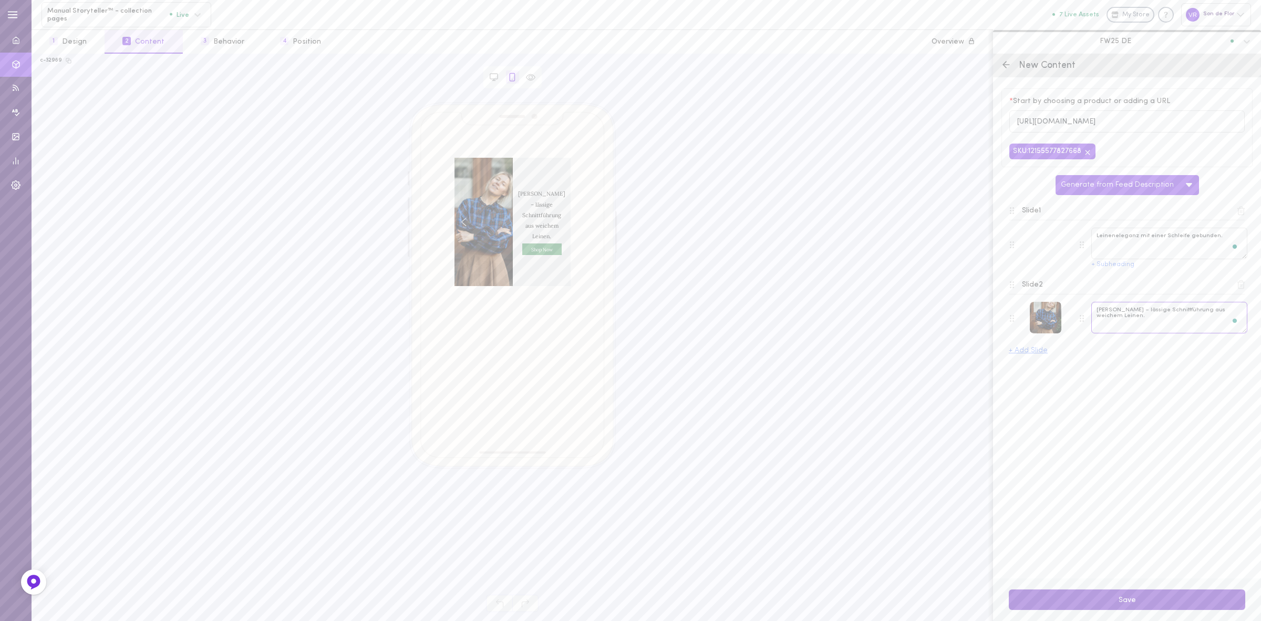
type textarea "Clementine Bluse – lässige Schnittführung aus weichem Leinen."
click at [1122, 598] on button "Save" at bounding box center [1127, 599] width 236 height 20
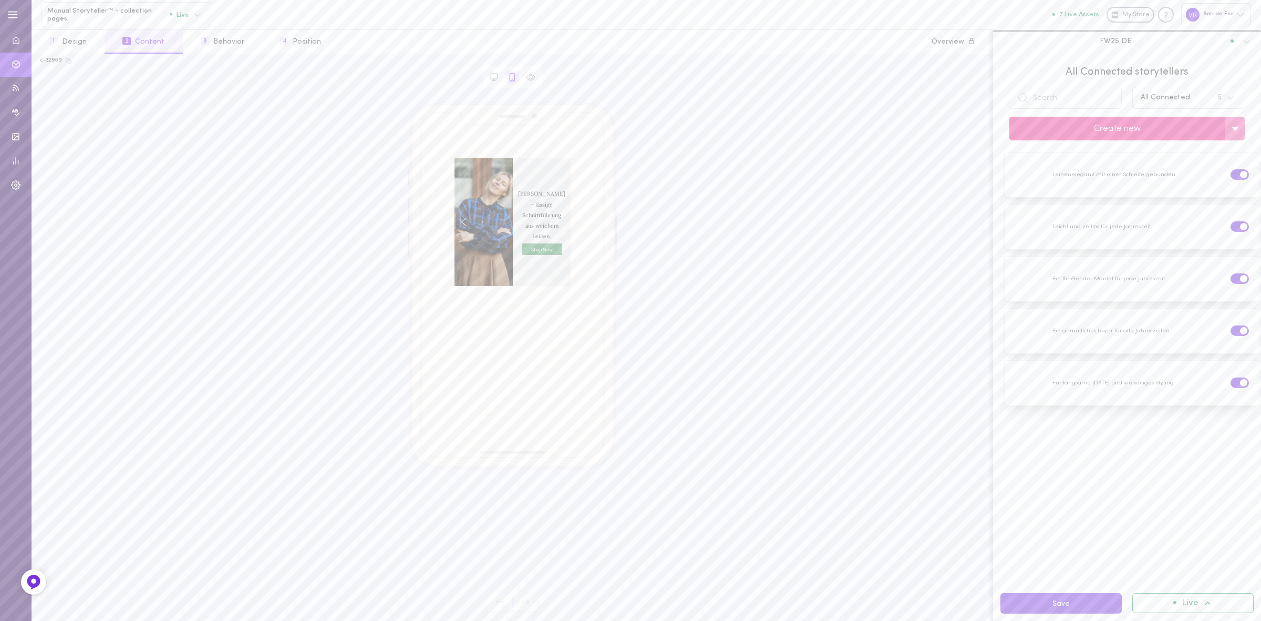
click at [1110, 137] on button "Create new" at bounding box center [1117, 129] width 216 height 24
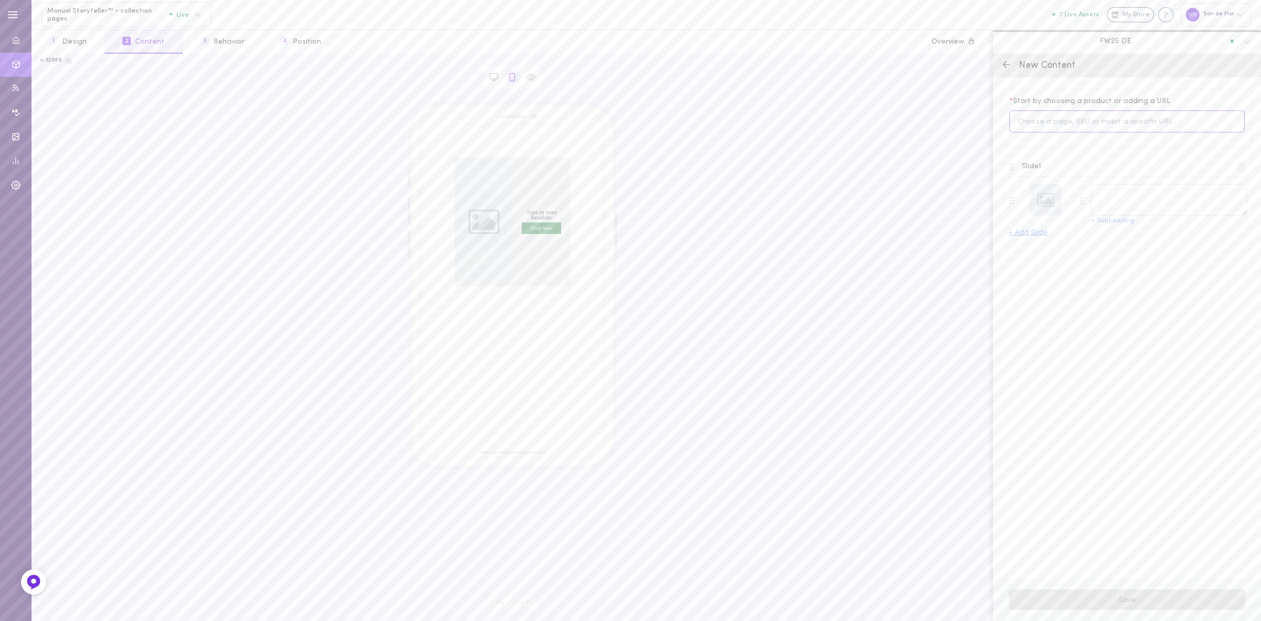
click at [1067, 118] on input at bounding box center [1126, 121] width 235 height 23
type input "c"
click at [1067, 118] on input "rosa" at bounding box center [1126, 121] width 235 height 23
type input "rosa"
click at [1073, 182] on div "In Stock Rosa – Midi Linen Dress with Double-Button Front 12155429093716" at bounding box center [1127, 170] width 226 height 34
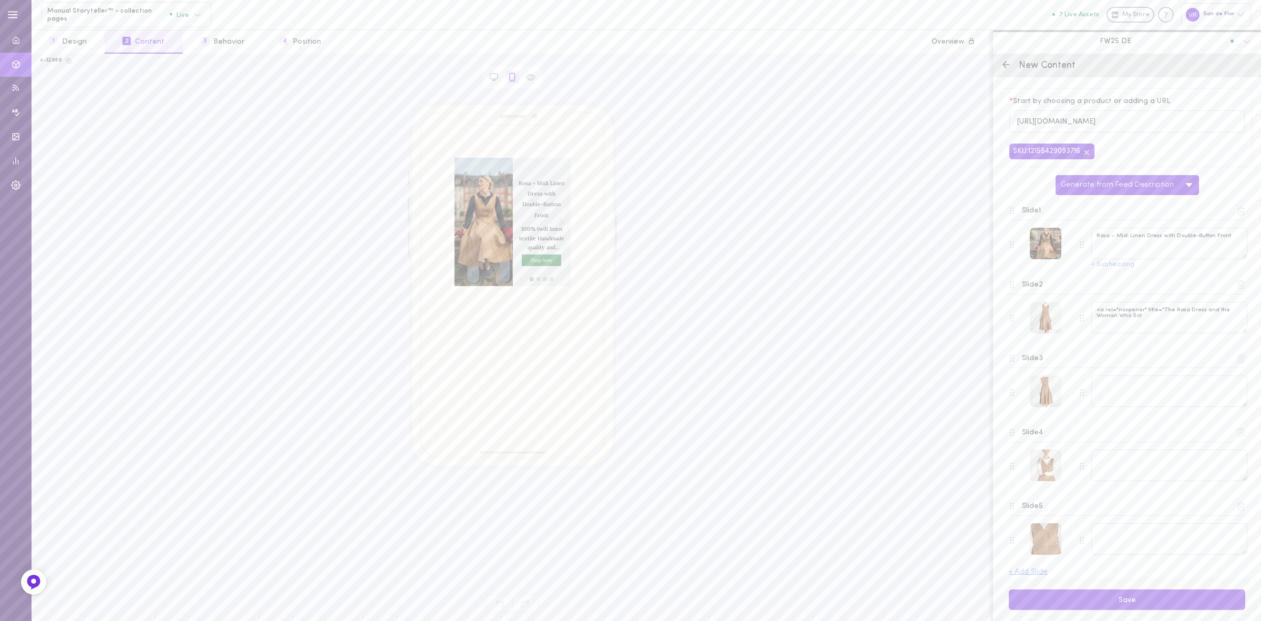
click at [1234, 215] on button at bounding box center [1241, 210] width 15 height 15
click at [1241, 213] on line at bounding box center [1241, 211] width 0 height 3
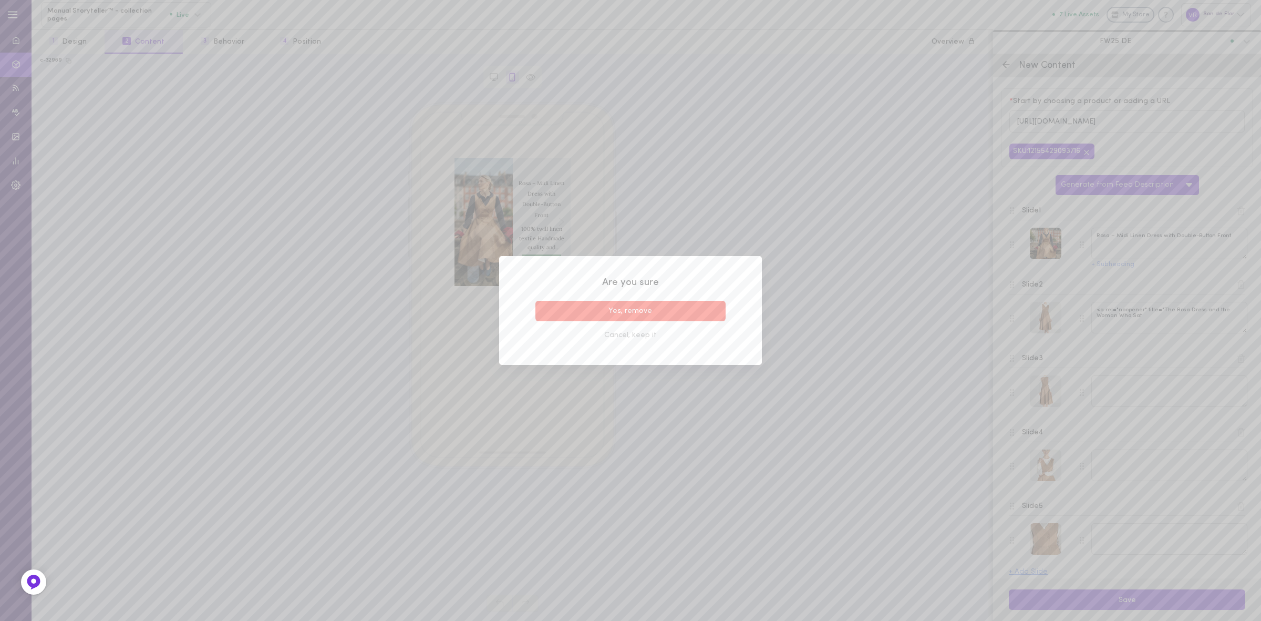
click at [690, 316] on button "Yes, remove" at bounding box center [630, 311] width 190 height 20
type textarea "<a rel="noopener" title="The Rosa Dress and the Woman Who Sat"
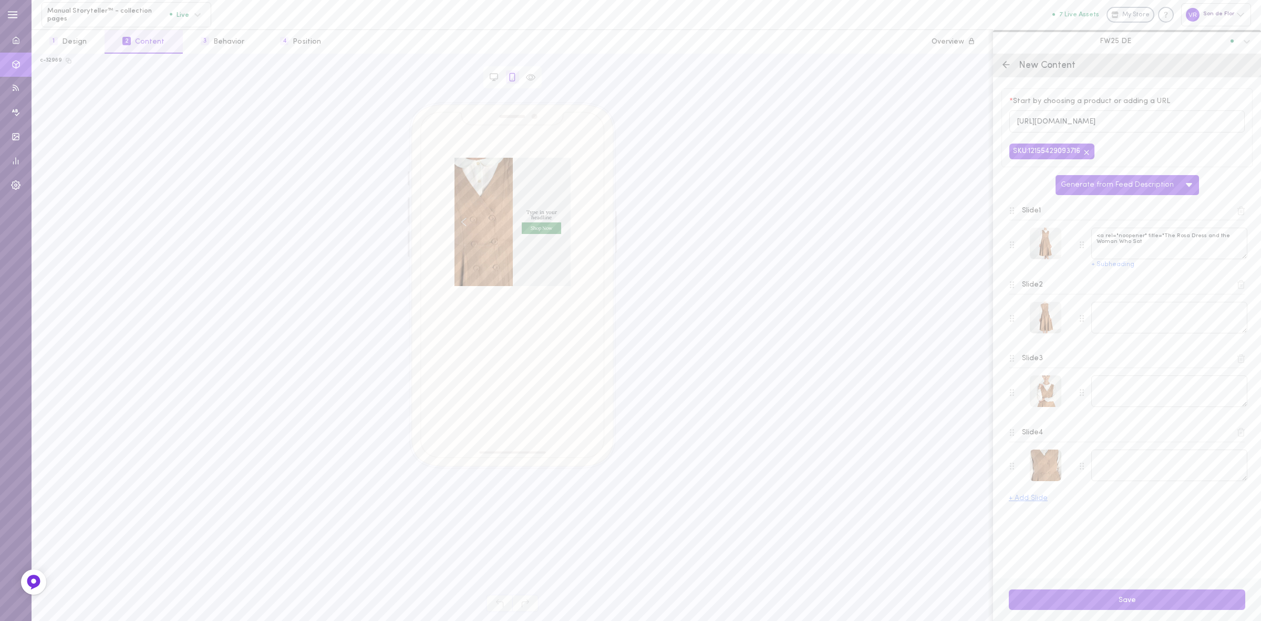
click at [1241, 215] on icon at bounding box center [1240, 210] width 9 height 9
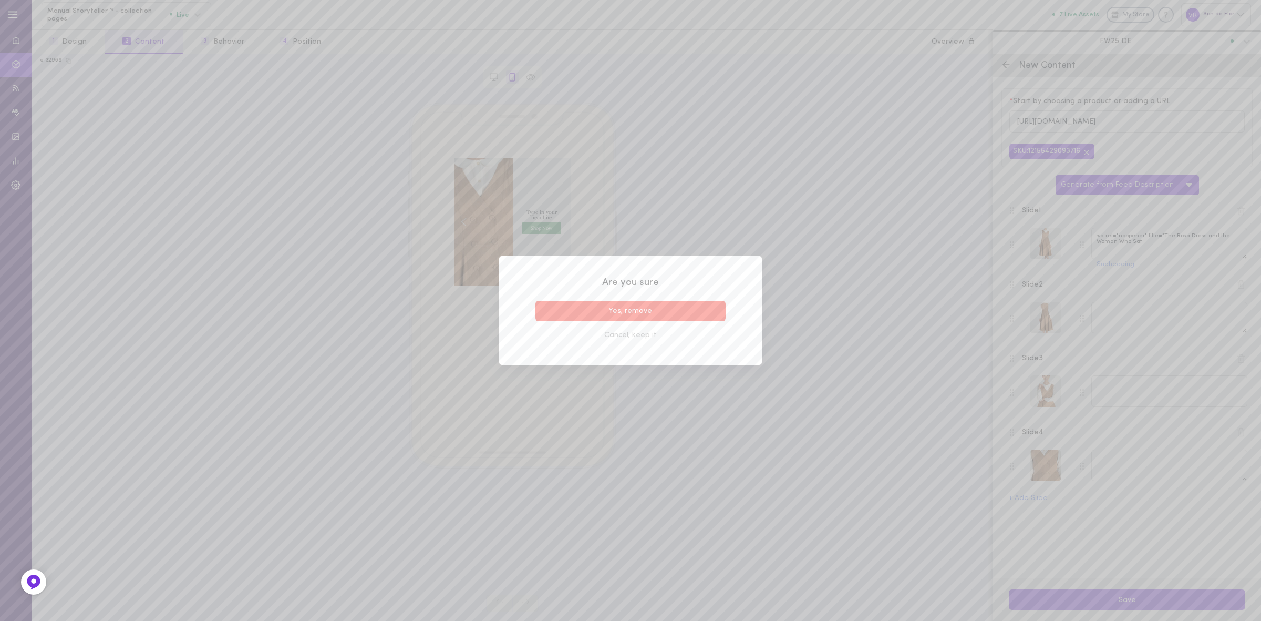
click at [708, 305] on button "Yes, remove" at bounding box center [630, 311] width 190 height 20
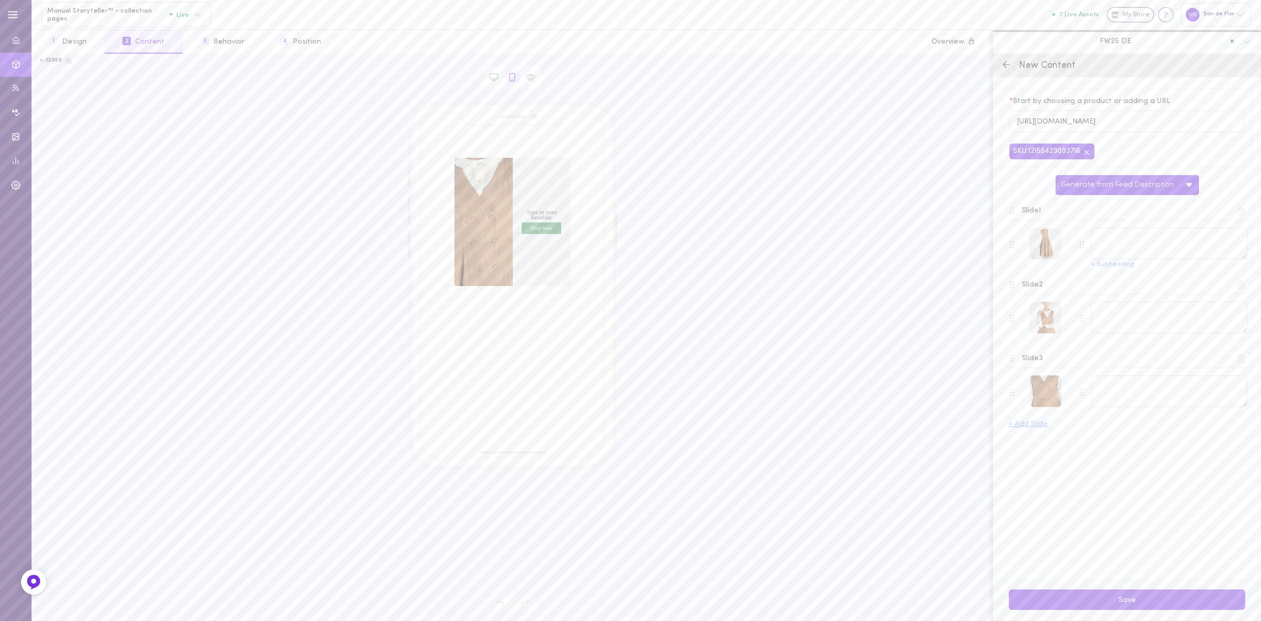
click at [1243, 215] on icon at bounding box center [1240, 210] width 9 height 9
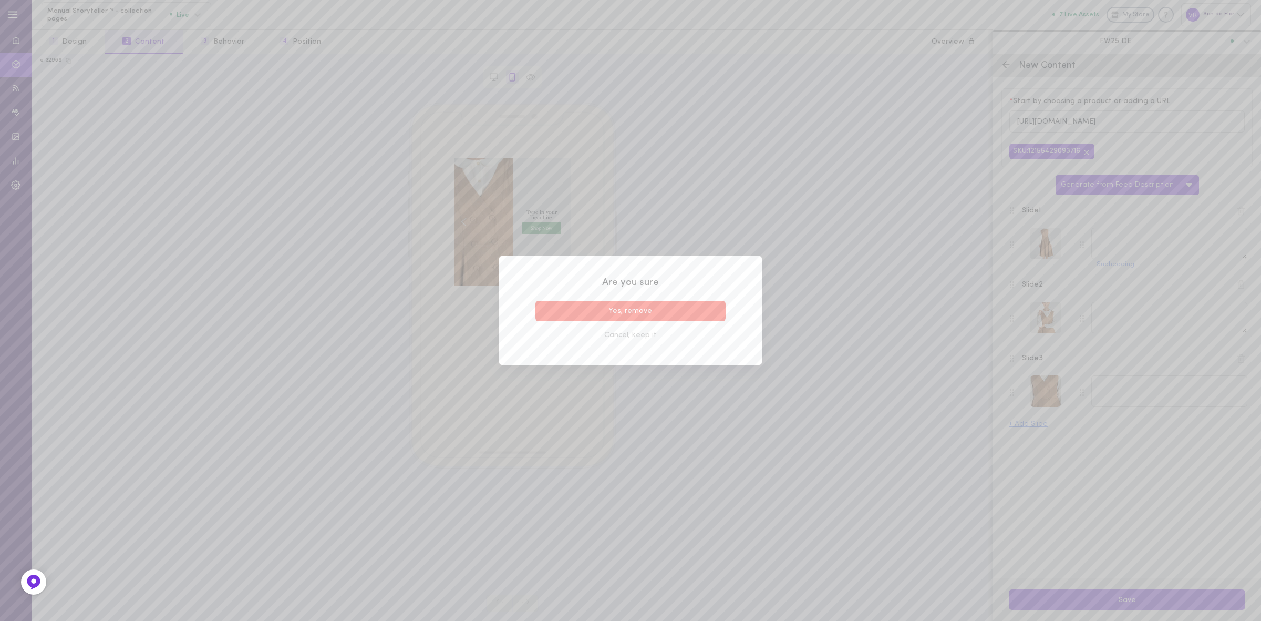
click at [666, 305] on button "Yes, remove" at bounding box center [630, 311] width 190 height 20
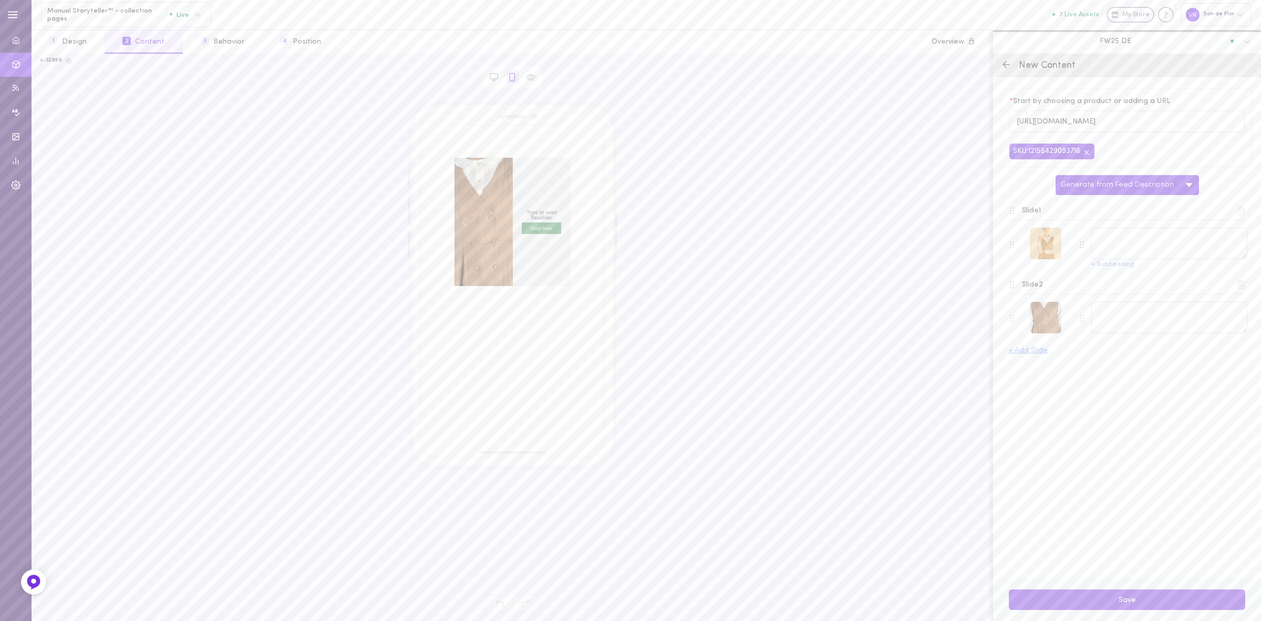
click at [1042, 258] on div at bounding box center [1046, 244] width 32 height 32
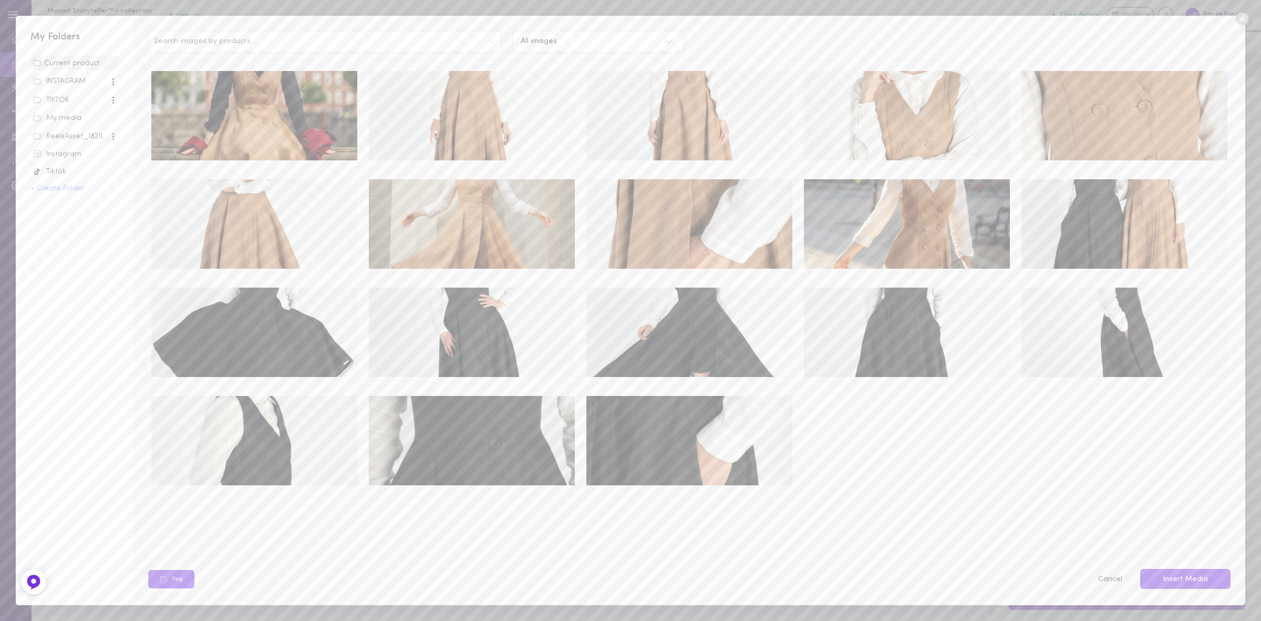
click at [66, 114] on div "My media" at bounding box center [74, 118] width 83 height 11
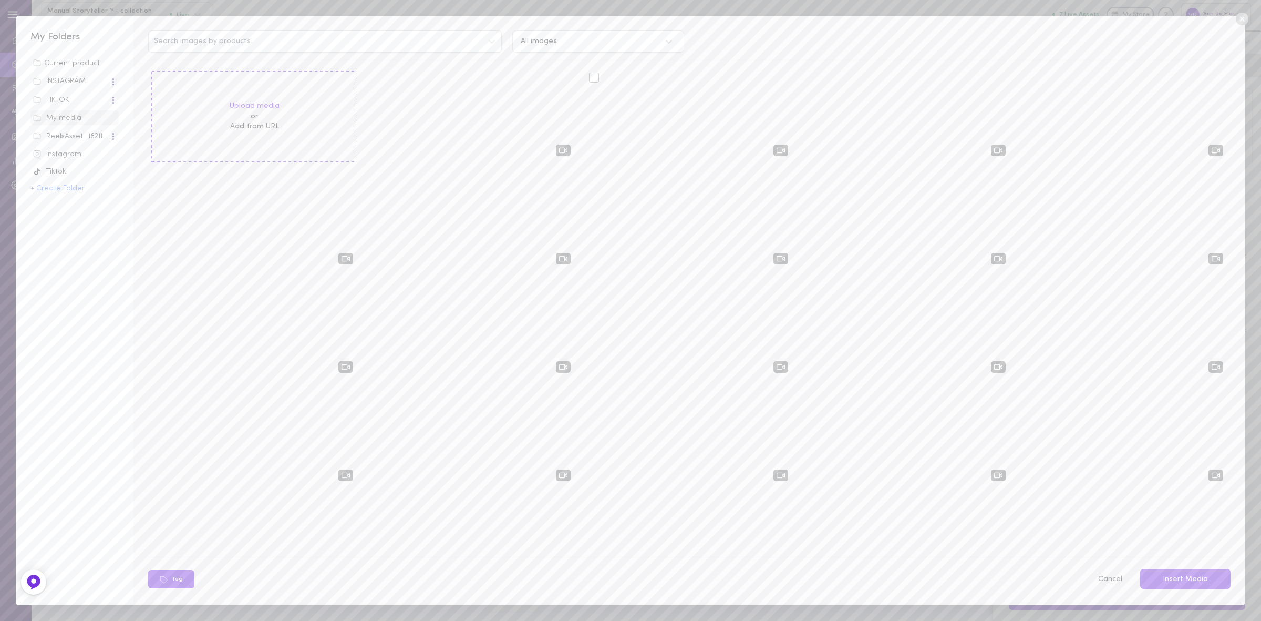
click at [591, 77] on div at bounding box center [594, 78] width 10 height 10
click at [0, 0] on input "checkbox" at bounding box center [0, 0] width 0 height 0
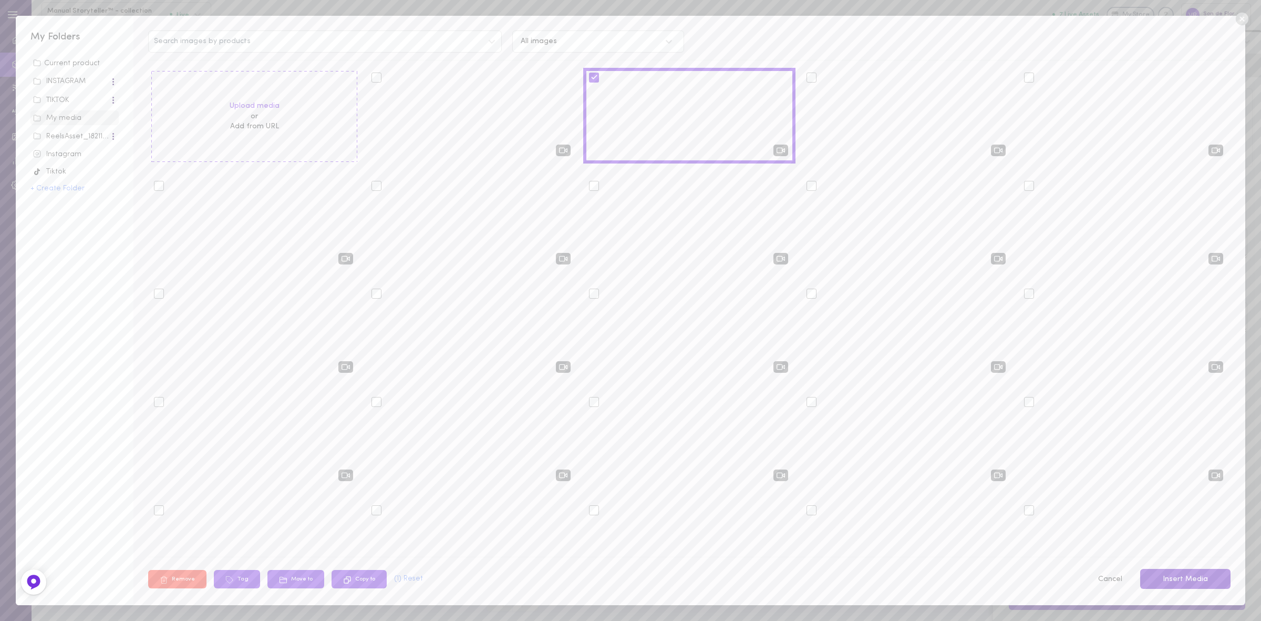
click at [1190, 573] on button "Insert Media" at bounding box center [1185, 579] width 90 height 20
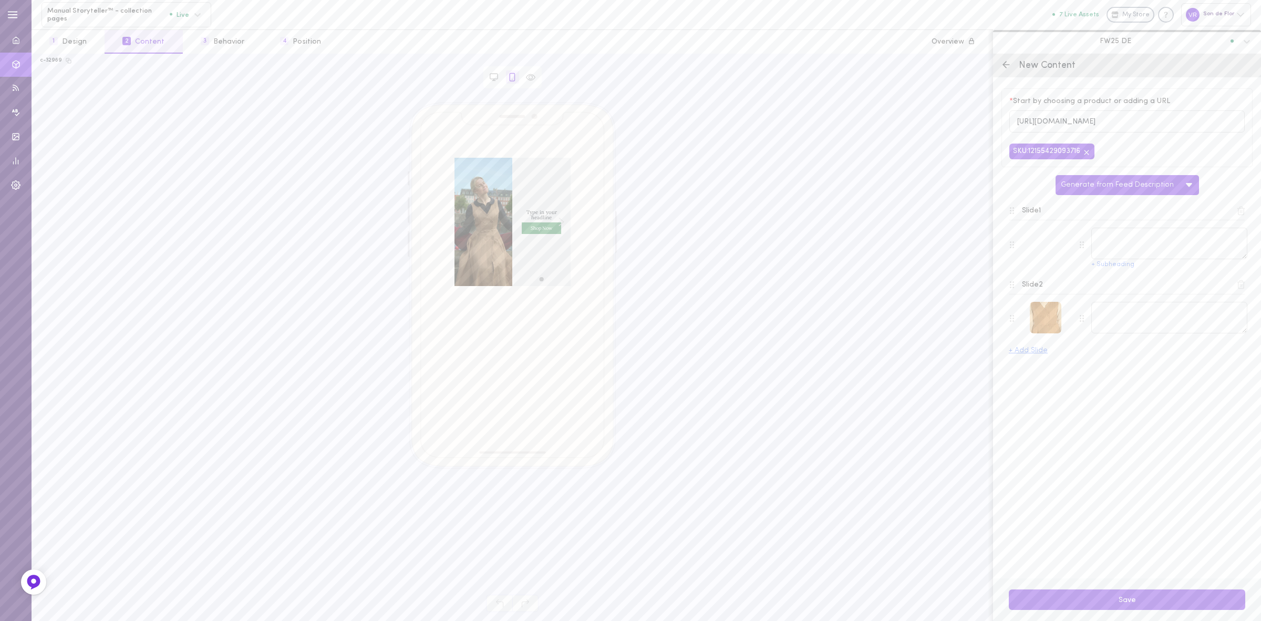
click at [1047, 315] on div at bounding box center [1046, 318] width 32 height 32
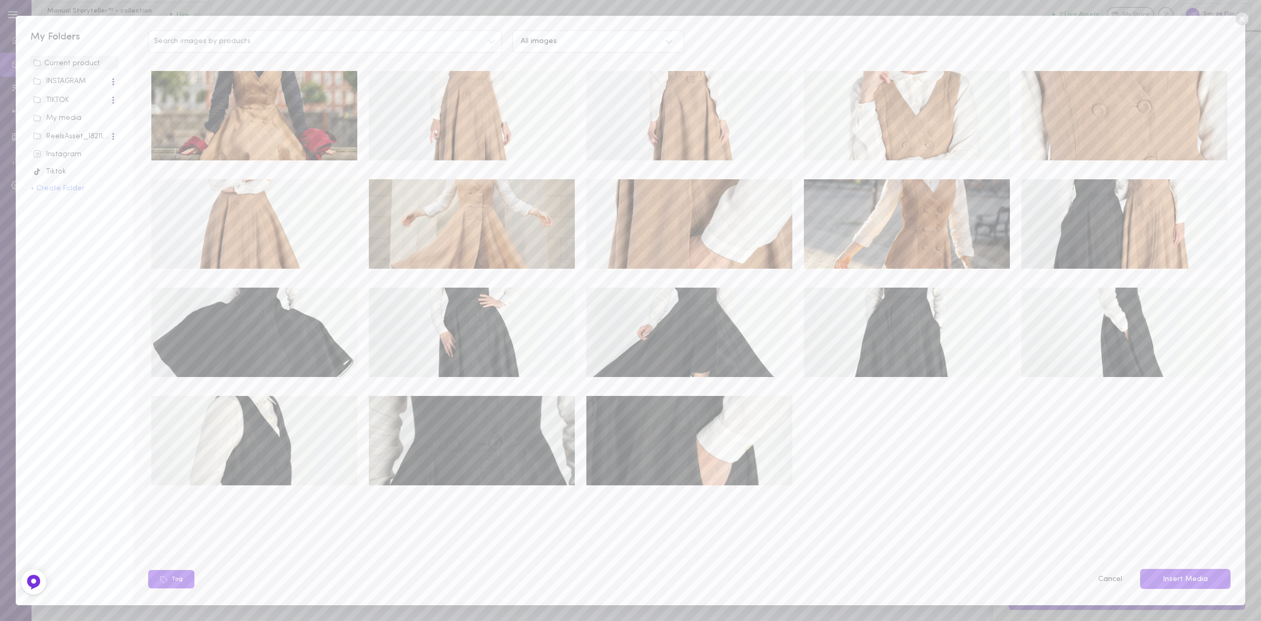
click at [236, 136] on img at bounding box center [254, 115] width 206 height 89
click at [1202, 579] on button "Insert Media" at bounding box center [1185, 579] width 90 height 20
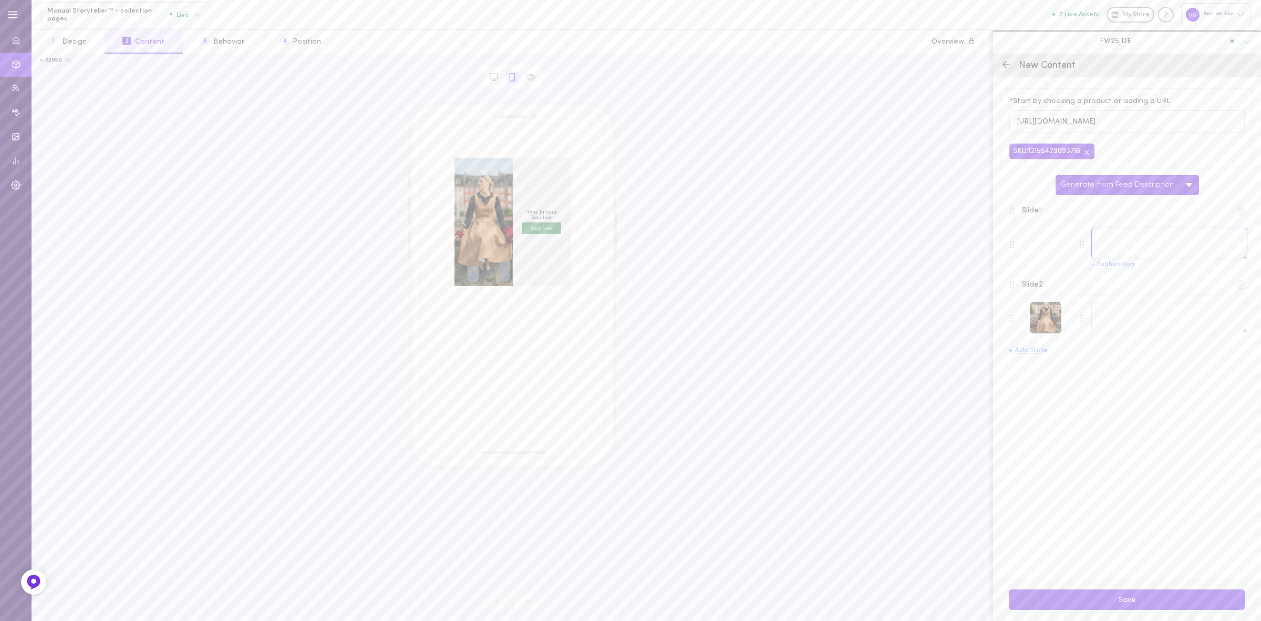
click at [1147, 245] on textarea at bounding box center [1169, 244] width 156 height 32
paste textarea "Anmutige Silhouette mit doppelter Knopfleiste."
type textarea "Anmutige Silhouette mit doppelter Knopfleiste."
click at [1142, 322] on textarea at bounding box center [1169, 318] width 156 height 32
paste textarea "Rosa Kleid – romantisches Leinen mit doppelter Knopfleiste."
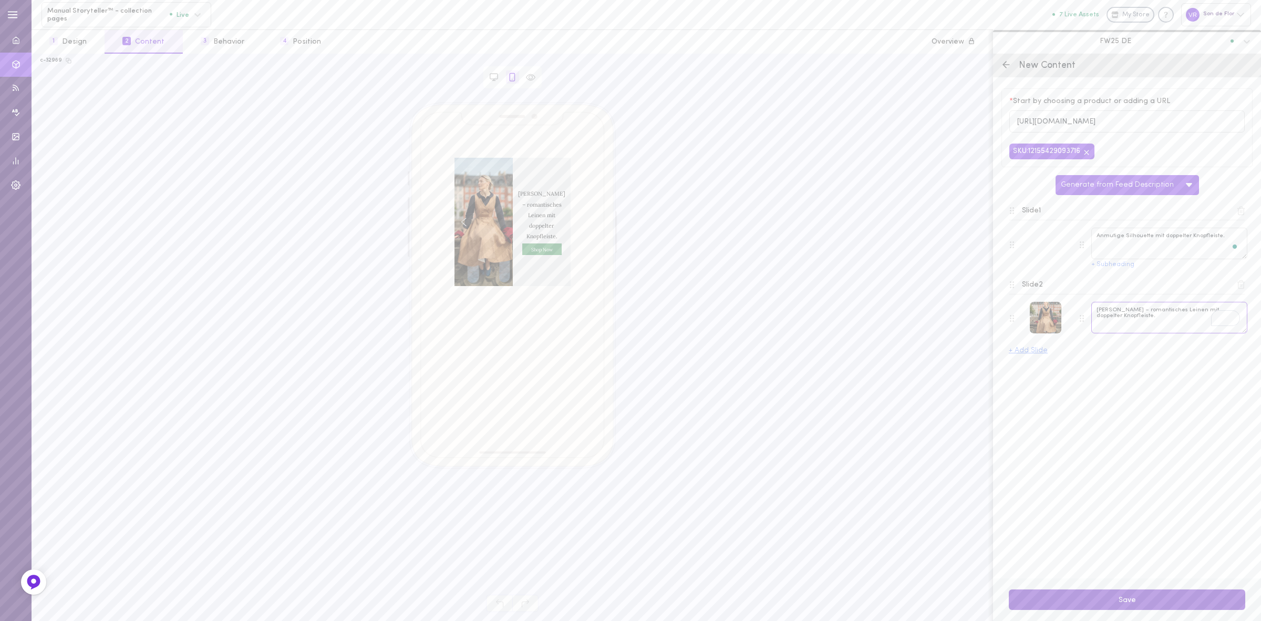
type textarea "Rosa Kleid – romantisches Leinen mit doppelter Knopfleiste."
click at [1126, 597] on button "Save" at bounding box center [1127, 599] width 236 height 20
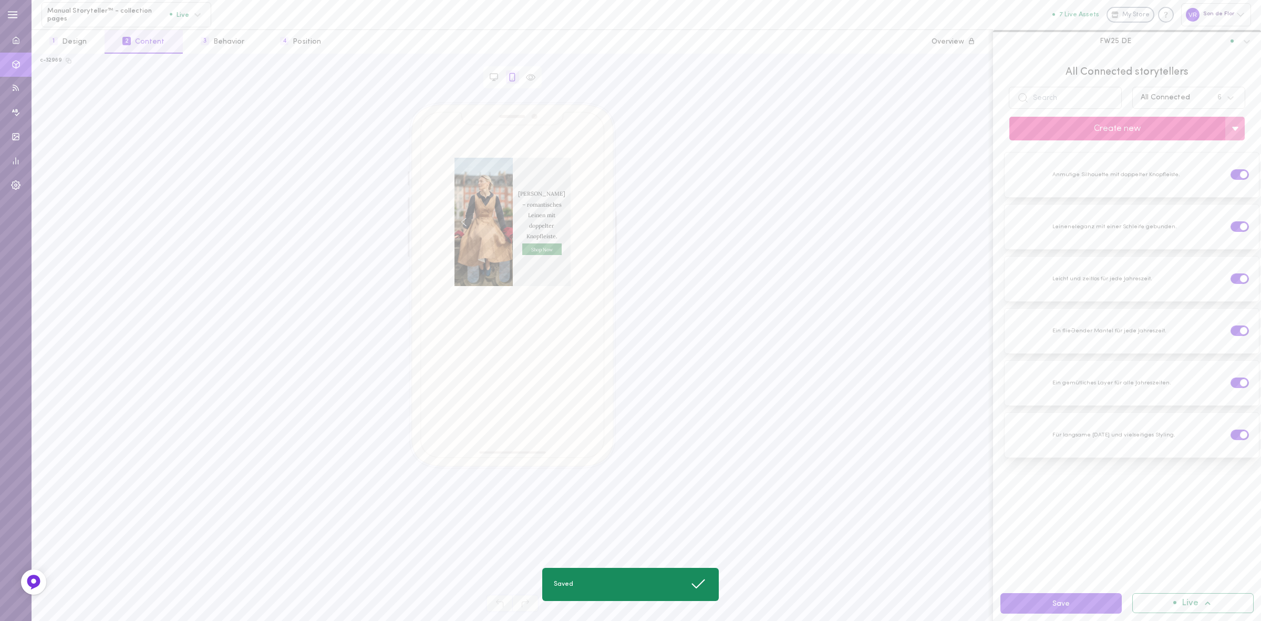
click at [1092, 126] on button "Create new" at bounding box center [1117, 129] width 216 height 24
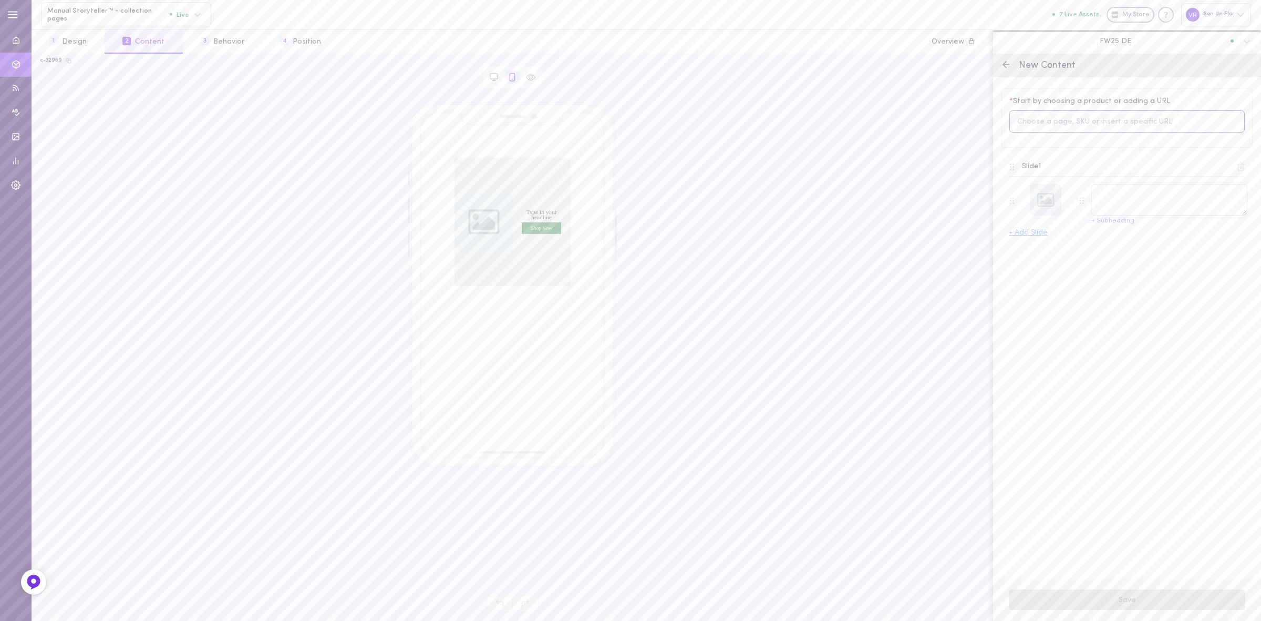
click at [1050, 122] on input at bounding box center [1126, 121] width 235 height 23
type input "classic"
click at [1069, 232] on span "12155444625748" at bounding box center [1069, 236] width 53 height 8
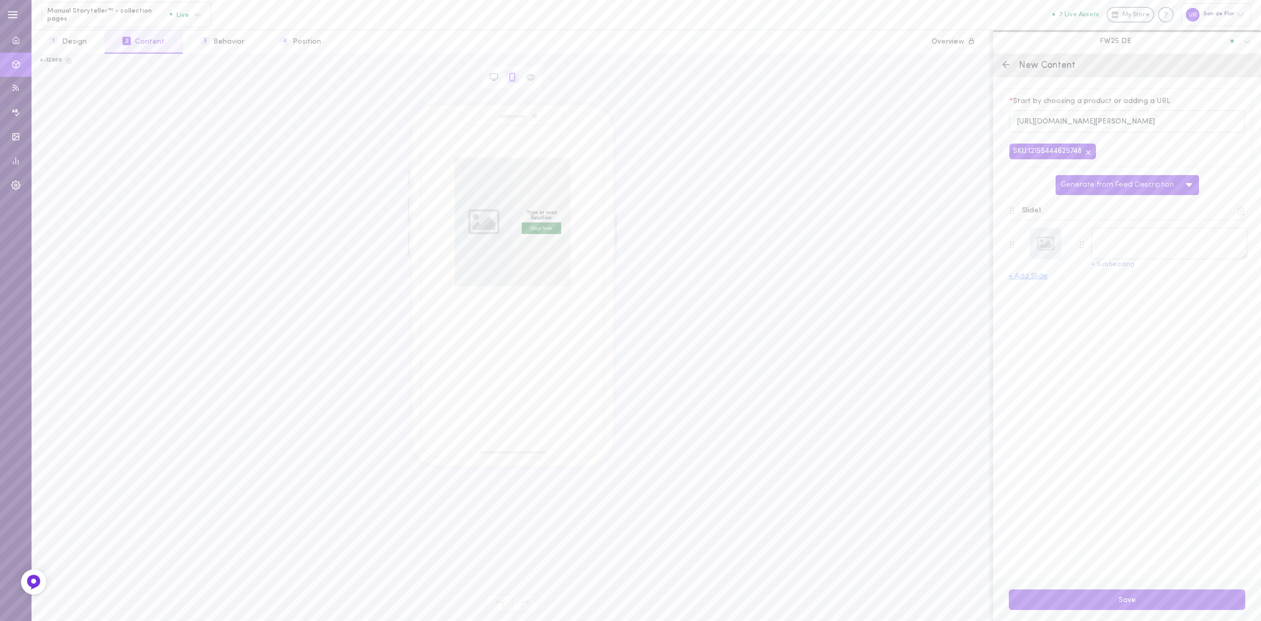
type textarea "Classic – Full-Circle Linen Midi Skirt"
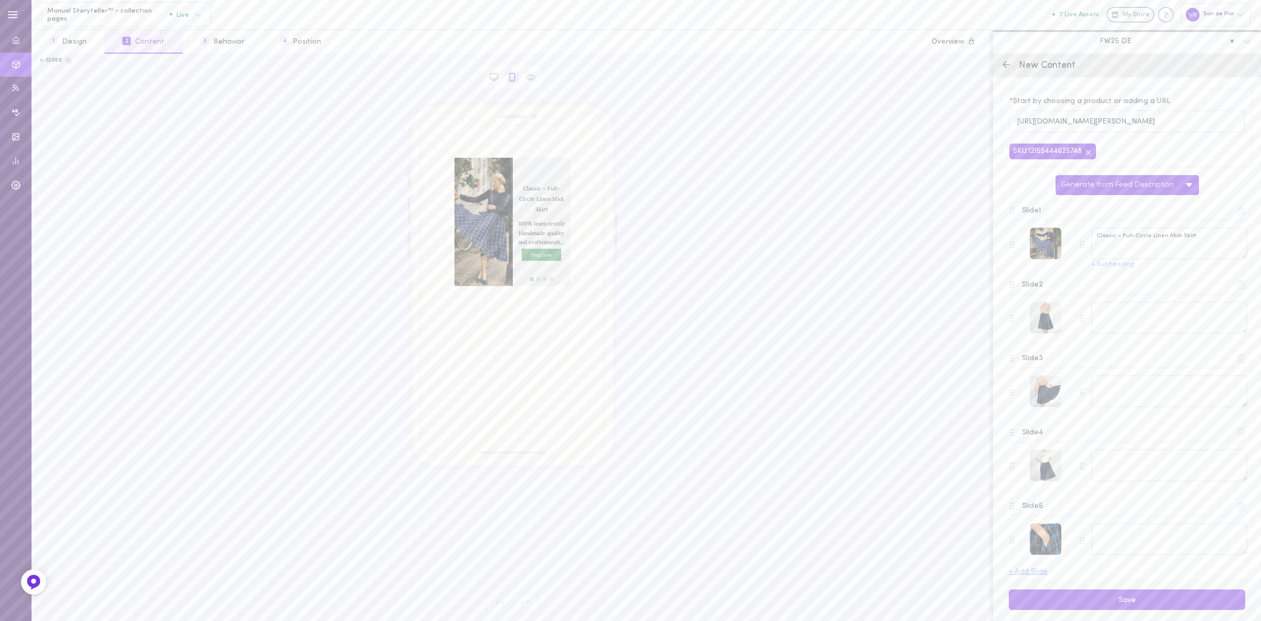
click at [1236, 214] on icon at bounding box center [1240, 210] width 9 height 9
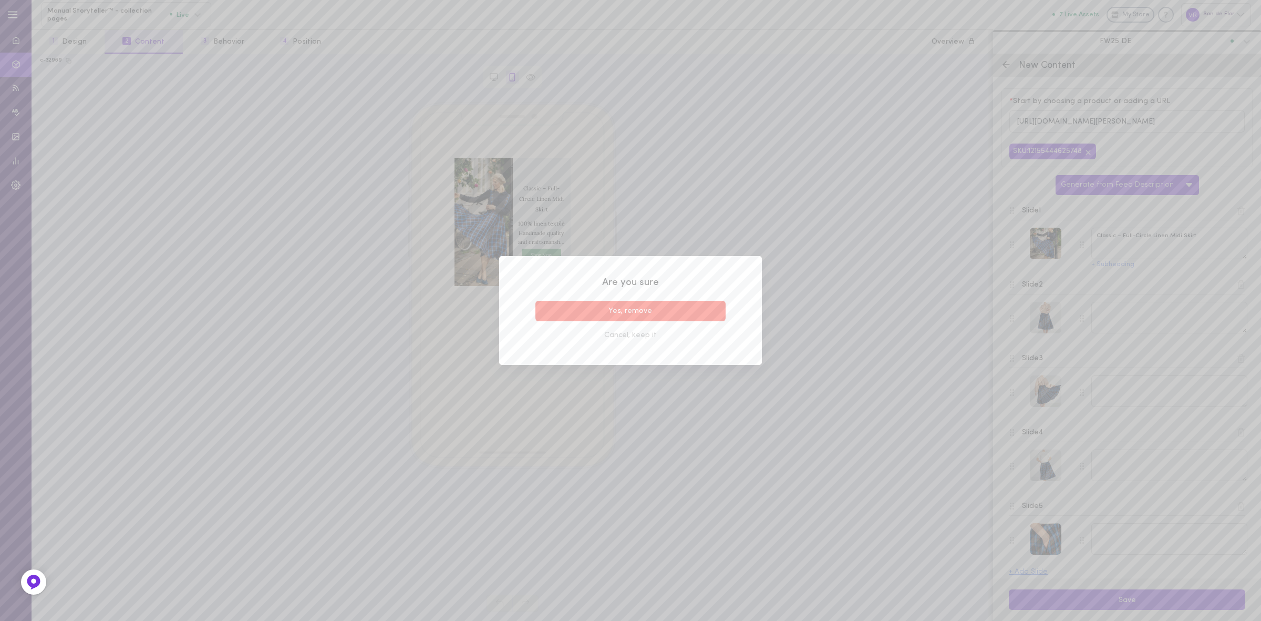
click at [666, 314] on button "Yes, remove" at bounding box center [630, 311] width 190 height 20
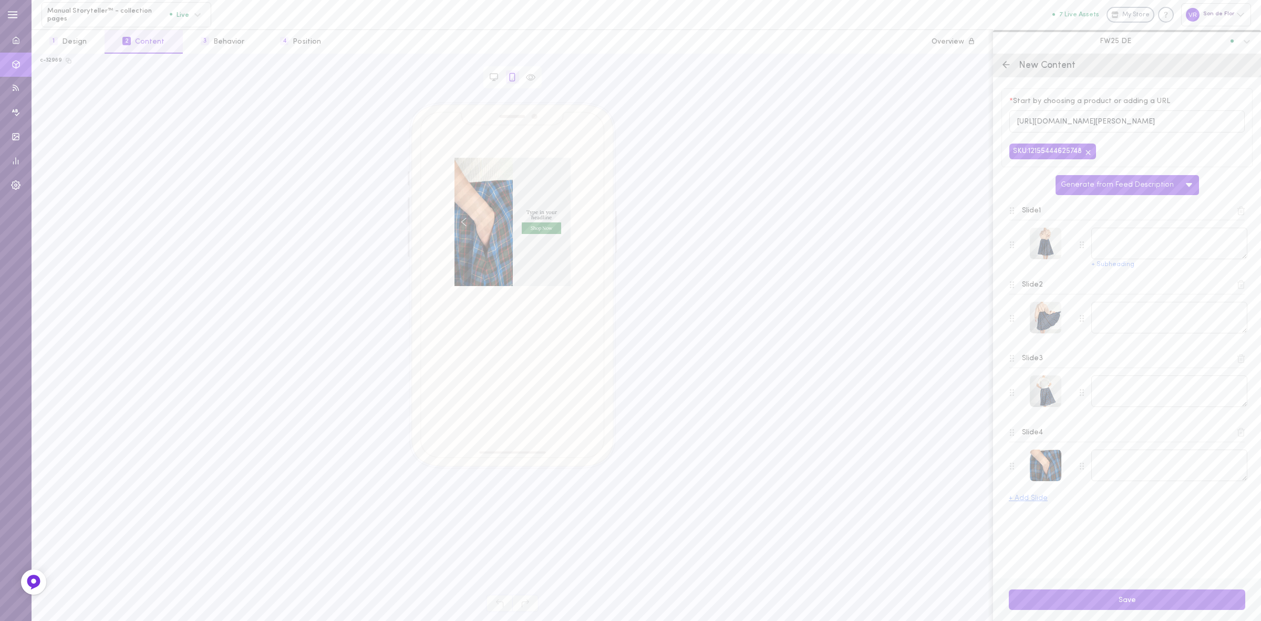
click at [1241, 215] on icon at bounding box center [1240, 210] width 9 height 9
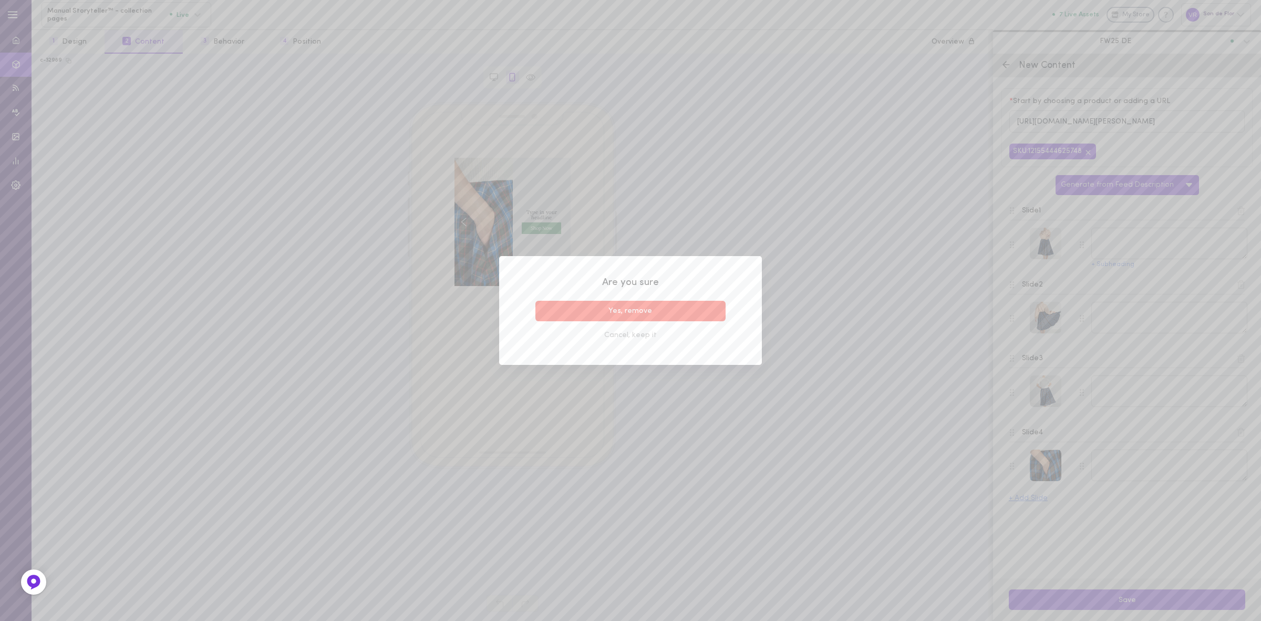
drag, startPoint x: 689, startPoint y: 313, endPoint x: 707, endPoint y: 307, distance: 18.1
click at [690, 313] on button "Yes, remove" at bounding box center [630, 311] width 190 height 20
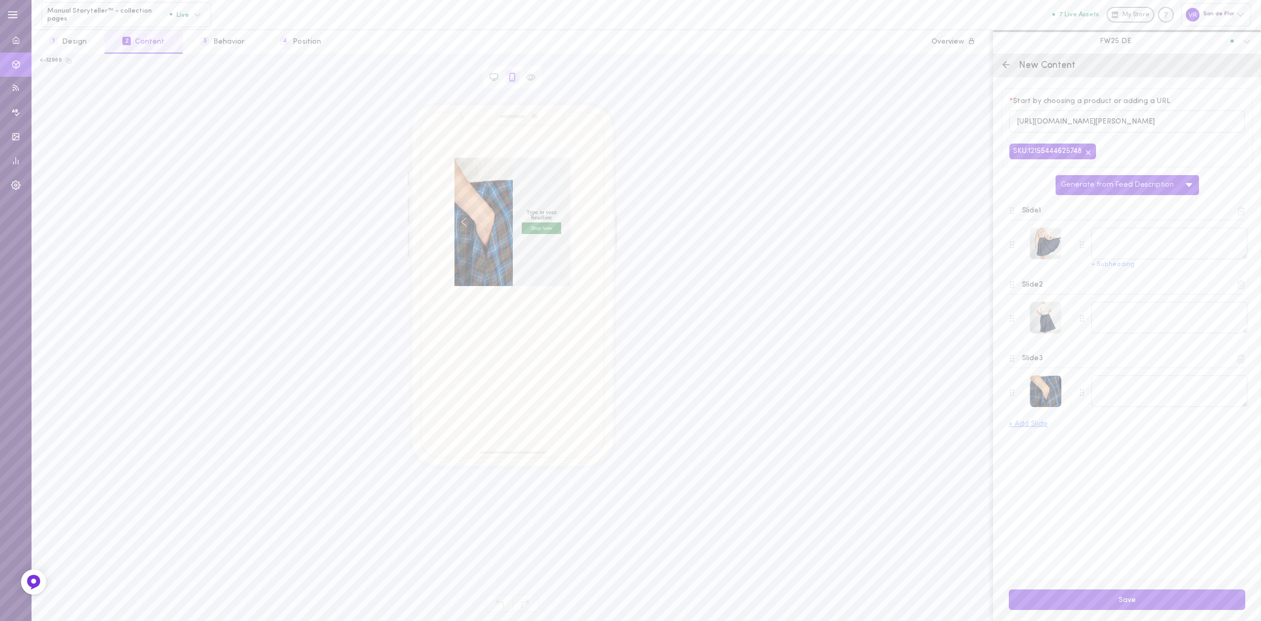
click at [1241, 214] on icon at bounding box center [1242, 211] width 6 height 8
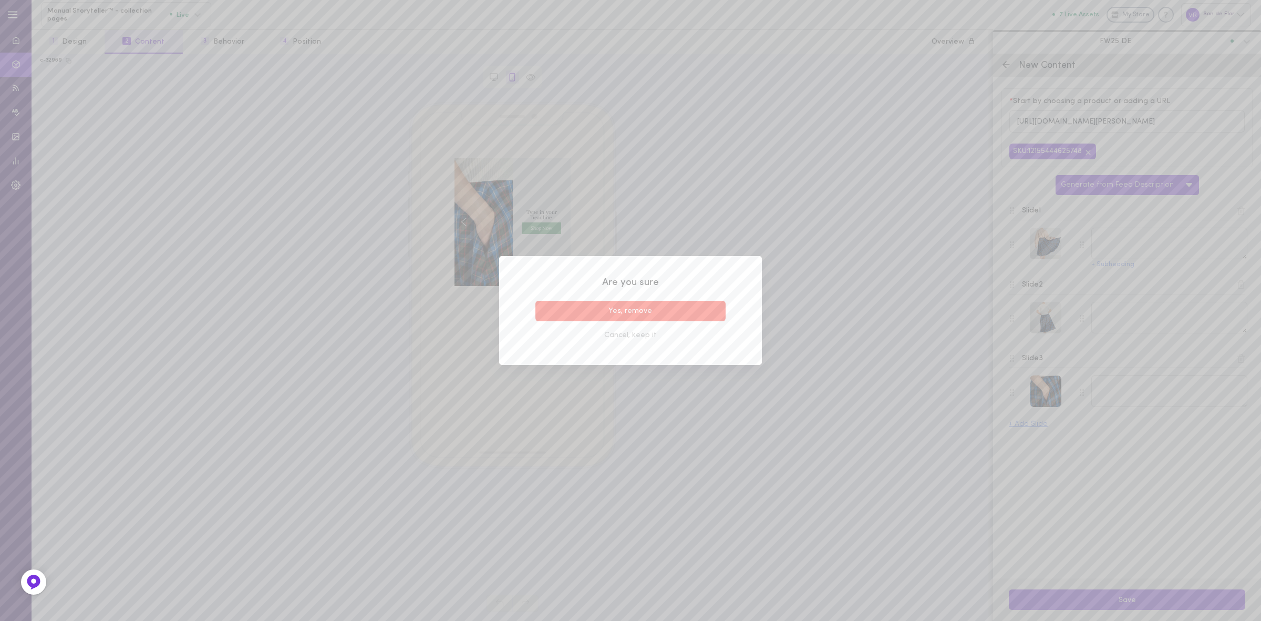
click at [713, 314] on button "Yes, remove" at bounding box center [630, 311] width 190 height 20
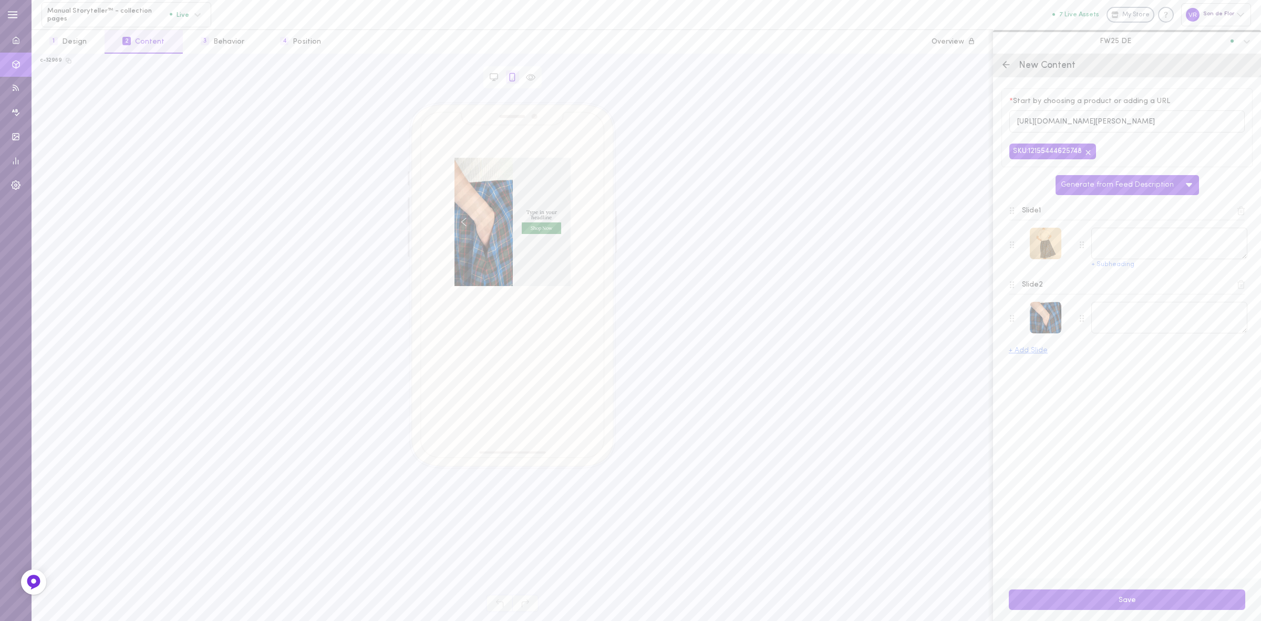
click at [1048, 245] on div at bounding box center [1046, 244] width 32 height 32
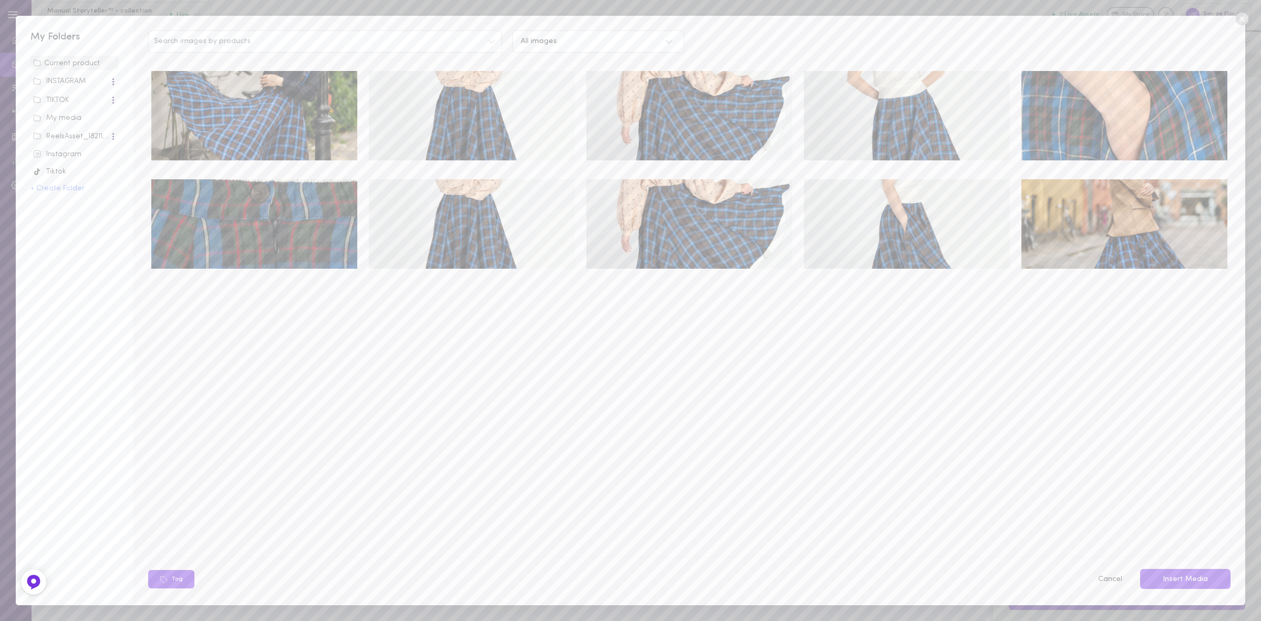
click at [67, 109] on div "Current product INSTAGRAM TIKTOK My media ReelsAsset_18211_2362 Instagram Tikto…" at bounding box center [74, 319] width 88 height 526
click at [66, 115] on div "My media" at bounding box center [74, 118] width 83 height 11
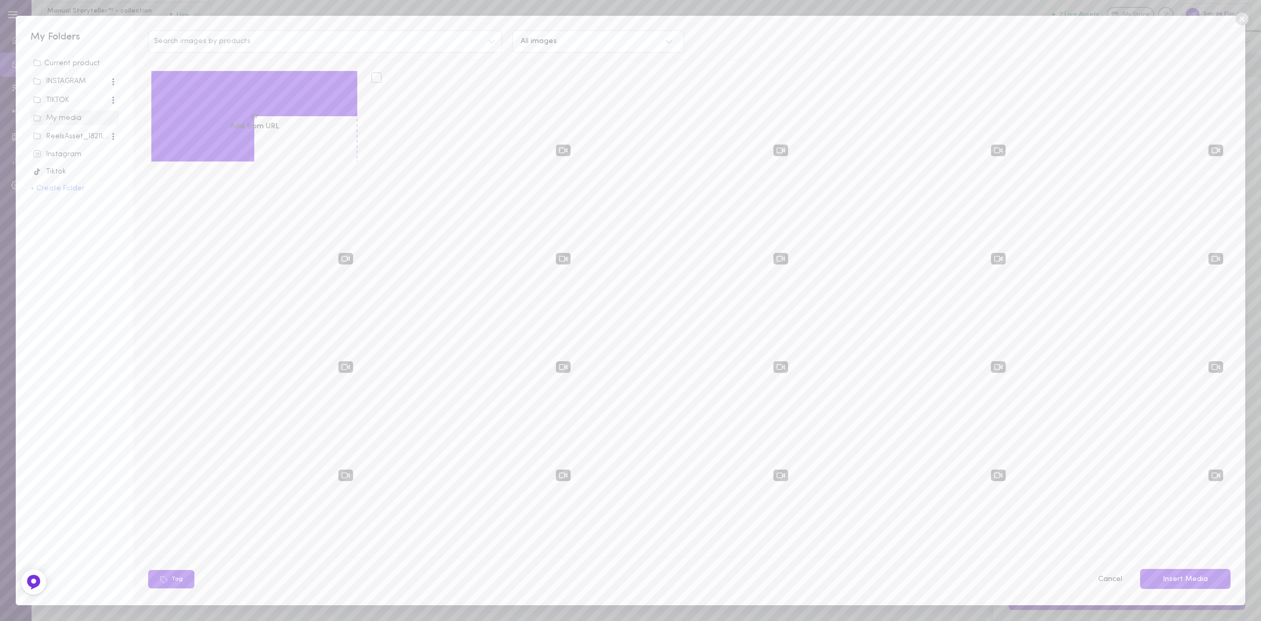
click at [374, 79] on div at bounding box center [377, 78] width 10 height 10
click at [0, 0] on input "checkbox" at bounding box center [0, 0] width 0 height 0
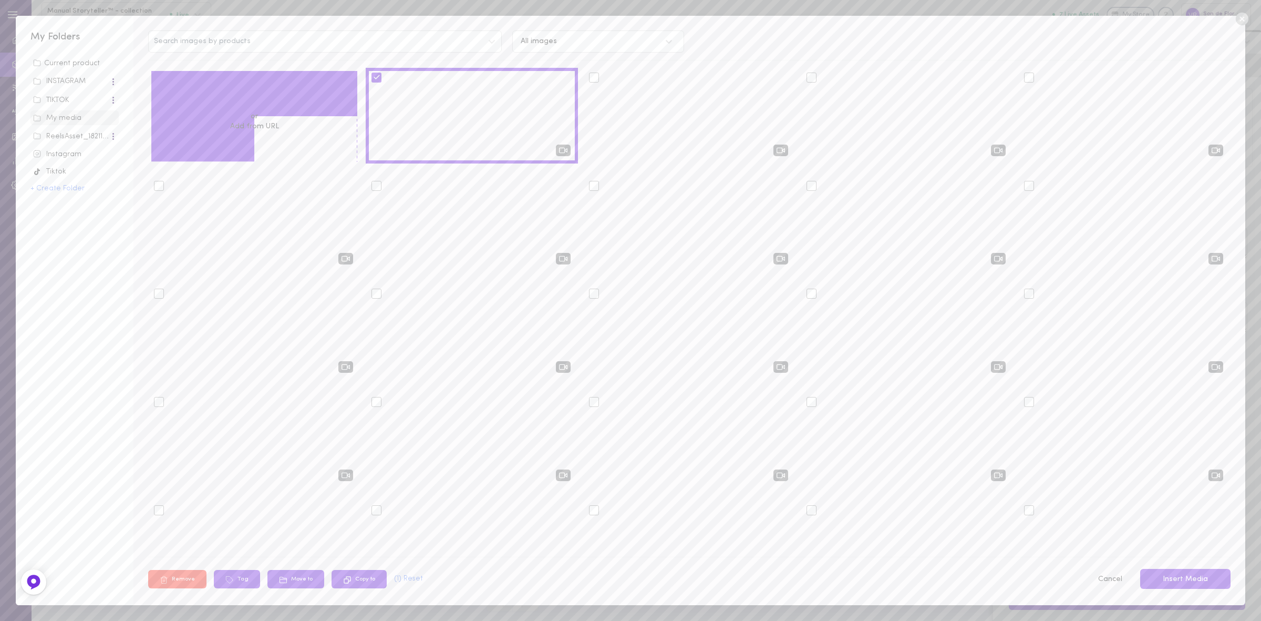
click at [1168, 584] on button "Insert Media" at bounding box center [1185, 579] width 90 height 20
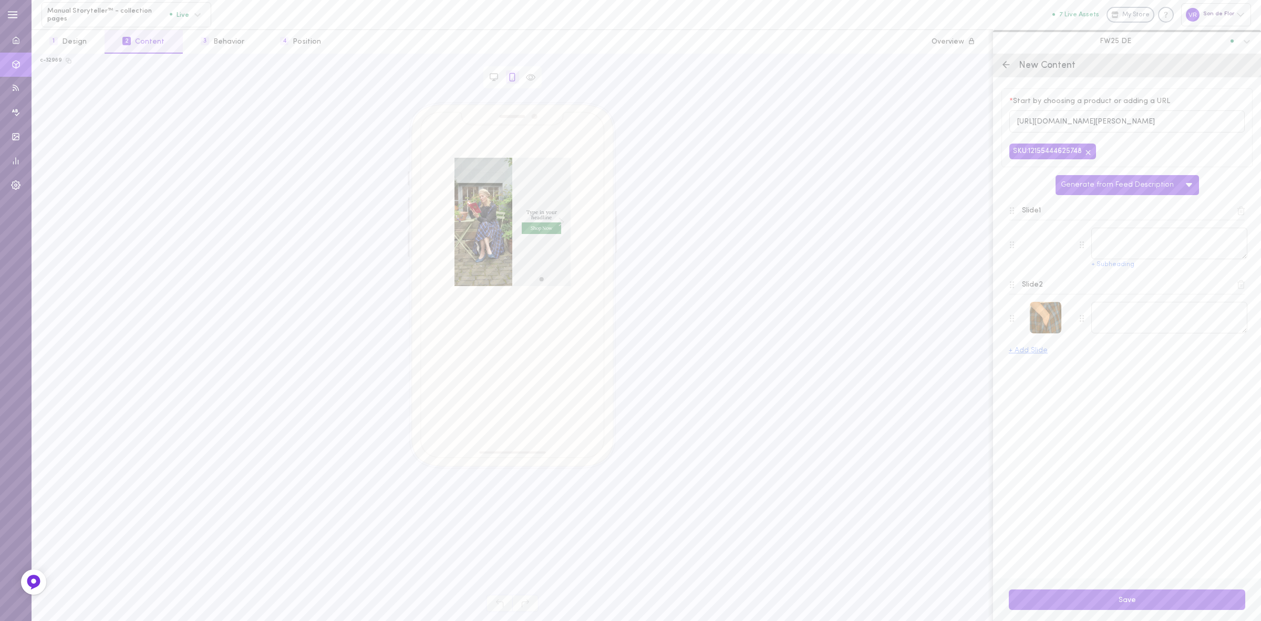
click at [1047, 324] on div at bounding box center [1046, 318] width 32 height 32
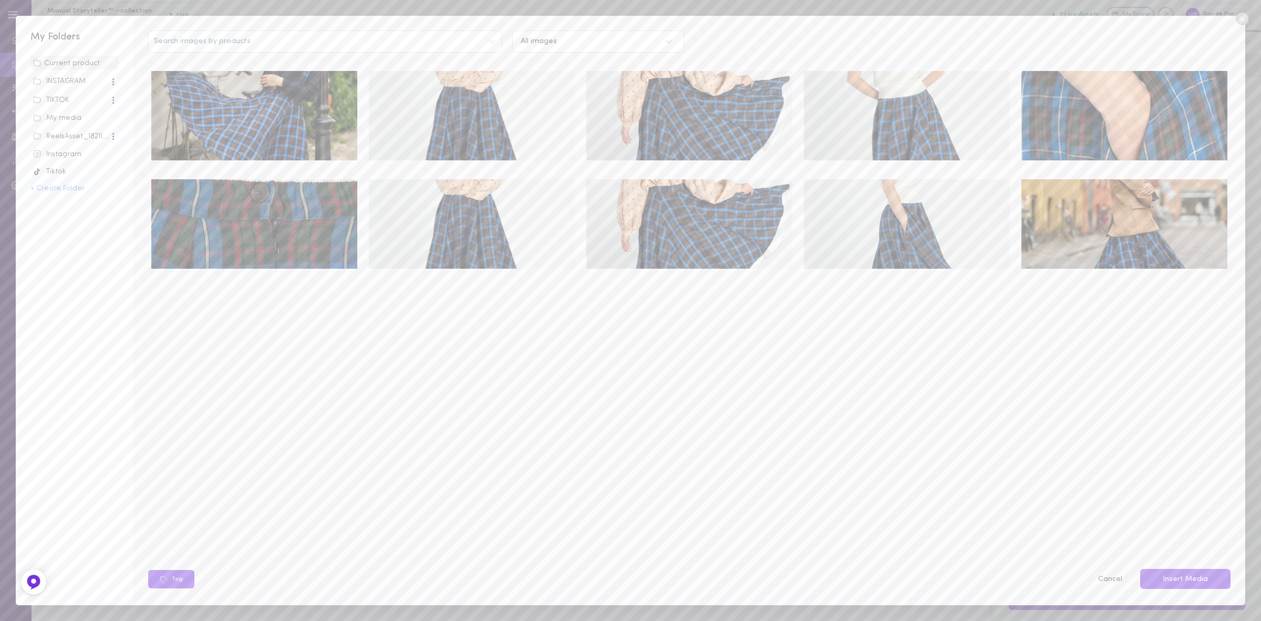
click at [260, 96] on img at bounding box center [254, 115] width 206 height 89
click at [1199, 579] on button "Insert Media" at bounding box center [1185, 579] width 90 height 20
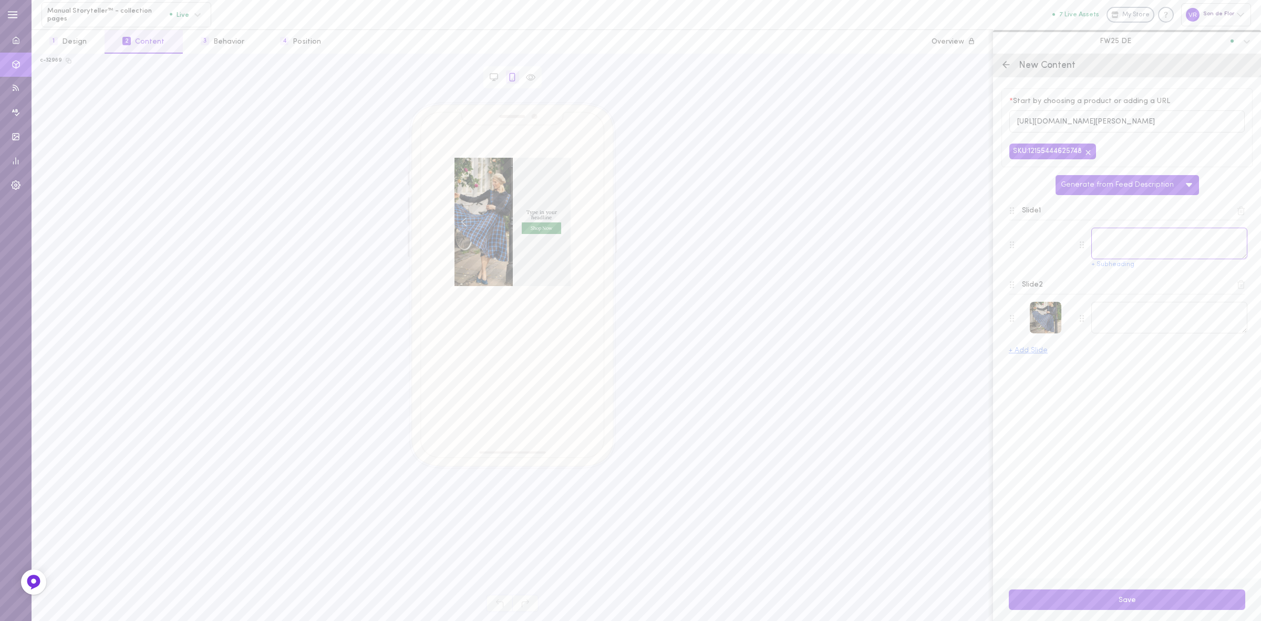
click at [1133, 247] on textarea at bounding box center [1169, 244] width 156 height 32
paste textarea "Drehfreudiges Leinen für jeden Tag im Jahr."
type textarea "Drehfreudiges Leinen für jeden Tag im Jahr."
drag, startPoint x: 1142, startPoint y: 323, endPoint x: 1151, endPoint y: 372, distance: 49.8
click at [1142, 323] on textarea at bounding box center [1169, 318] width 156 height 32
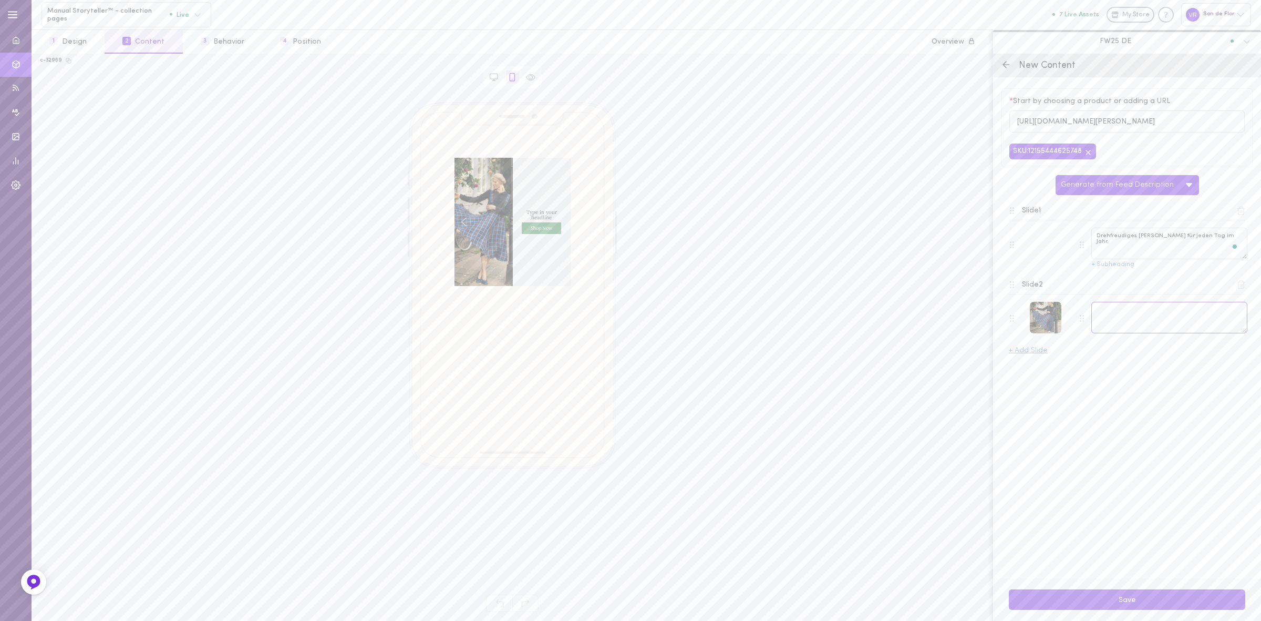
paste textarea "Classic Rock – ein voller Kreis aus fließendem Leinen."
type textarea "Classic Rock – ein voller Kreis aus fließendem Leinen."
click at [1131, 599] on button "Save" at bounding box center [1127, 599] width 236 height 20
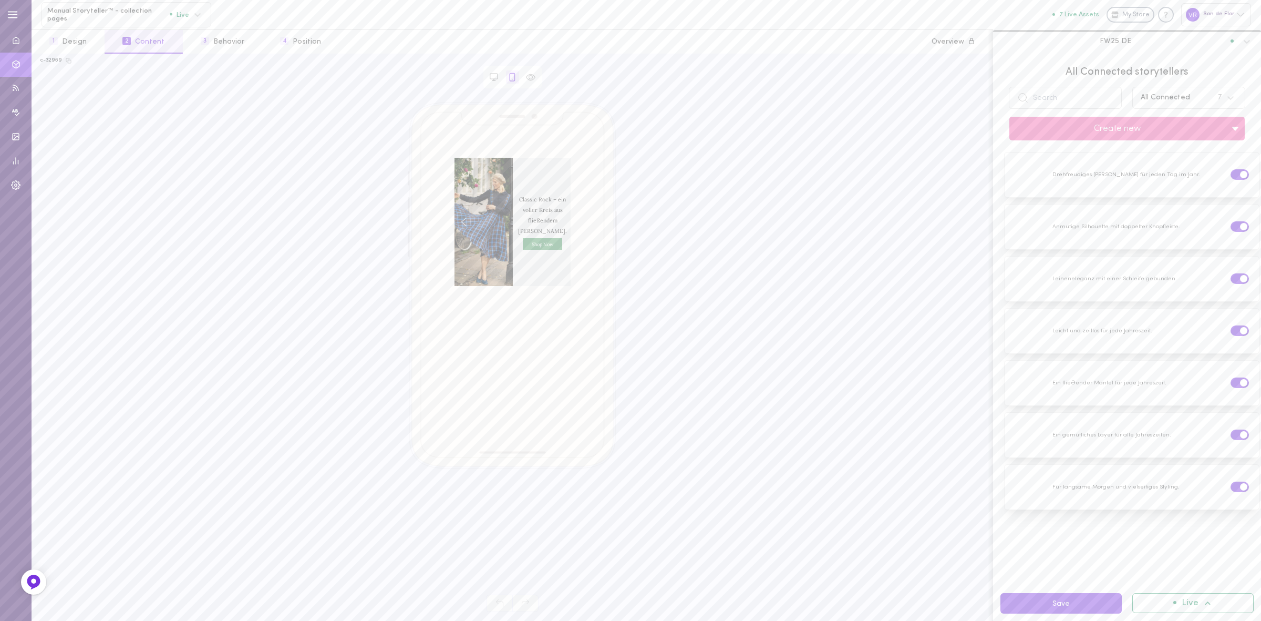
click at [1136, 46] on div "FW25 DE" at bounding box center [1120, 40] width 238 height 9
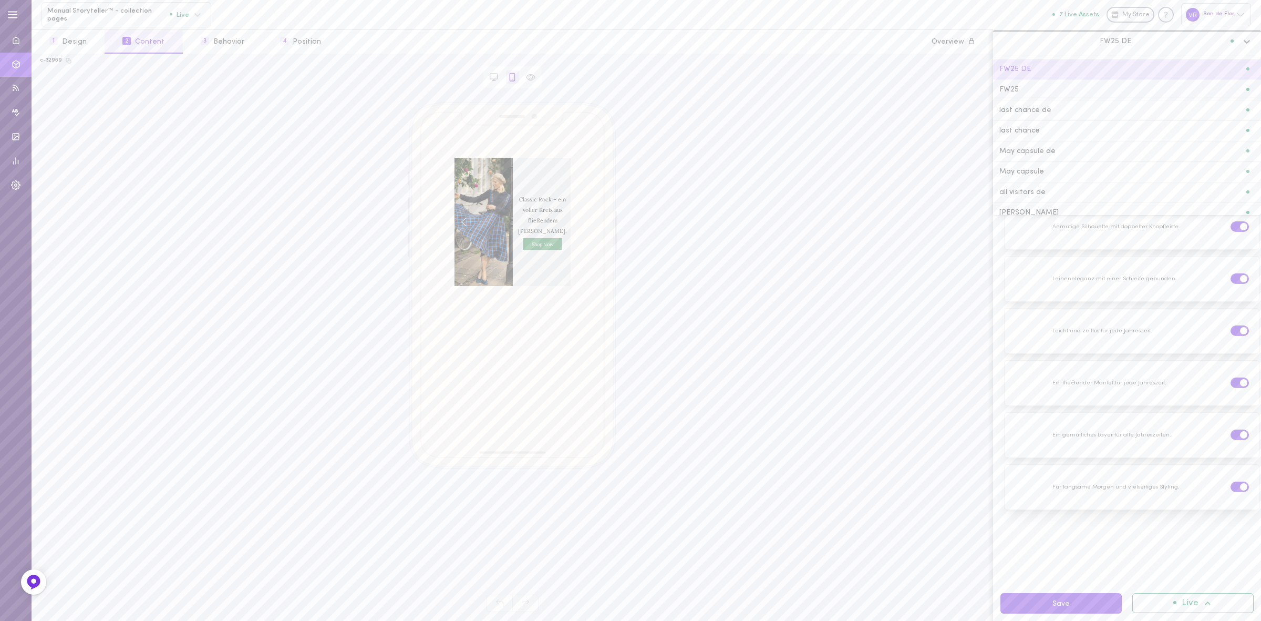
click at [1108, 86] on div "FW25" at bounding box center [1126, 89] width 255 height 7
